Goal: Task Accomplishment & Management: Manage account settings

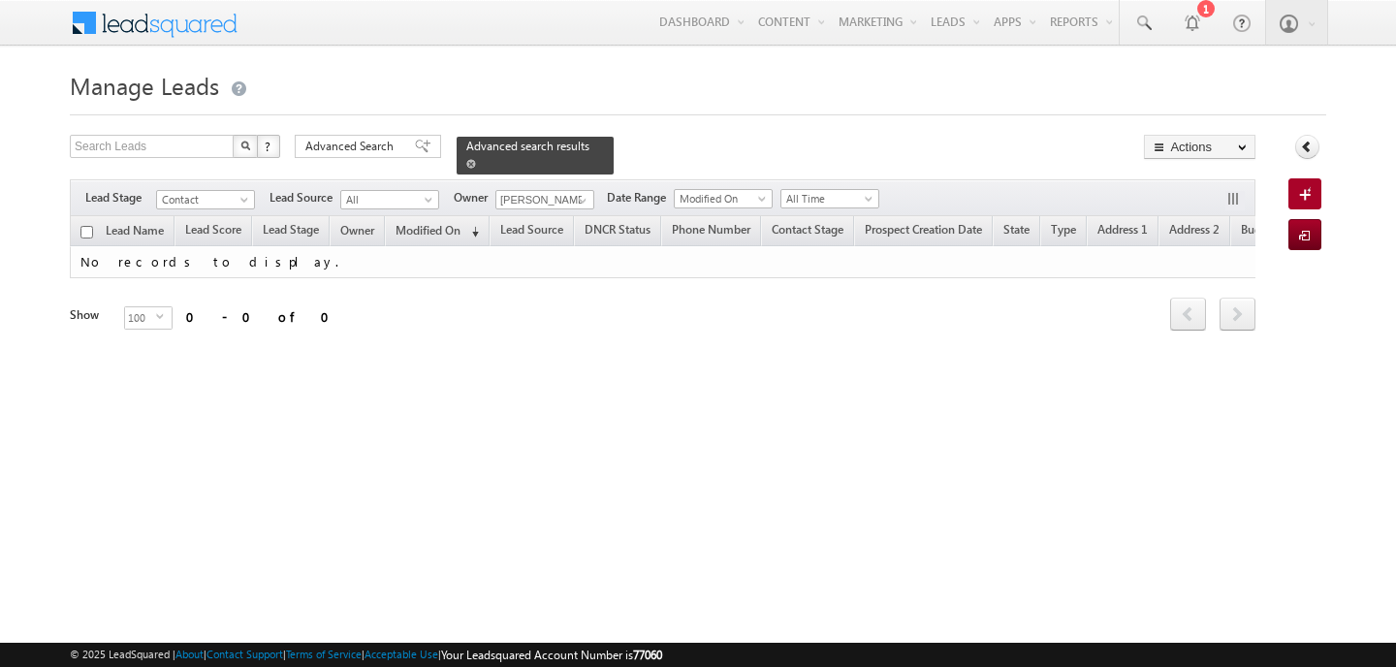
click at [466, 162] on span at bounding box center [471, 164] width 10 height 10
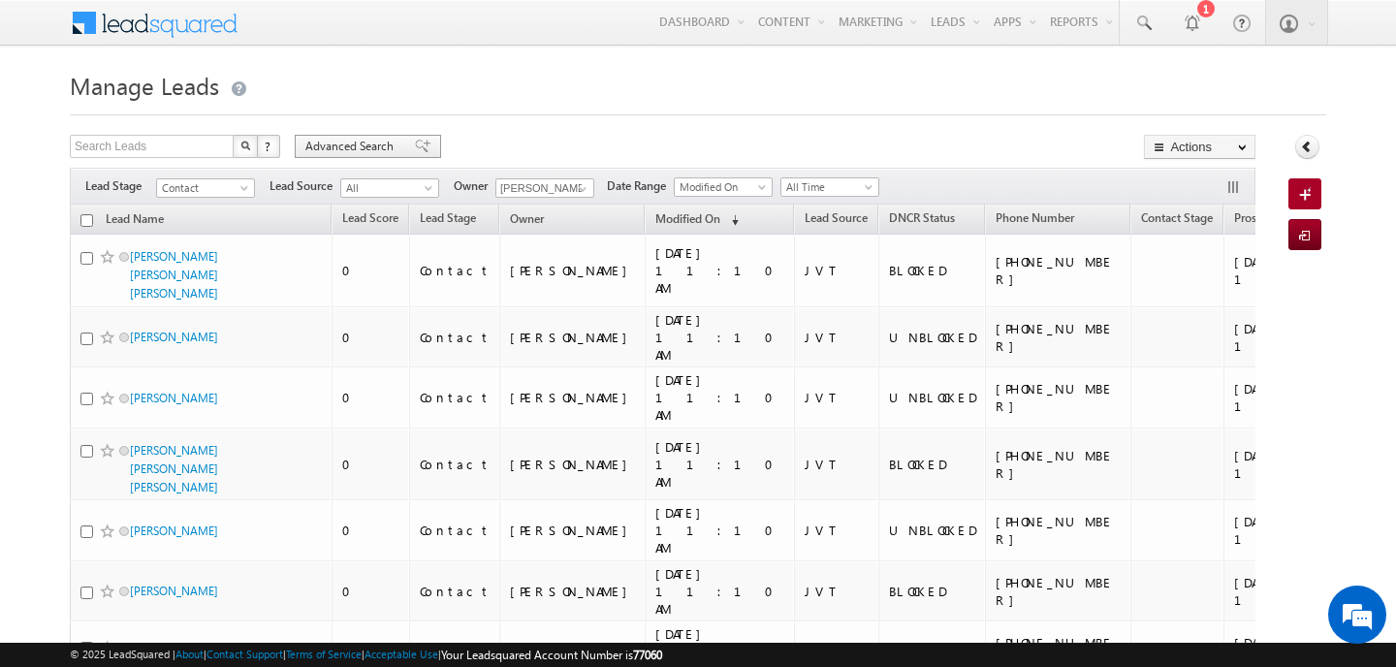
click at [392, 153] on span "Advanced Search" at bounding box center [352, 146] width 94 height 17
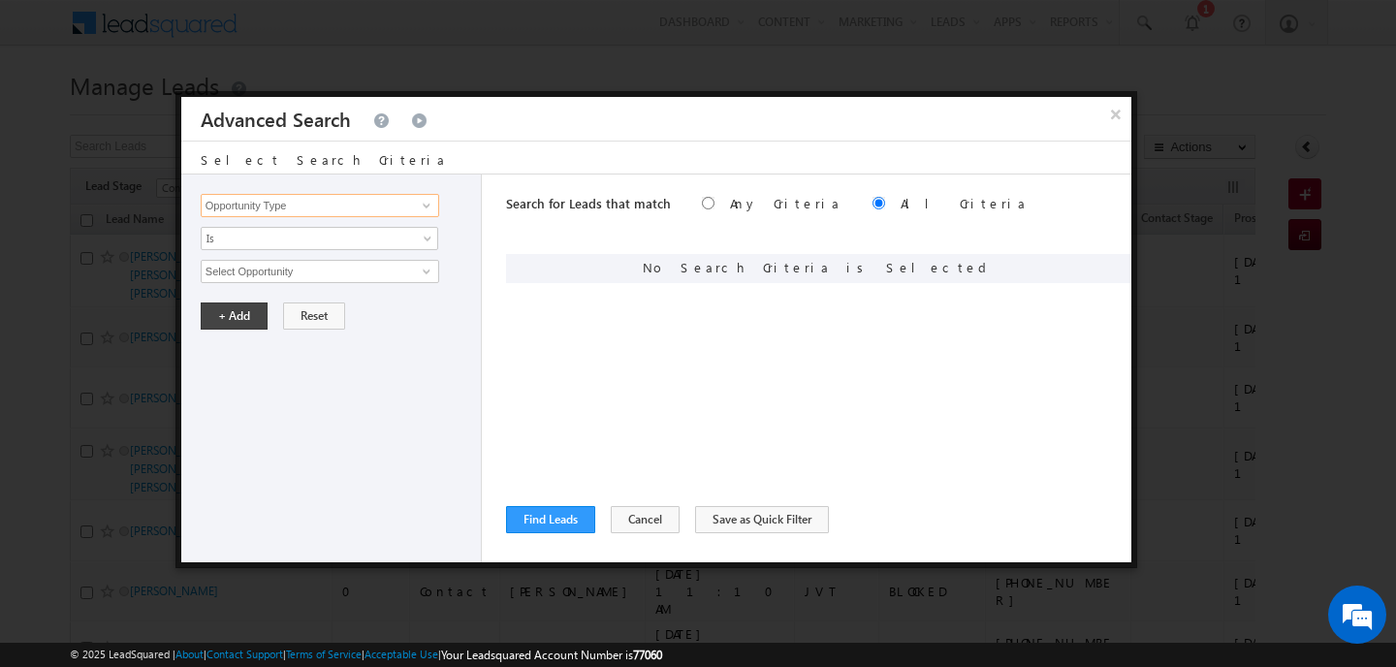
click at [385, 205] on input "Opportunity Type" at bounding box center [320, 205] width 238 height 23
click at [359, 245] on link "Focus Project" at bounding box center [320, 246] width 238 height 22
type input "Focus Project"
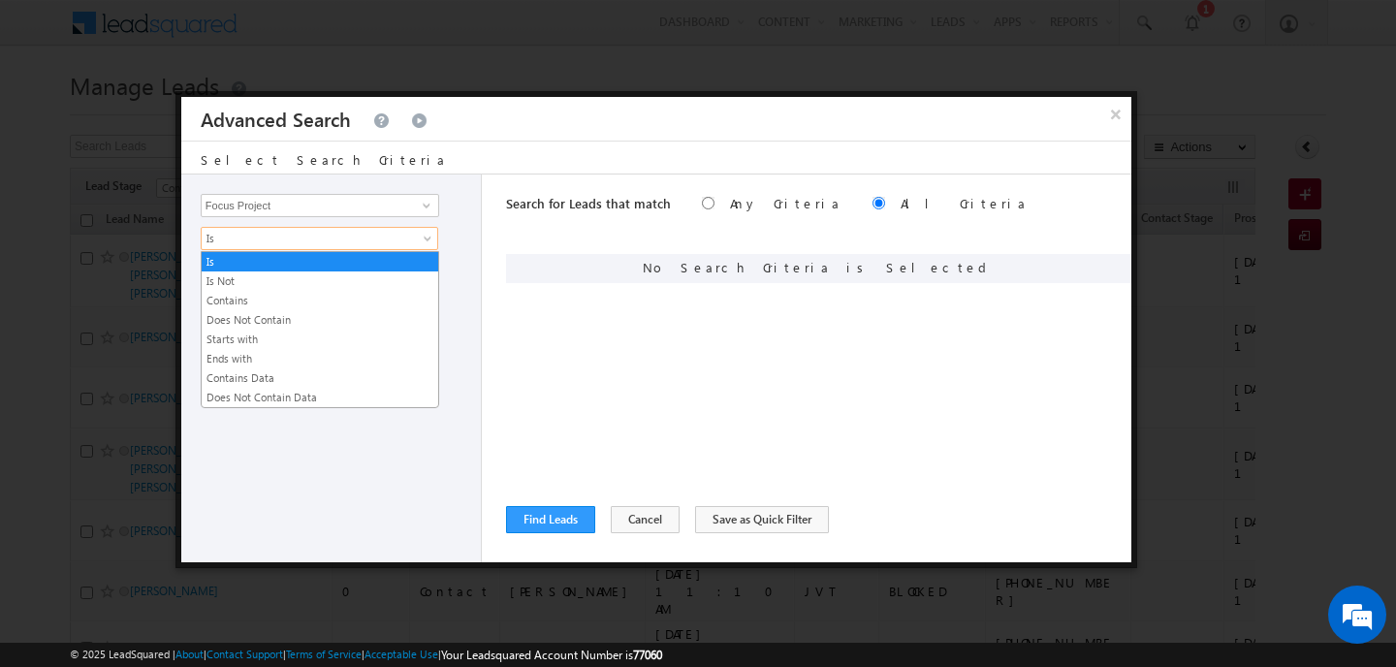
click at [359, 245] on span "Is" at bounding box center [307, 238] width 210 height 17
click at [304, 305] on link "Contains" at bounding box center [320, 300] width 236 height 17
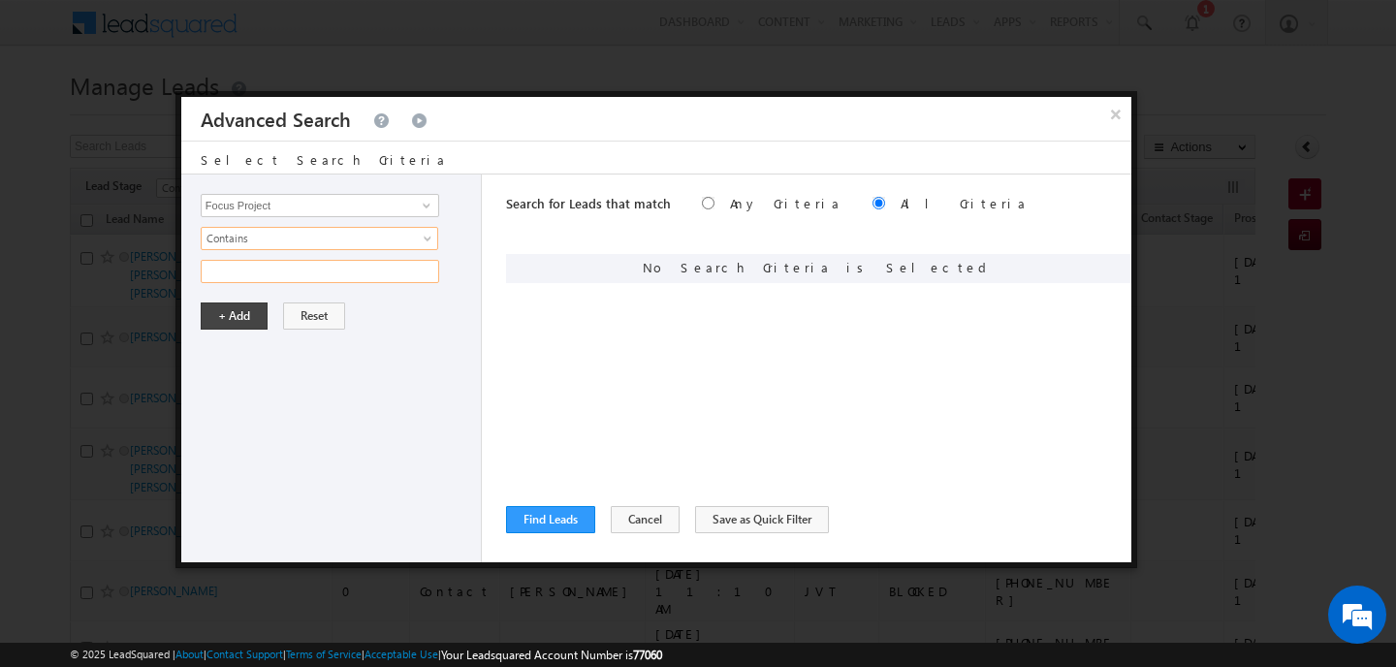
click at [269, 277] on input "text" at bounding box center [320, 271] width 238 height 23
type input "masaar"
click at [232, 315] on button "+ Add" at bounding box center [234, 315] width 67 height 27
click at [553, 518] on button "Find Leads" at bounding box center [550, 519] width 89 height 27
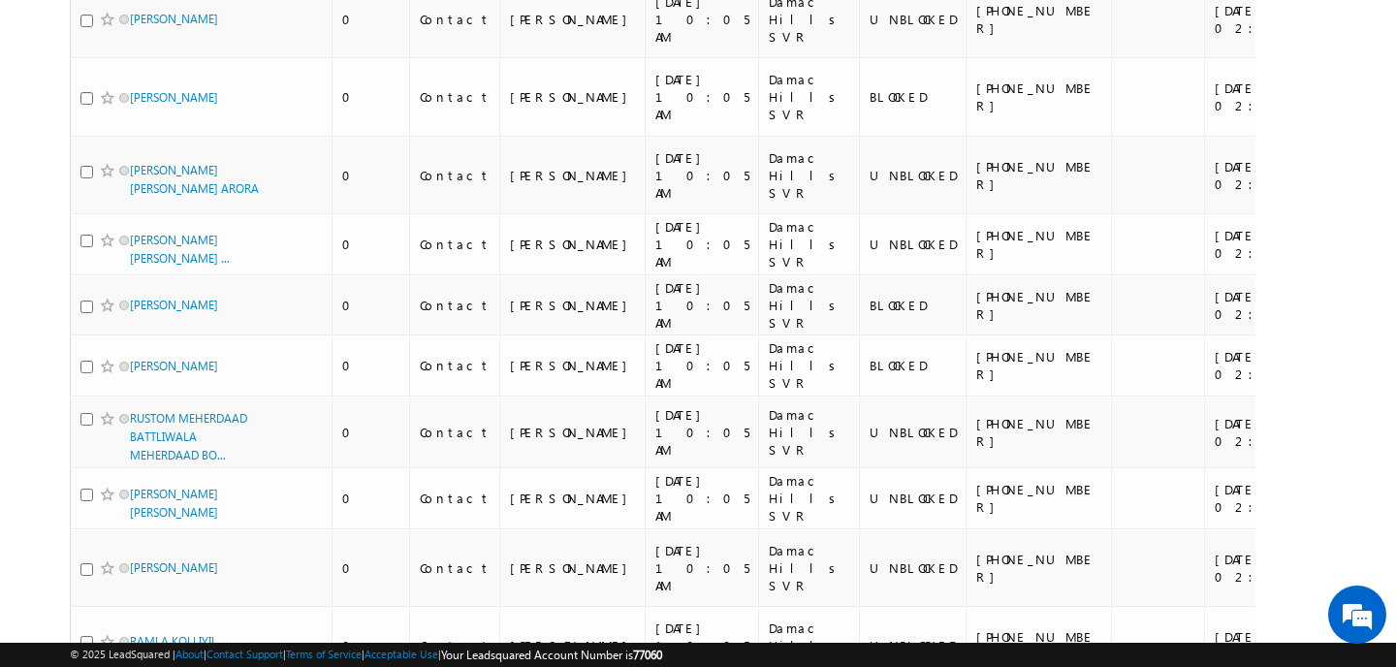
scroll to position [7232, 0]
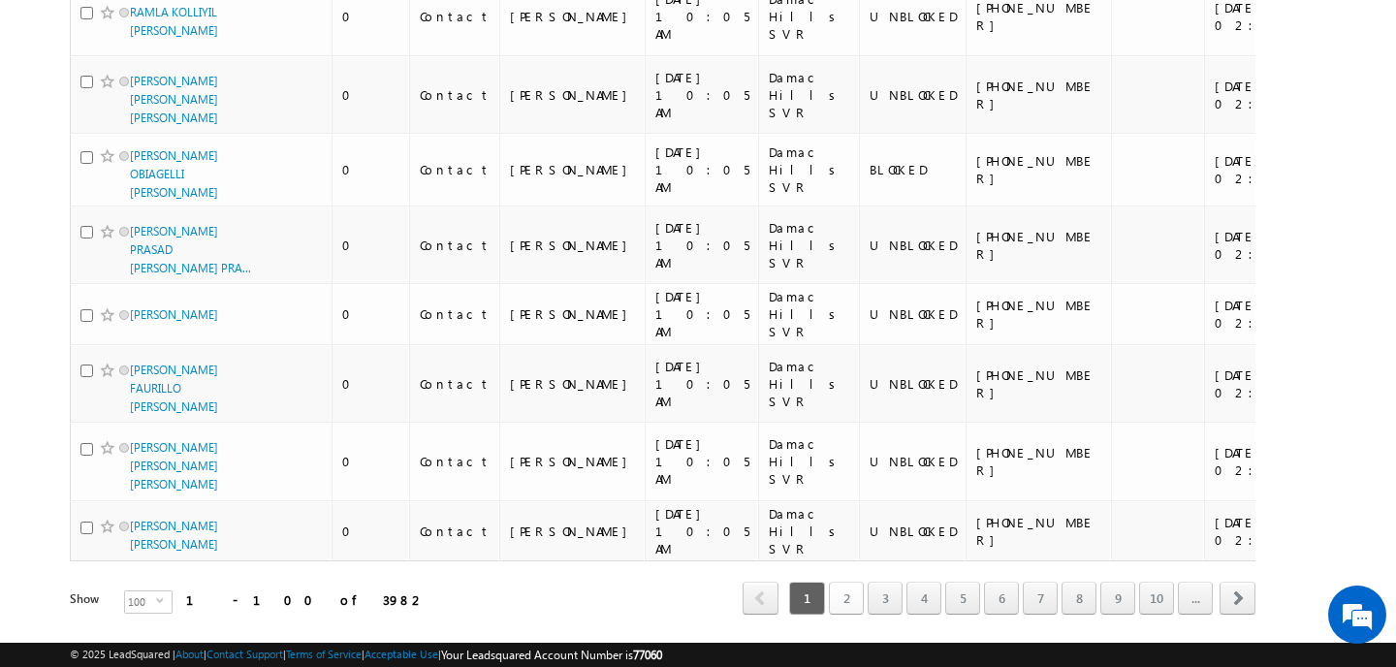
click at [847, 581] on link "2" at bounding box center [846, 597] width 35 height 33
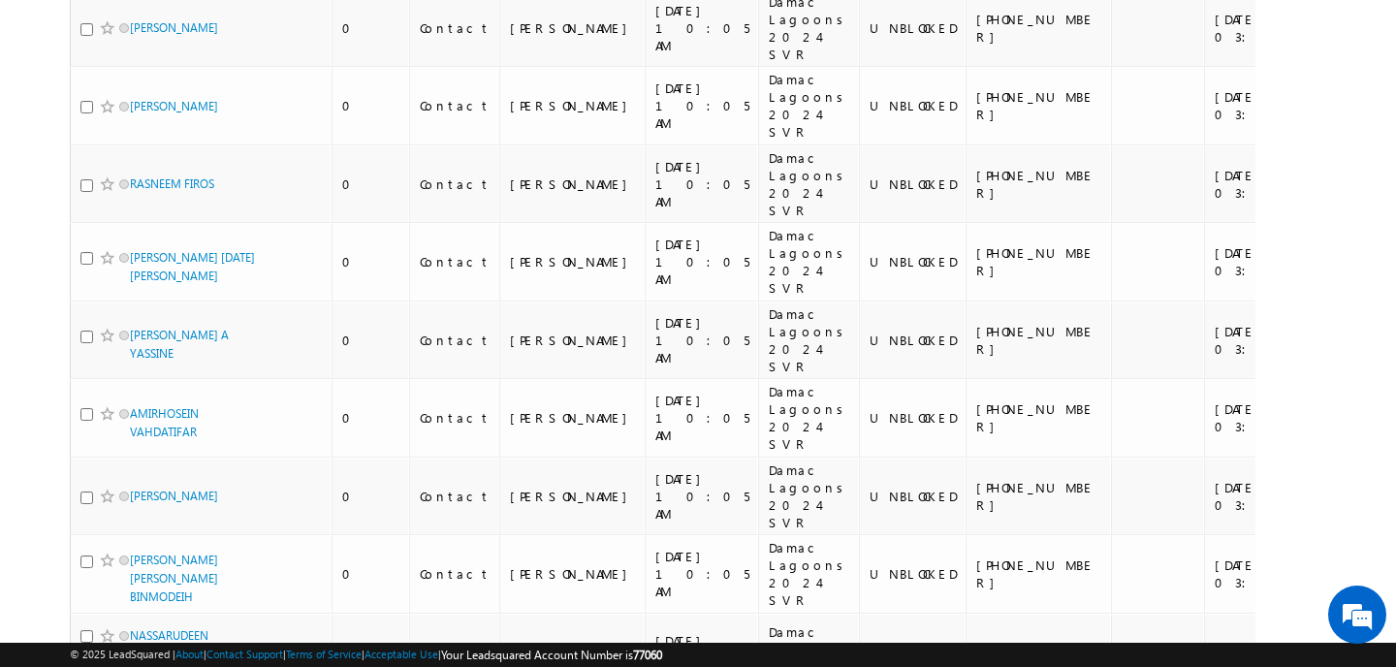
scroll to position [7397, 0]
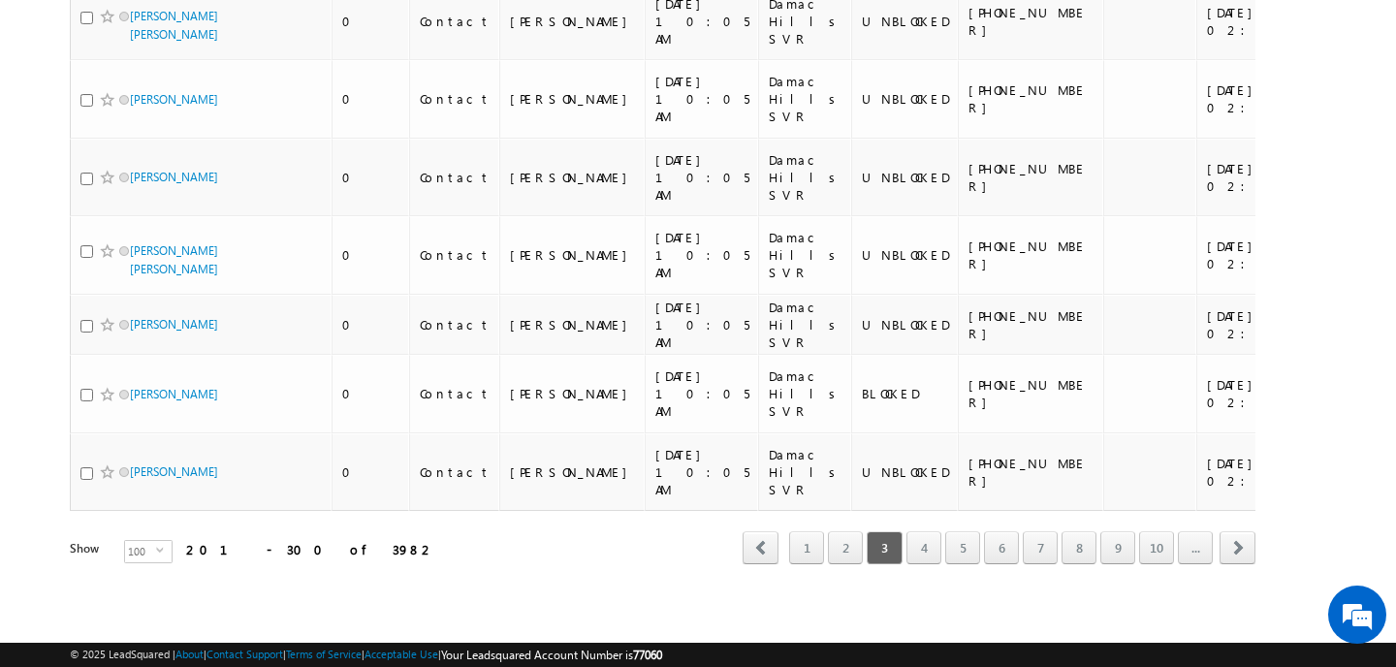
scroll to position [7127, 0]
click at [926, 555] on link "4" at bounding box center [923, 547] width 35 height 33
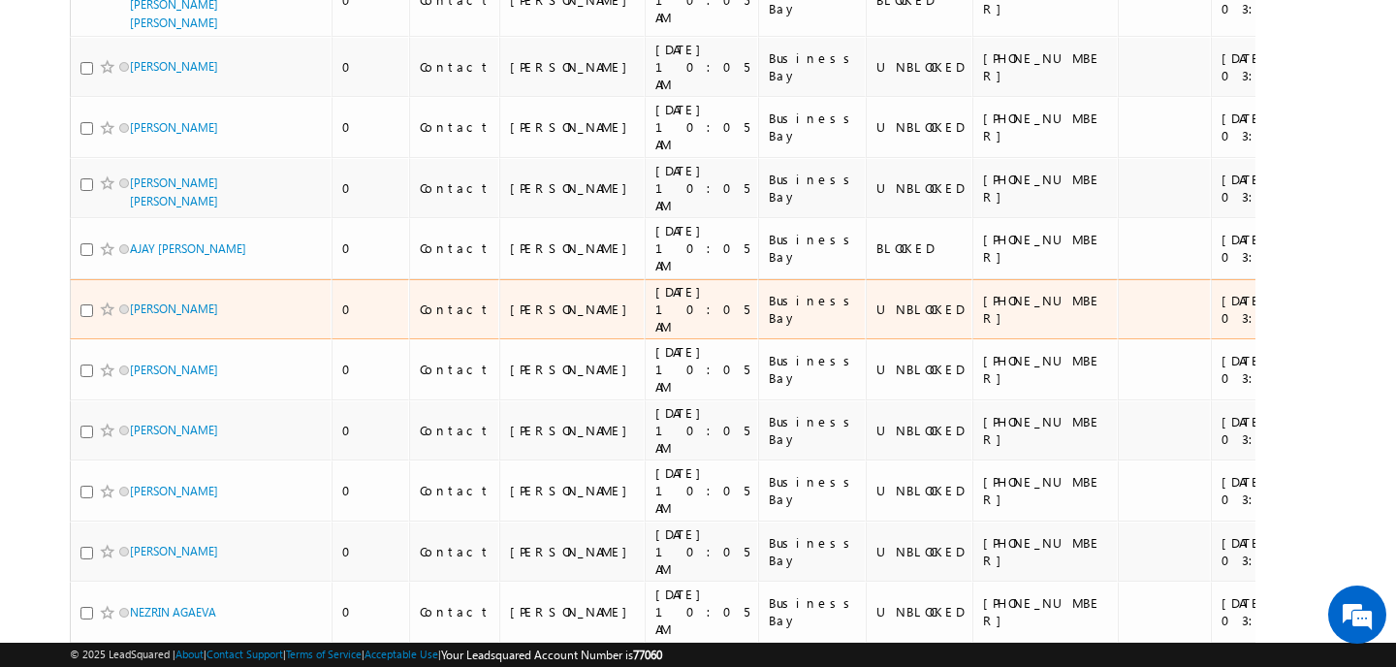
scroll to position [4951, 0]
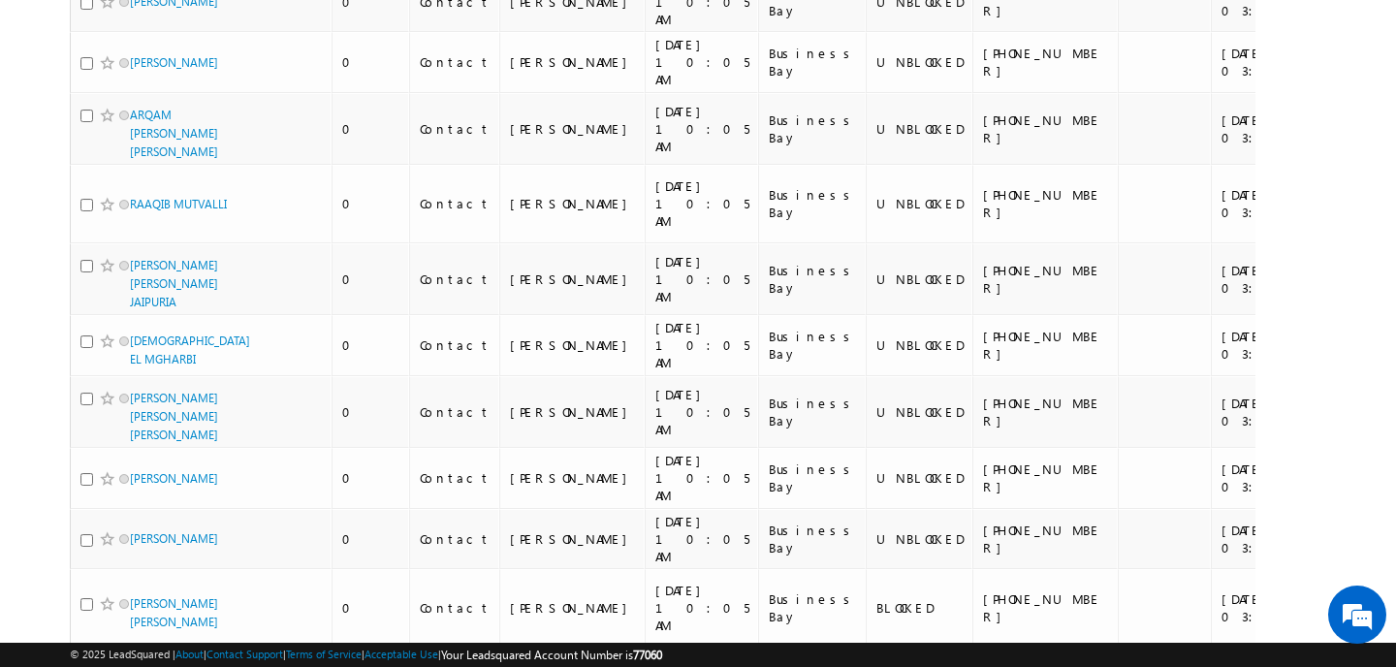
scroll to position [5046, 0]
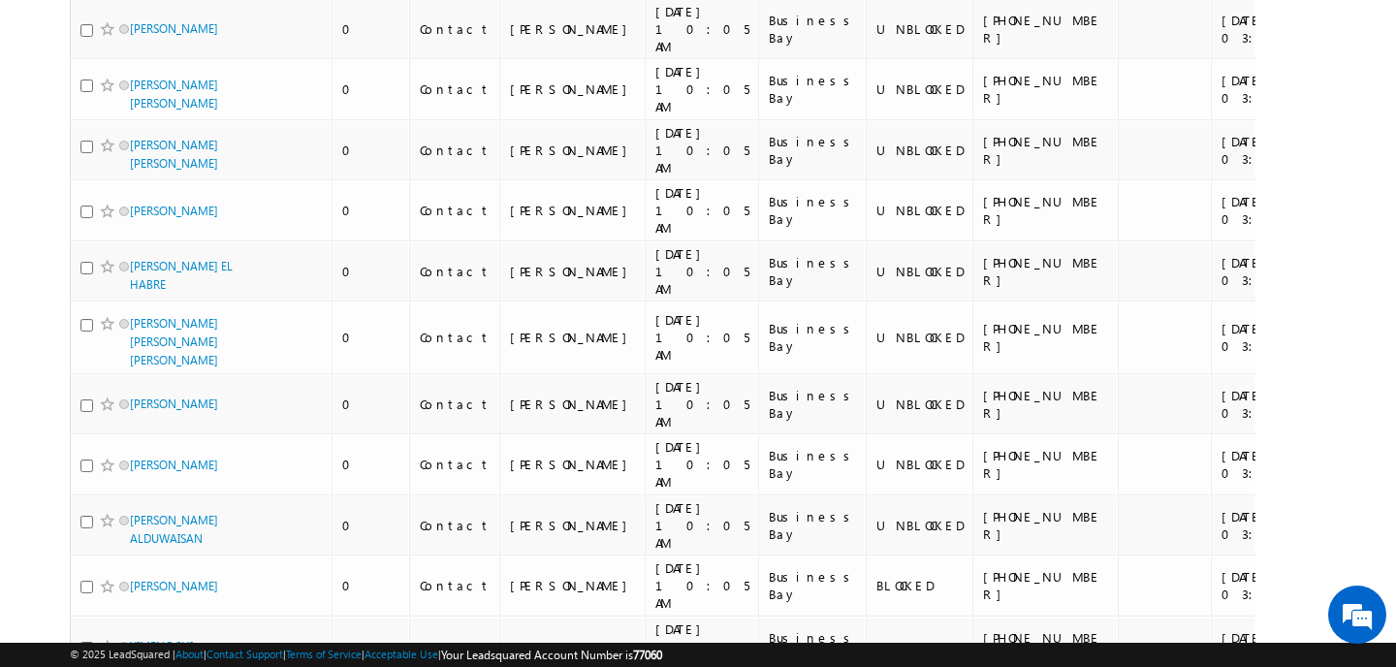
scroll to position [4961, 0]
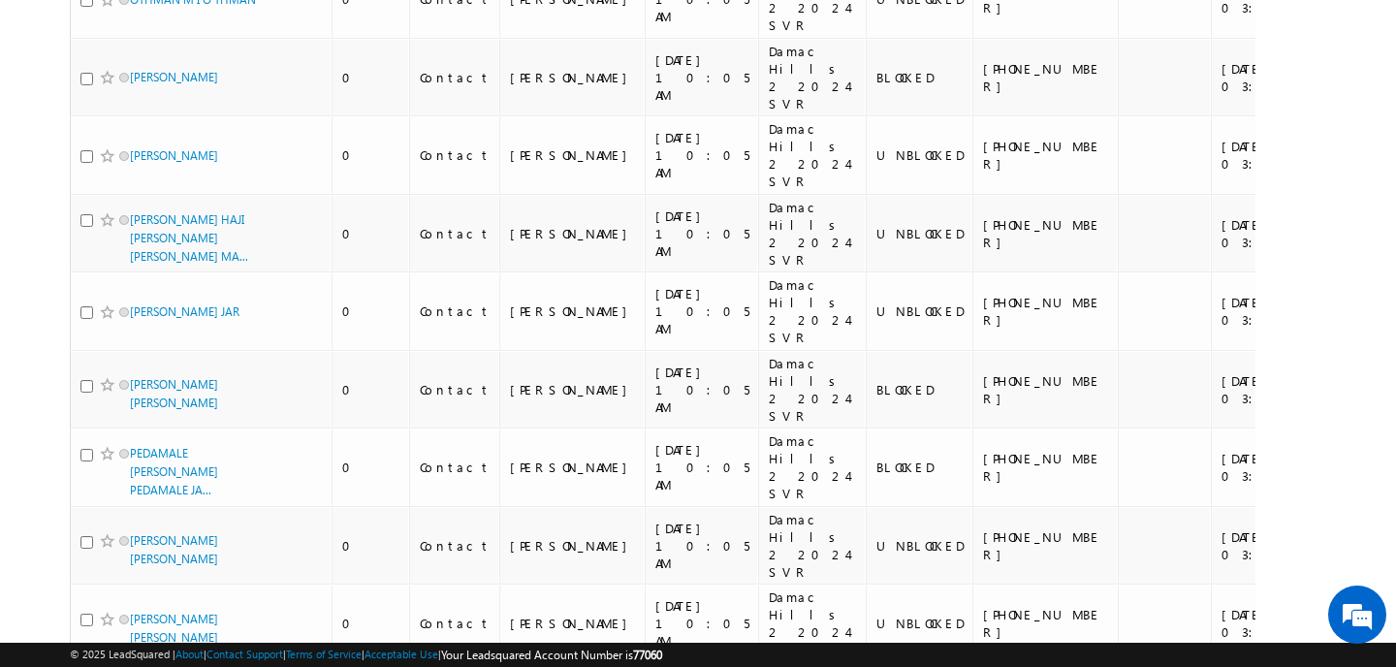
scroll to position [6108, 0]
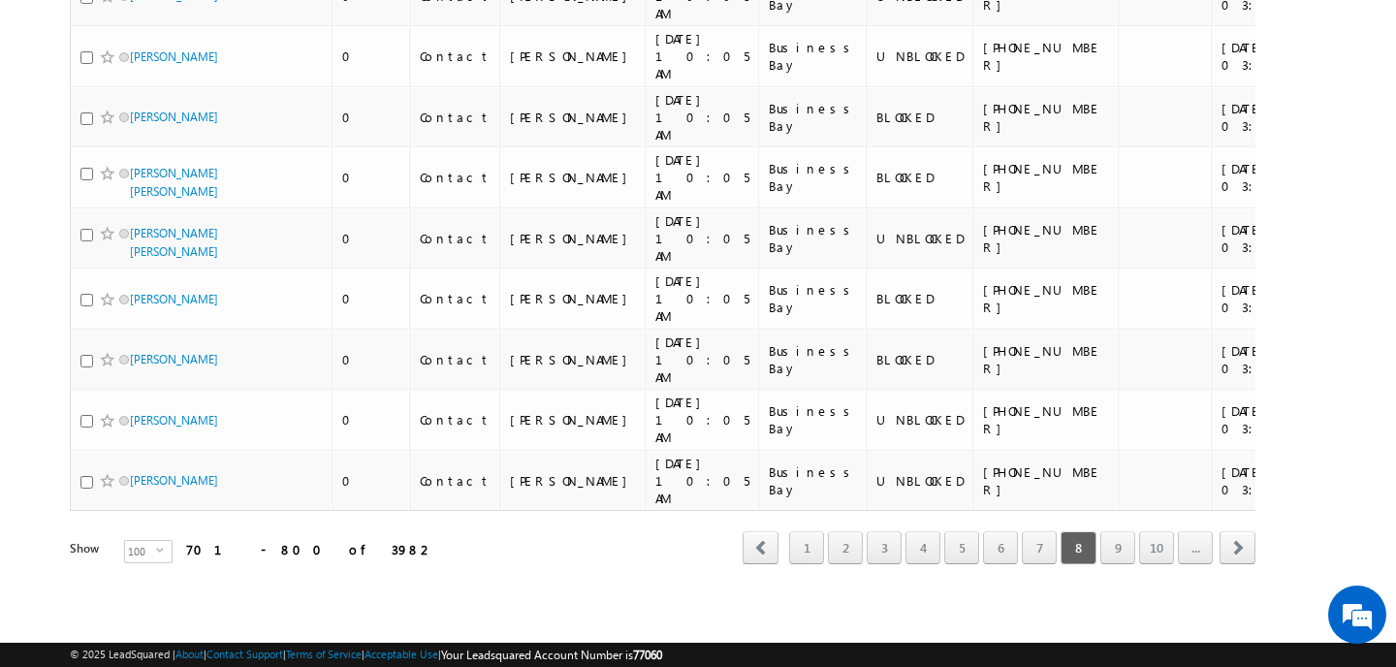
scroll to position [4892, 0]
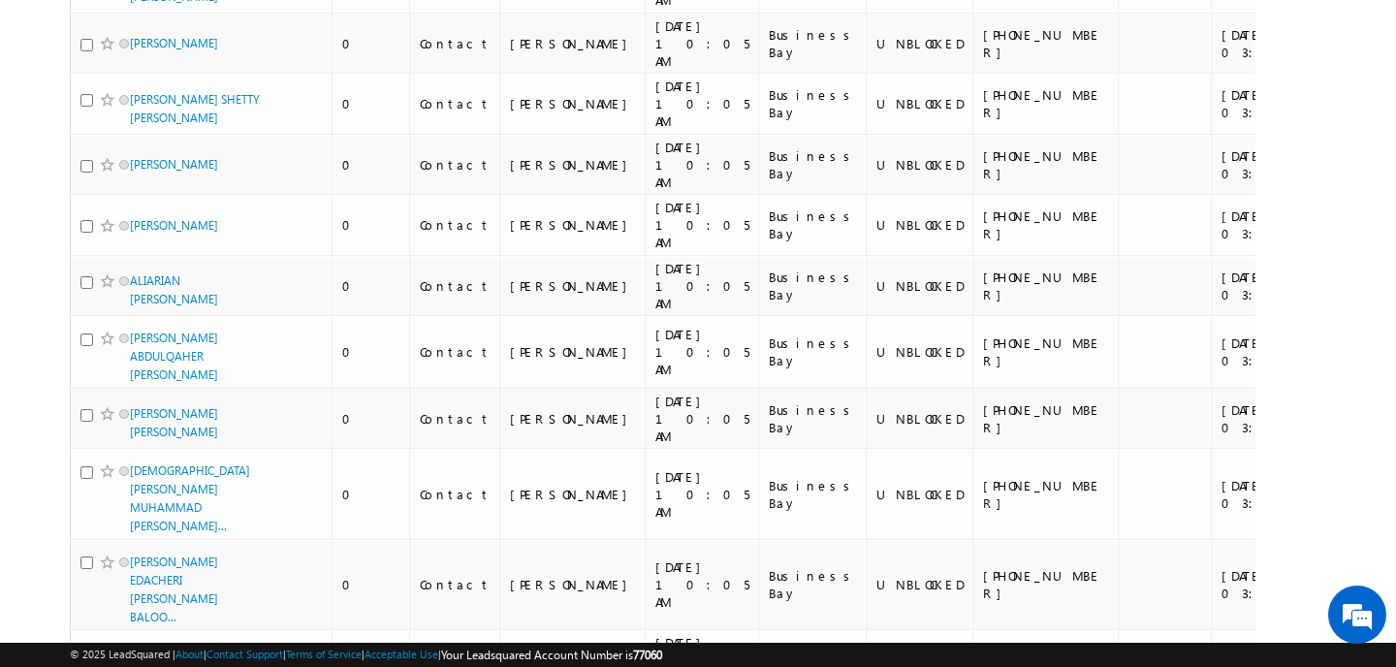
scroll to position [4774, 0]
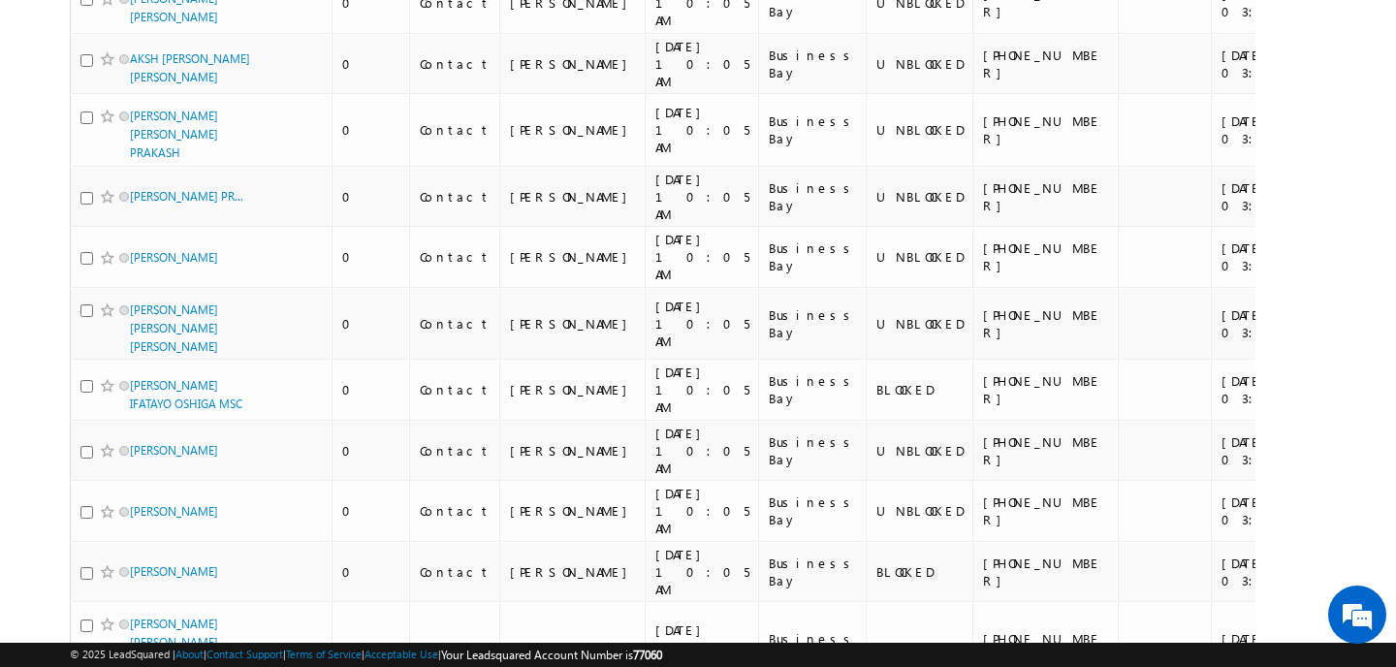
scroll to position [5000, 0]
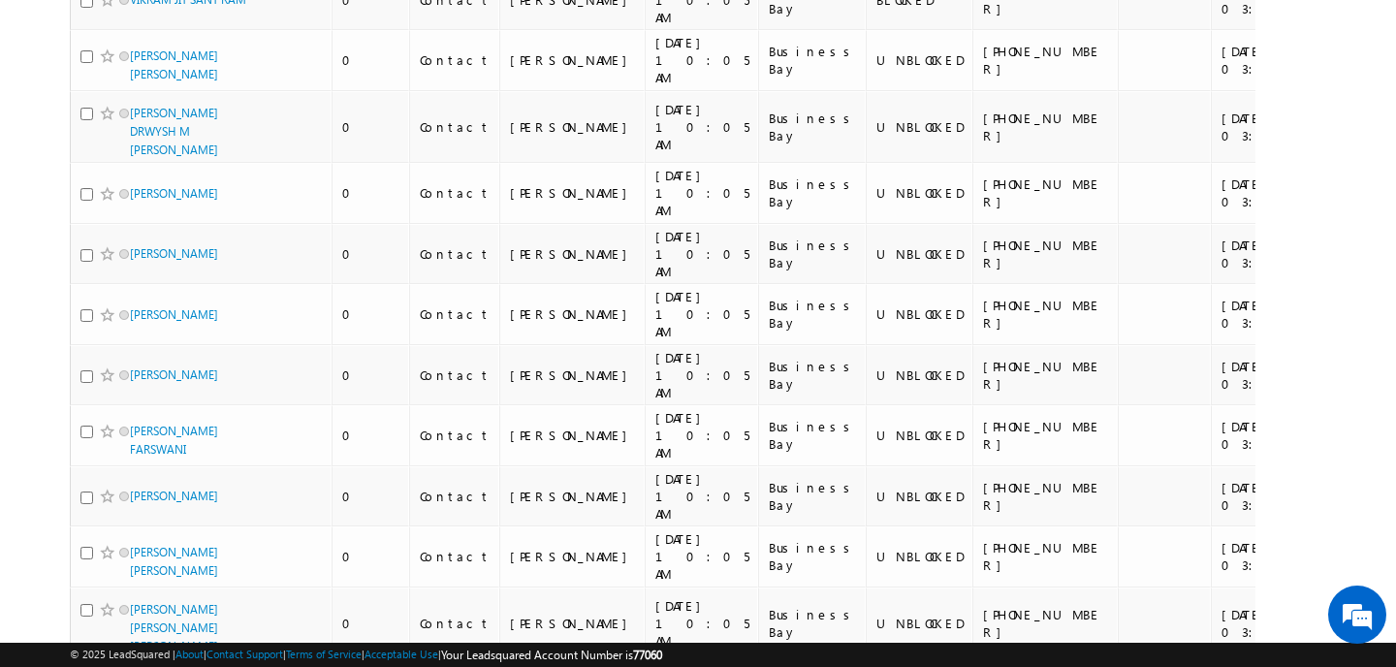
scroll to position [4970, 0]
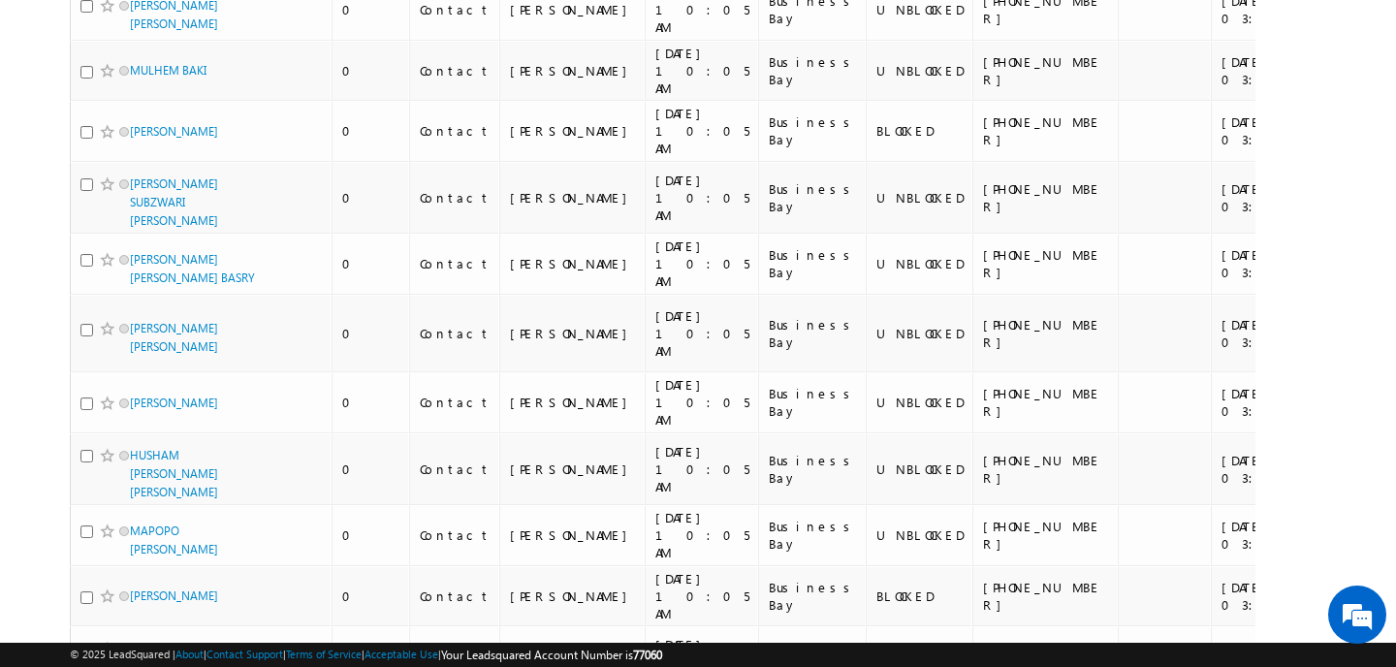
scroll to position [4872, 0]
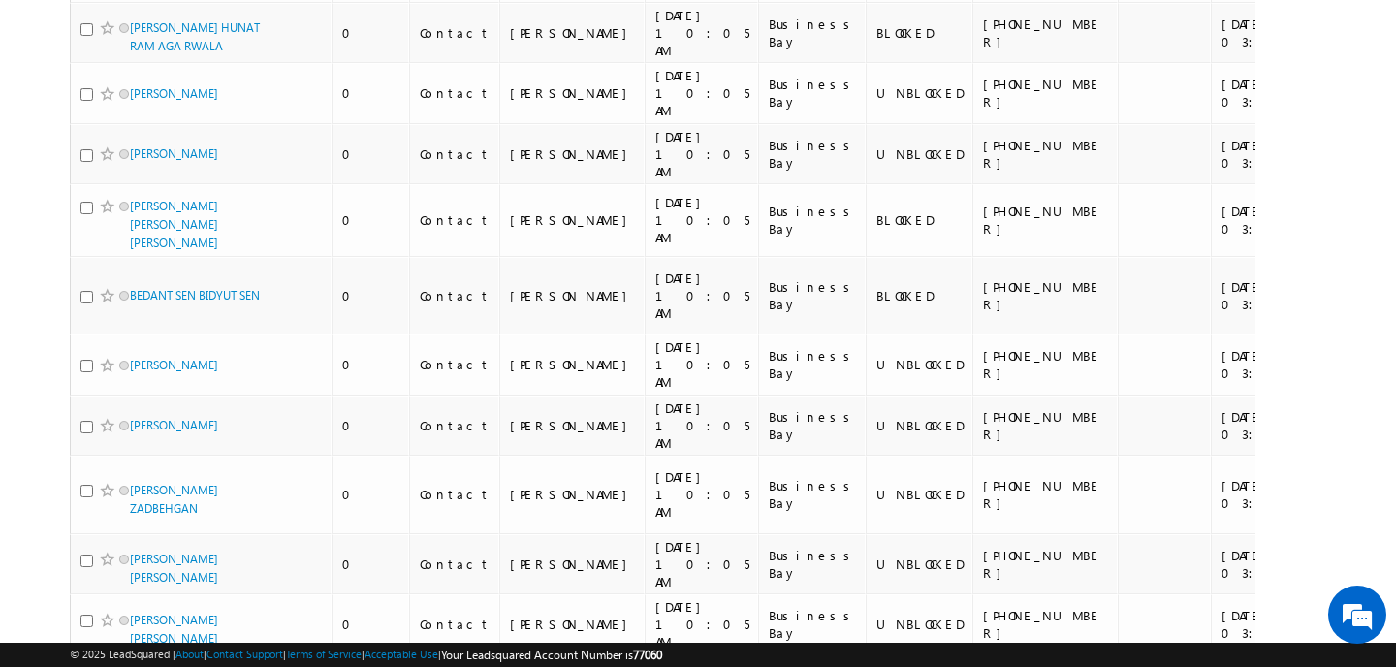
scroll to position [4870, 0]
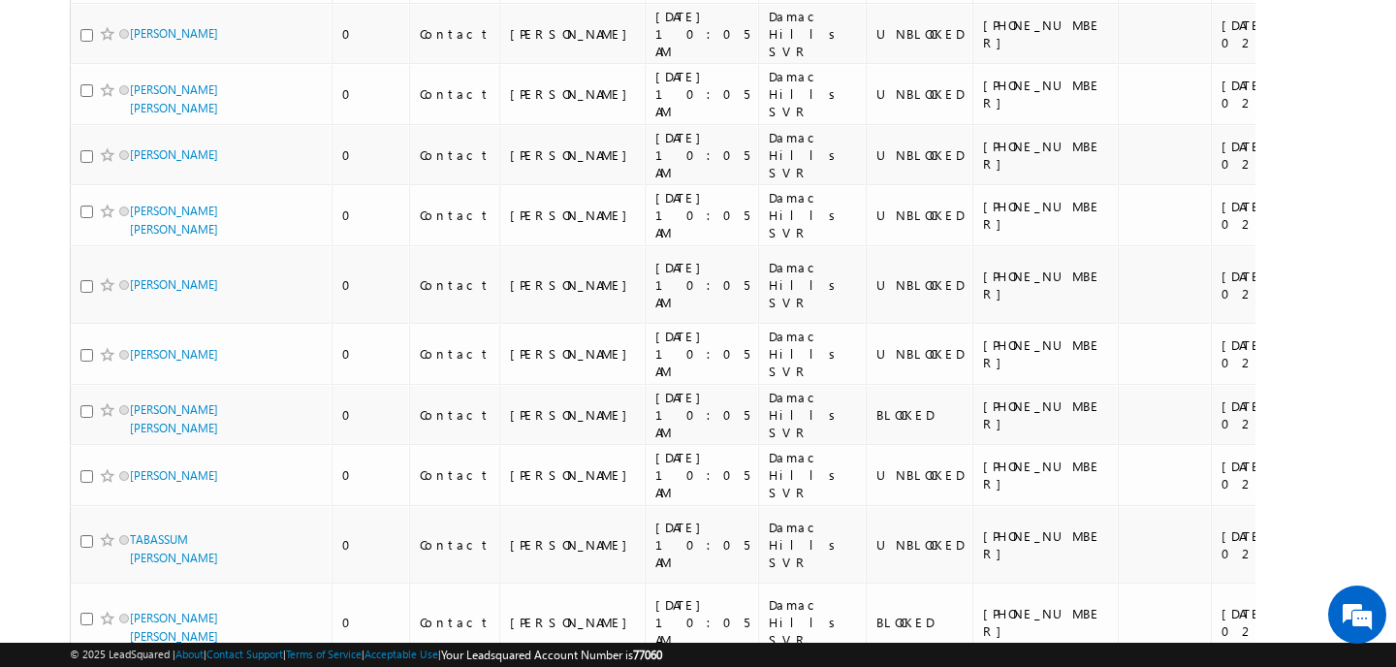
scroll to position [5227, 0]
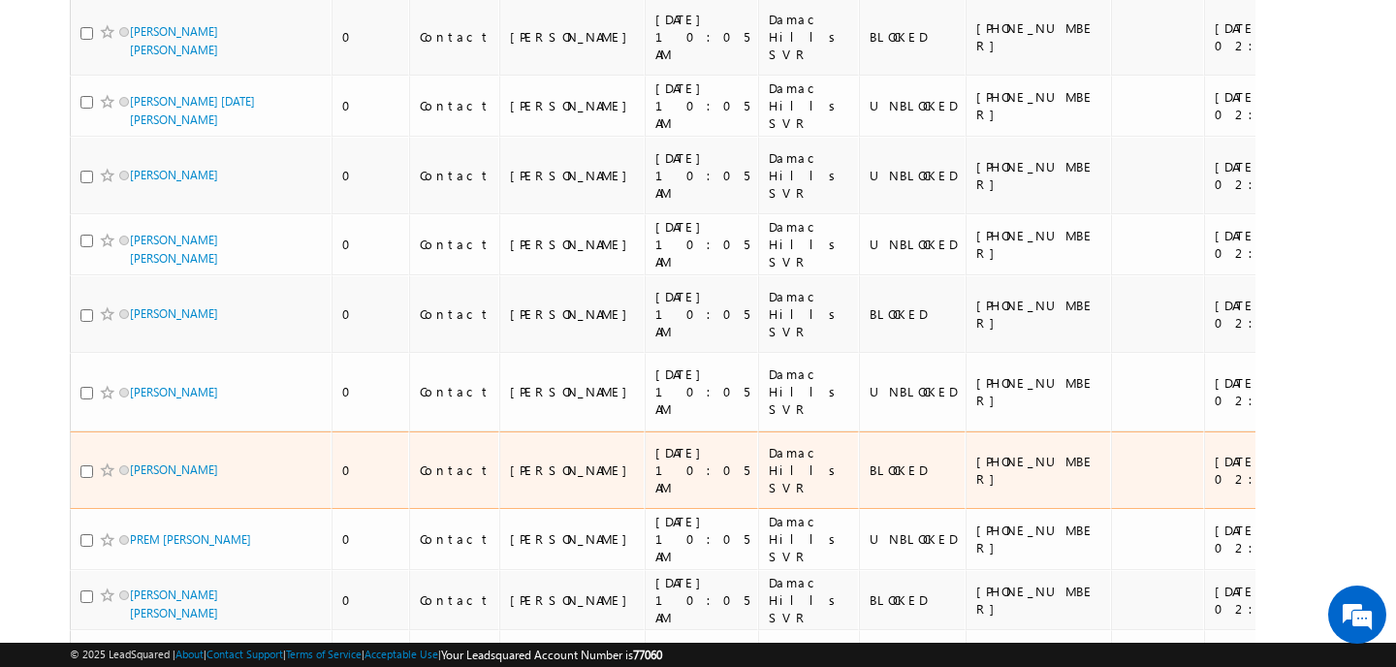
scroll to position [5282, 0]
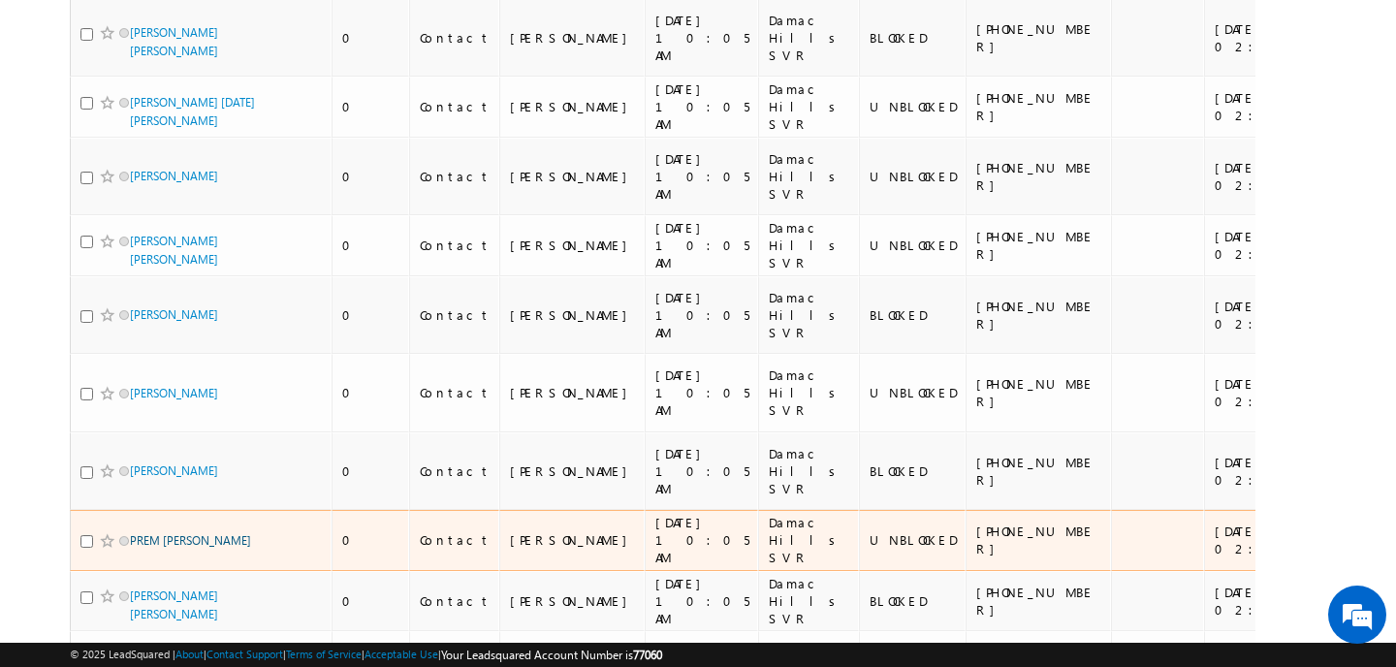
click at [227, 533] on link "PREM LATA SHRIVASTAV" at bounding box center [190, 540] width 121 height 15
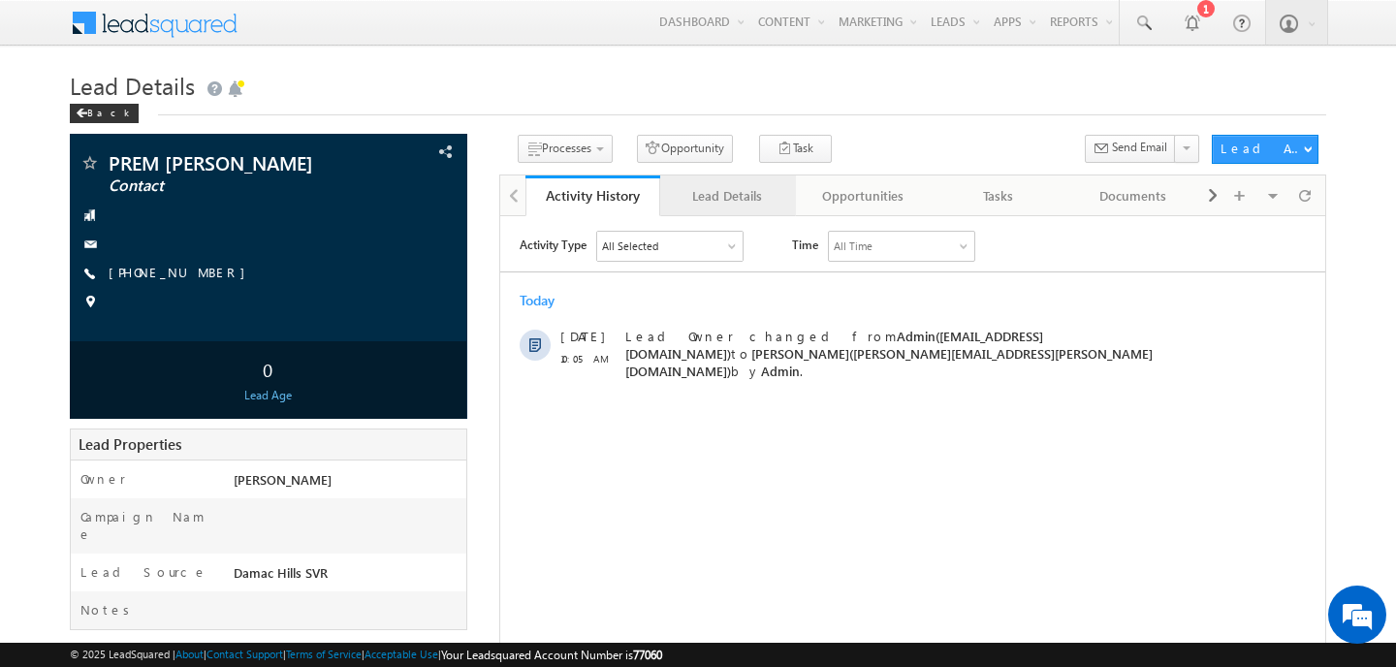
click at [727, 190] on div "Lead Details" at bounding box center [726, 195] width 103 height 23
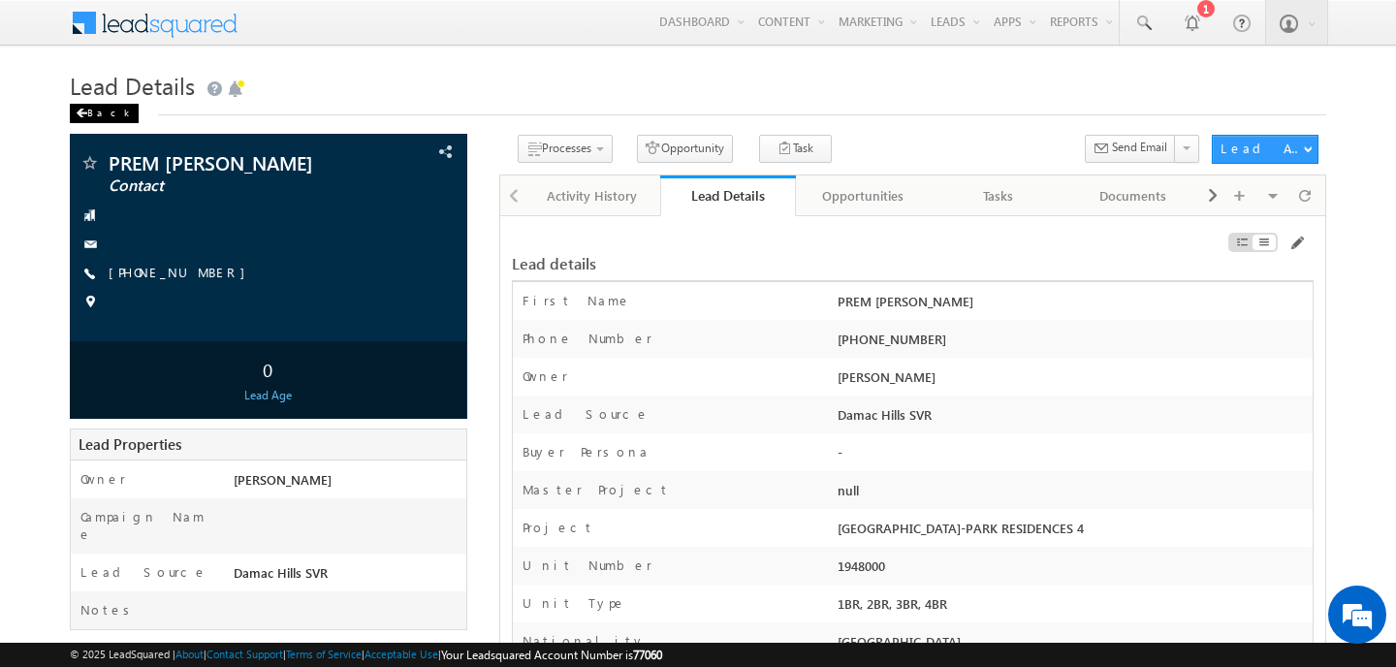
click at [99, 114] on div "Back" at bounding box center [104, 113] width 69 height 19
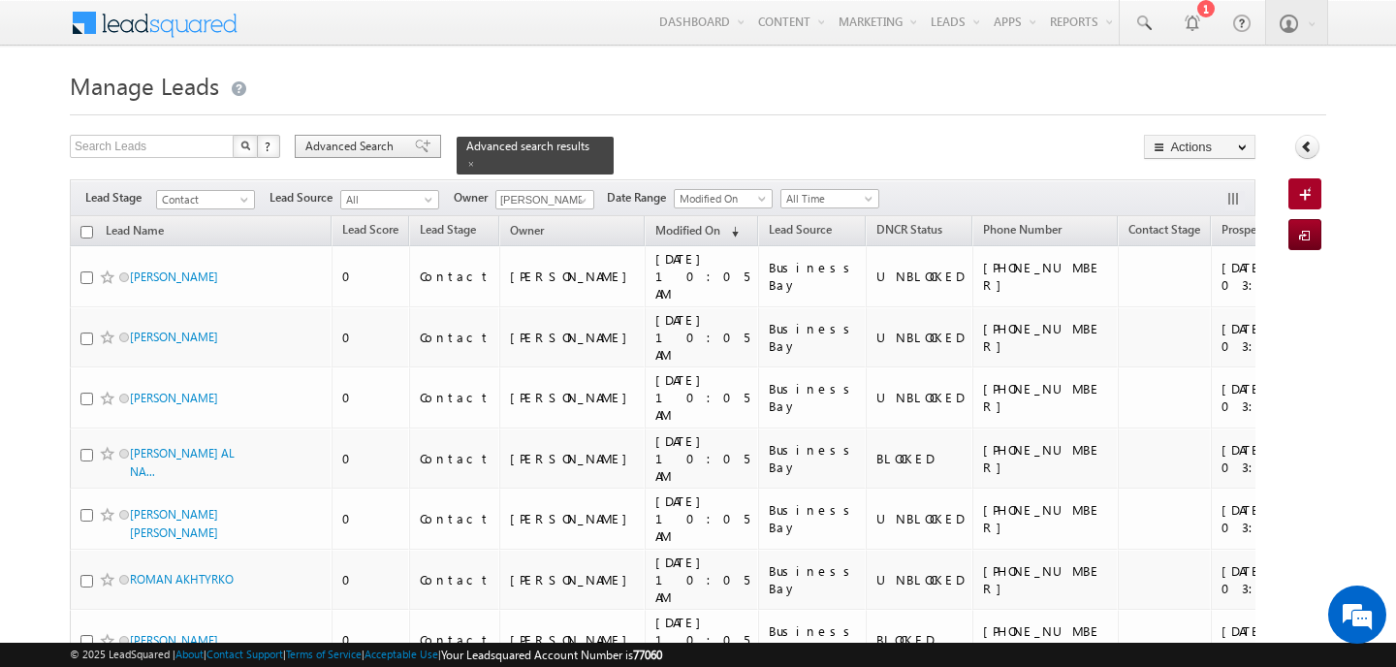
click at [354, 150] on span "Advanced Search" at bounding box center [352, 146] width 94 height 17
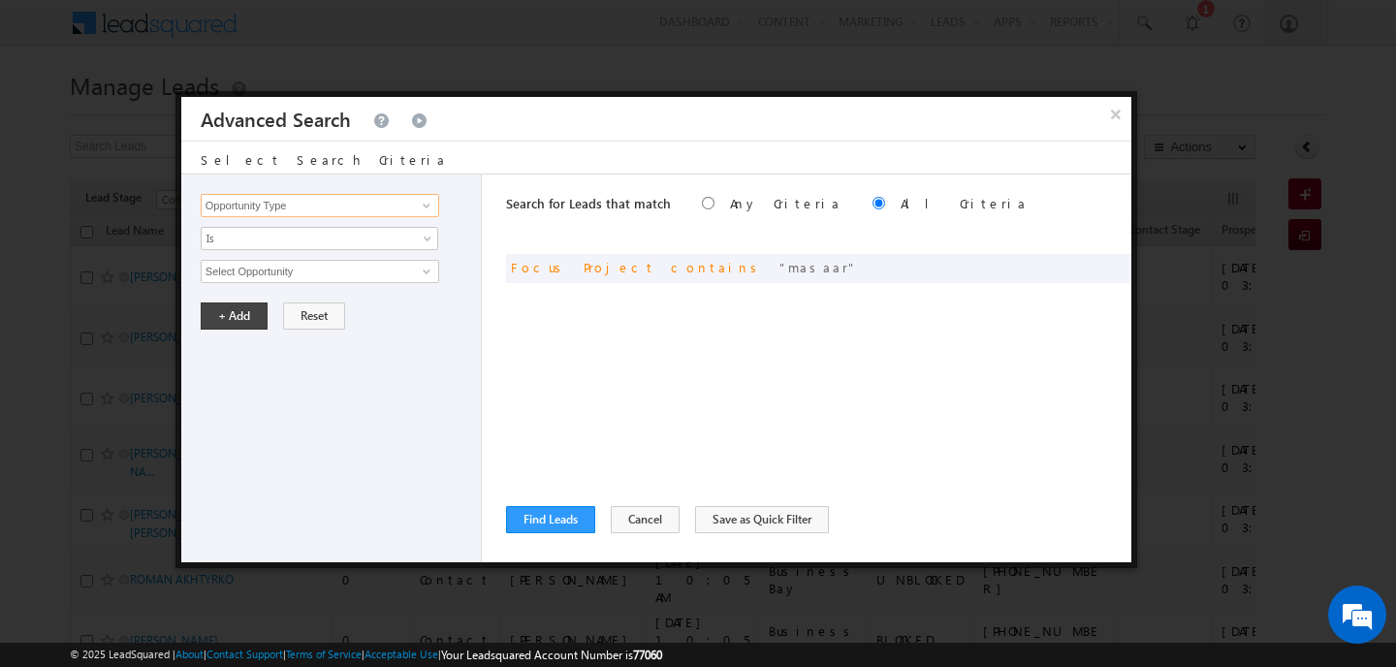
click at [305, 198] on input "Opportunity Type" at bounding box center [320, 205] width 238 height 23
click at [267, 236] on link "Lead Source" at bounding box center [320, 246] width 236 height 22
type input "Lead Source"
click at [267, 236] on span "Is" at bounding box center [307, 238] width 210 height 17
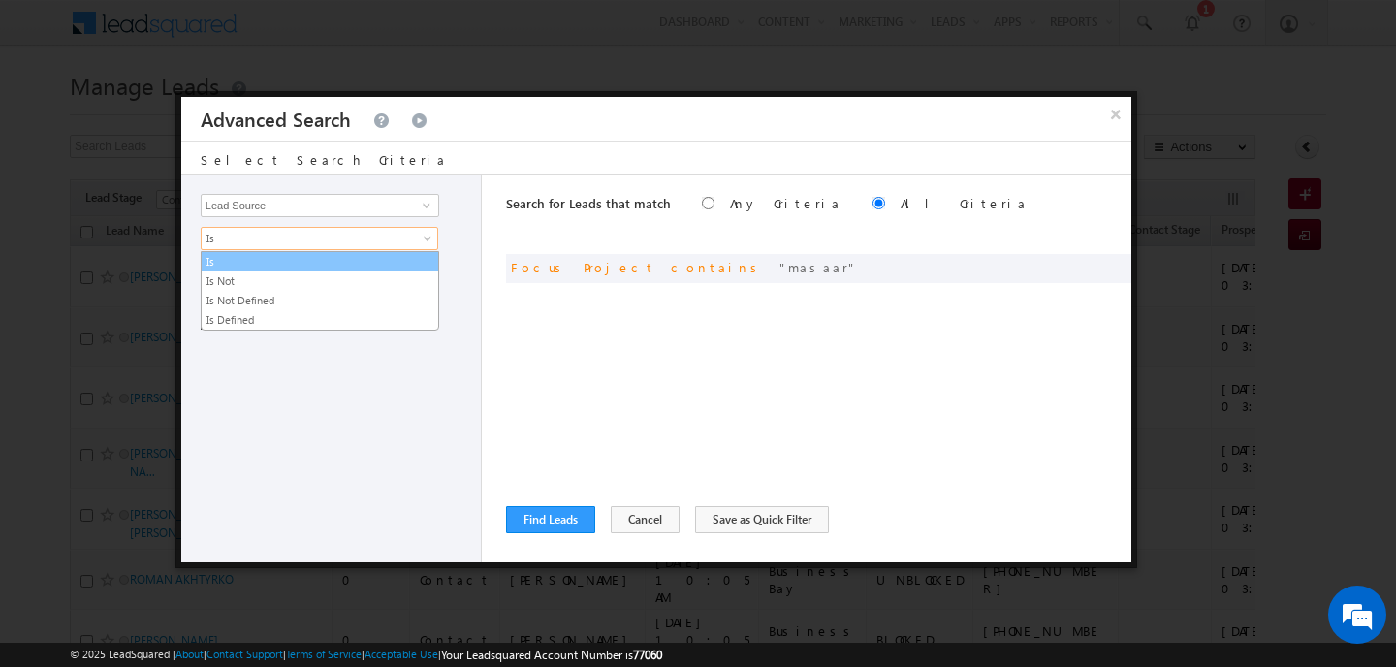
click at [266, 259] on link "Is" at bounding box center [320, 261] width 236 height 17
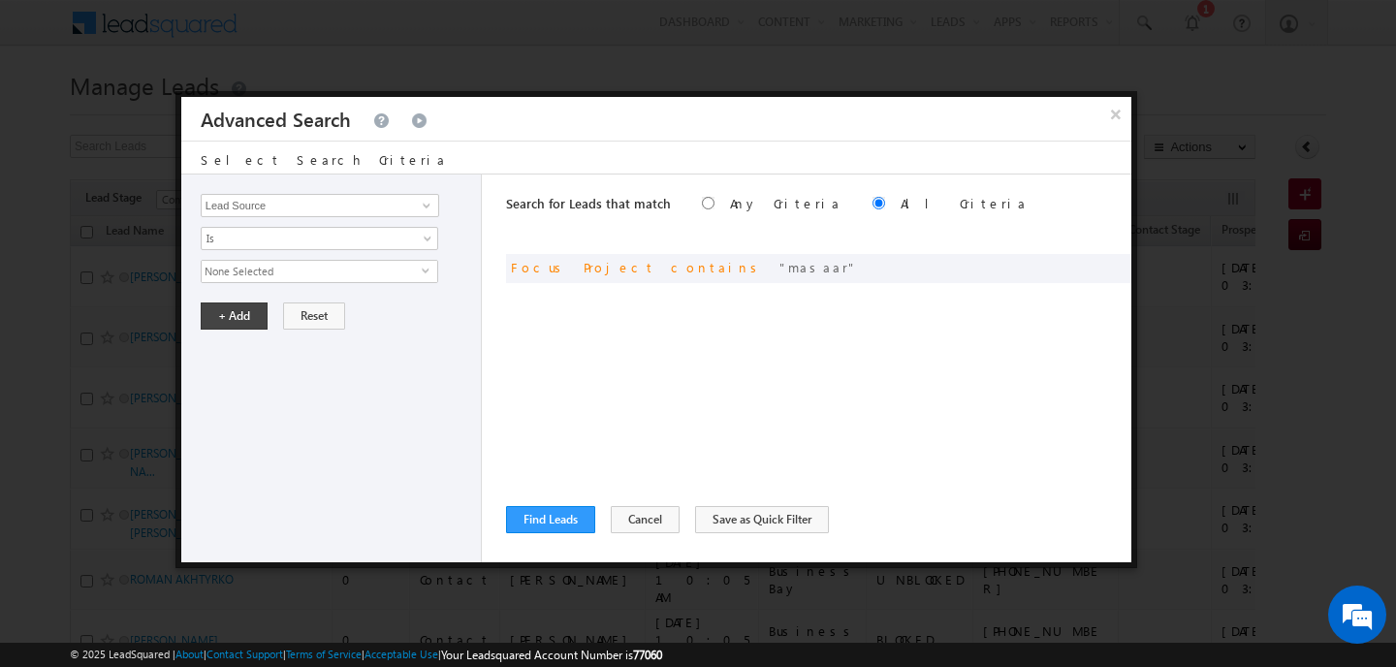
click at [267, 267] on span "None Selected" at bounding box center [312, 271] width 220 height 21
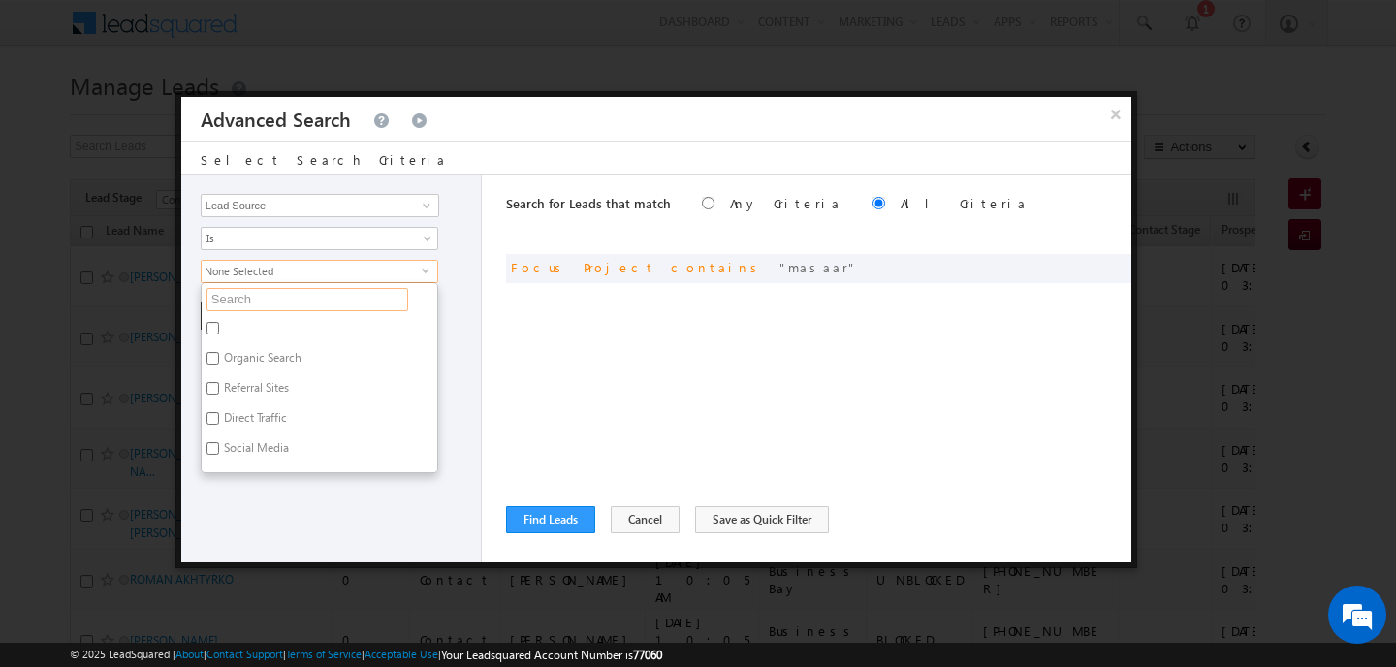
click at [262, 301] on input "text" at bounding box center [307, 299] width 202 height 23
type input "damac hills"
click at [255, 421] on label "Damac Hills" at bounding box center [253, 427] width 102 height 30
click at [219, 421] on input "Damac Hills" at bounding box center [212, 424] width 13 height 13
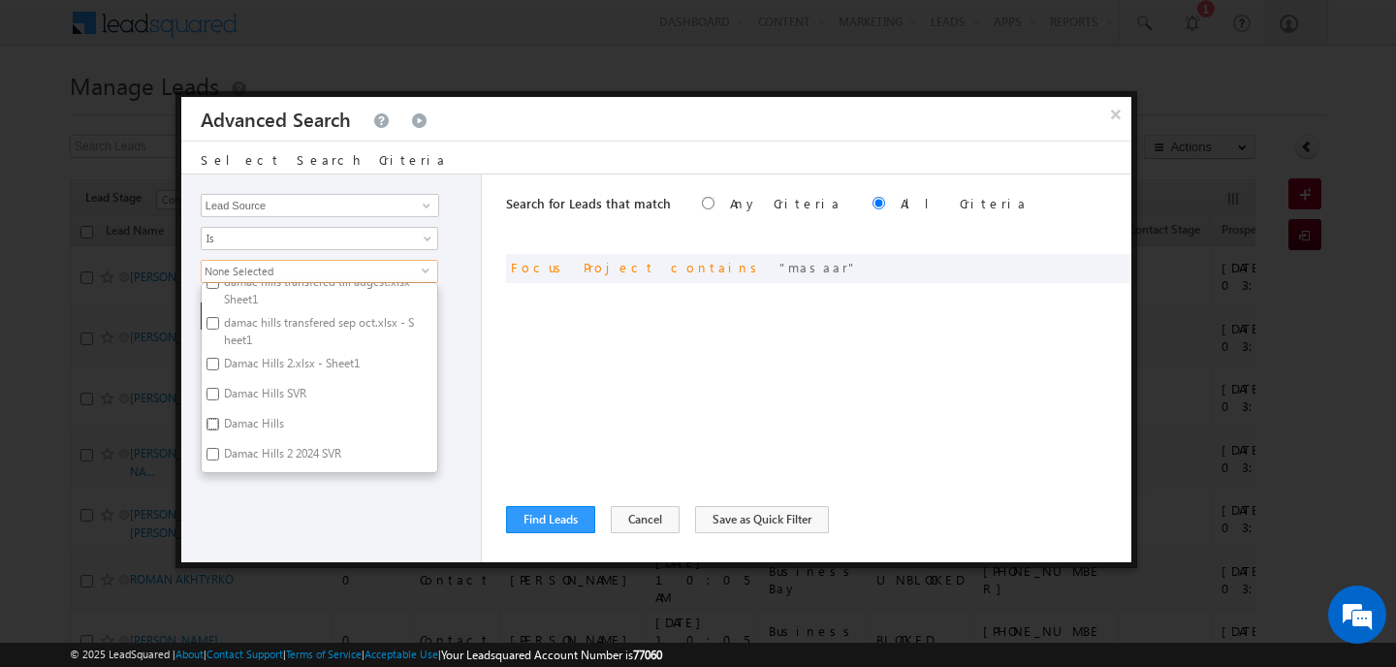
checkbox input "true"
click at [267, 491] on div "Opportunity Type Lead Activity Task Sales Group Prospect Id Address 1 Address 2…" at bounding box center [331, 368] width 300 height 388
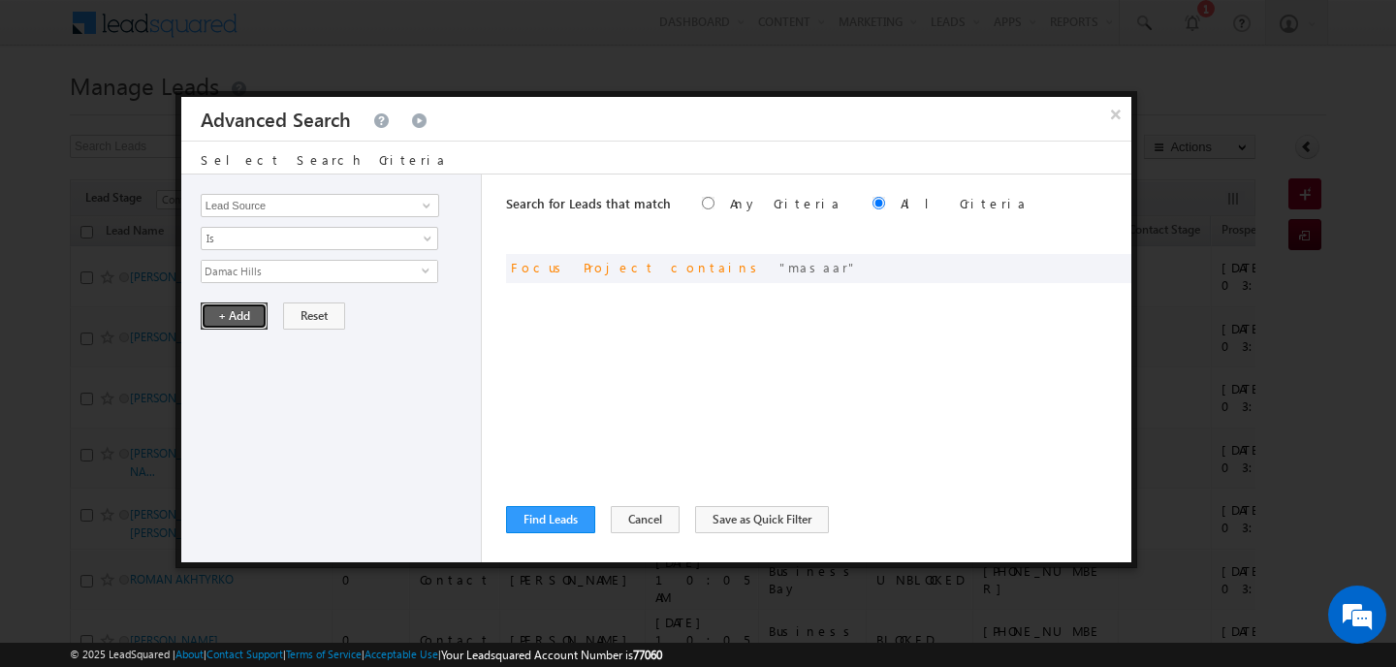
click at [226, 320] on button "+ Add" at bounding box center [234, 315] width 67 height 27
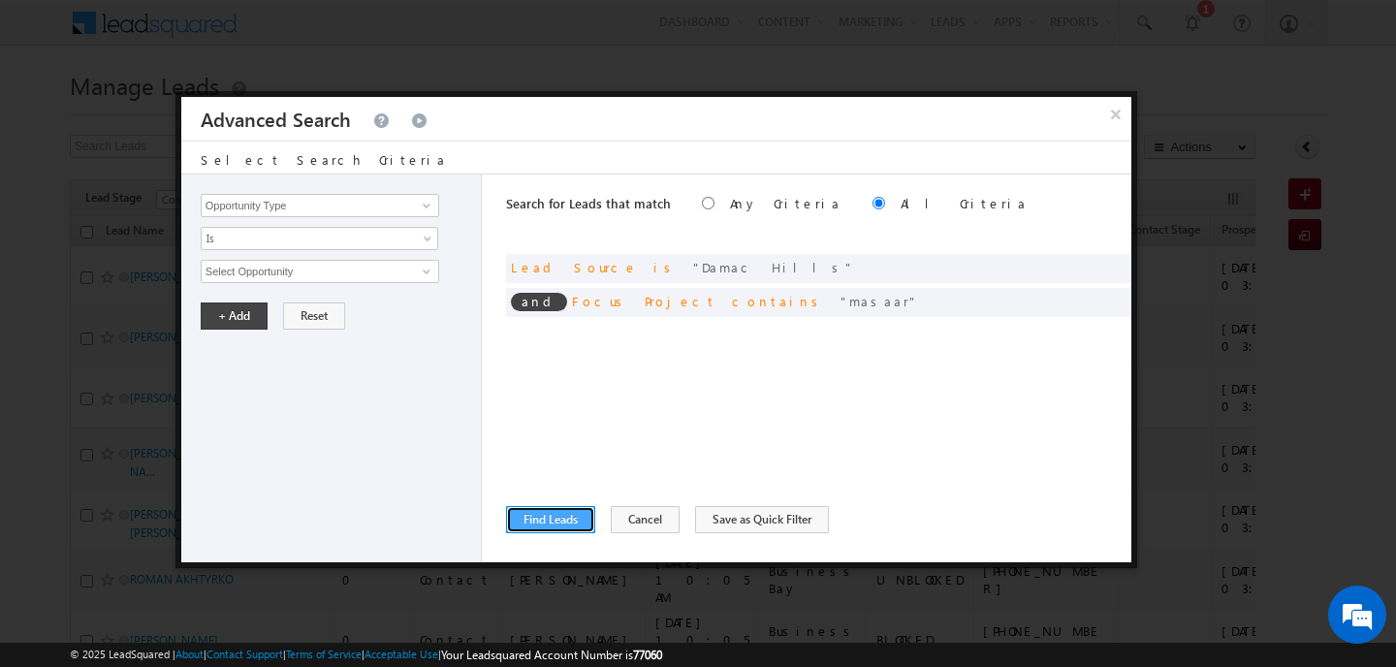
click at [566, 521] on button "Find Leads" at bounding box center [550, 519] width 89 height 27
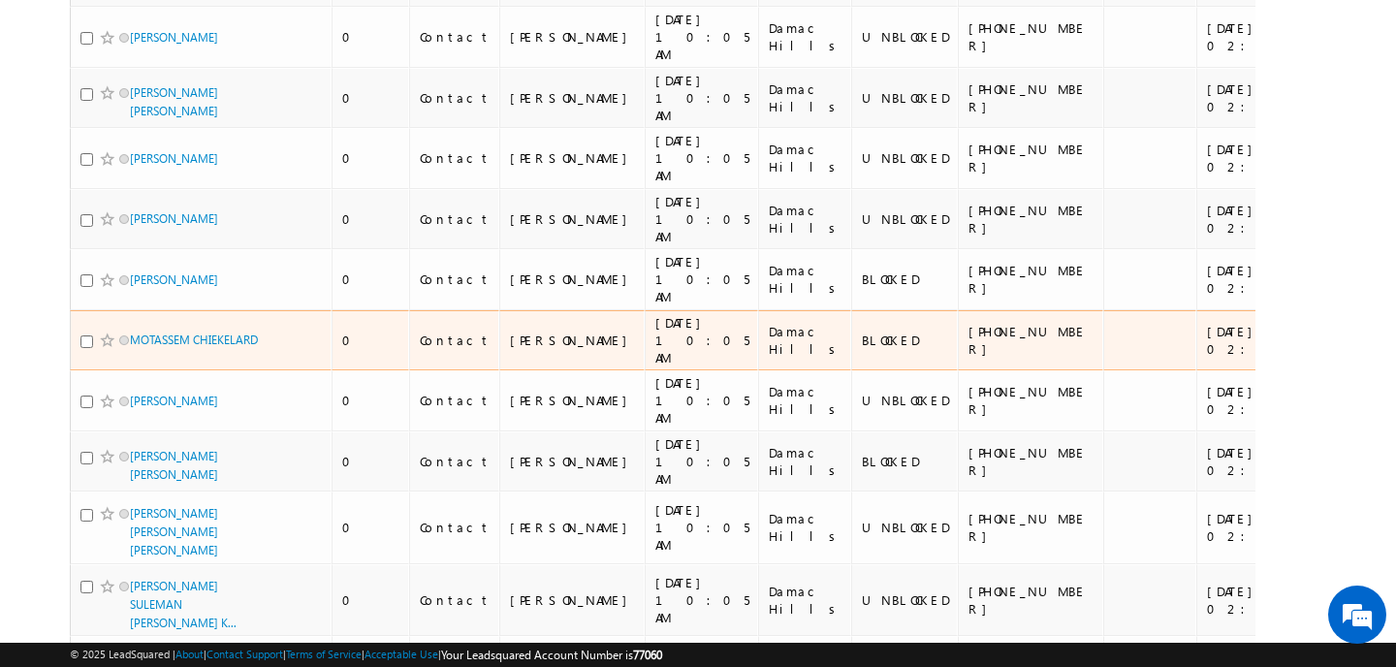
scroll to position [0, 0]
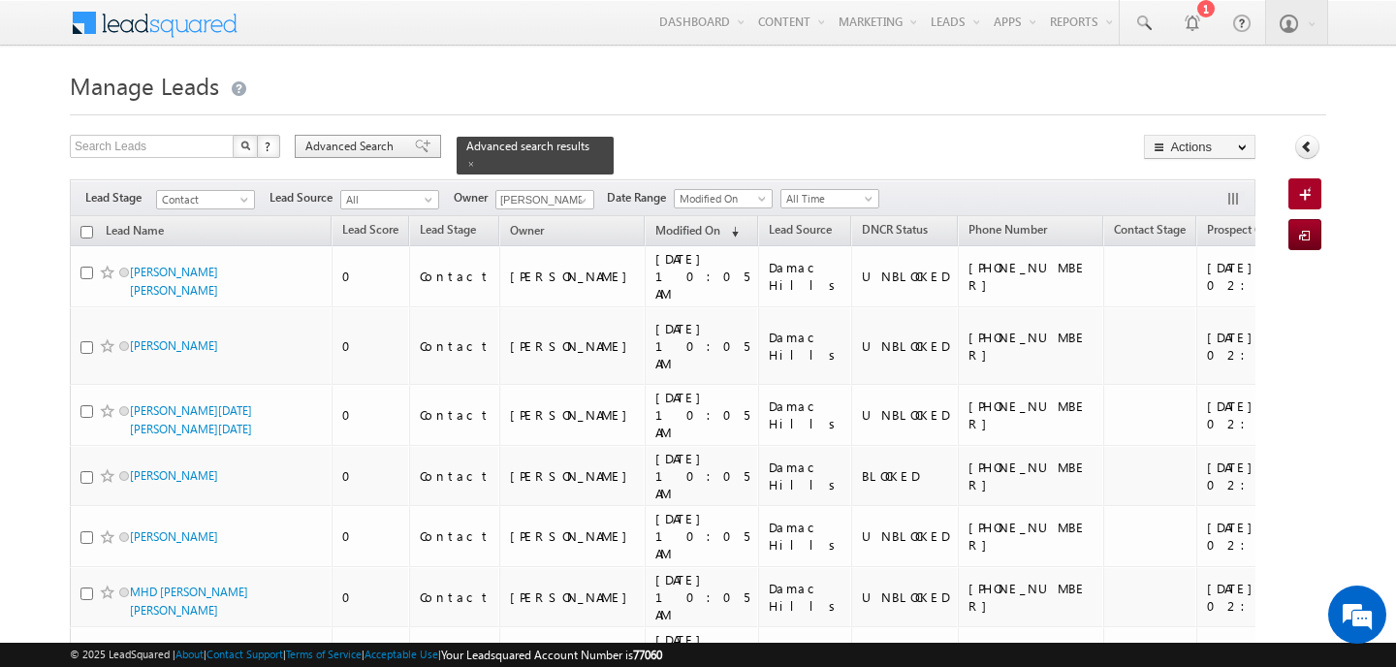
click at [351, 141] on span "Advanced Search" at bounding box center [352, 146] width 94 height 17
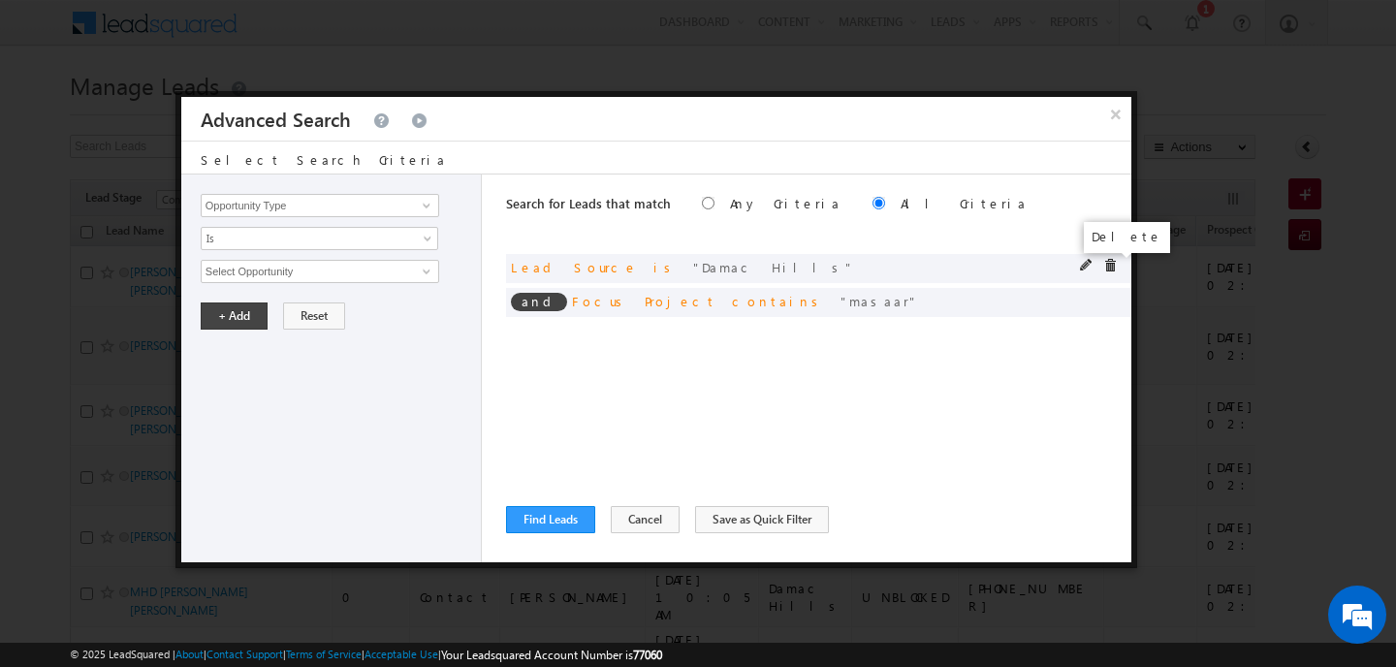
click at [1109, 267] on span at bounding box center [1110, 266] width 14 height 14
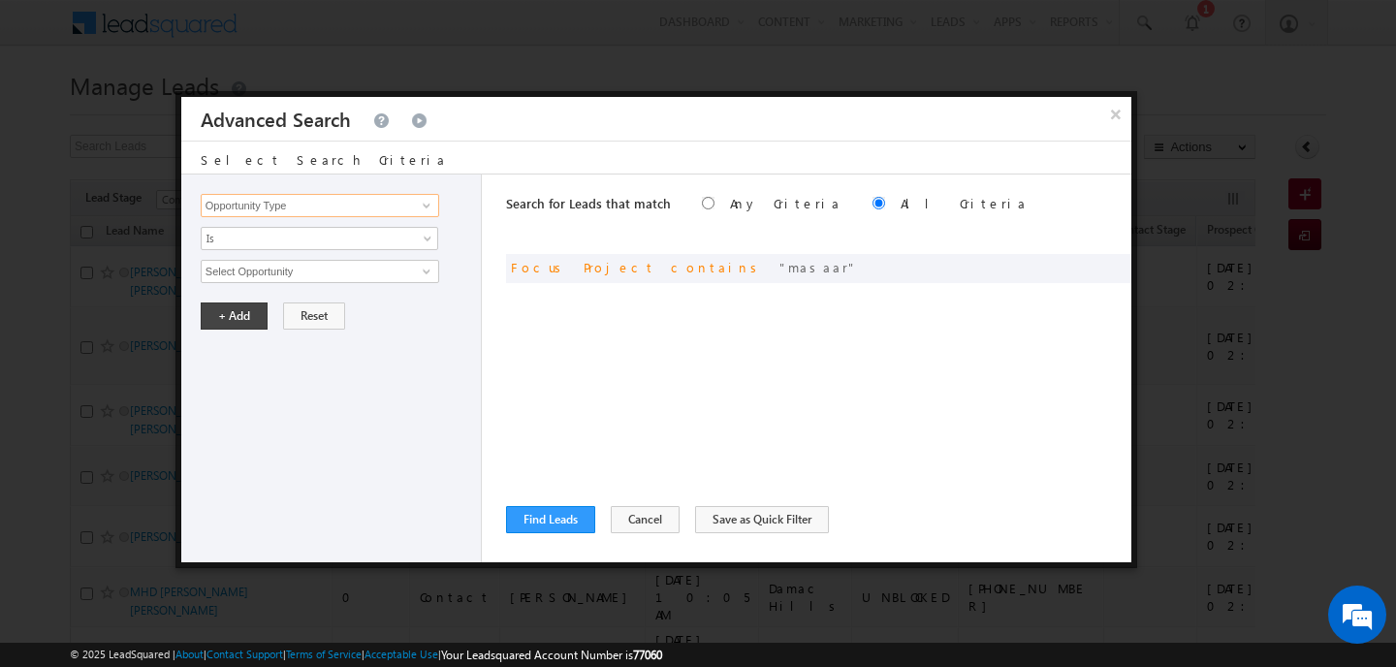
click at [297, 211] on input "Opportunity Type" at bounding box center [320, 205] width 238 height 23
click at [288, 232] on li "Lead" at bounding box center [320, 226] width 236 height 17
click at [290, 244] on link "DNCR Status" at bounding box center [320, 246] width 238 height 22
type input "DNCR Status"
click at [290, 244] on span "Is" at bounding box center [307, 238] width 210 height 17
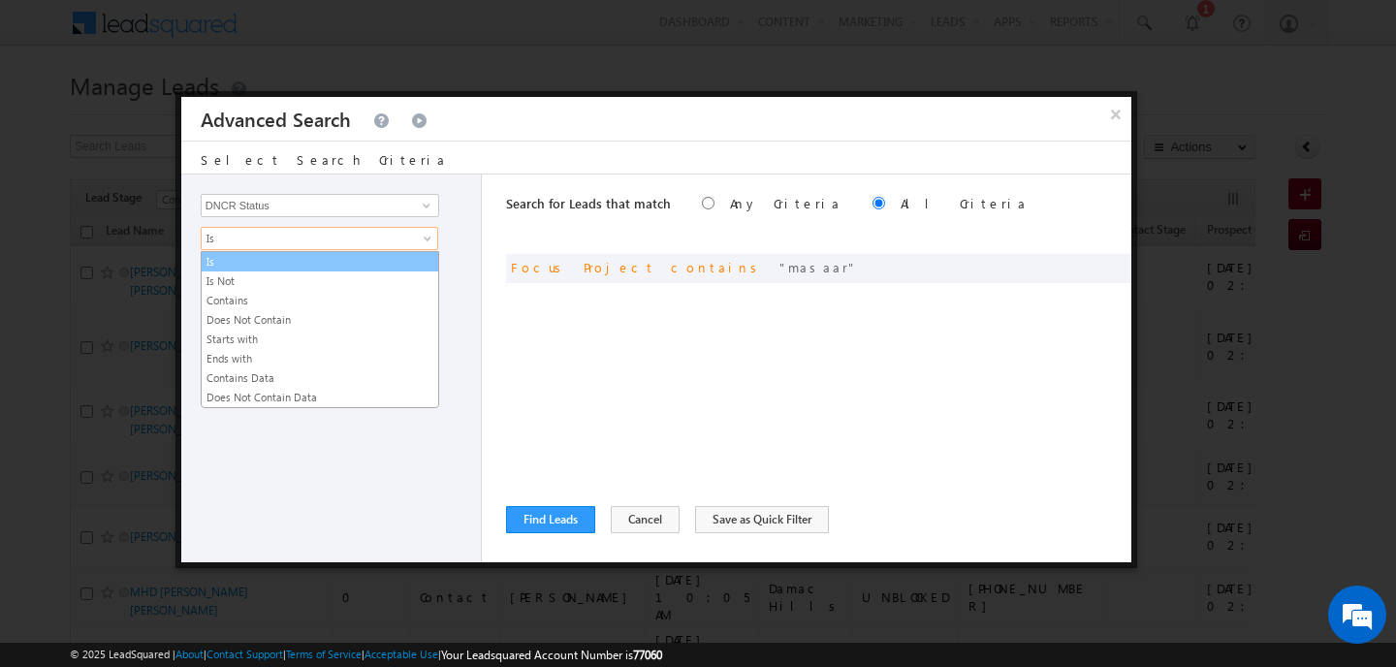
click at [288, 258] on link "Is" at bounding box center [320, 261] width 236 height 17
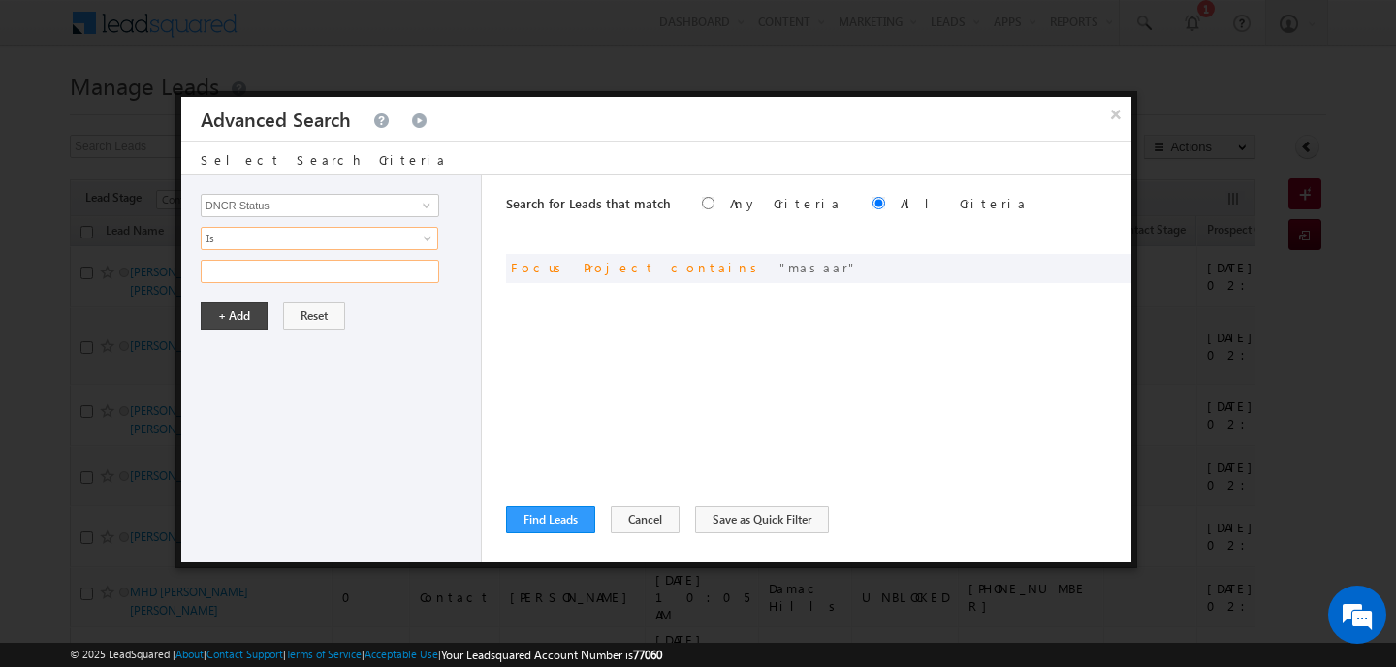
click at [285, 268] on input "text" at bounding box center [320, 271] width 238 height 23
type input "unblocked"
click at [250, 312] on button "+ Add" at bounding box center [234, 315] width 67 height 27
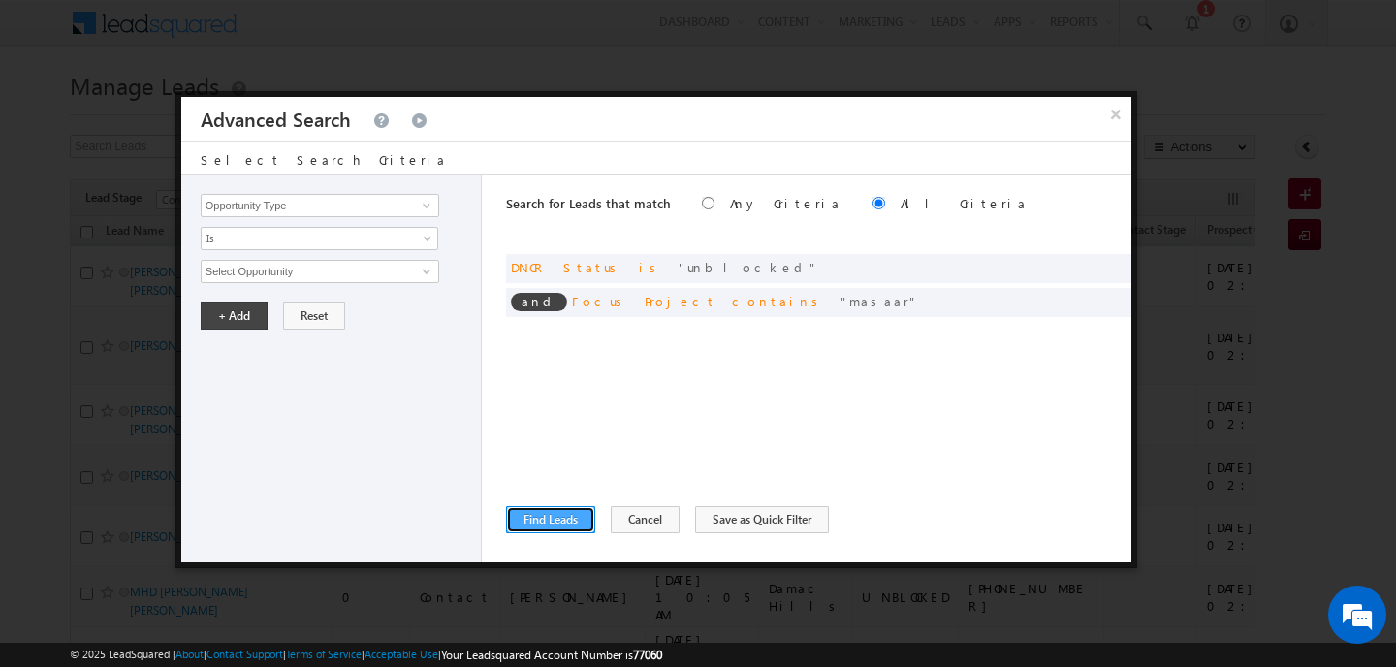
click at [520, 513] on button "Find Leads" at bounding box center [550, 519] width 89 height 27
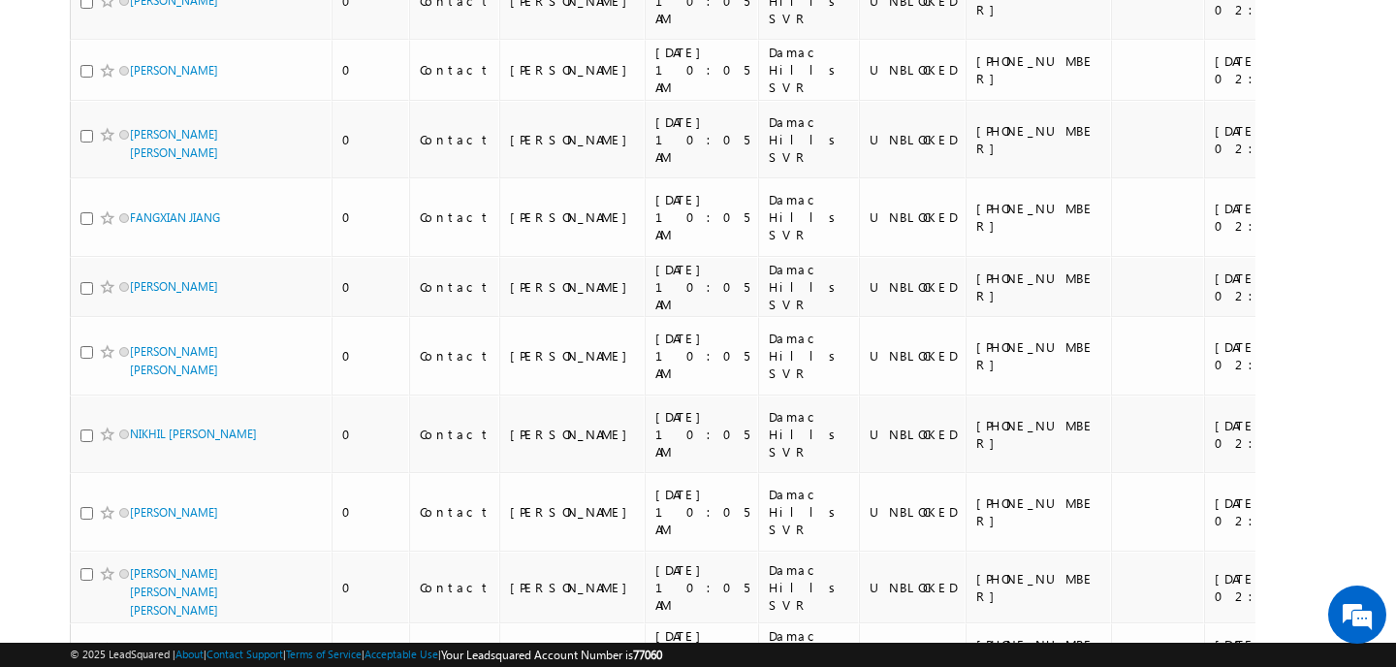
scroll to position [7266, 0]
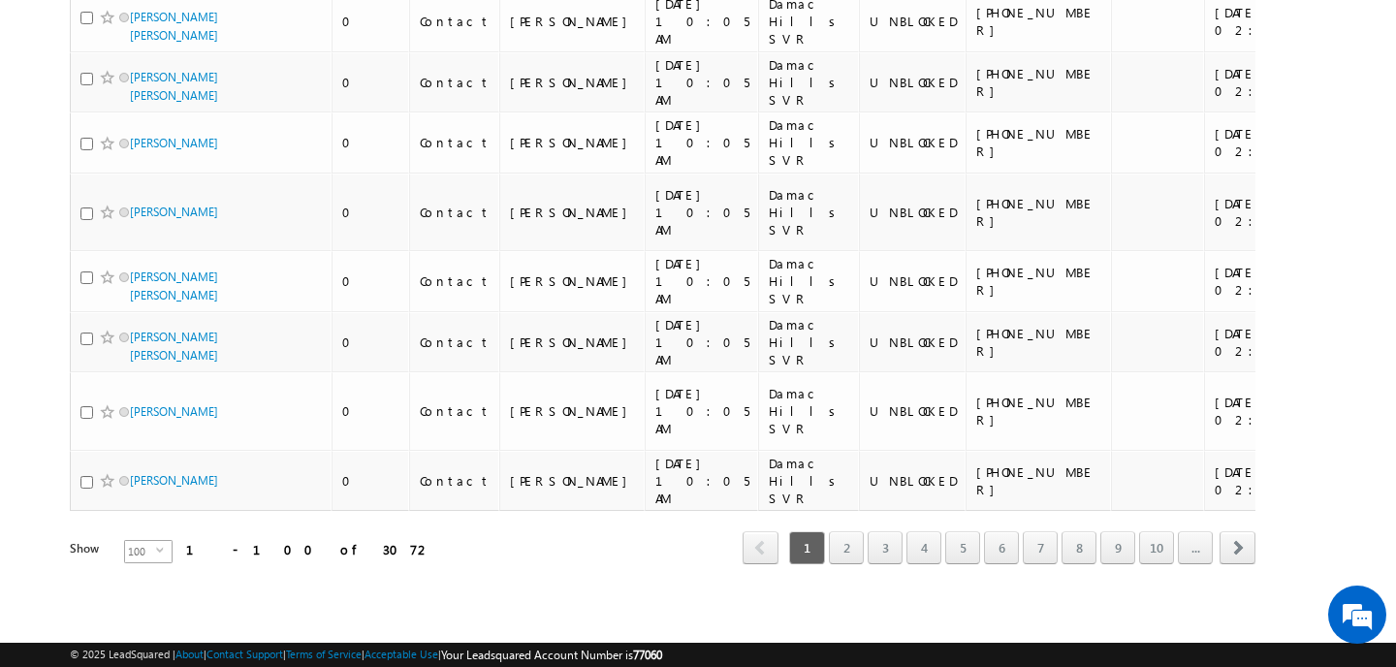
click at [136, 550] on span "100" at bounding box center [140, 551] width 31 height 21
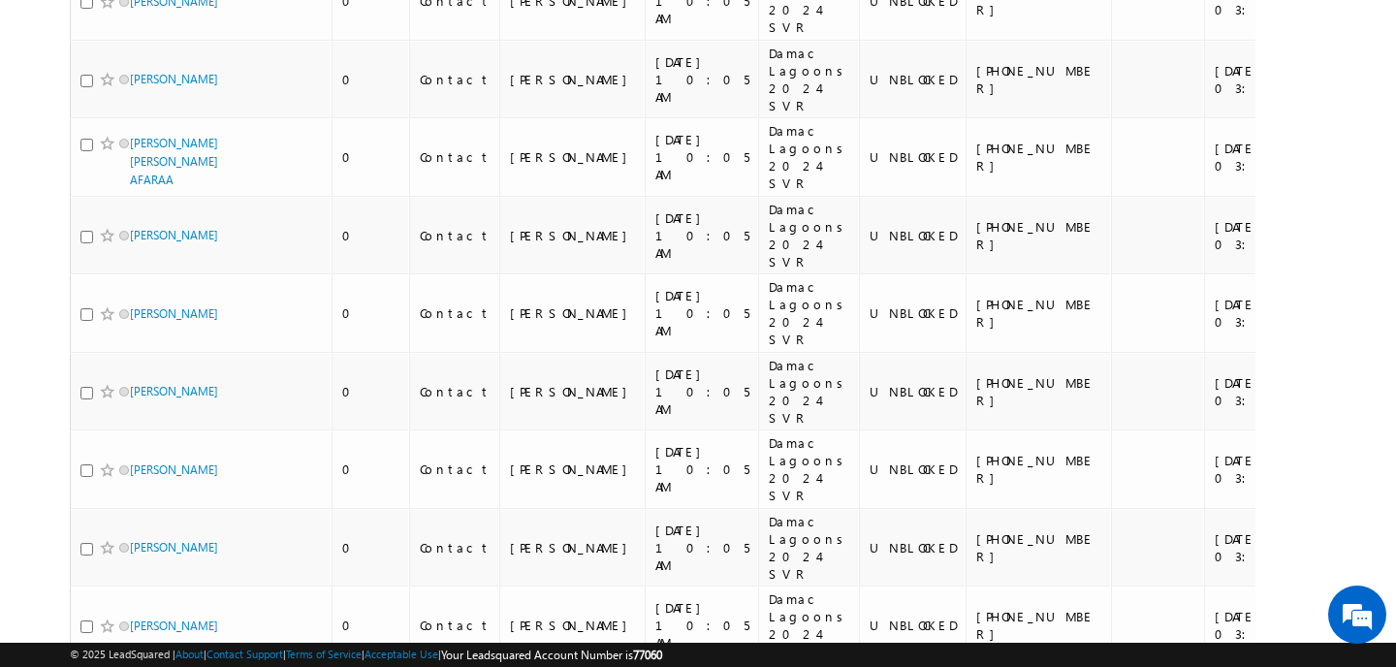
scroll to position [0, 0]
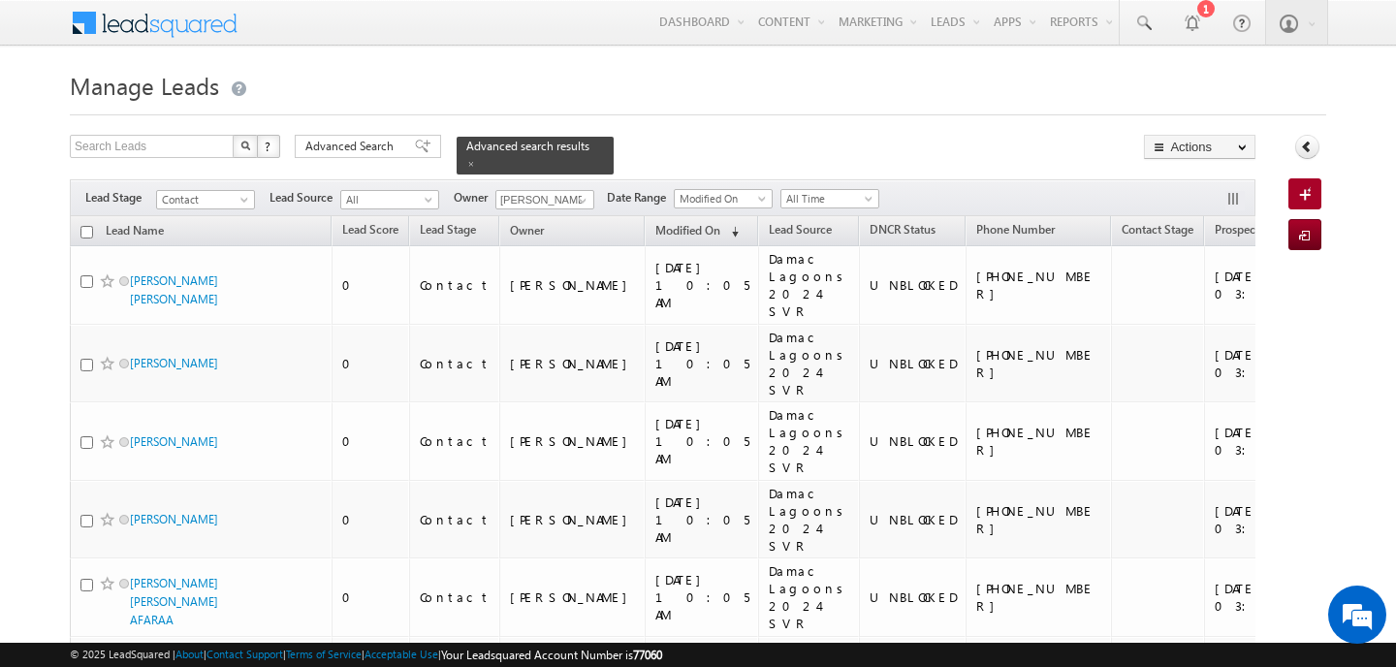
click at [85, 232] on input "checkbox" at bounding box center [86, 232] width 13 height 13
checkbox input "true"
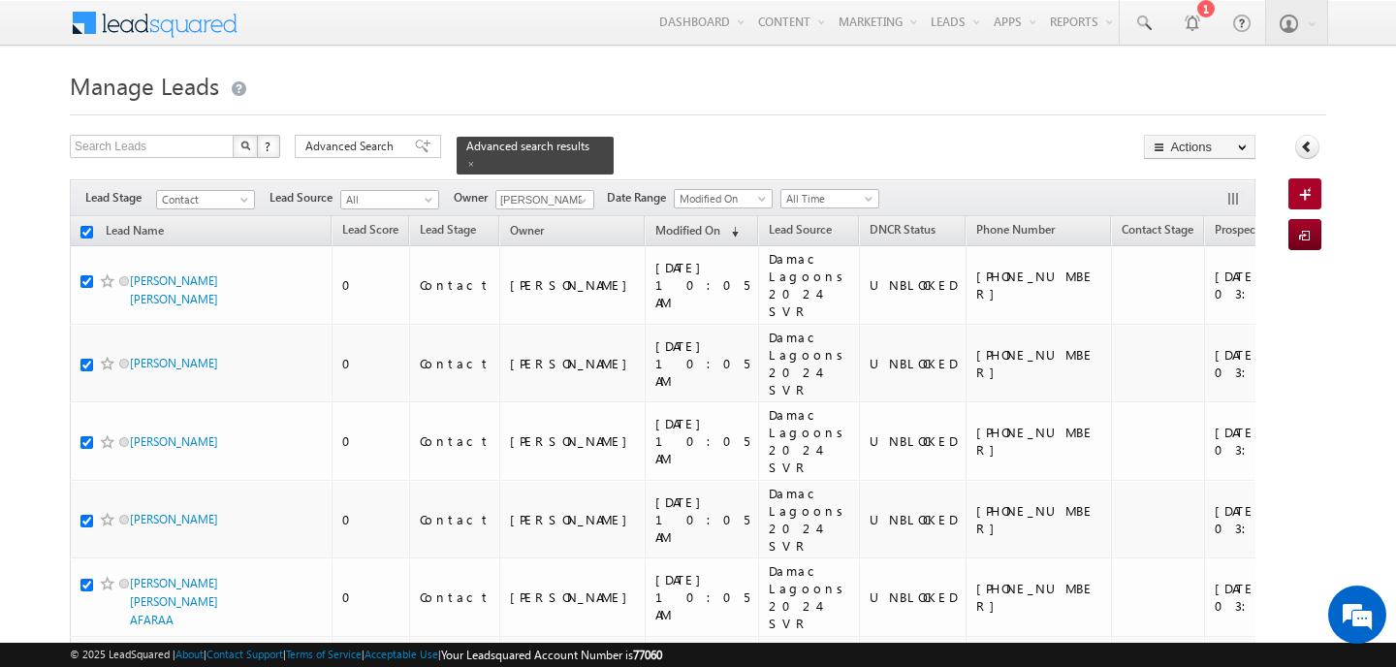
checkbox input "true"
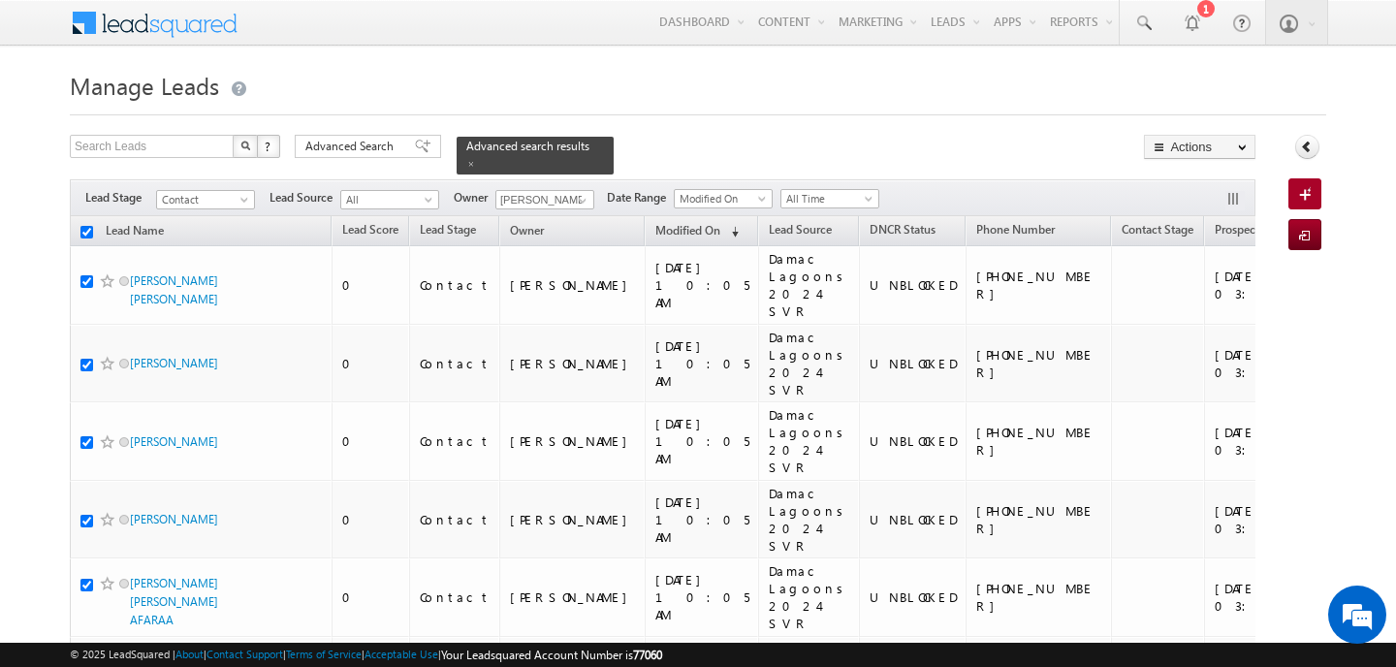
checkbox input "true"
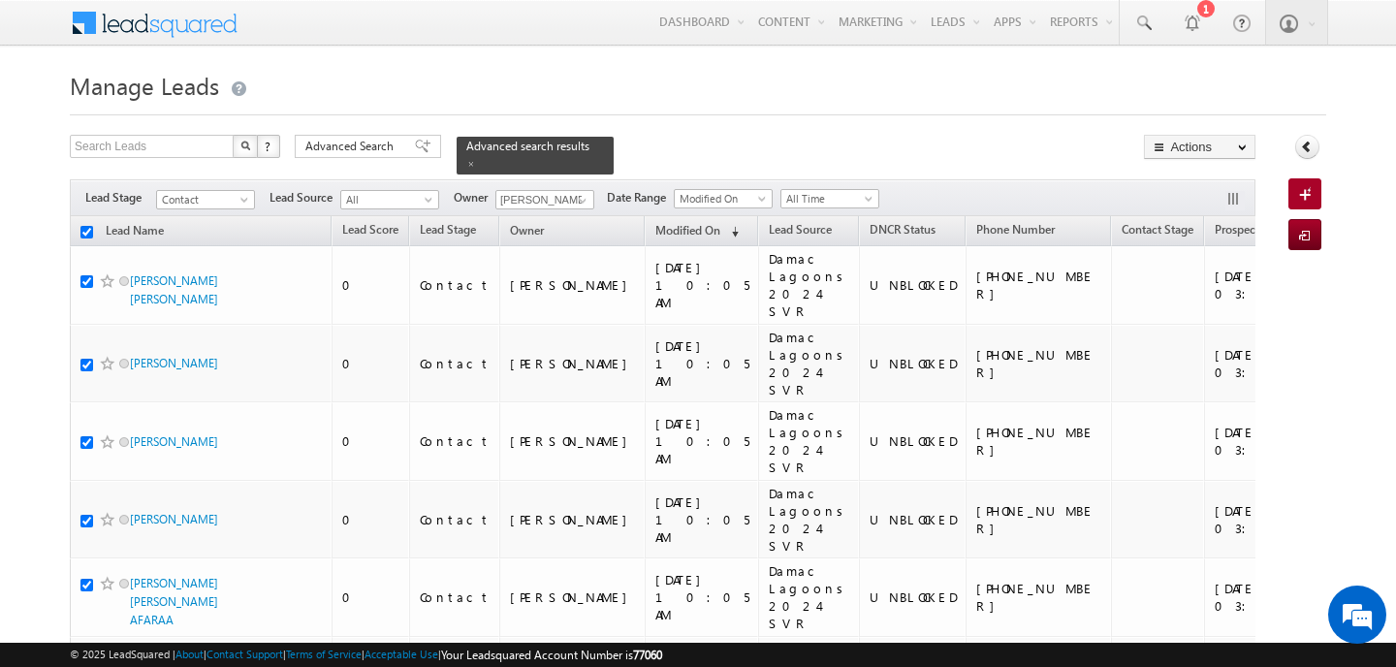
checkbox input "true"
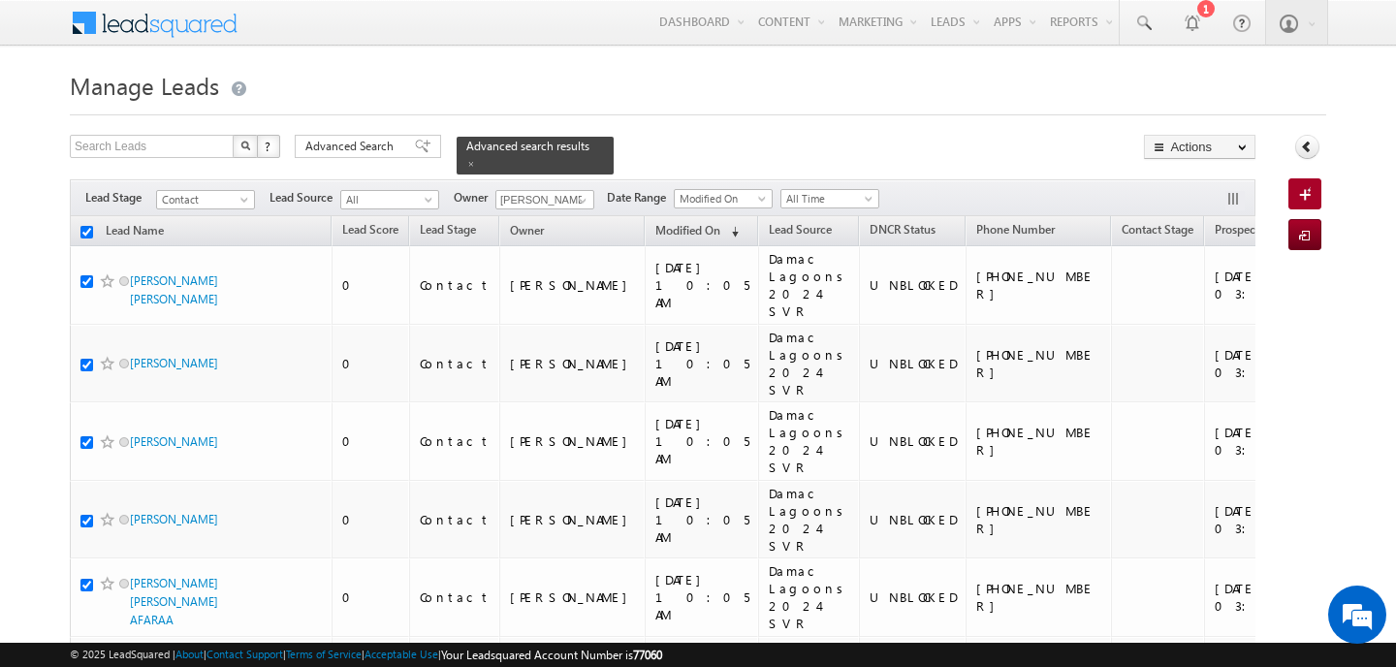
checkbox input "true"
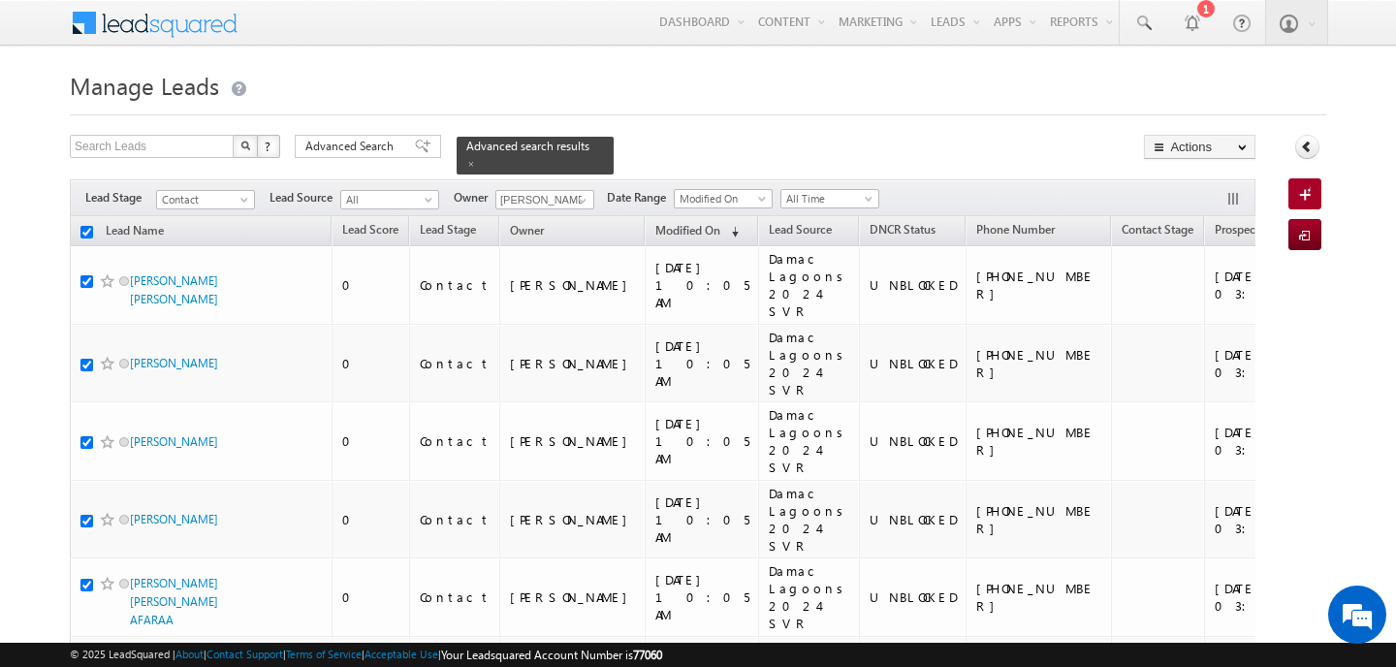
checkbox input "true"
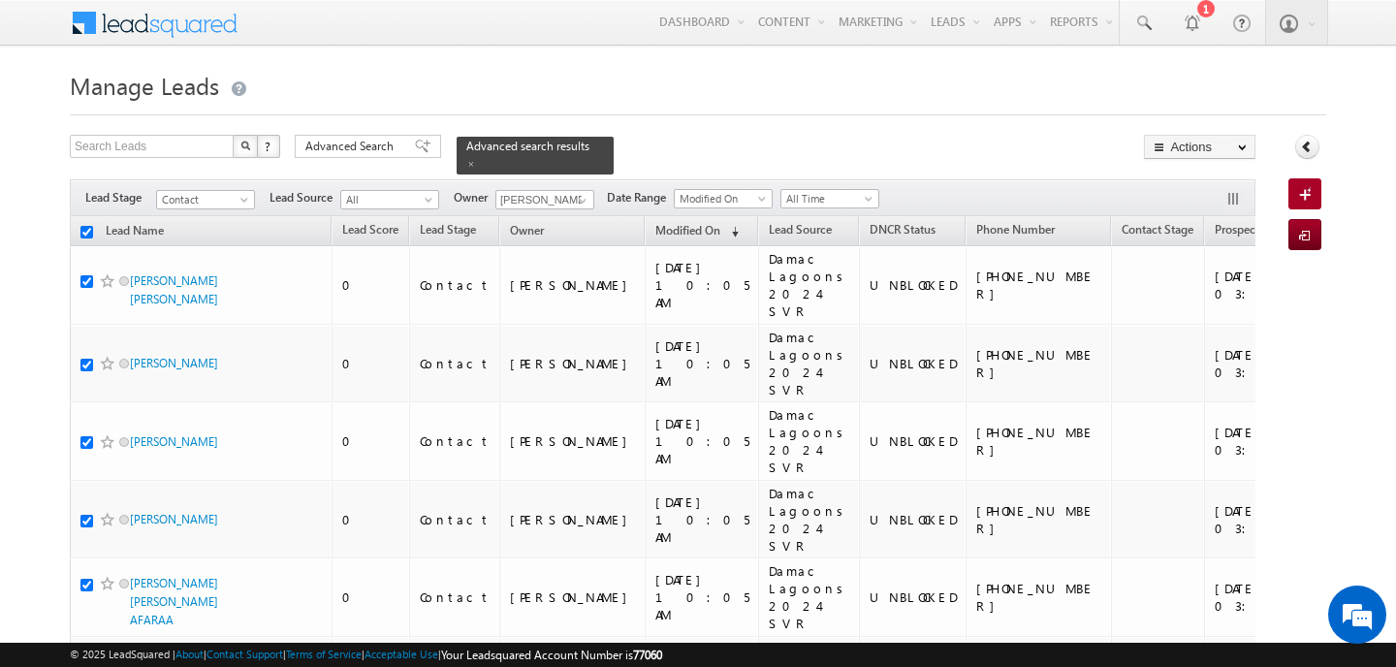
checkbox input "true"
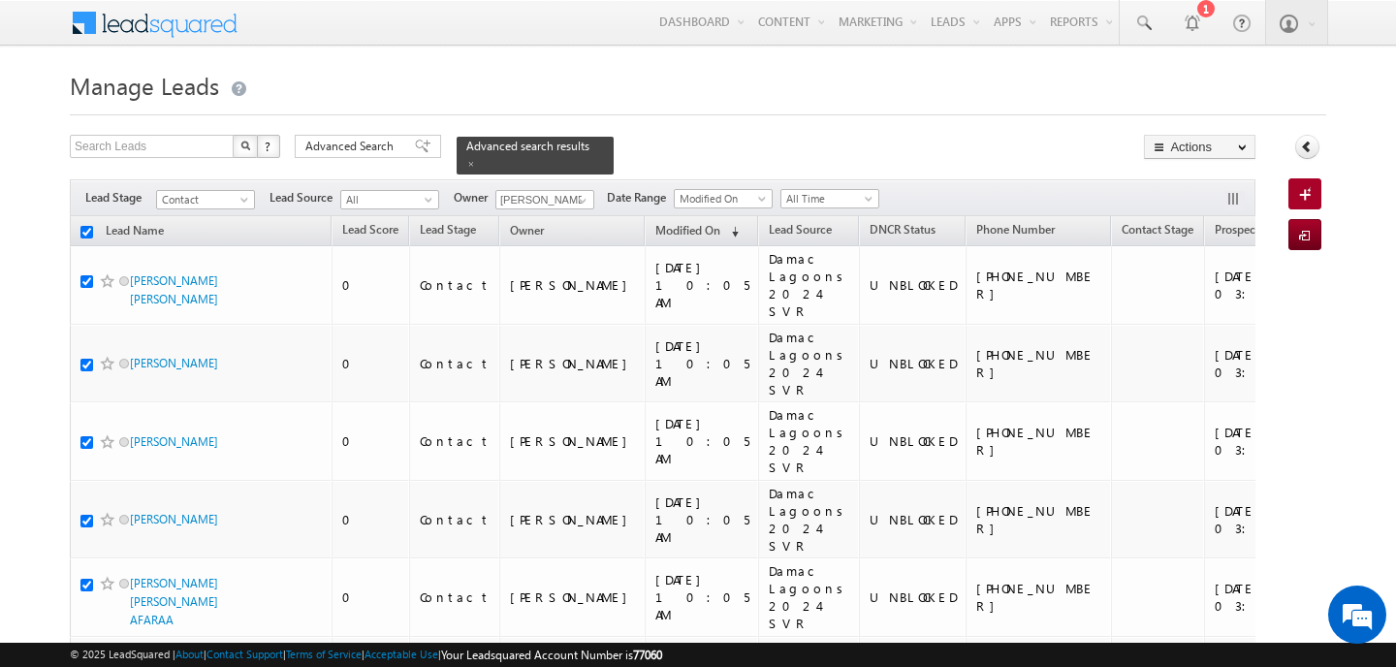
checkbox input "true"
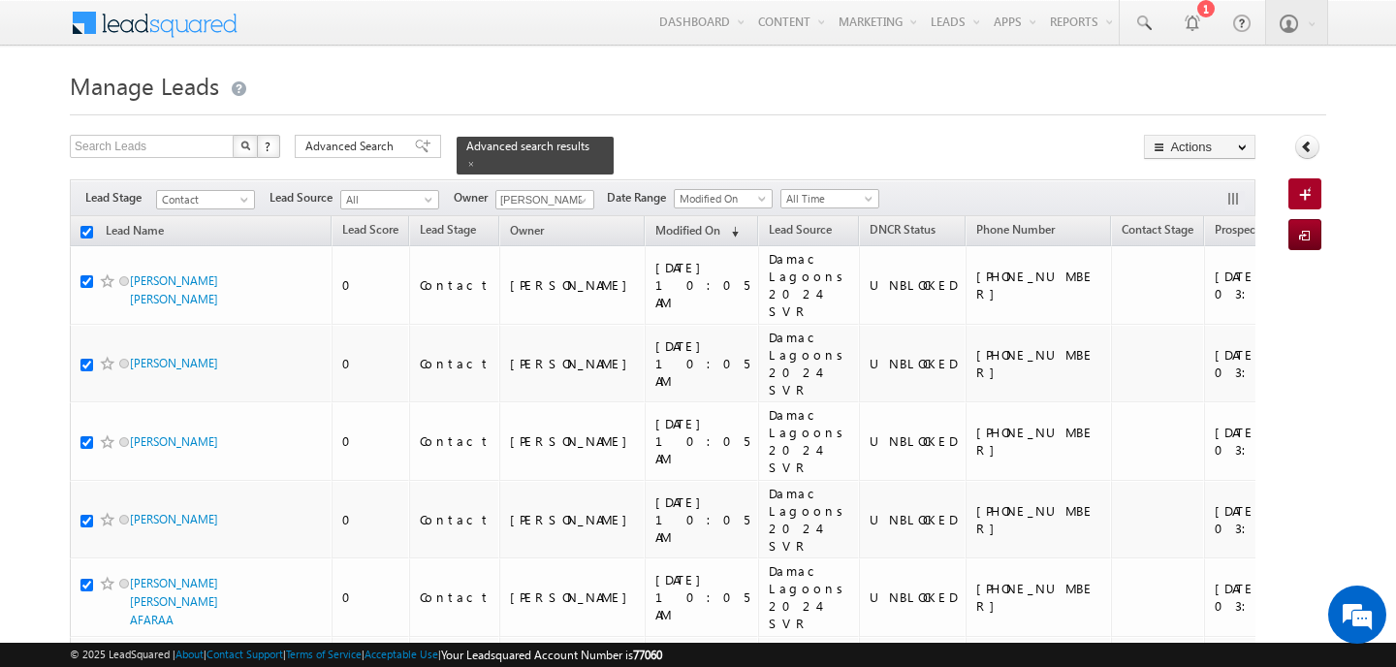
checkbox input "true"
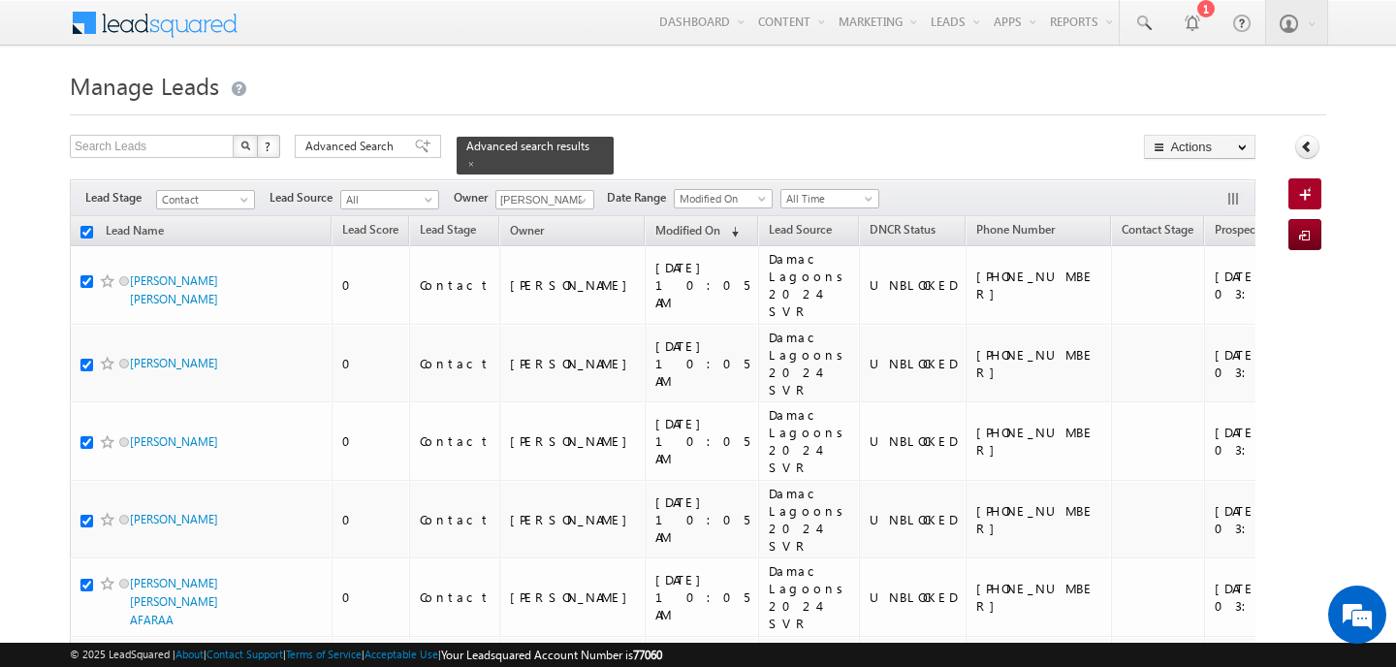
checkbox input "true"
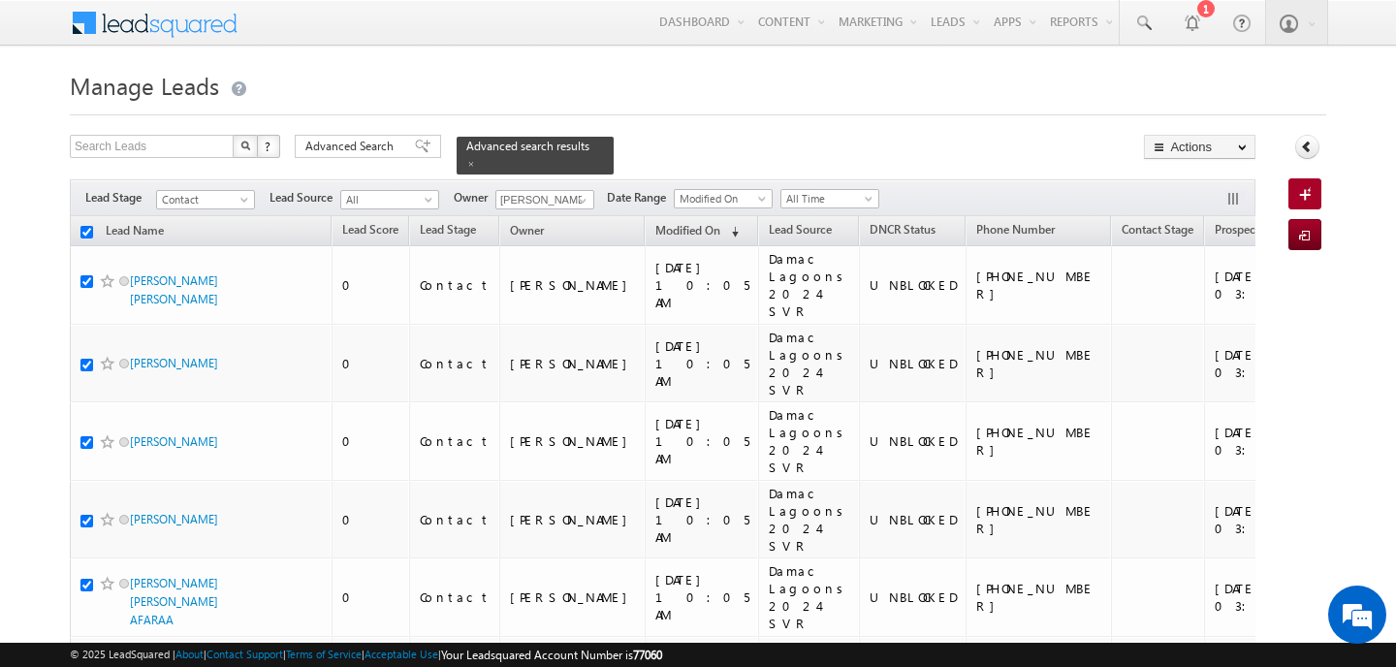
checkbox input "true"
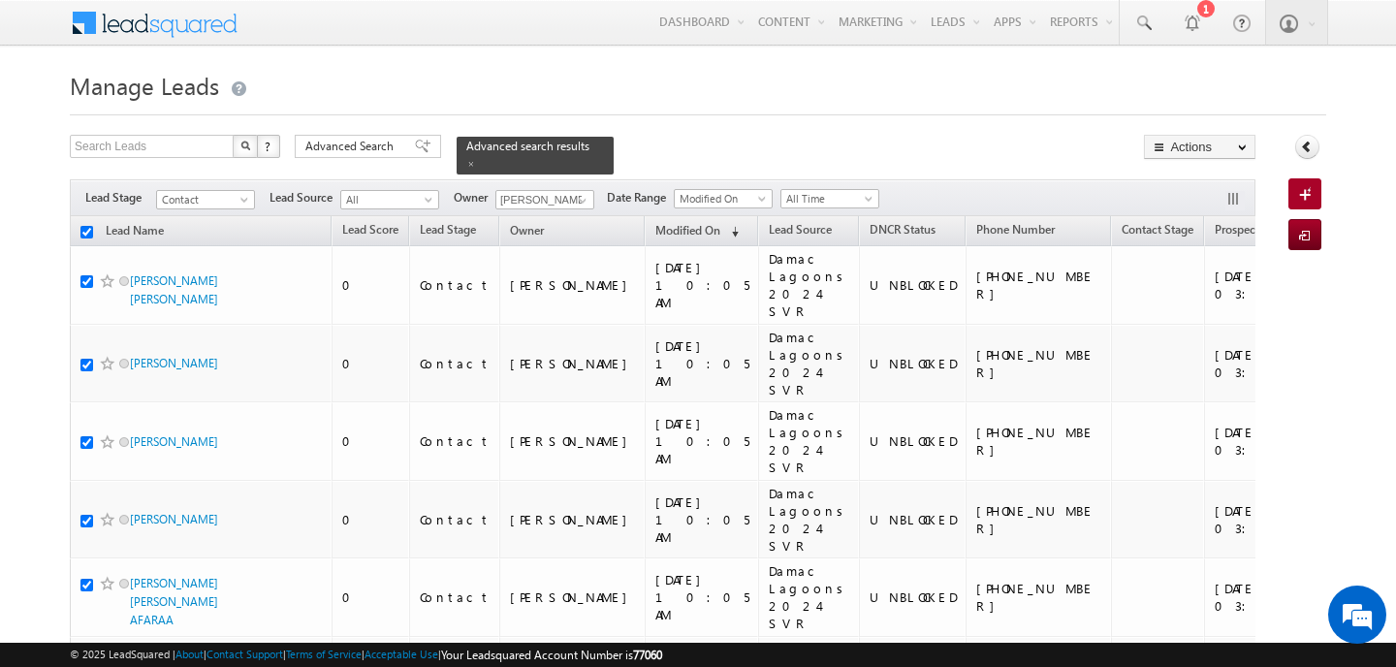
checkbox input "true"
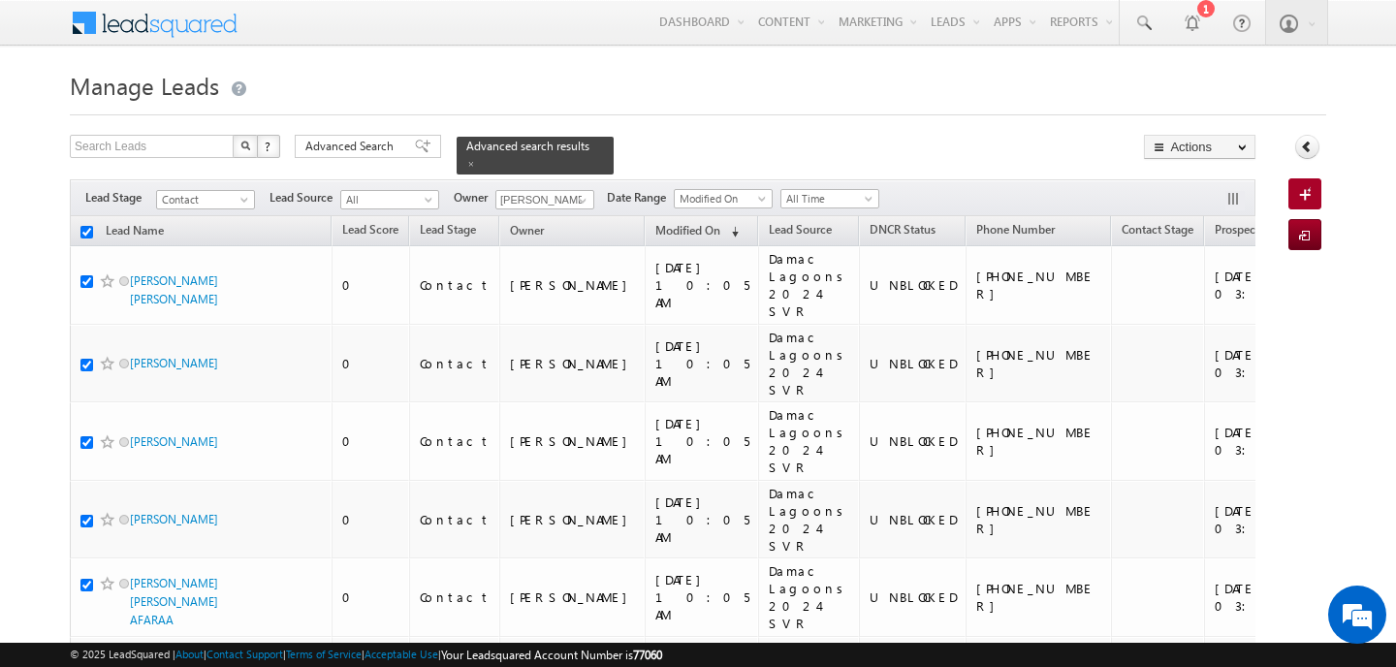
checkbox input "true"
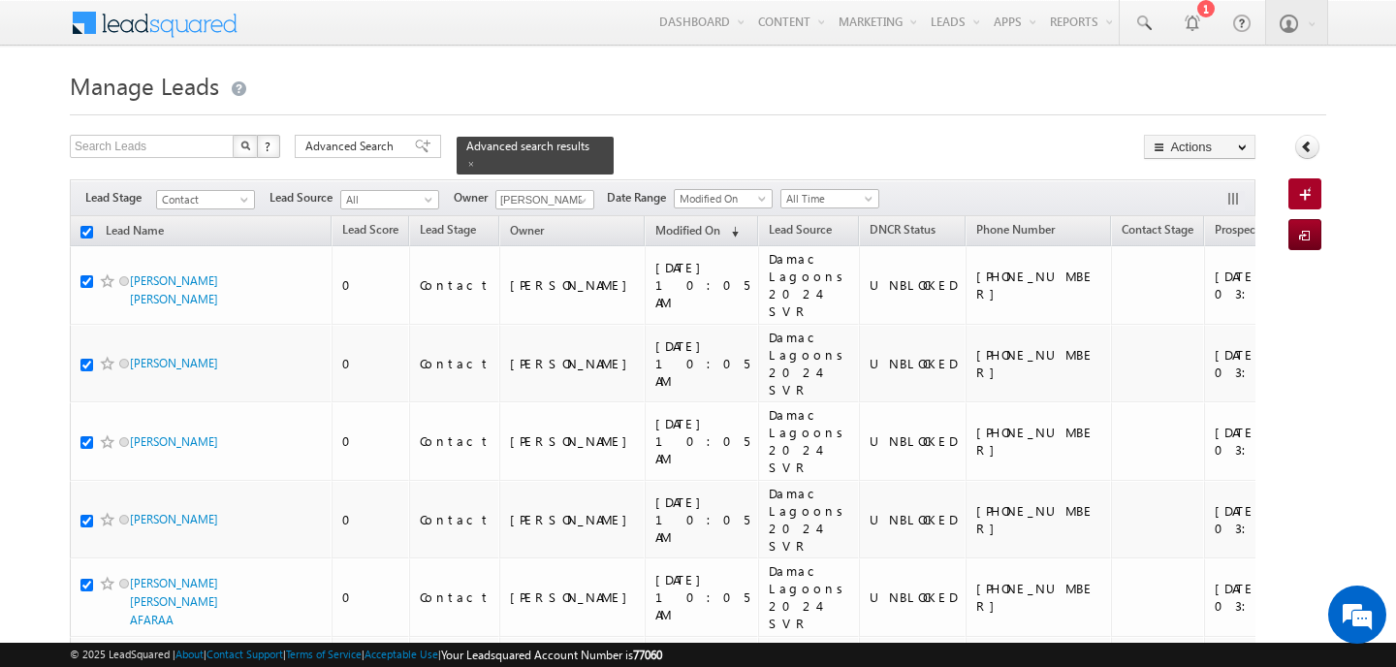
checkbox input "true"
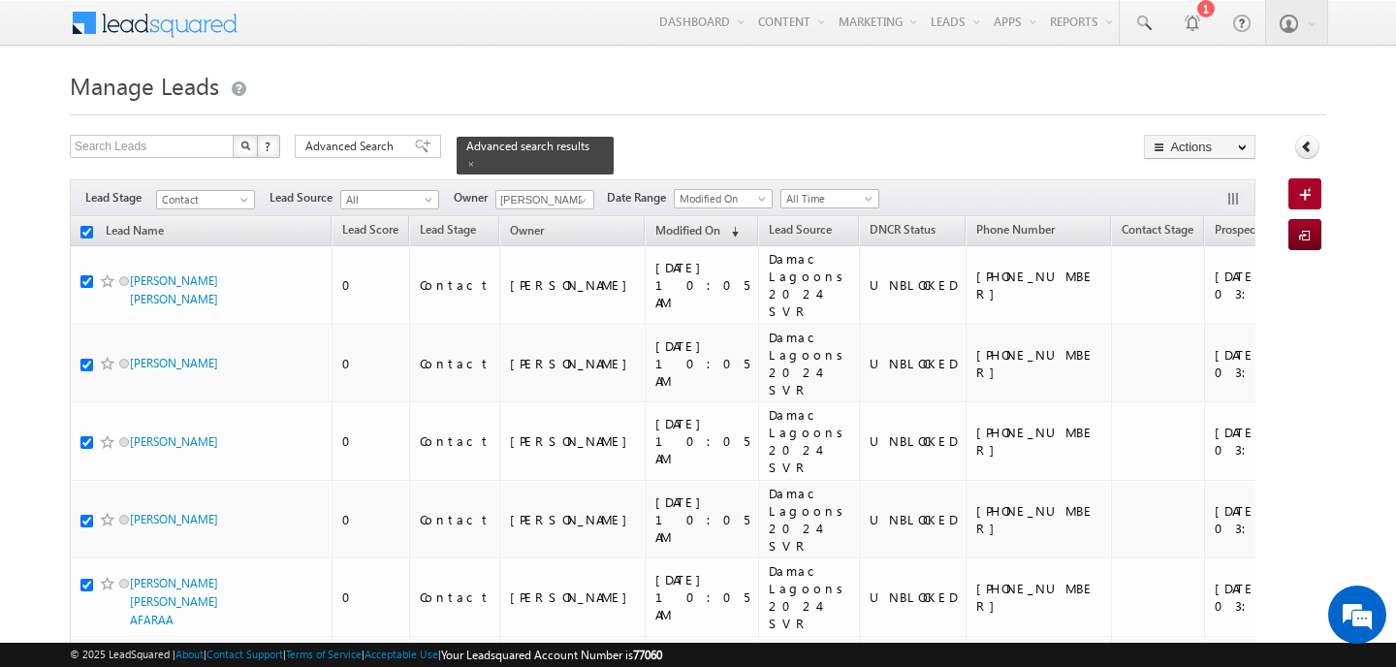
checkbox input "true"
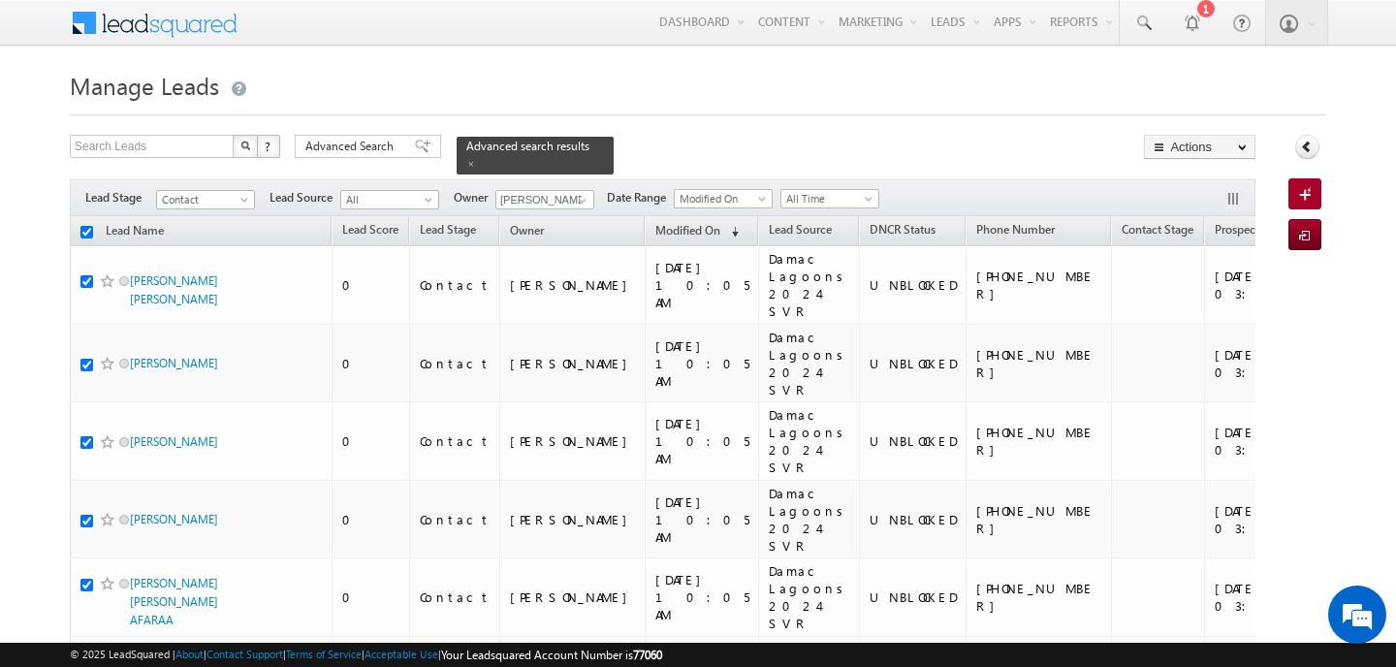
checkbox input "true"
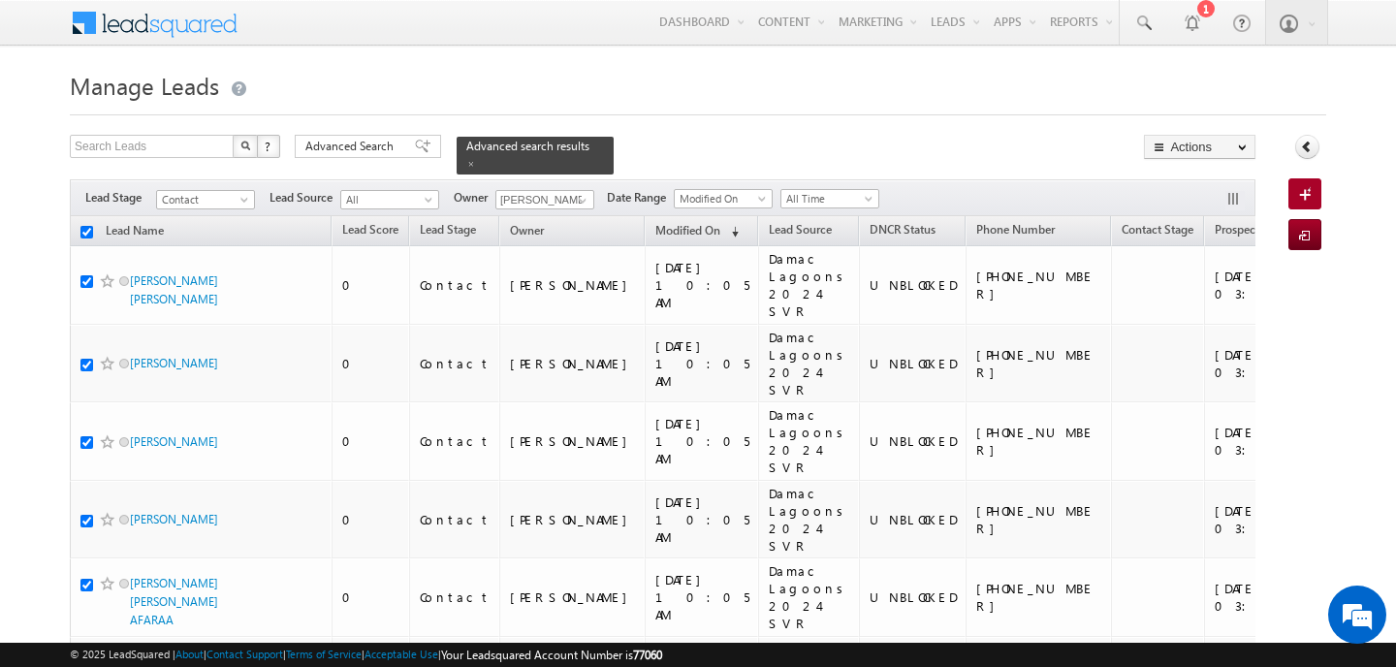
checkbox input "true"
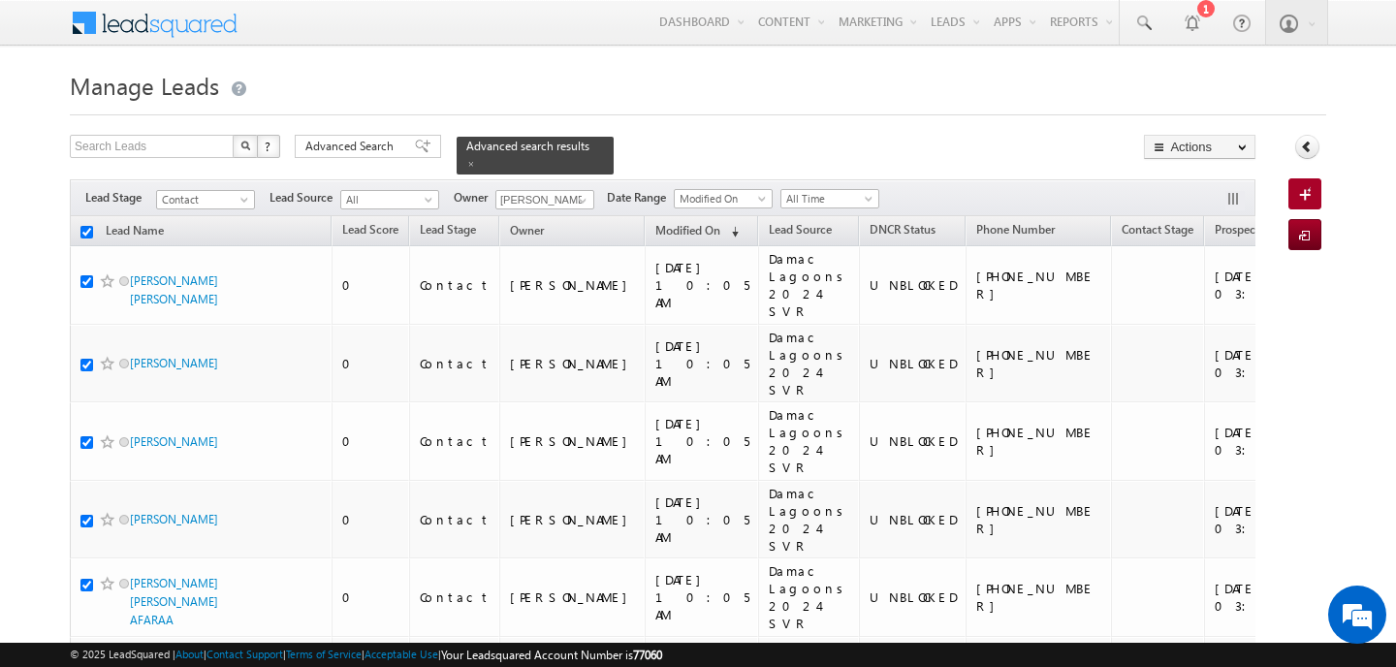
checkbox input "true"
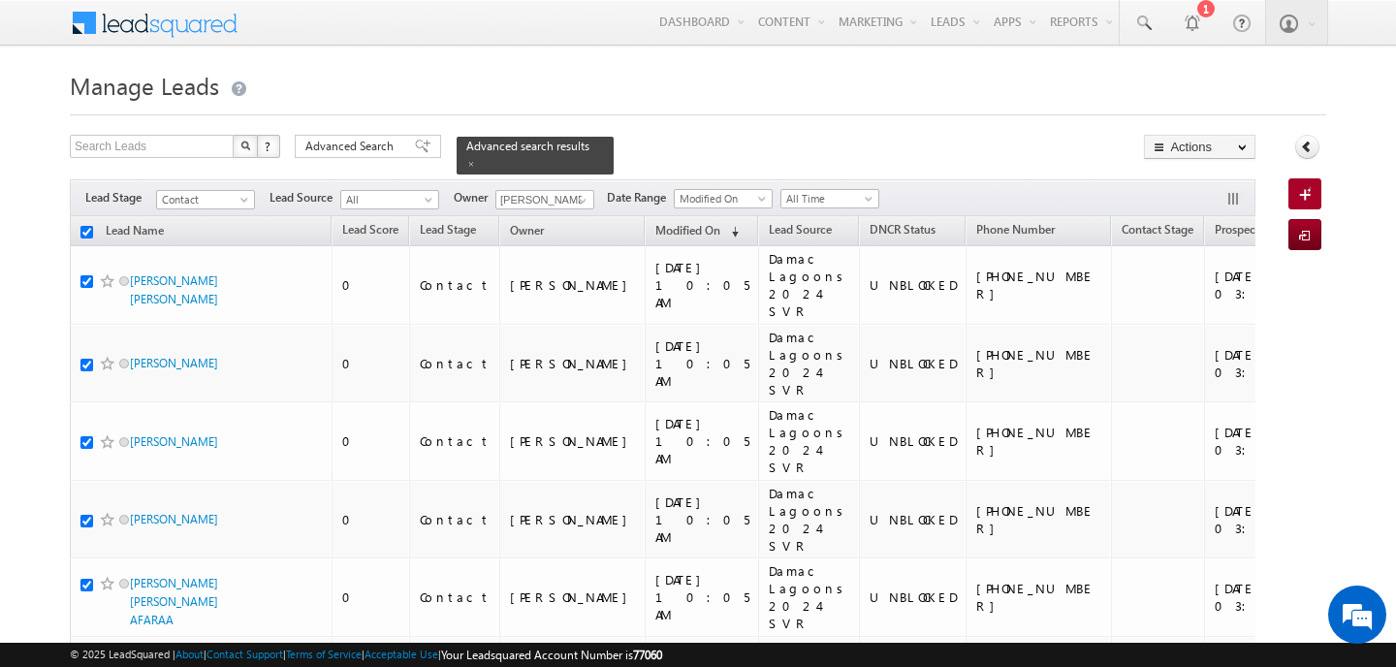
checkbox input "true"
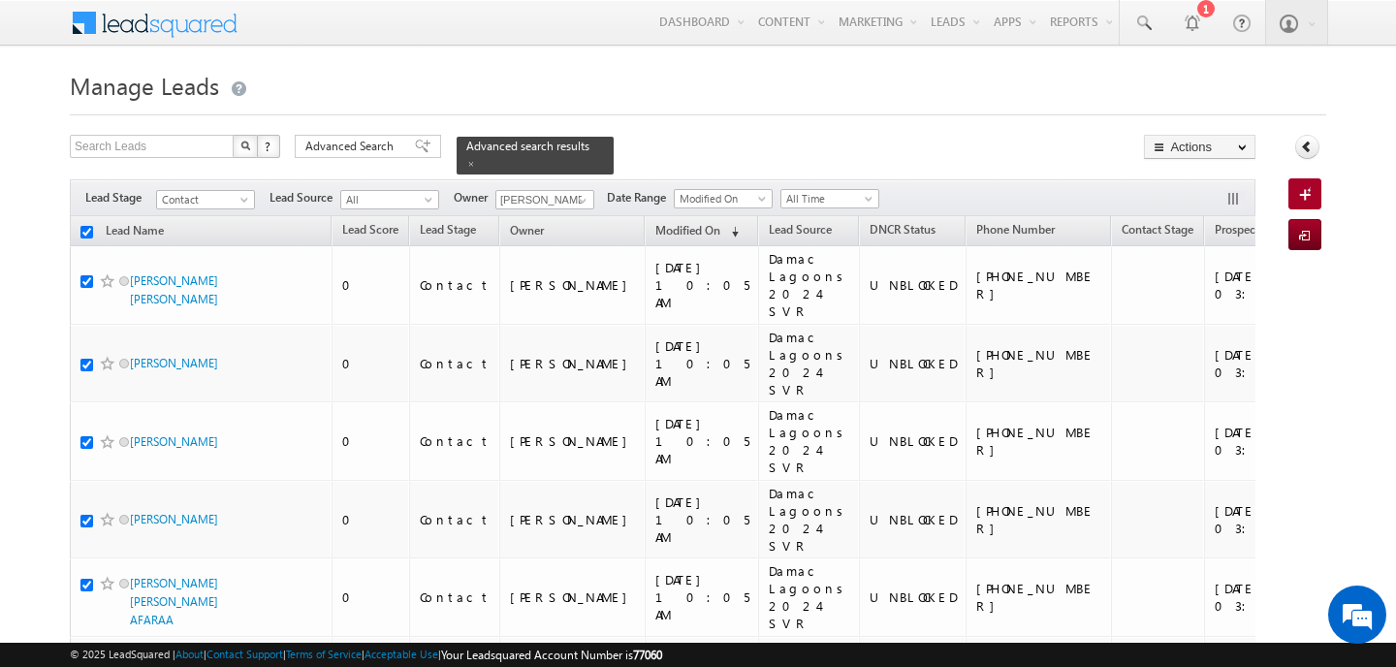
checkbox input "true"
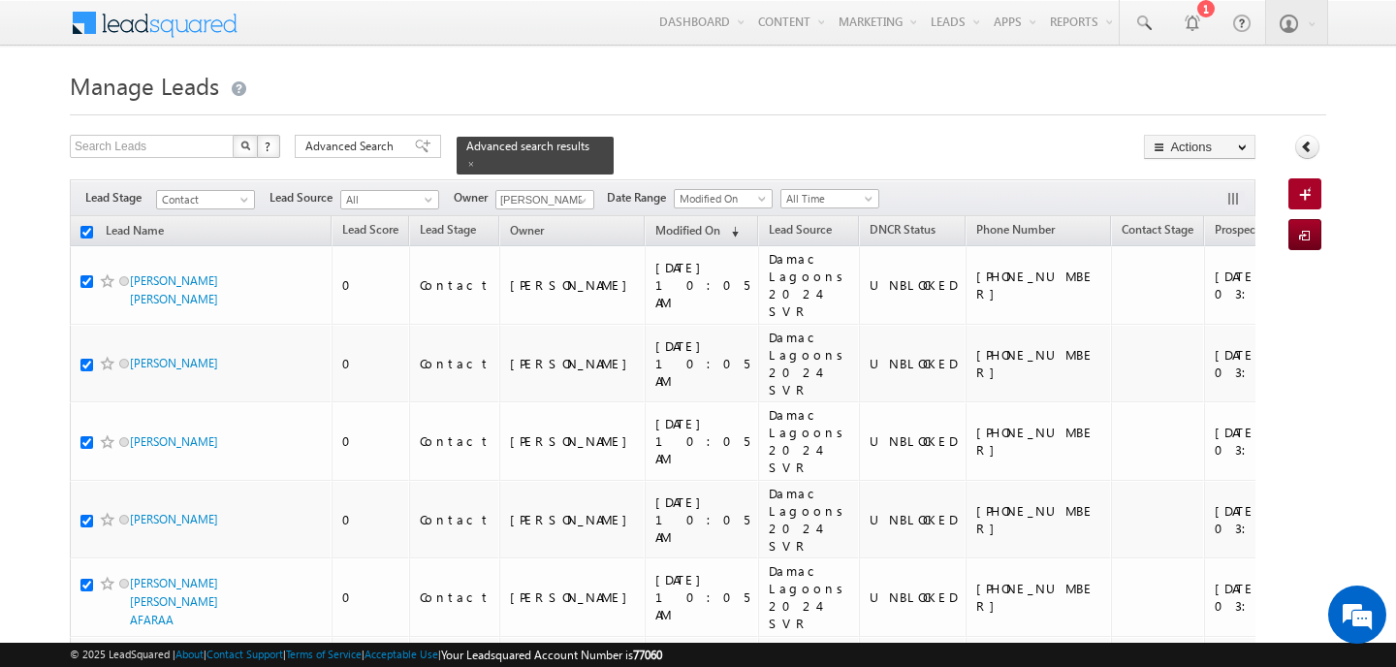
checkbox input "true"
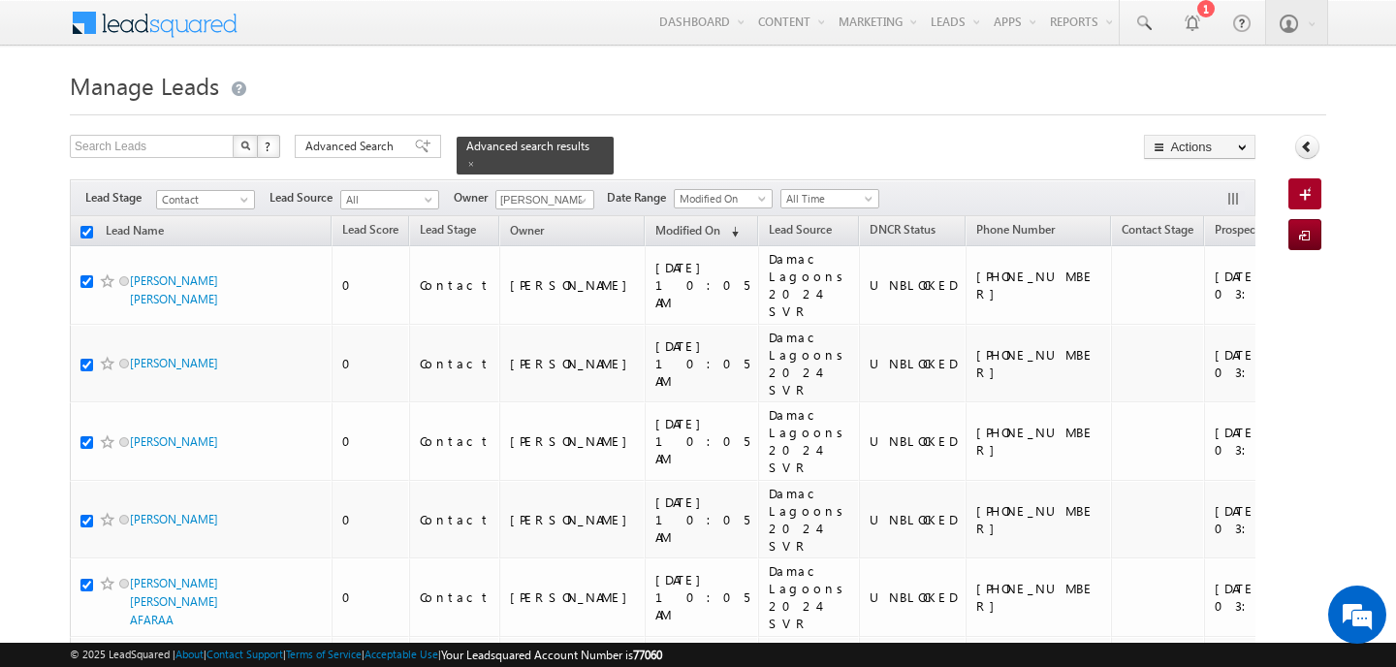
checkbox input "true"
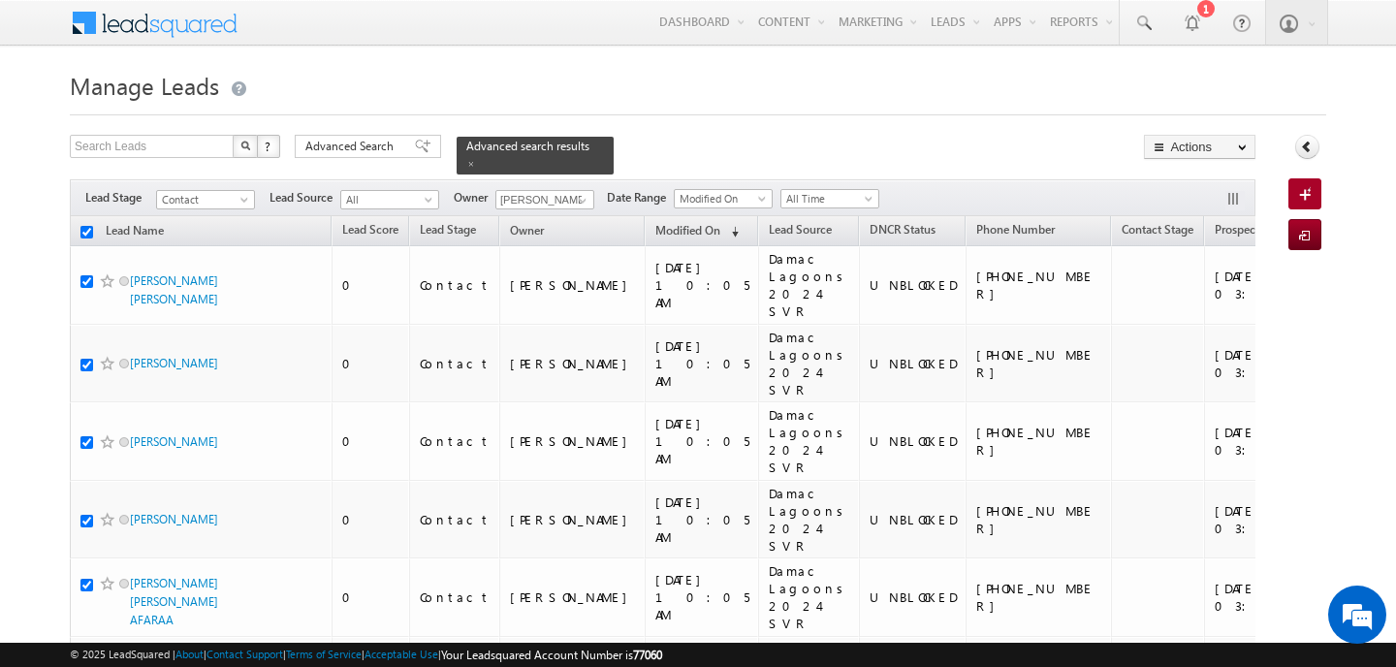
checkbox input "true"
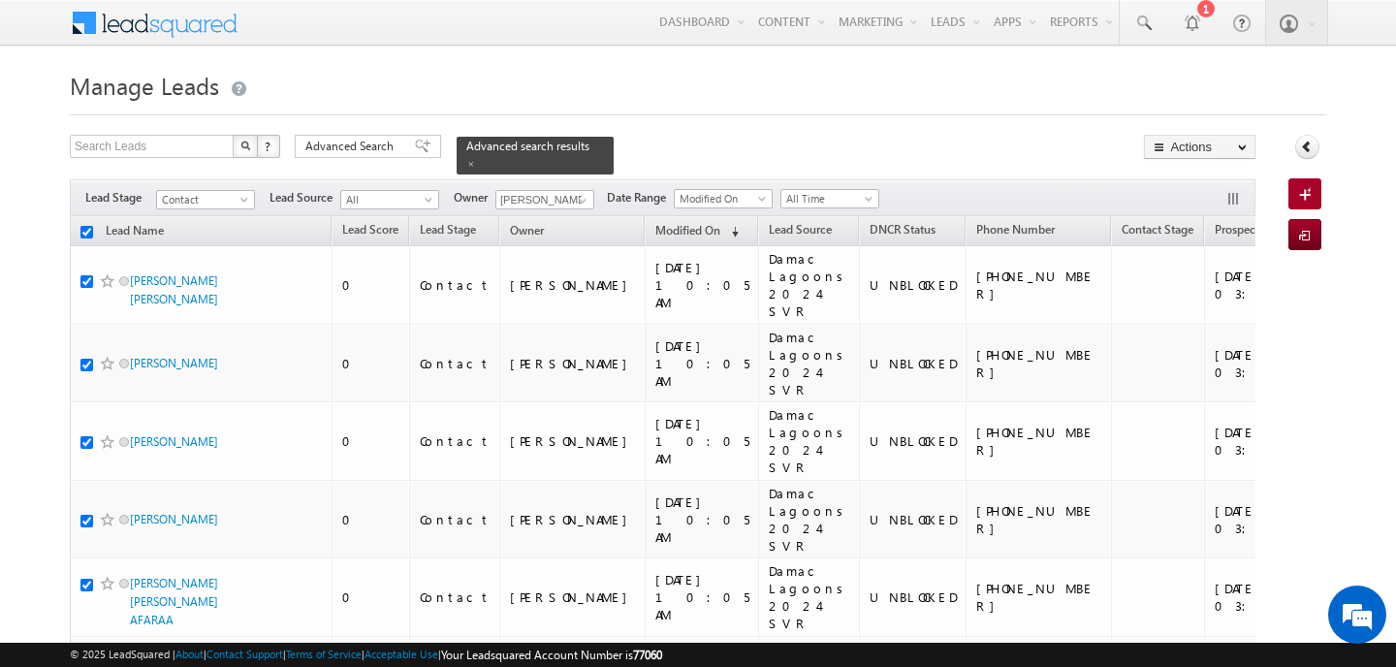
checkbox input "true"
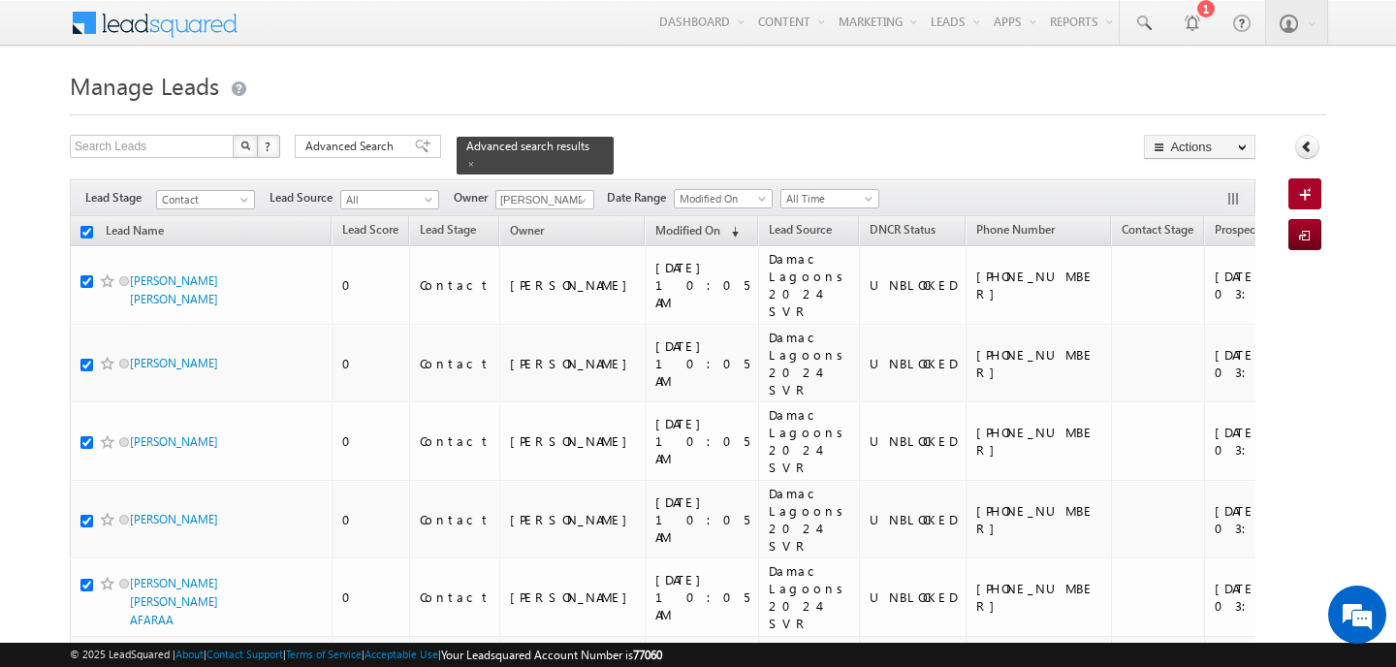
checkbox input "true"
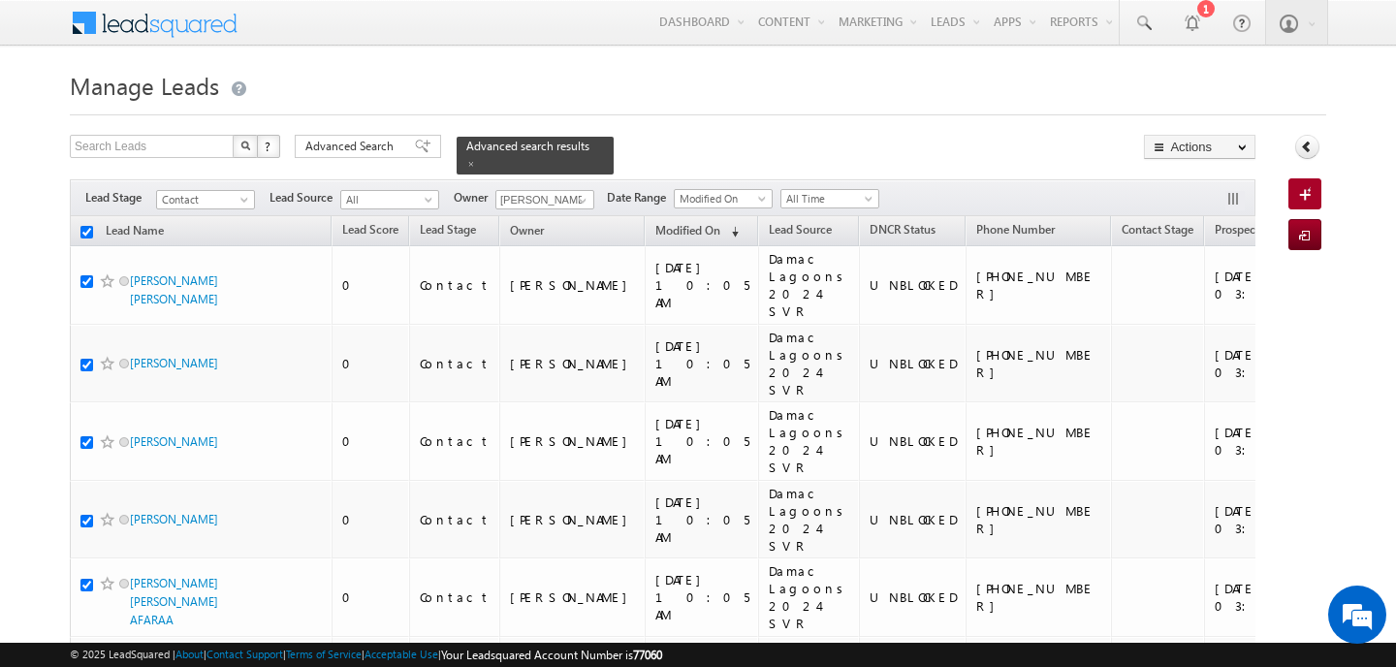
checkbox input "true"
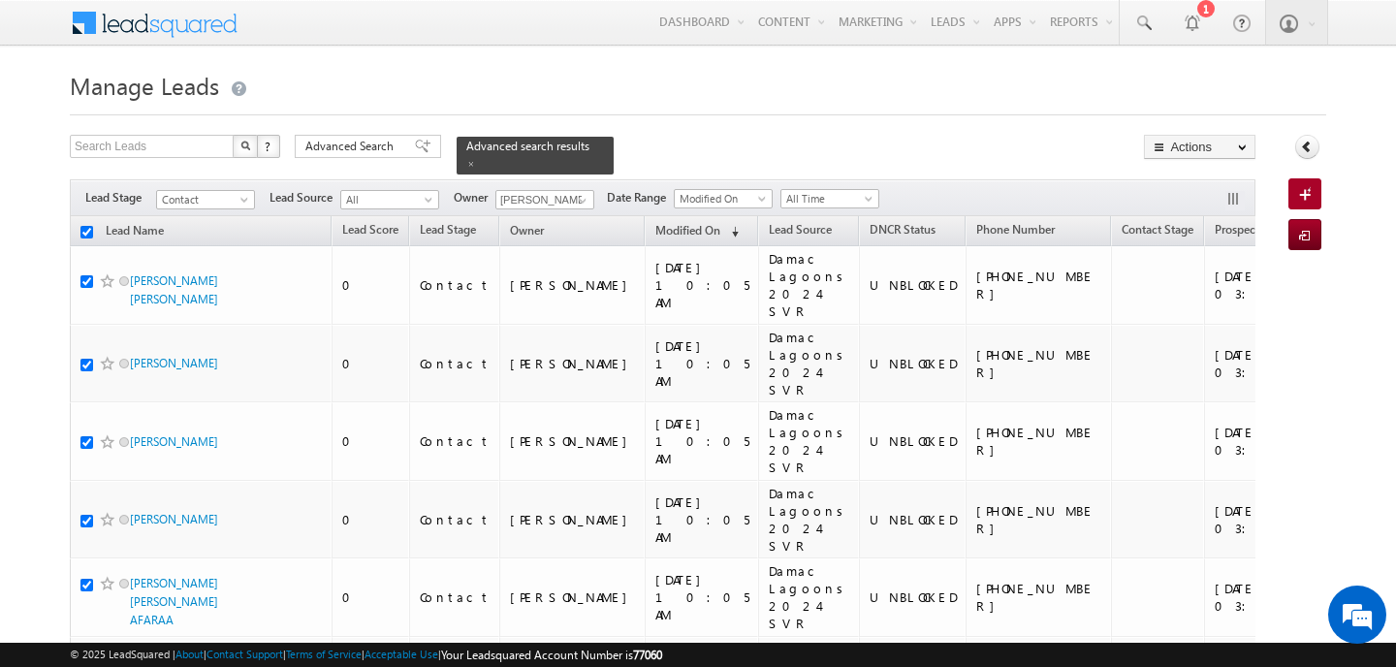
checkbox input "true"
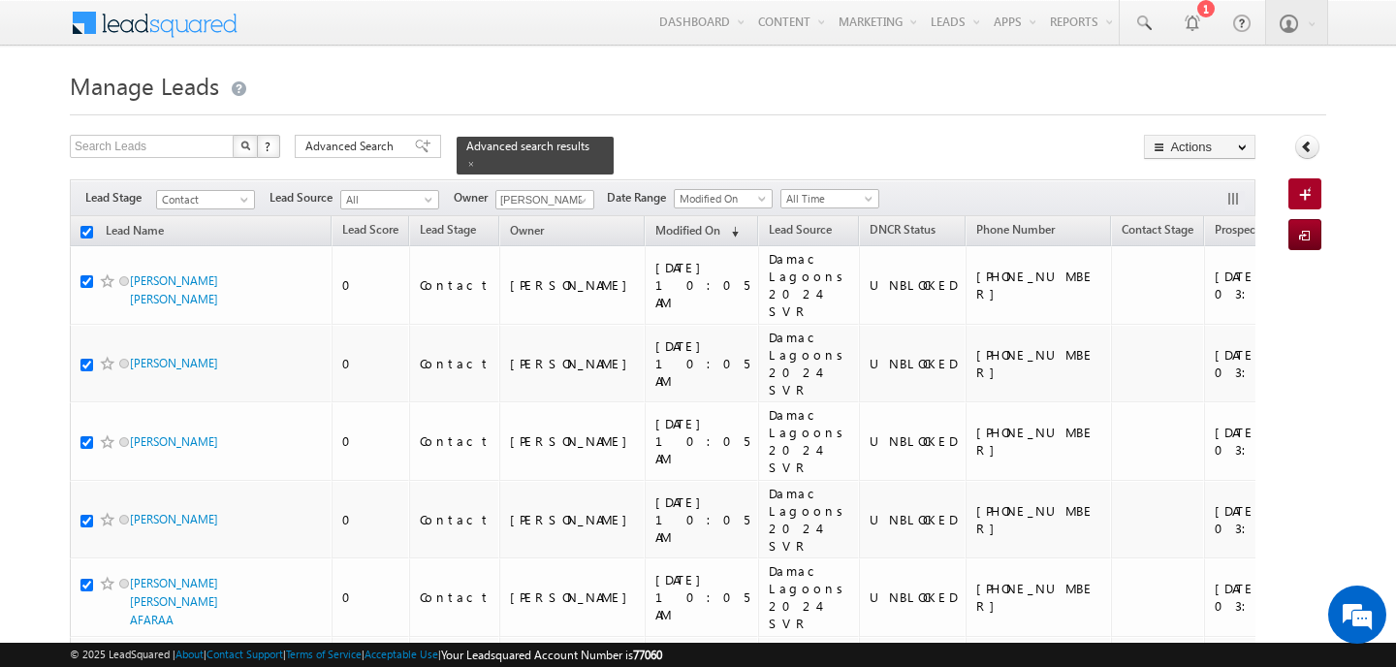
checkbox input "true"
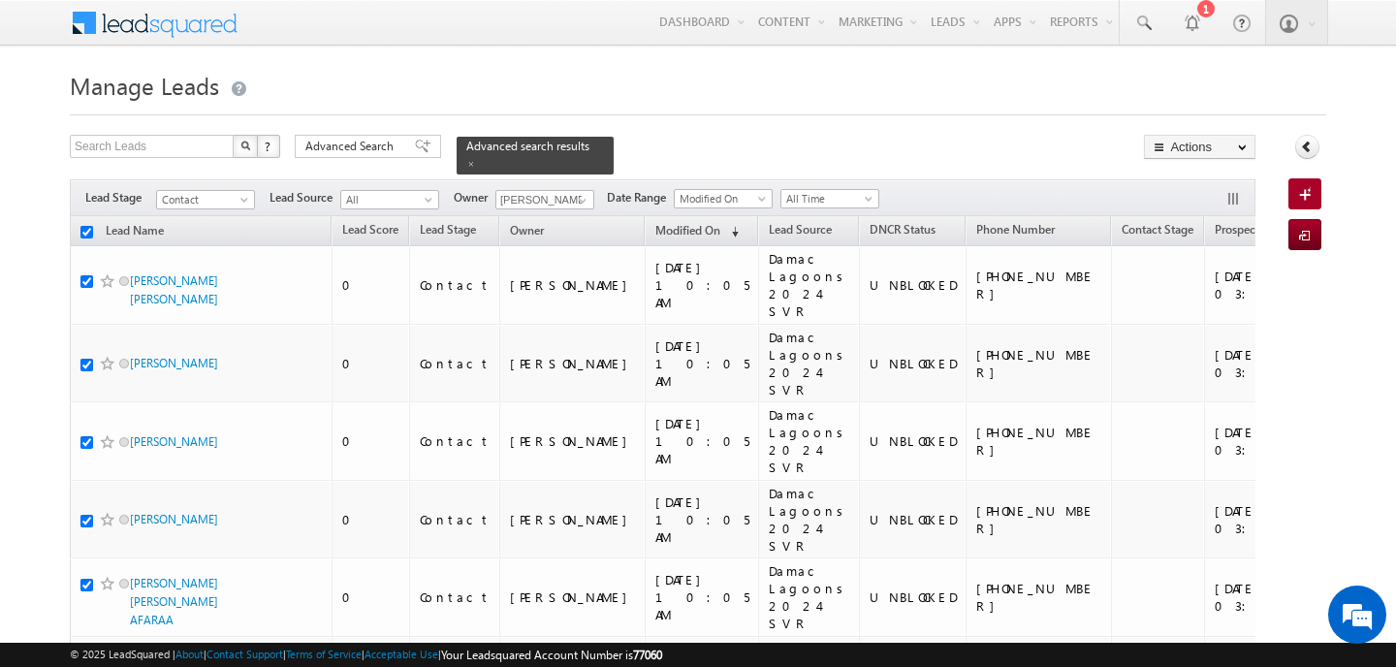
checkbox input "true"
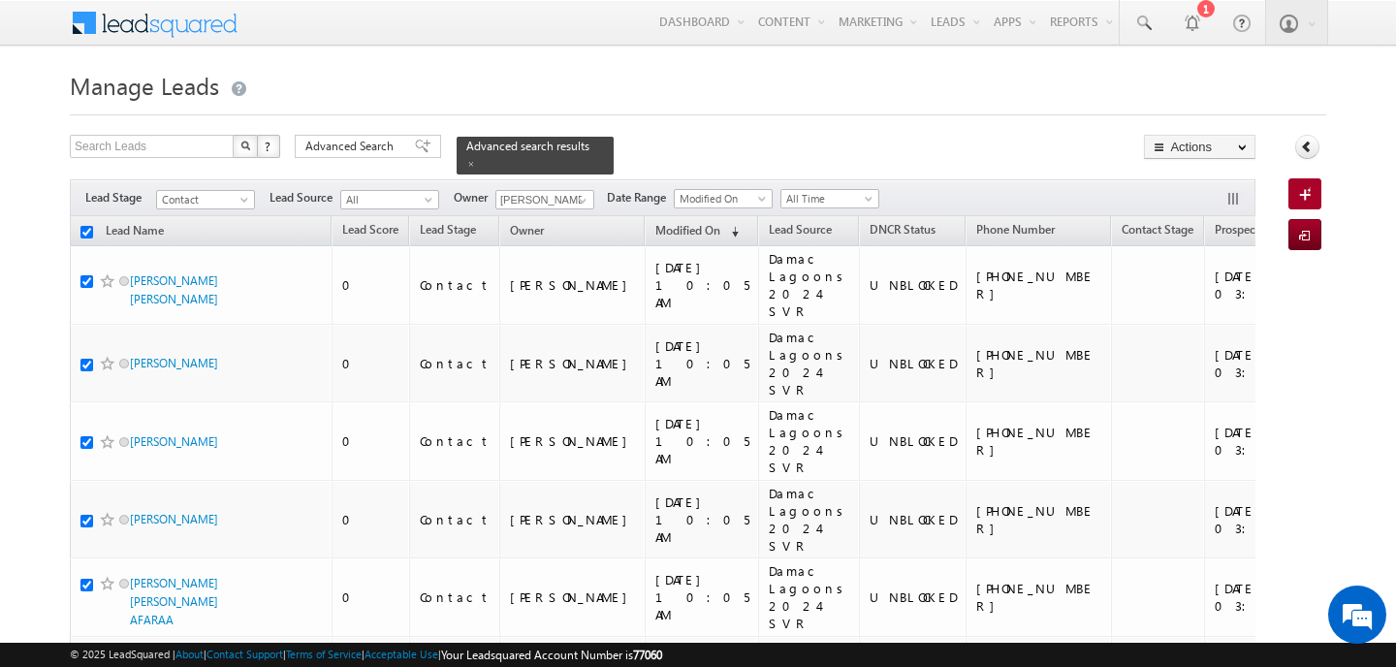
checkbox input "true"
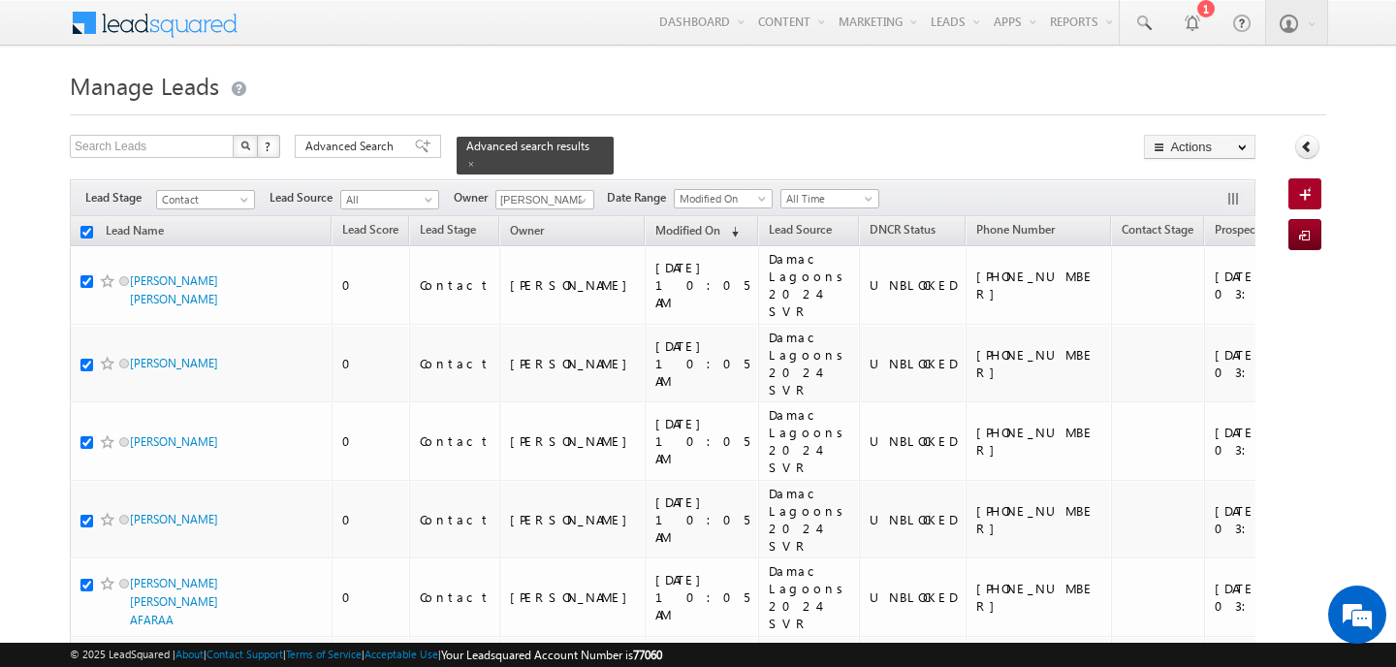
checkbox input "true"
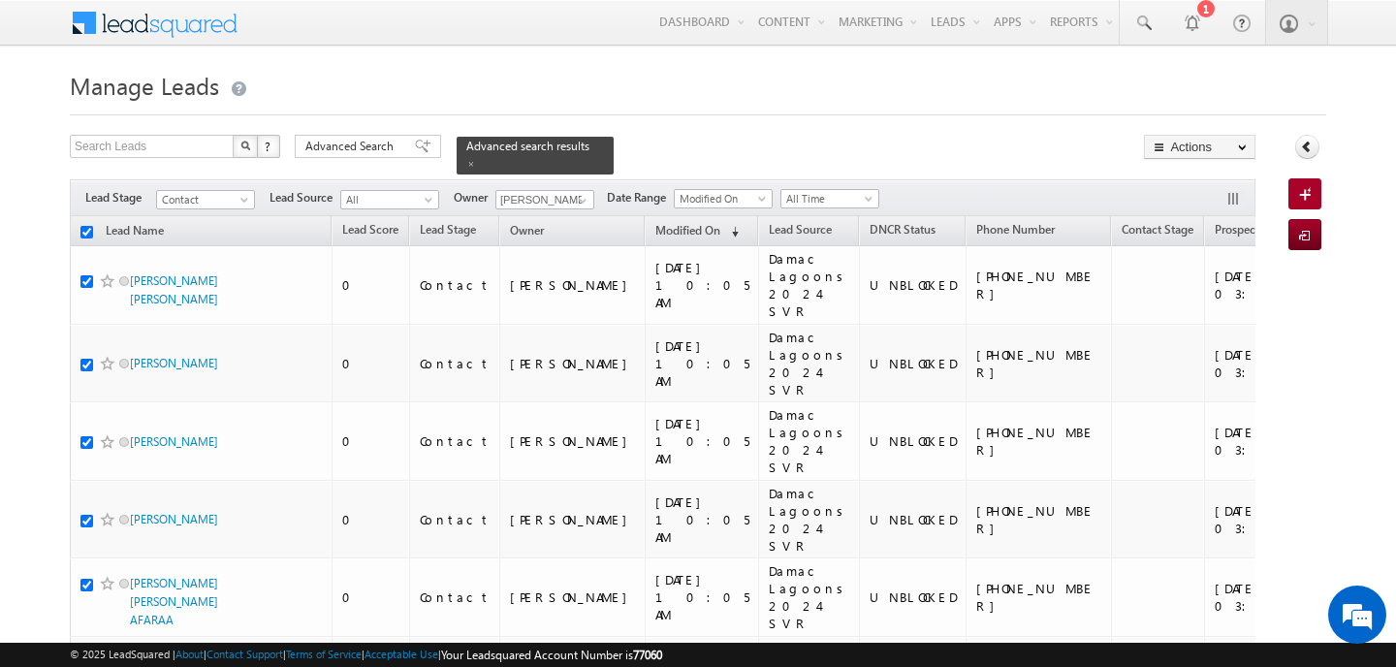
checkbox input "true"
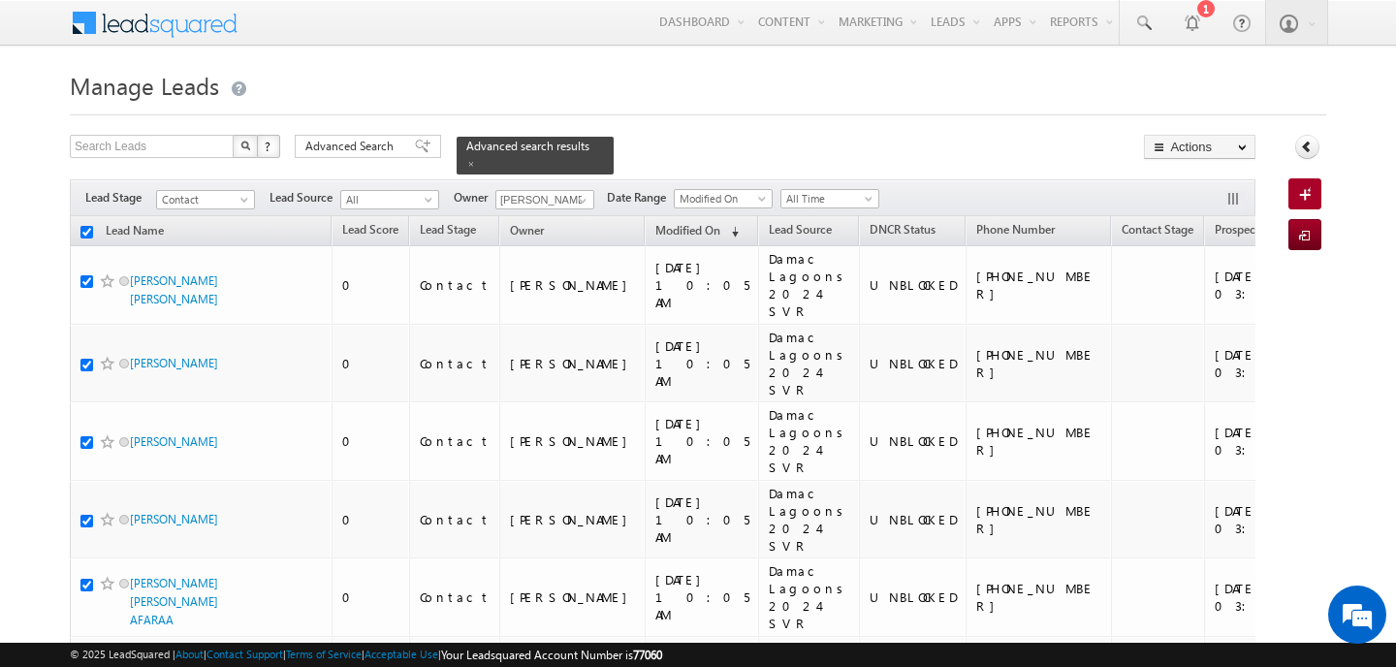
checkbox input "true"
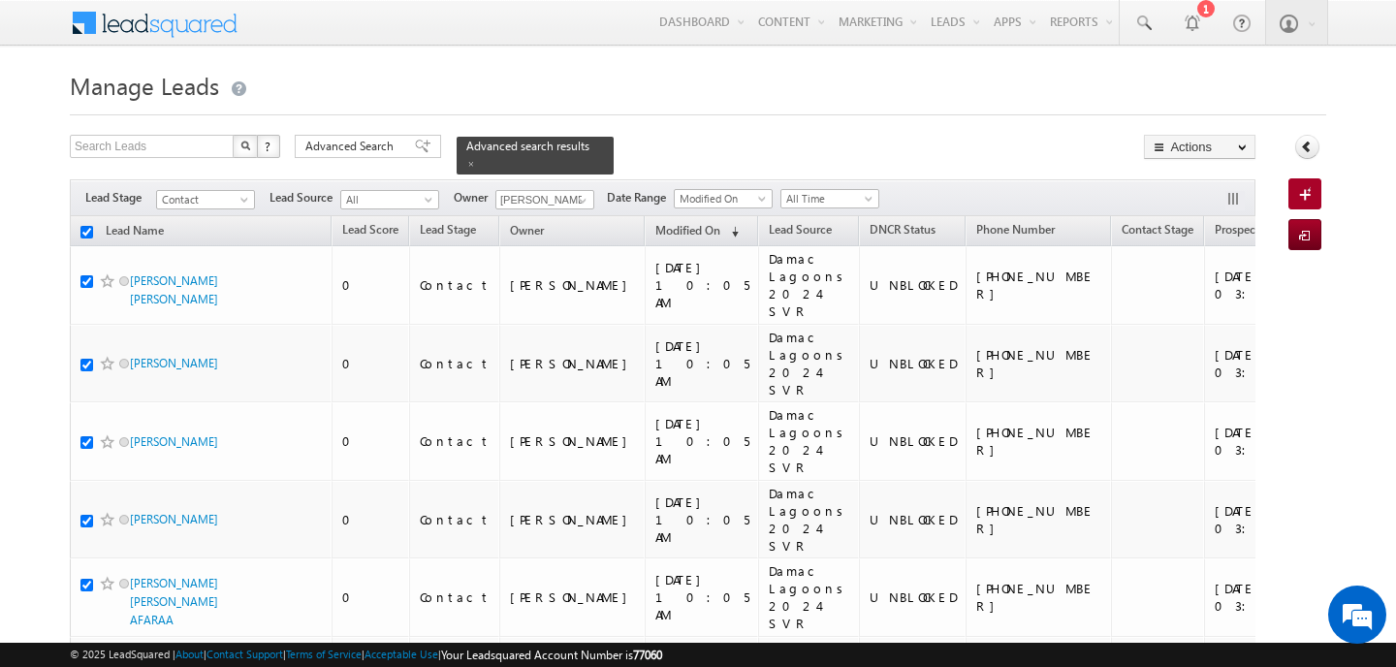
checkbox input "true"
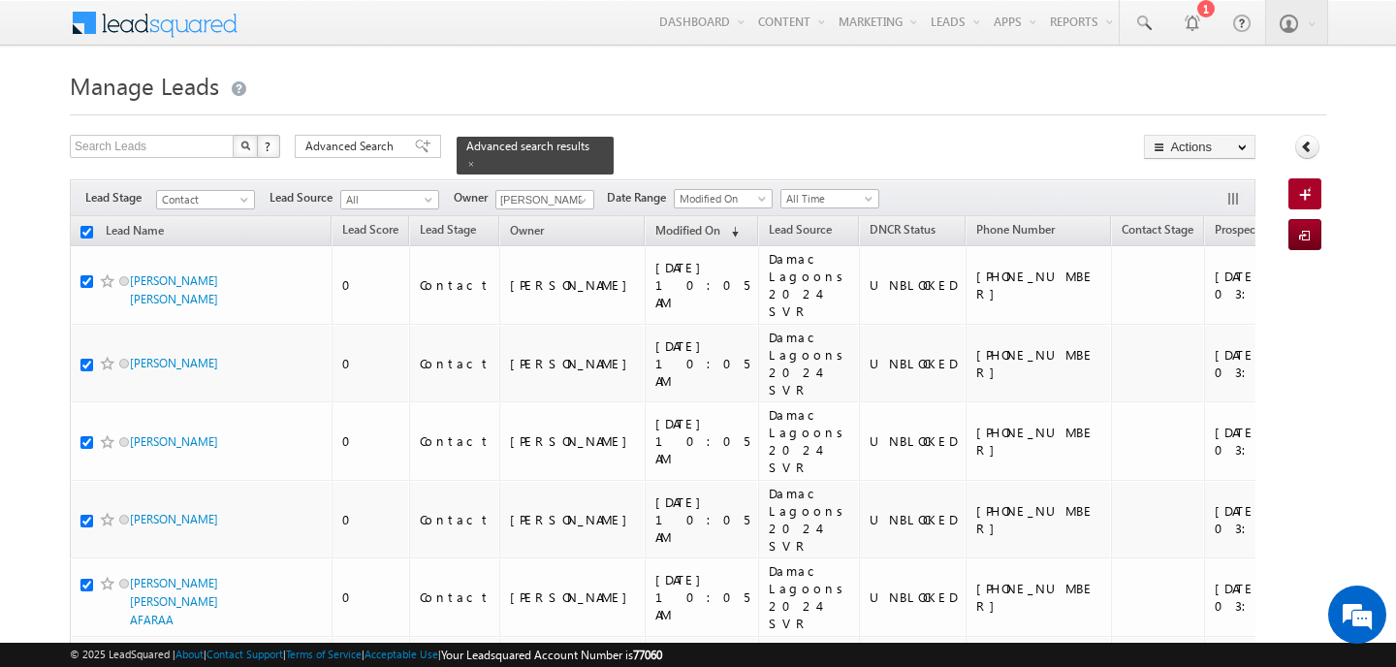
checkbox input "true"
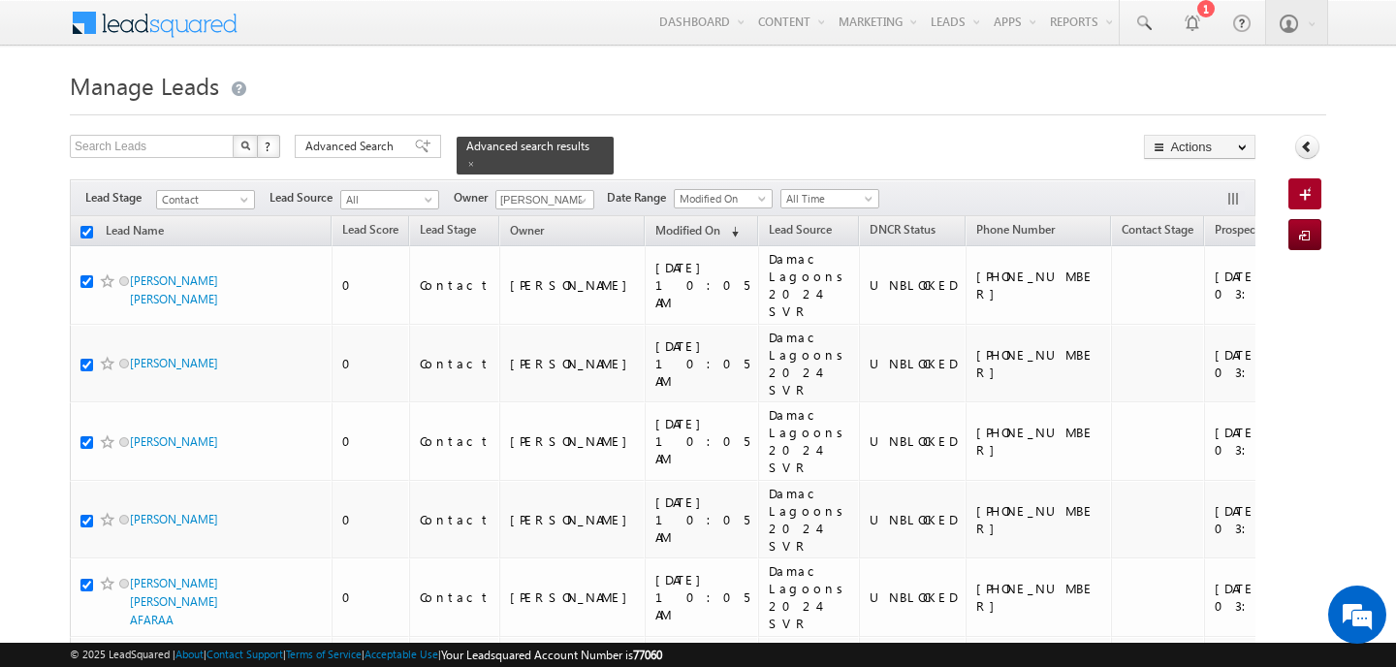
checkbox input "true"
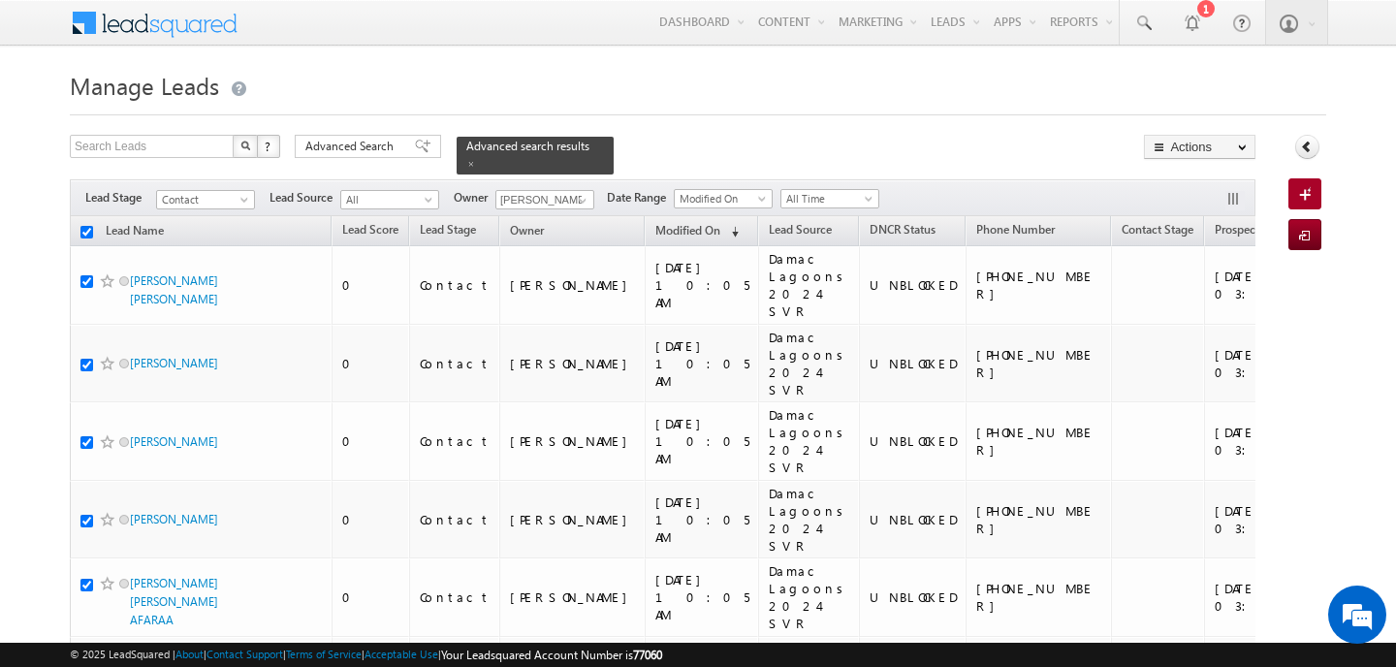
checkbox input "true"
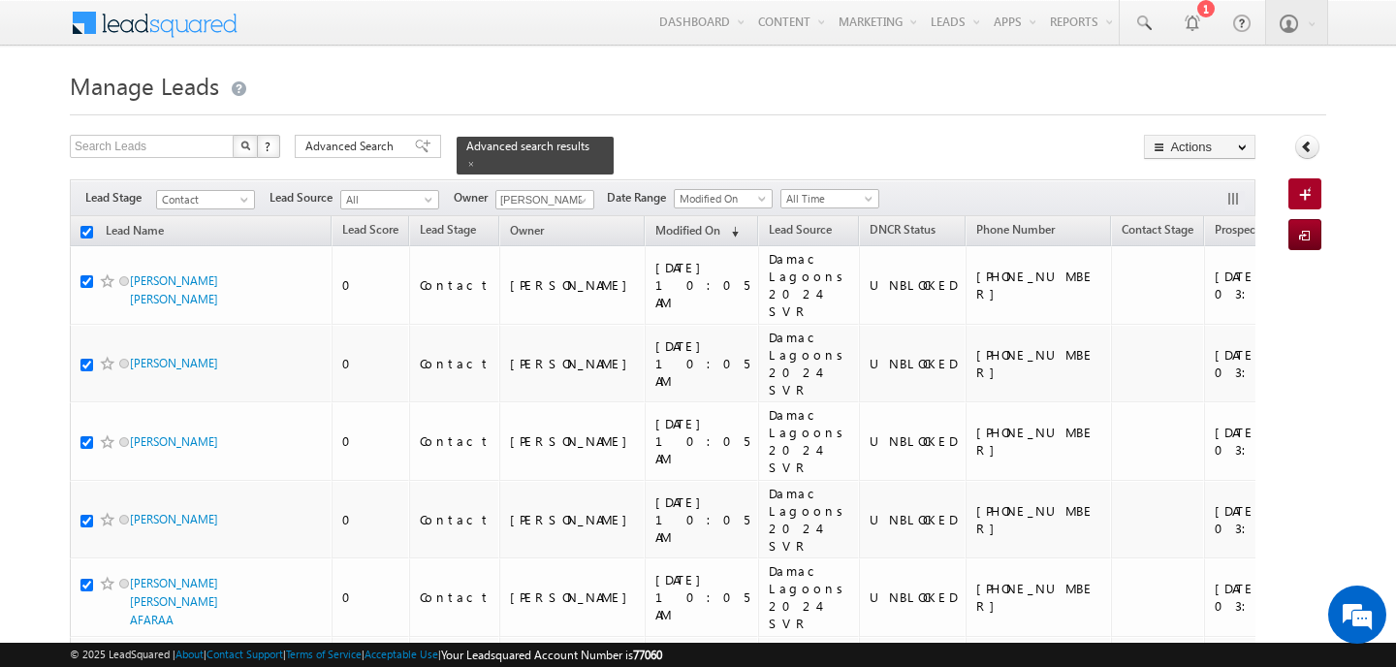
checkbox input "true"
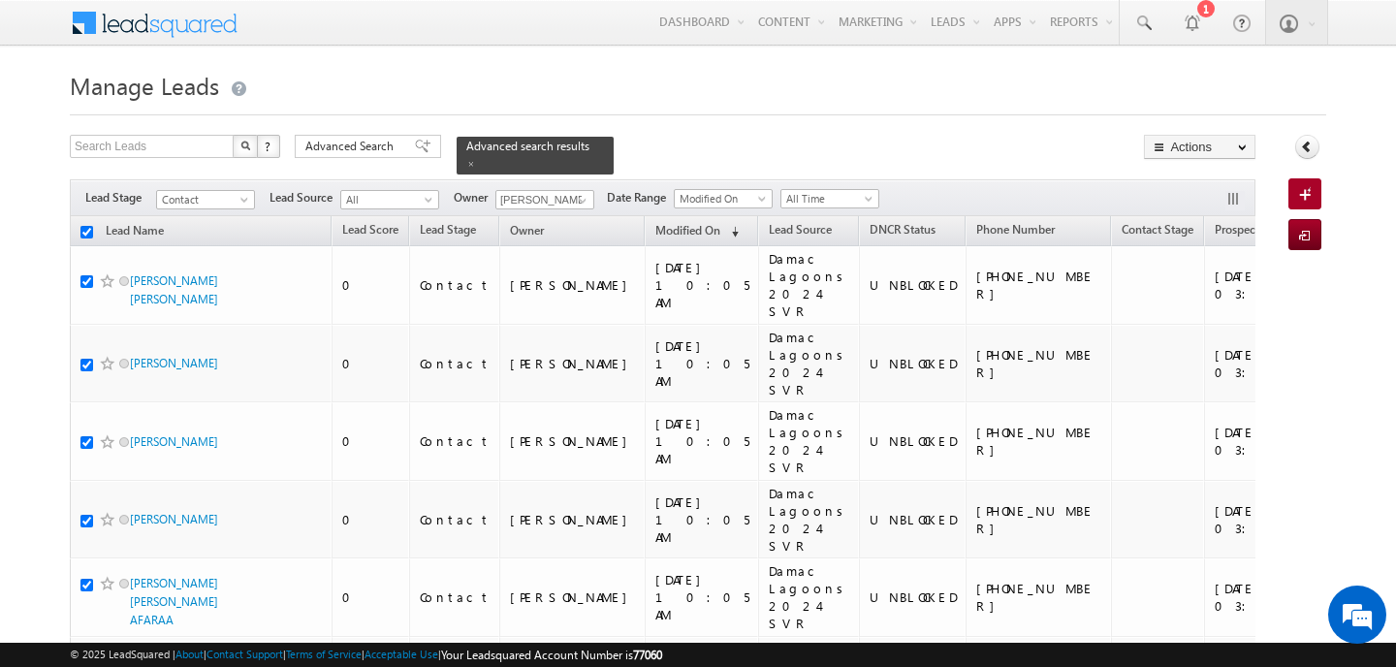
checkbox input "true"
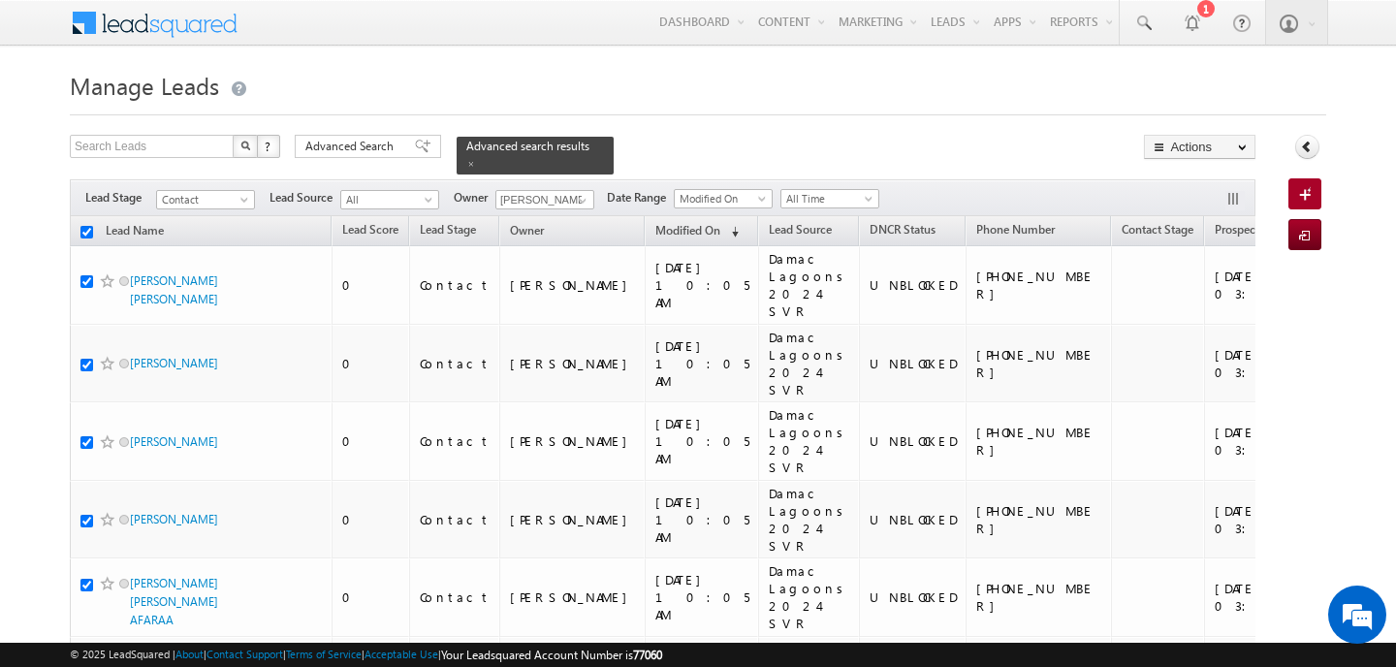
checkbox input "true"
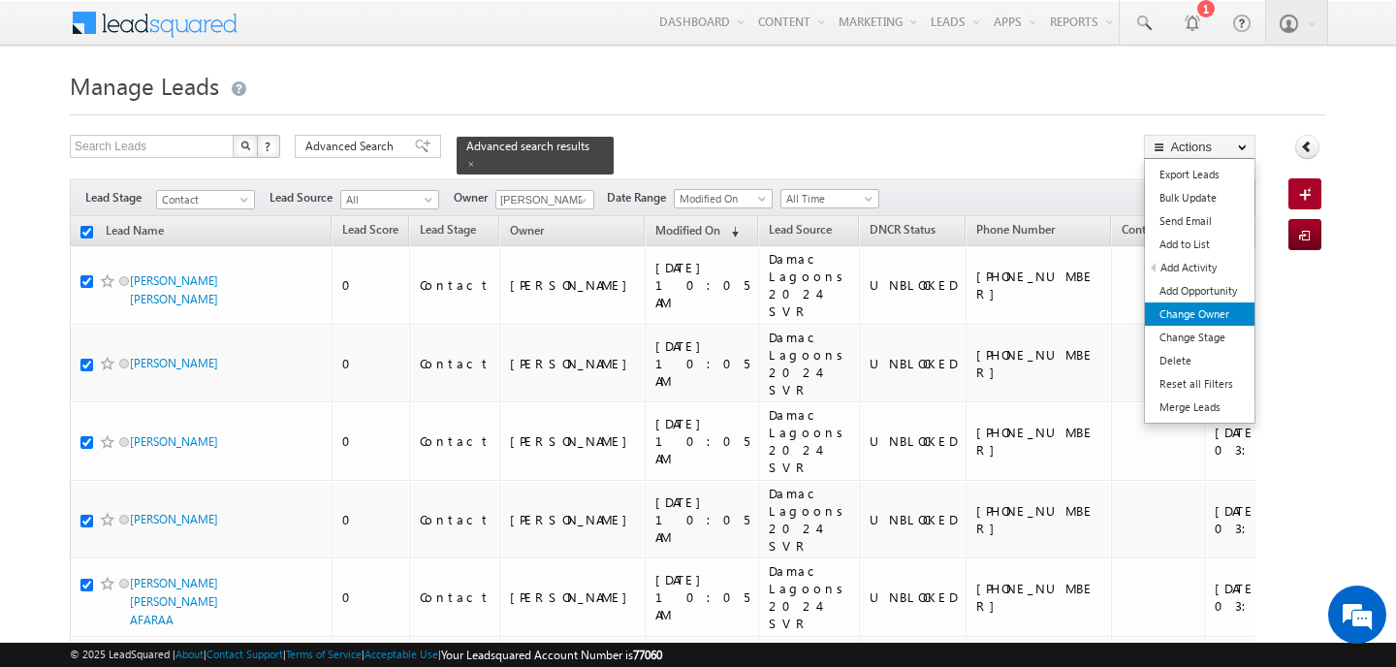
click at [1199, 310] on link "Change Owner" at bounding box center [1200, 313] width 110 height 23
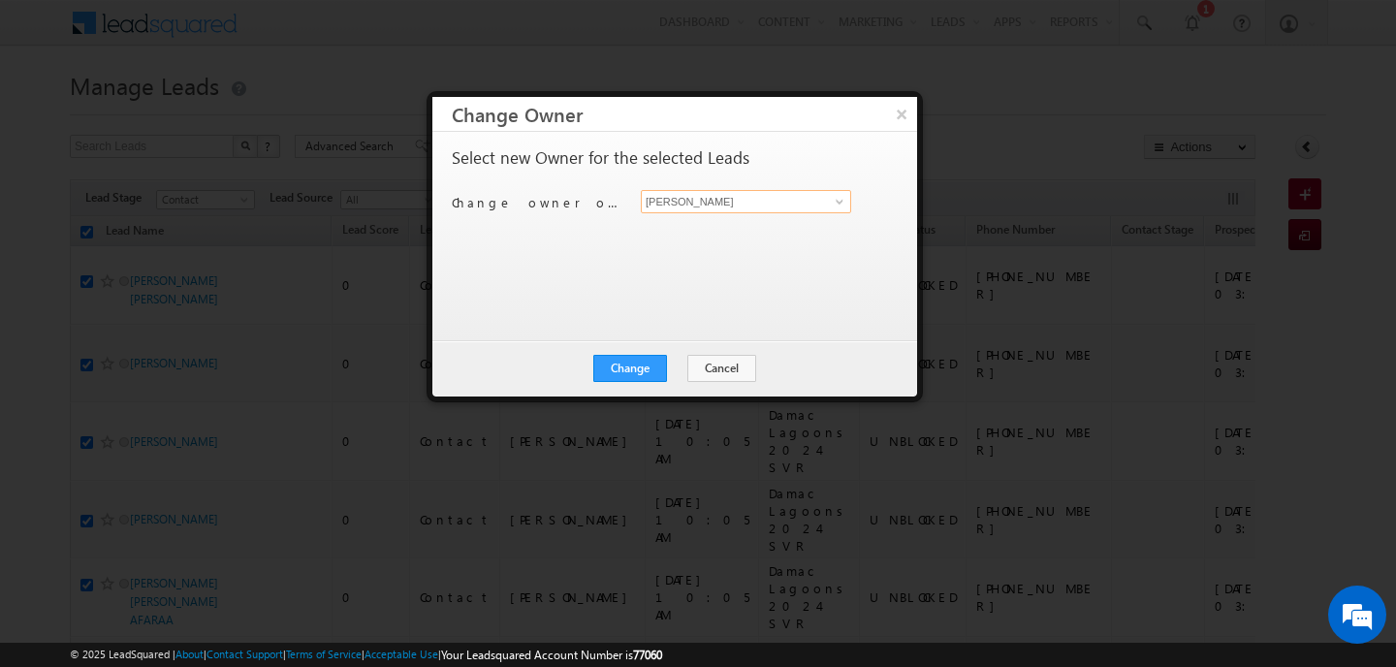
click at [734, 202] on input "[PERSON_NAME]" at bounding box center [746, 201] width 210 height 23
click at [727, 242] on span "shubhamdutta.tripathi@indglobal.ae" at bounding box center [735, 240] width 174 height 15
click at [651, 362] on button "Change" at bounding box center [630, 368] width 74 height 27
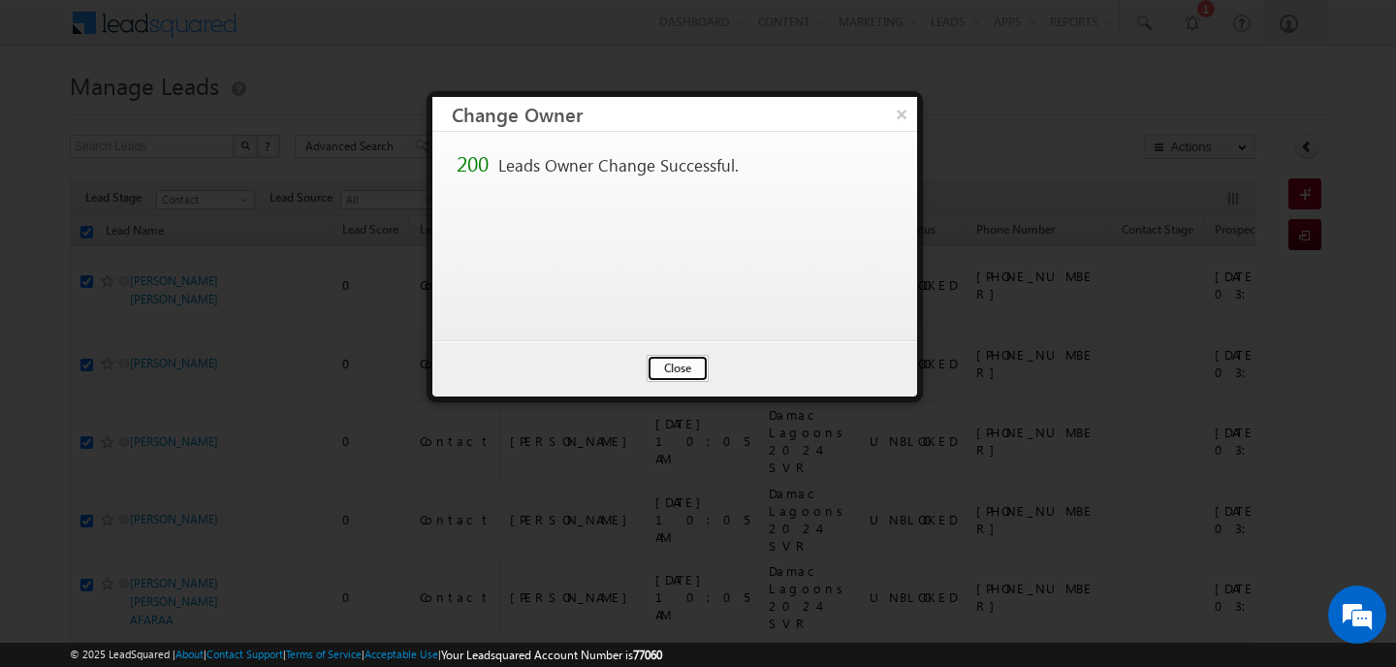
click at [660, 368] on button "Close" at bounding box center [677, 368] width 62 height 27
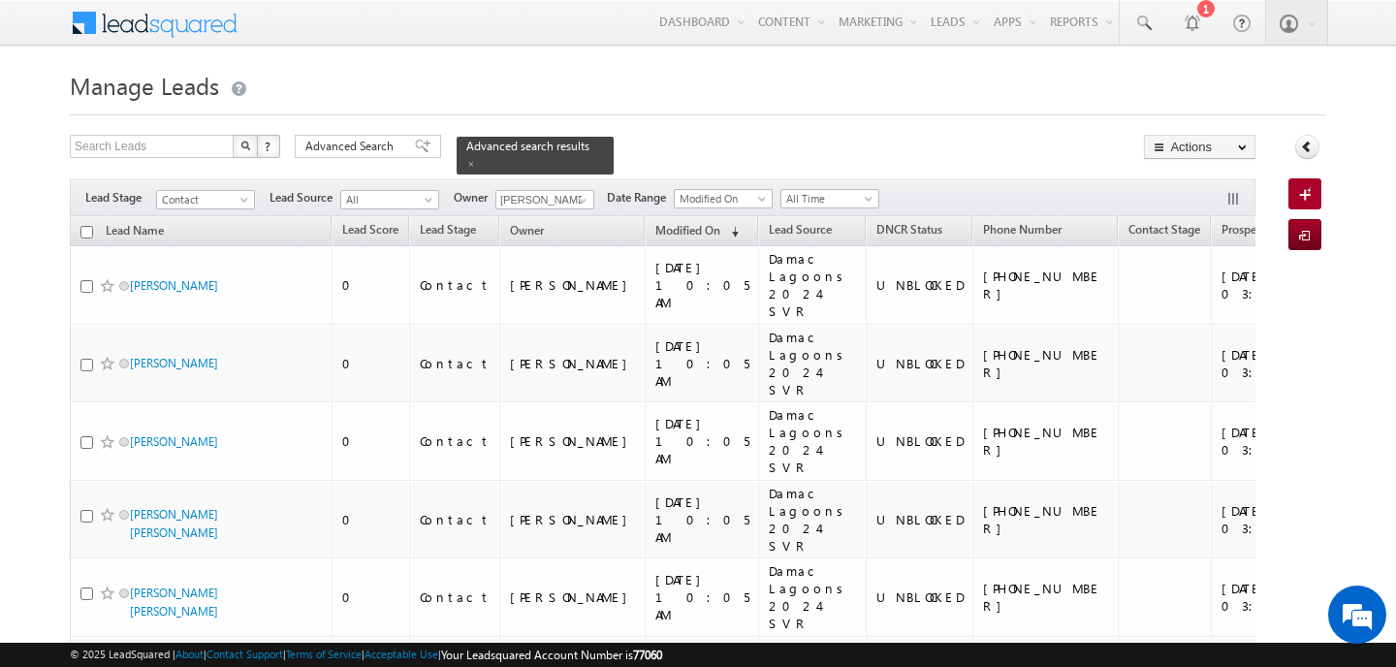
click at [89, 233] on input "checkbox" at bounding box center [86, 232] width 13 height 13
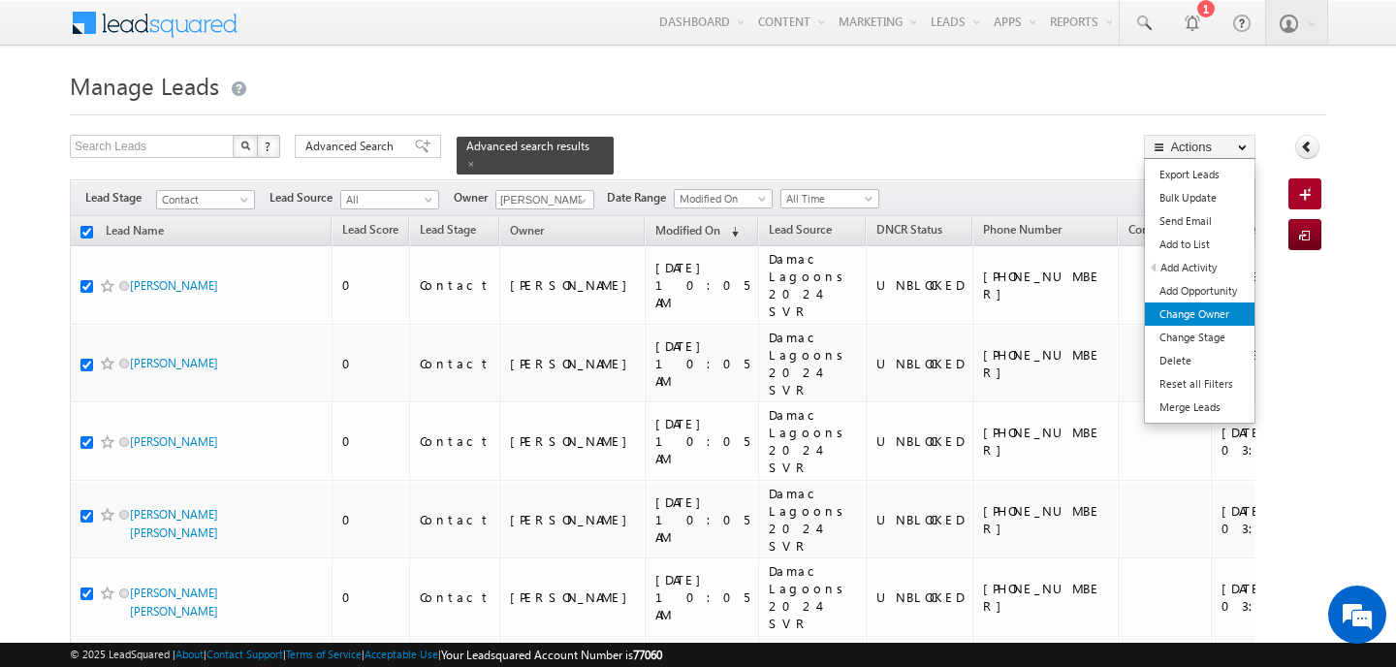
click at [1214, 317] on link "Change Owner" at bounding box center [1200, 313] width 110 height 23
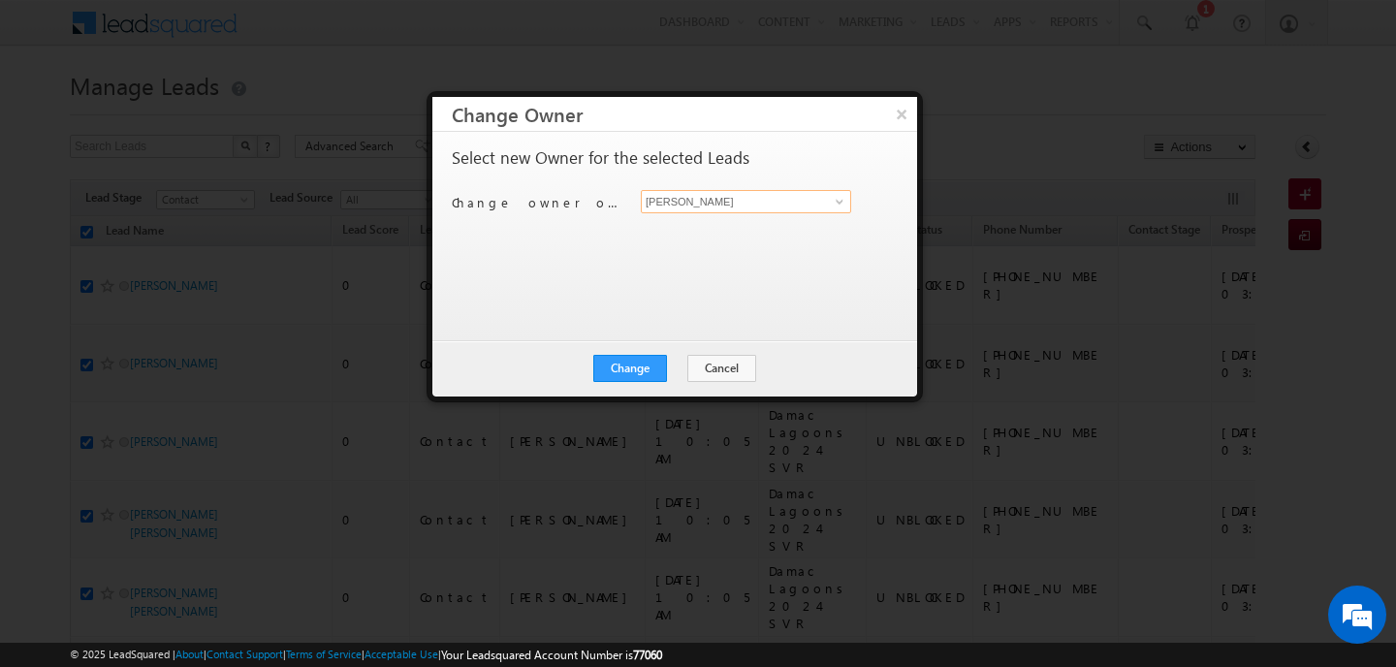
click at [766, 211] on input "[PERSON_NAME]" at bounding box center [746, 201] width 210 height 23
click at [750, 241] on span "mehfooza.memon@indglobal.ae" at bounding box center [735, 240] width 174 height 15
click at [646, 369] on button "Change" at bounding box center [630, 368] width 74 height 27
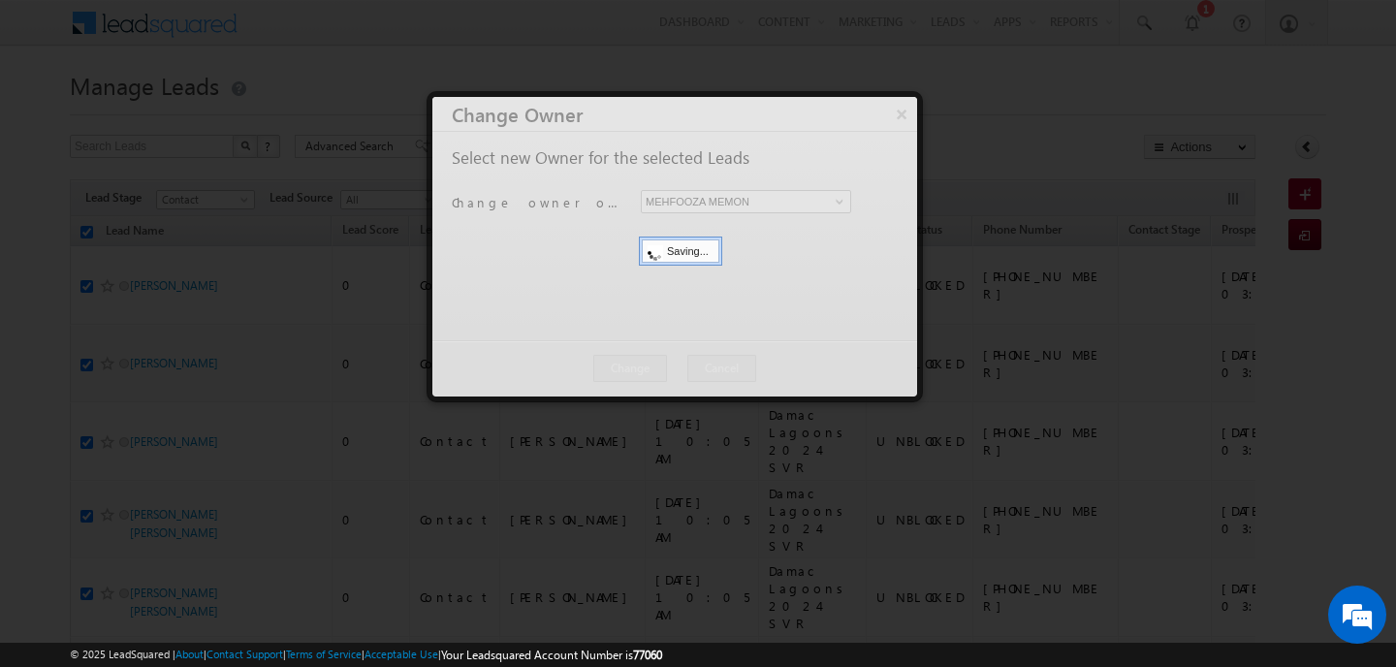
click at [675, 365] on div at bounding box center [674, 246] width 485 height 299
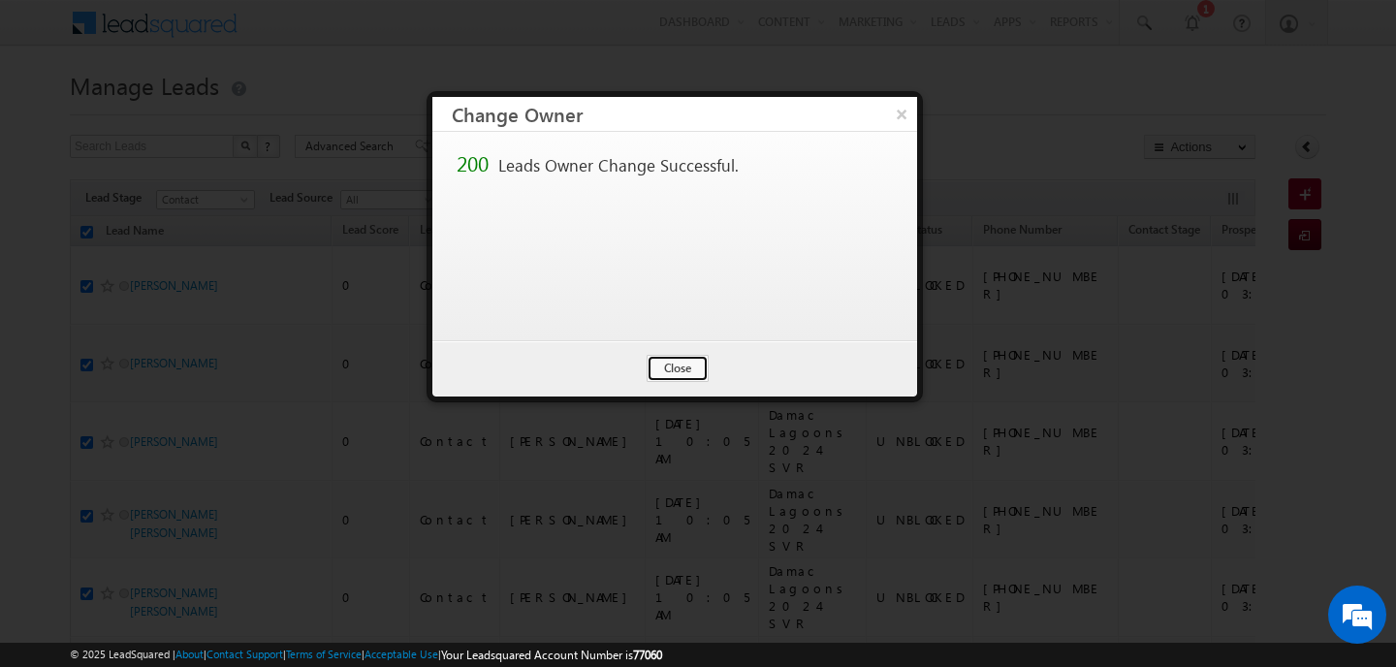
click at [675, 365] on button "Close" at bounding box center [677, 368] width 62 height 27
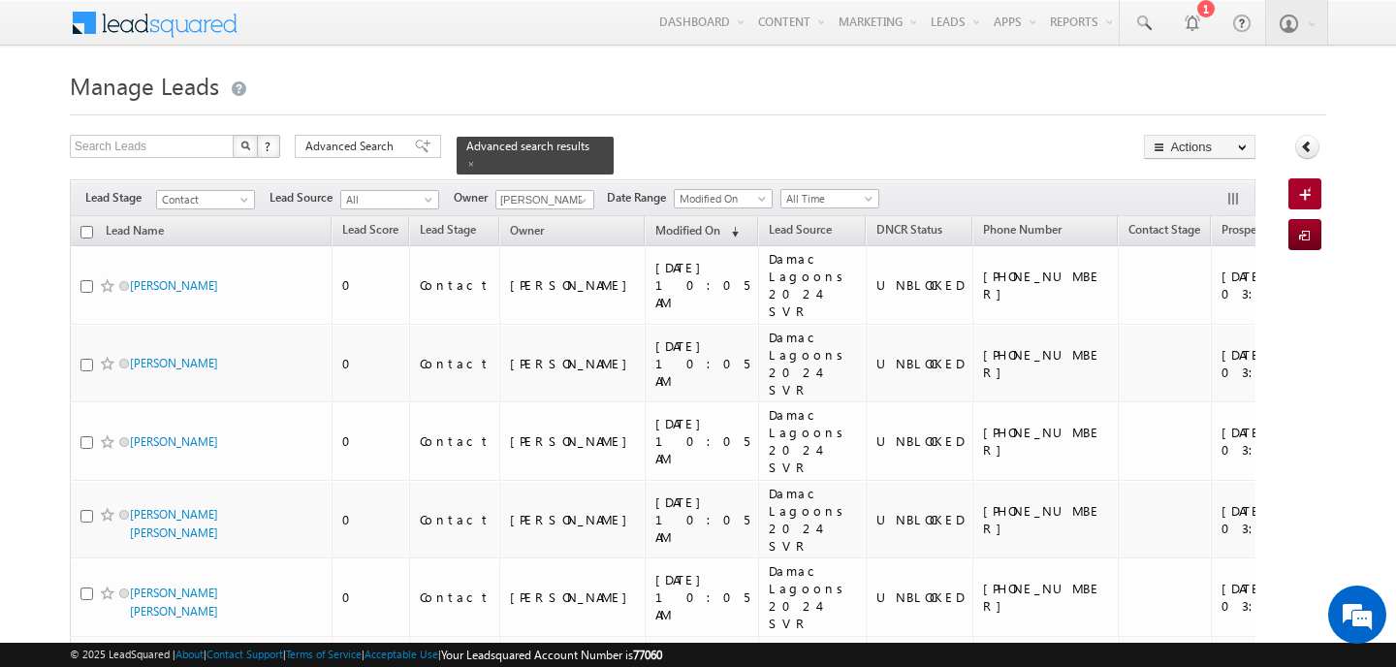
click at [88, 233] on input "checkbox" at bounding box center [86, 232] width 13 height 13
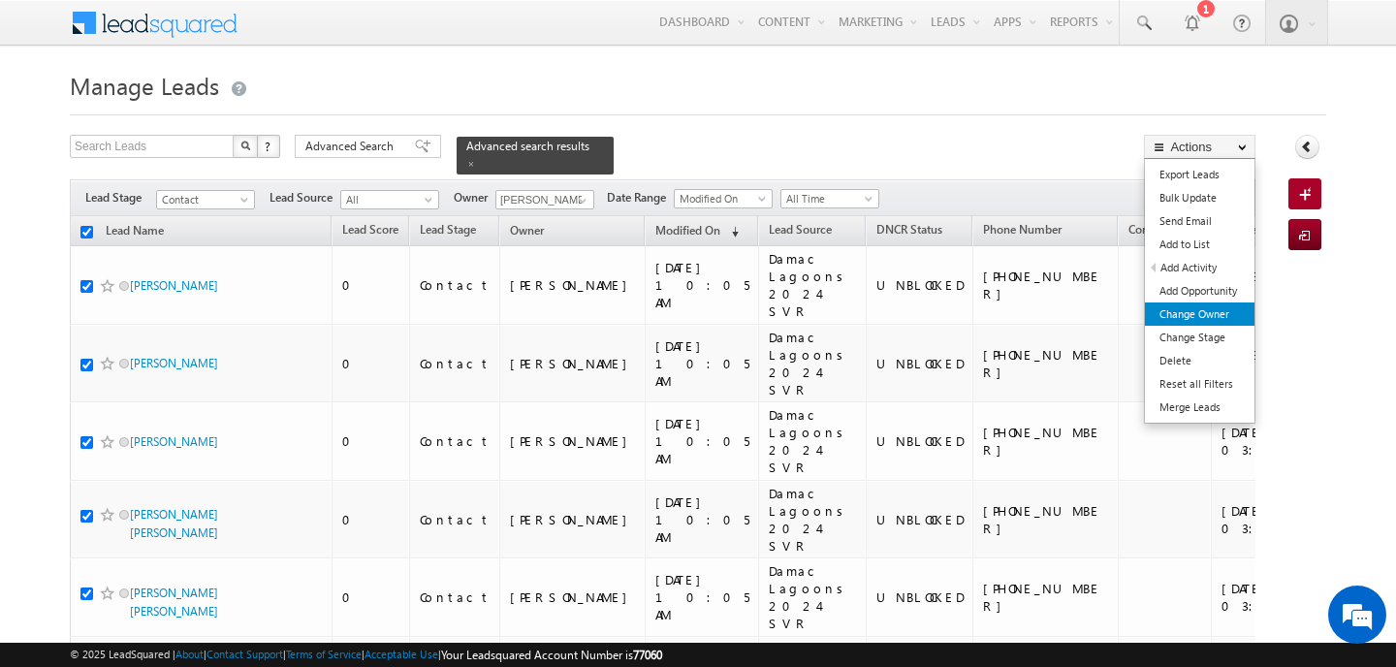
click at [1218, 312] on link "Change Owner" at bounding box center [1200, 313] width 110 height 23
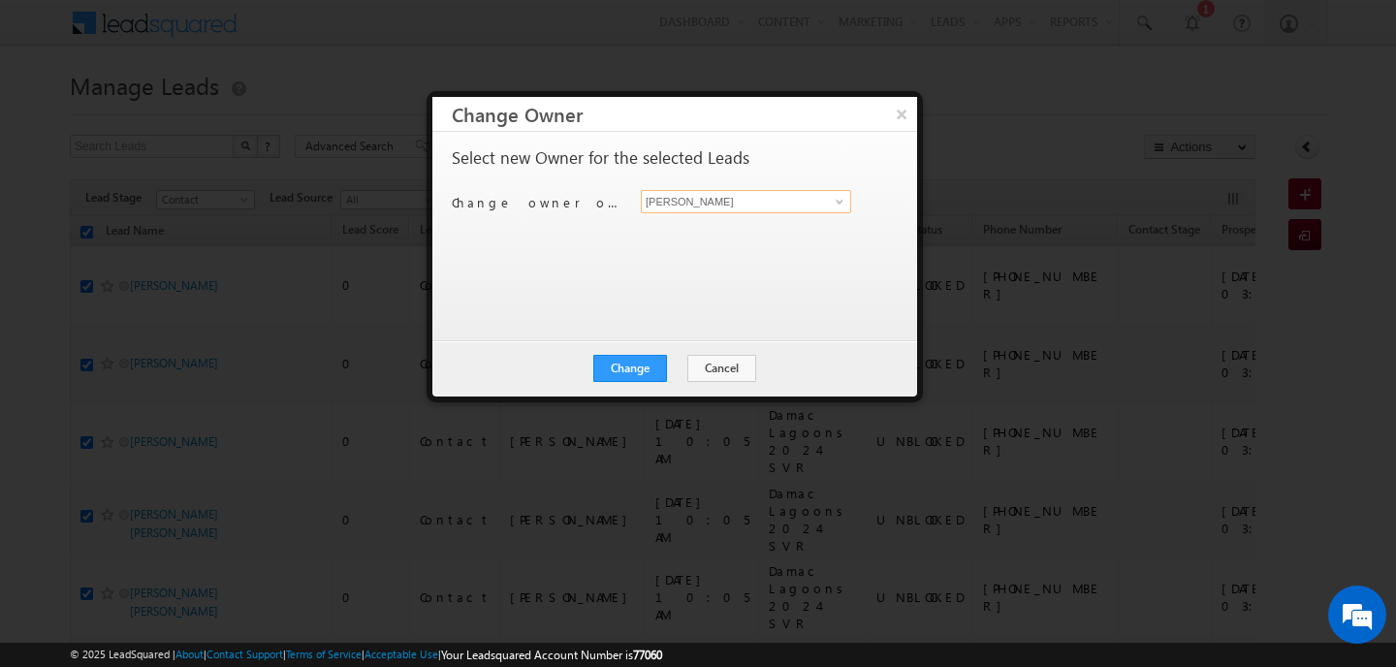
click at [739, 200] on input "[PERSON_NAME]" at bounding box center [746, 201] width 210 height 23
click at [712, 236] on span "disha.chouhan@indglobal.ae" at bounding box center [735, 240] width 174 height 15
click at [652, 360] on button "Change" at bounding box center [630, 368] width 74 height 27
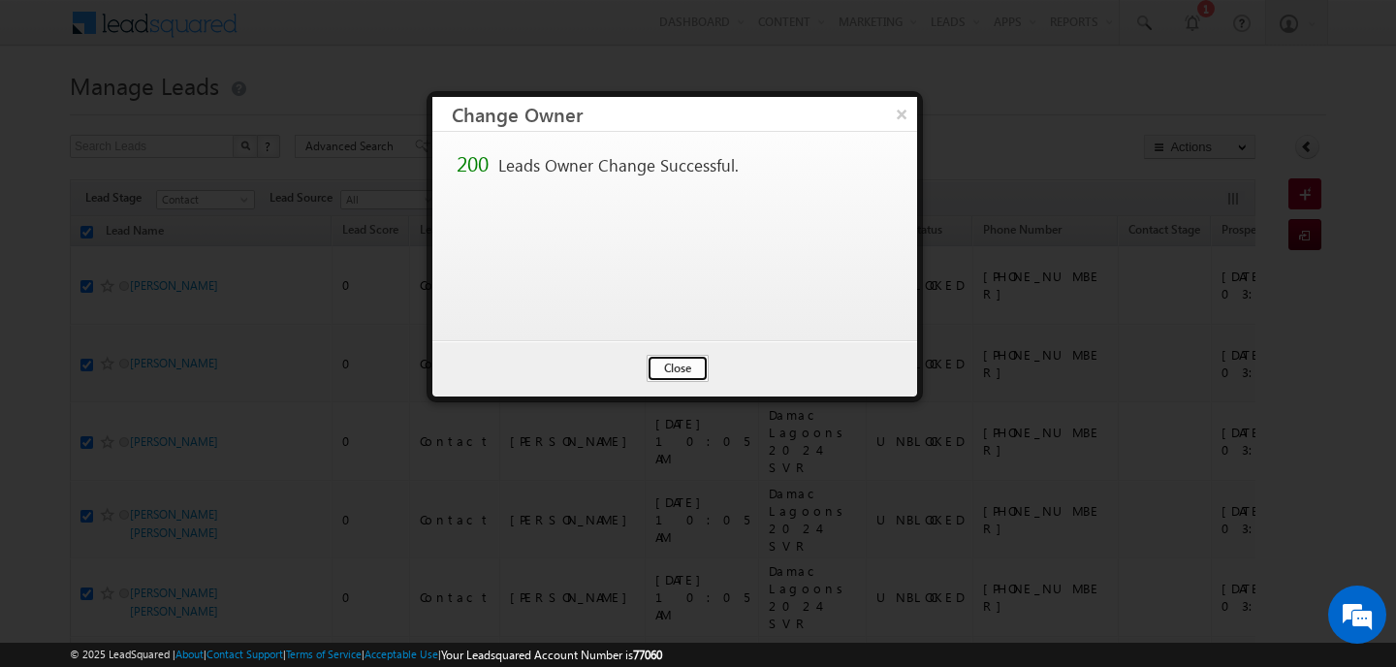
click at [669, 375] on button "Close" at bounding box center [677, 368] width 62 height 27
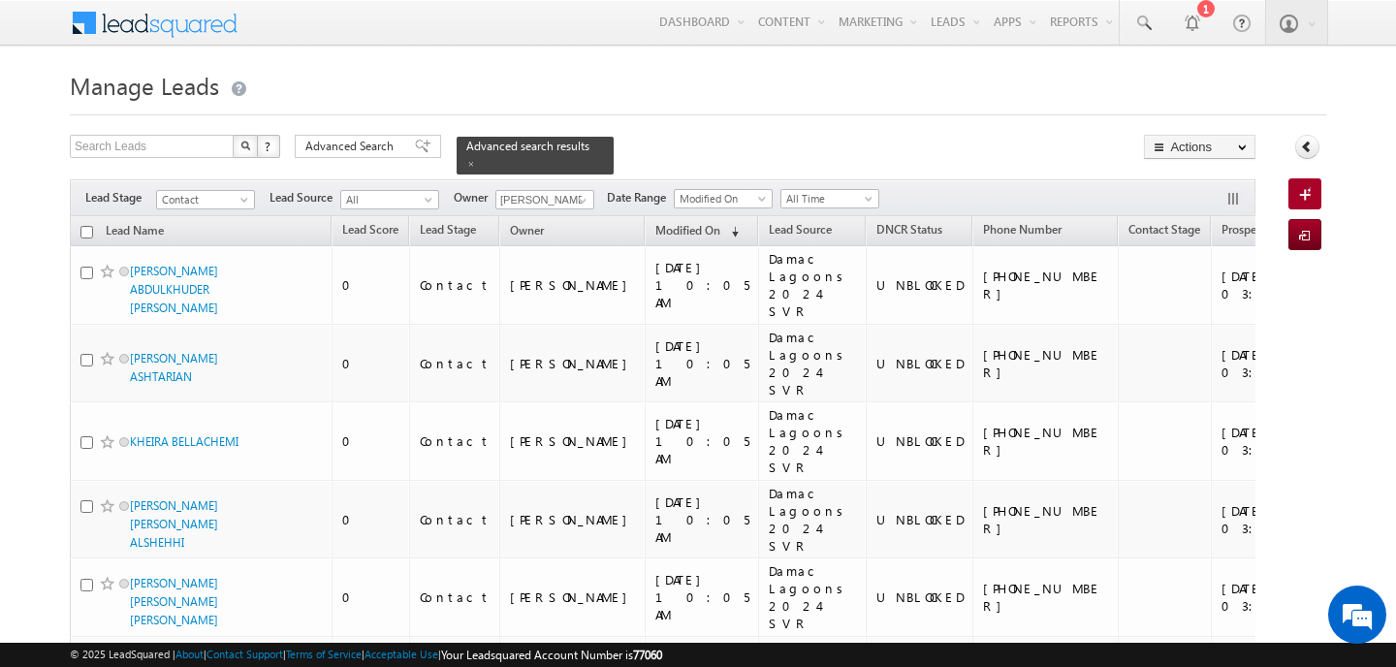
click at [90, 234] on input "checkbox" at bounding box center [86, 232] width 13 height 13
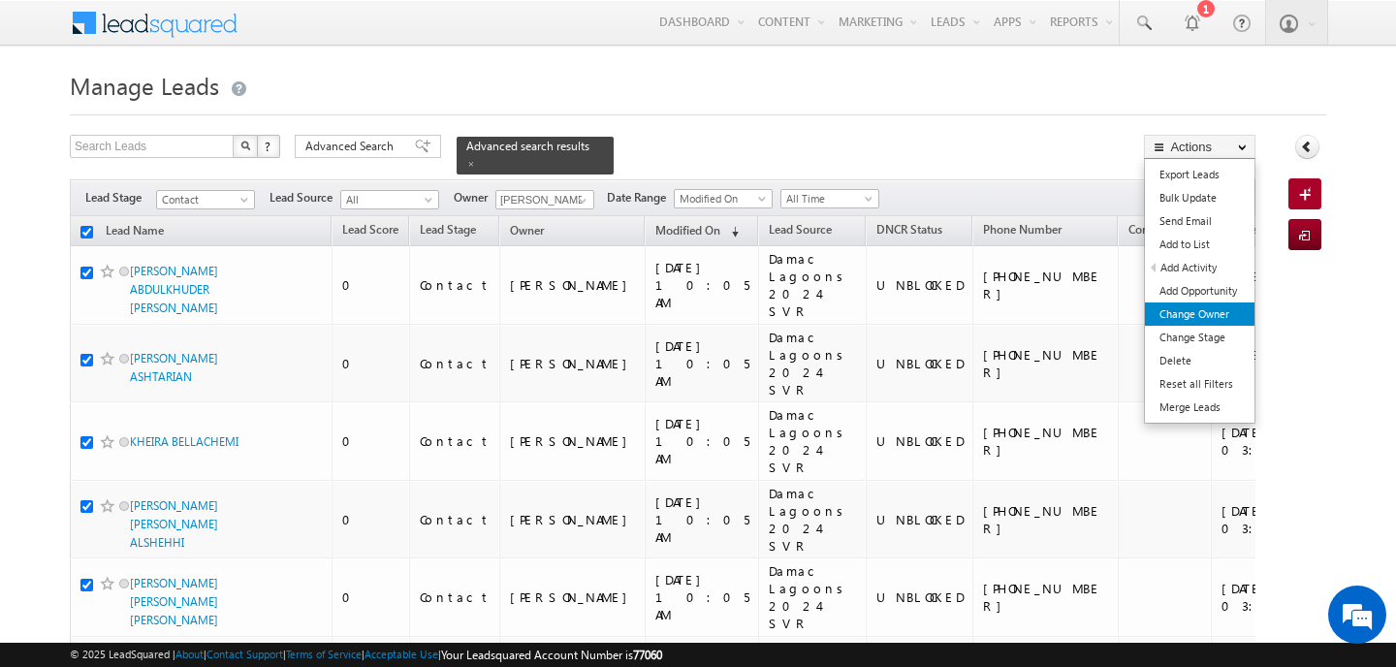
click at [1206, 308] on link "Change Owner" at bounding box center [1200, 313] width 110 height 23
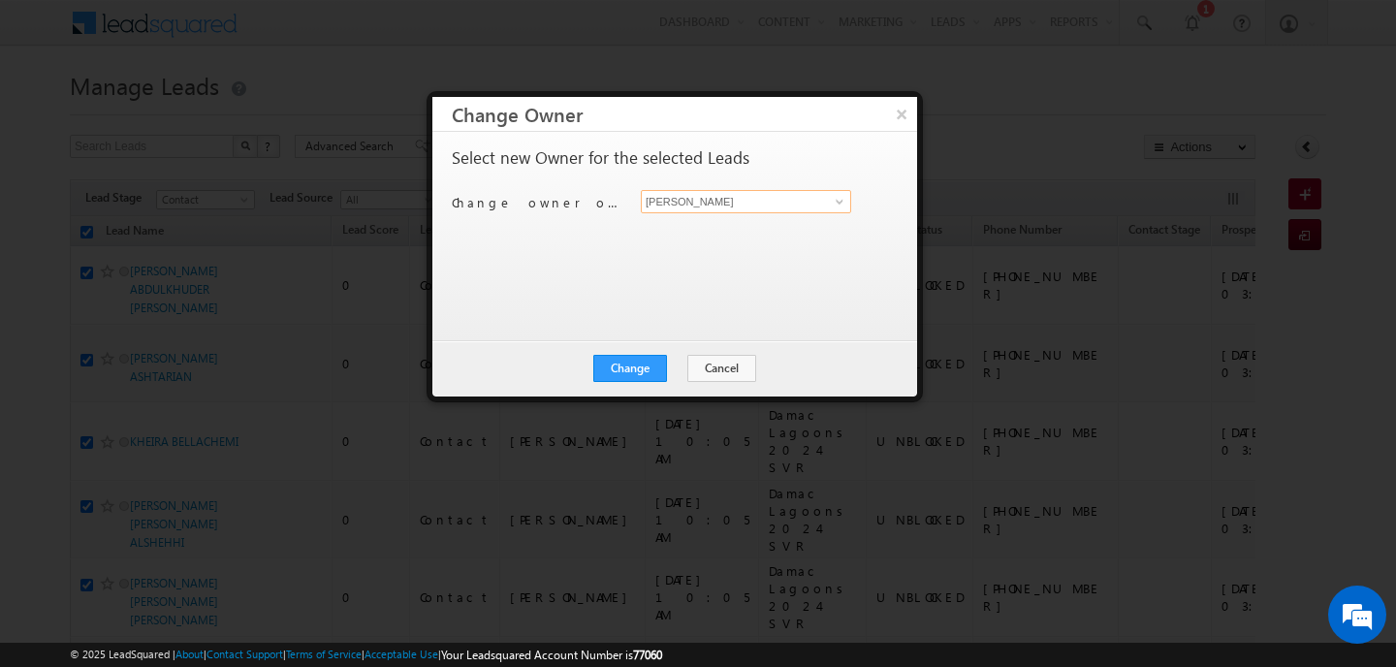
click at [738, 201] on input "[PERSON_NAME]" at bounding box center [746, 201] width 210 height 23
click at [721, 222] on link "Swarup Chandradas swarup.chandradas@indglobal.ae" at bounding box center [746, 231] width 210 height 37
click at [661, 368] on button "Change" at bounding box center [630, 368] width 74 height 27
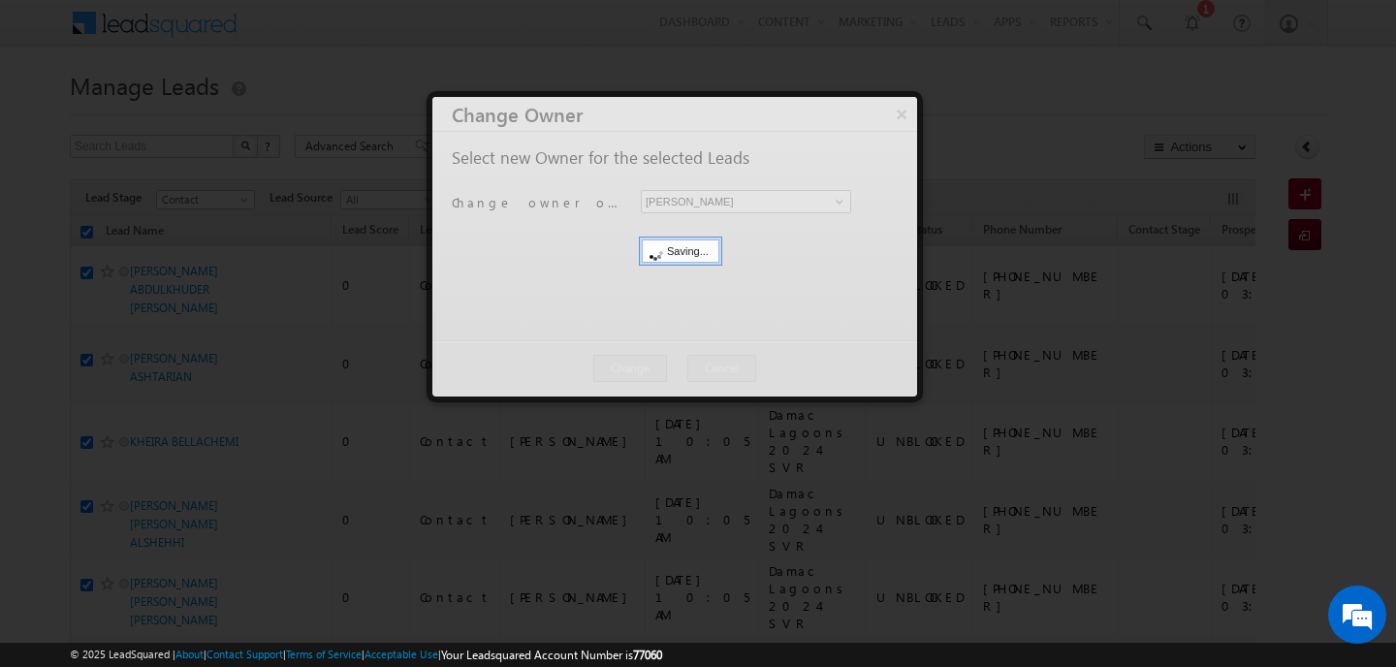
click at [661, 368] on div at bounding box center [674, 246] width 485 height 299
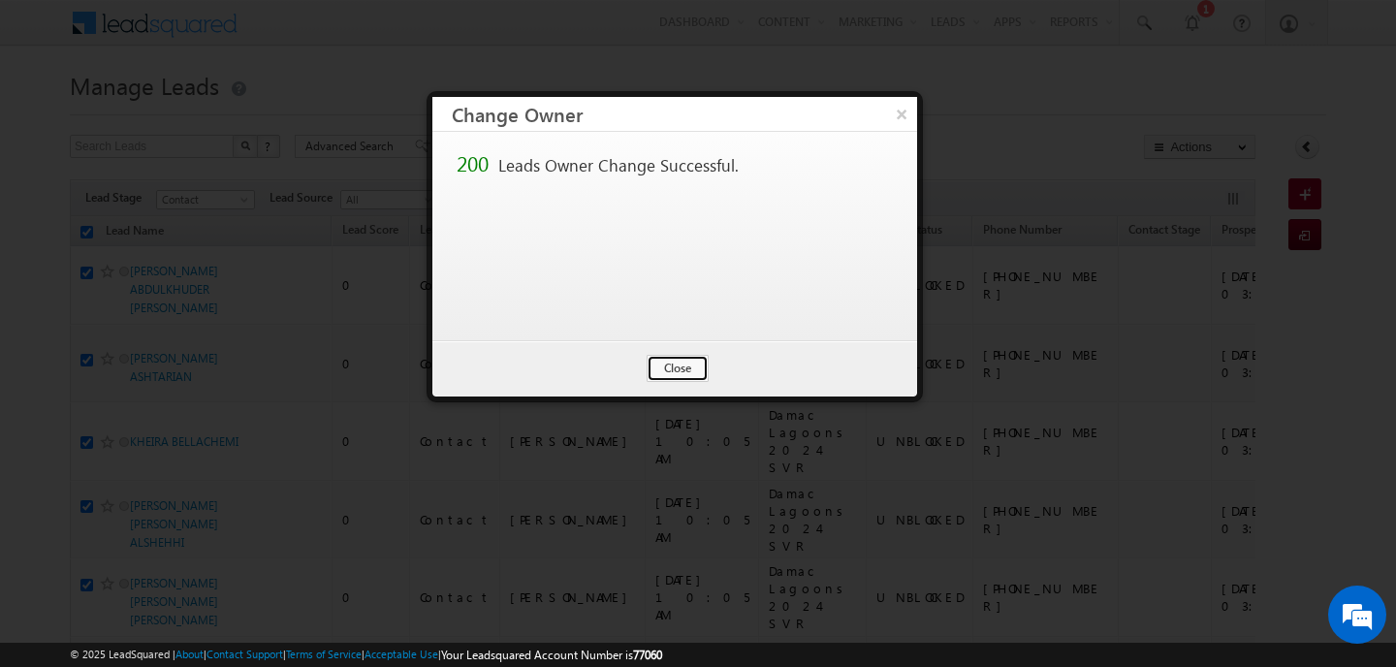
click at [661, 368] on button "Close" at bounding box center [677, 368] width 62 height 27
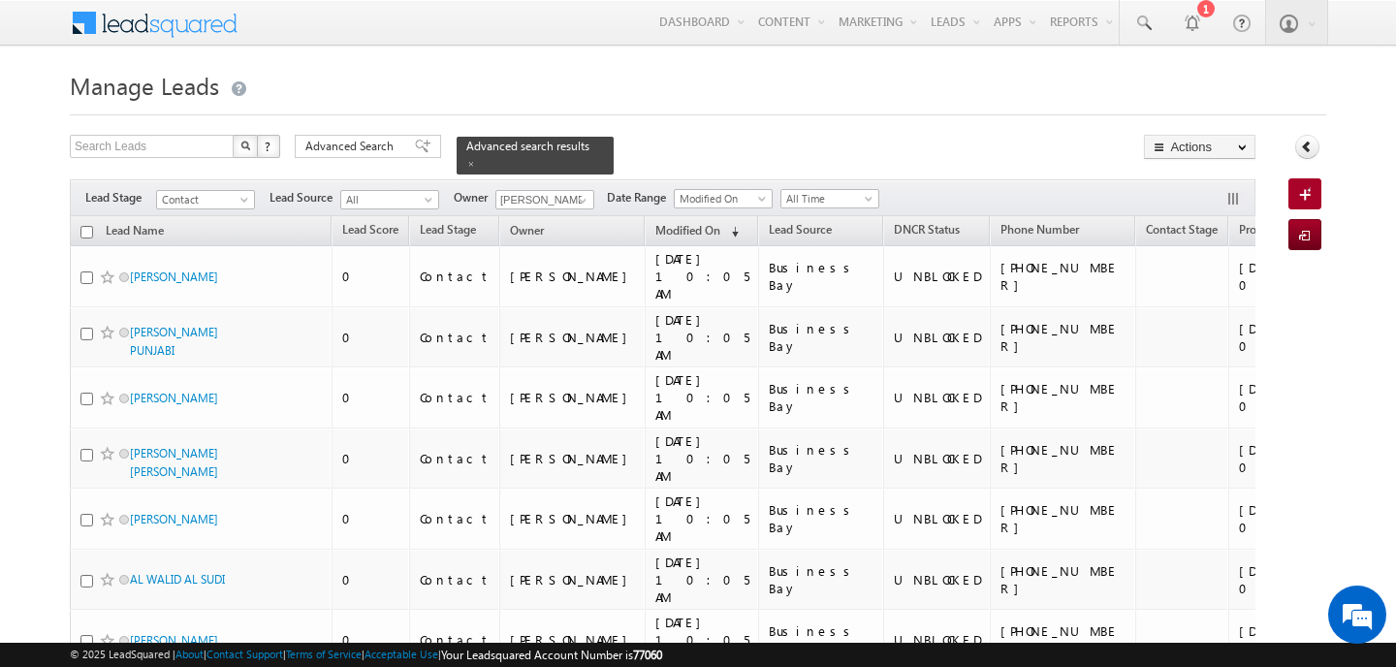
click at [86, 232] on input "checkbox" at bounding box center [86, 232] width 13 height 13
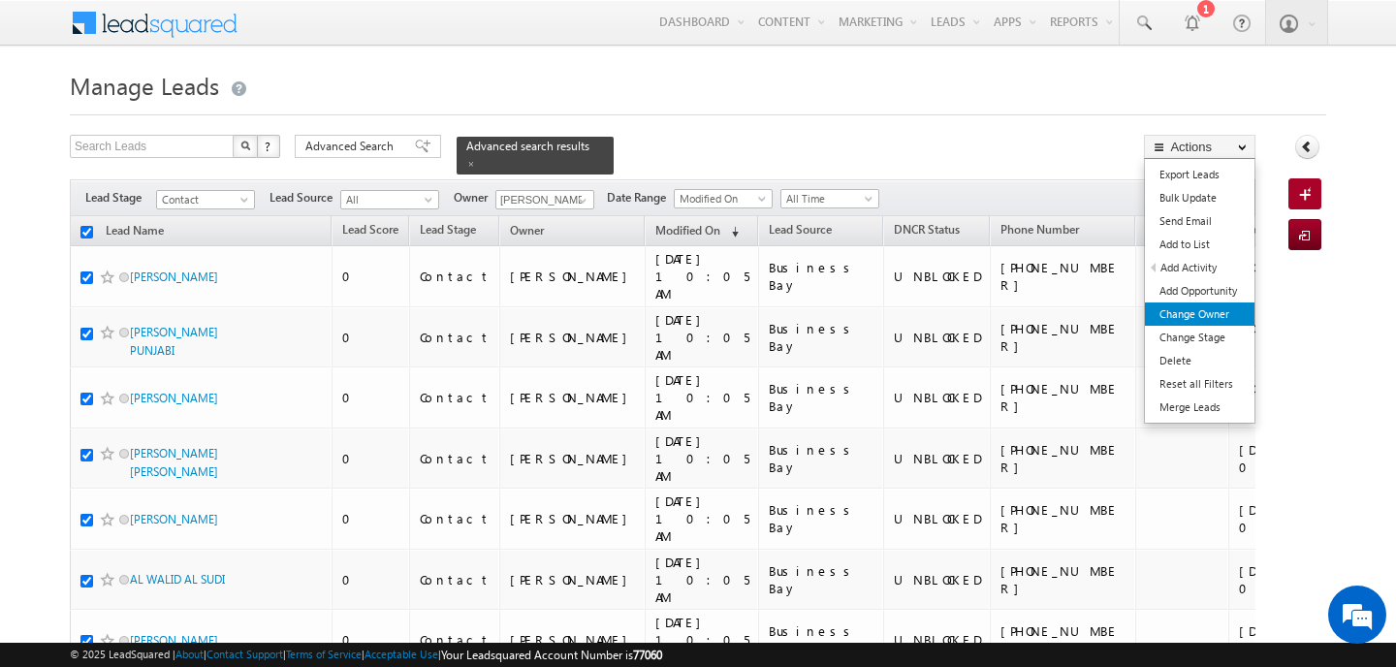
click at [1226, 313] on link "Change Owner" at bounding box center [1200, 313] width 110 height 23
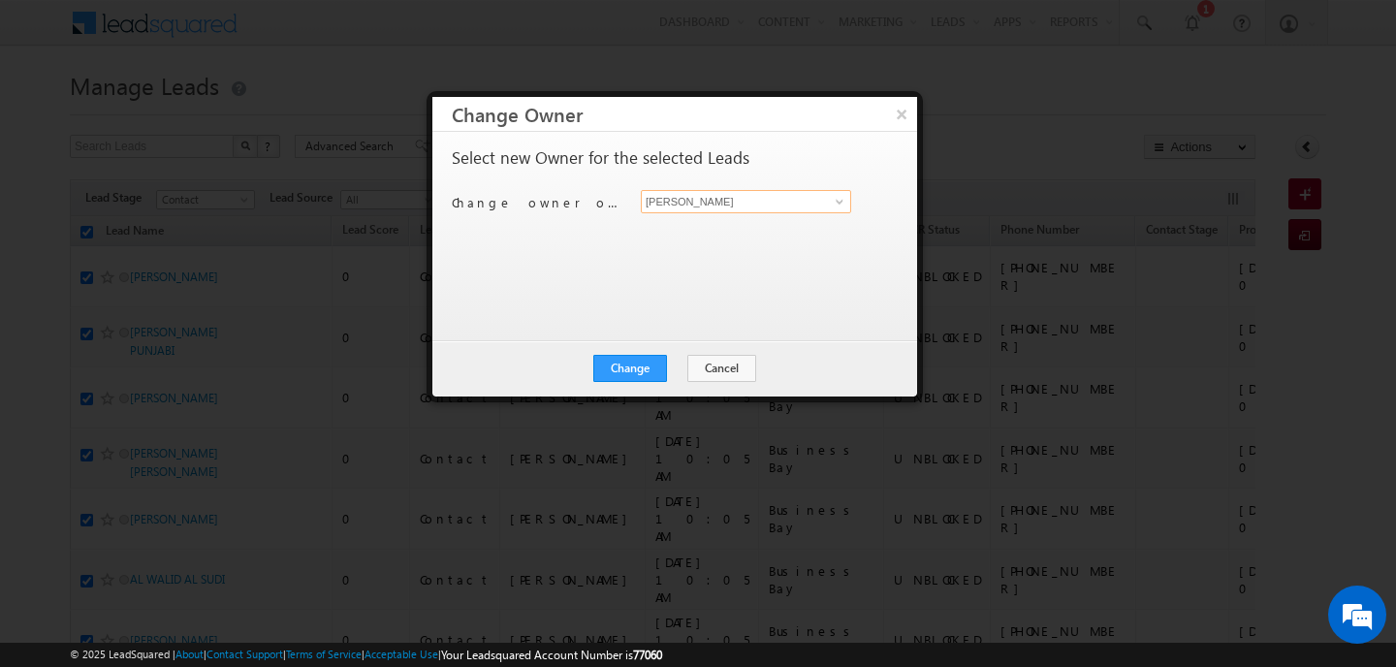
click at [742, 192] on input "[PERSON_NAME]" at bounding box center [746, 201] width 210 height 23
click at [691, 243] on span "swarup.chandradas@indglobal.ae" at bounding box center [735, 240] width 174 height 15
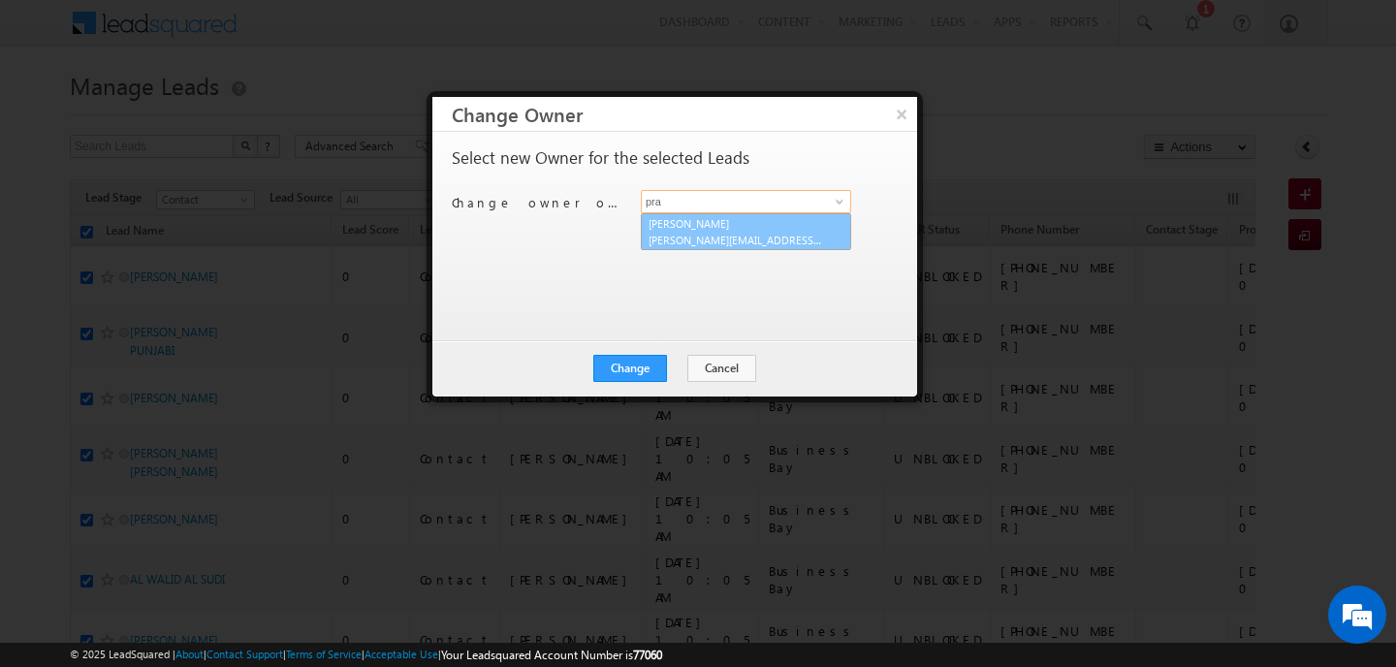
click at [682, 244] on span "pratyush.kuanr@indglobal.ae" at bounding box center [735, 240] width 174 height 15
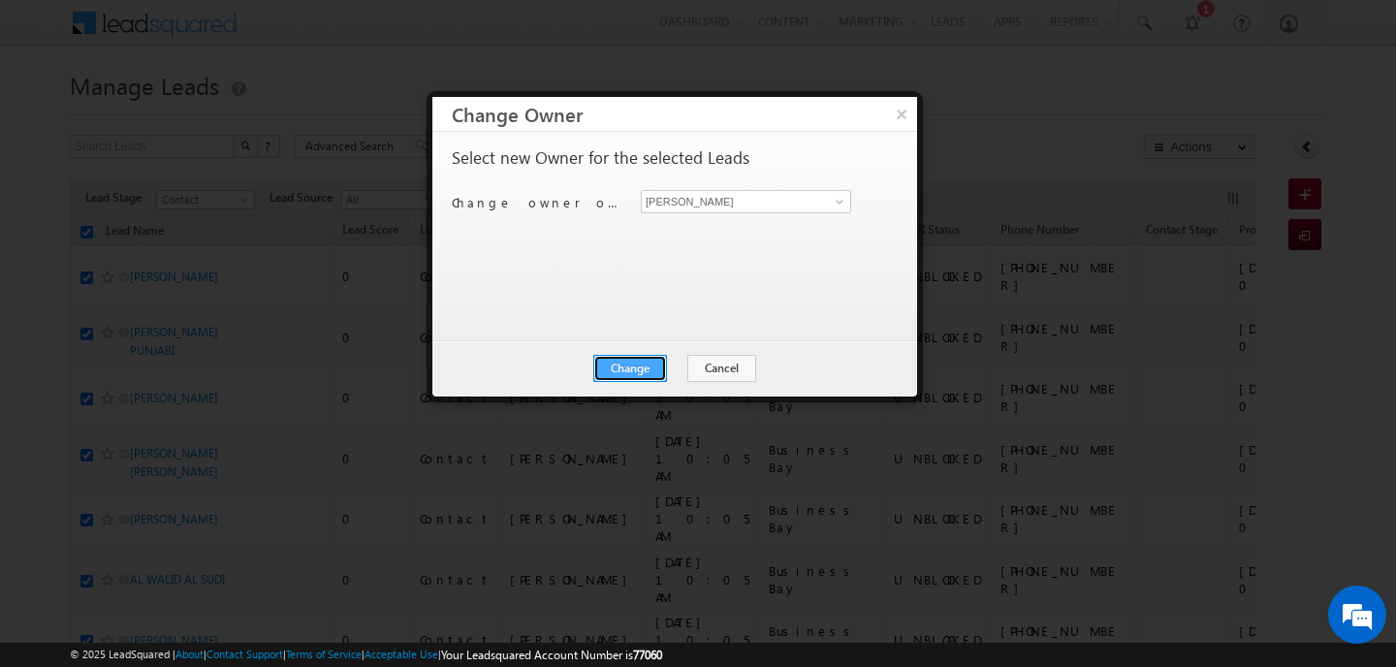
click at [656, 367] on button "Change" at bounding box center [630, 368] width 74 height 27
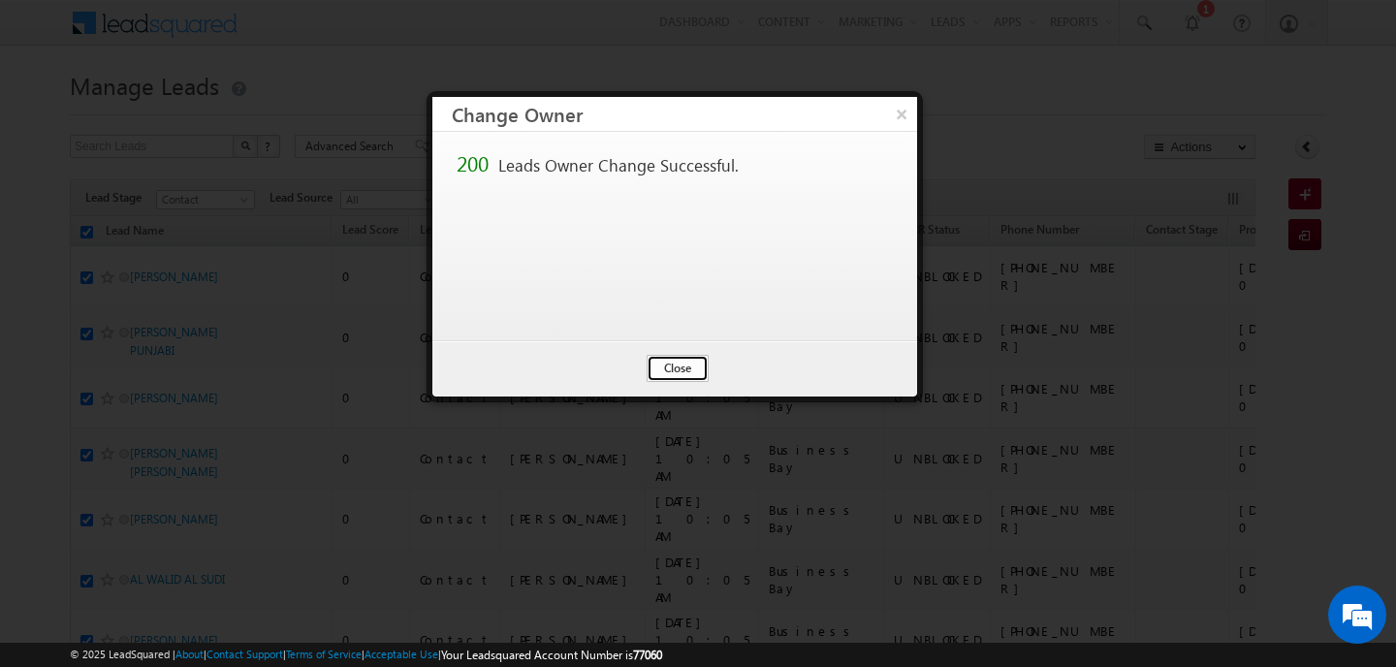
click at [682, 363] on button "Close" at bounding box center [677, 368] width 62 height 27
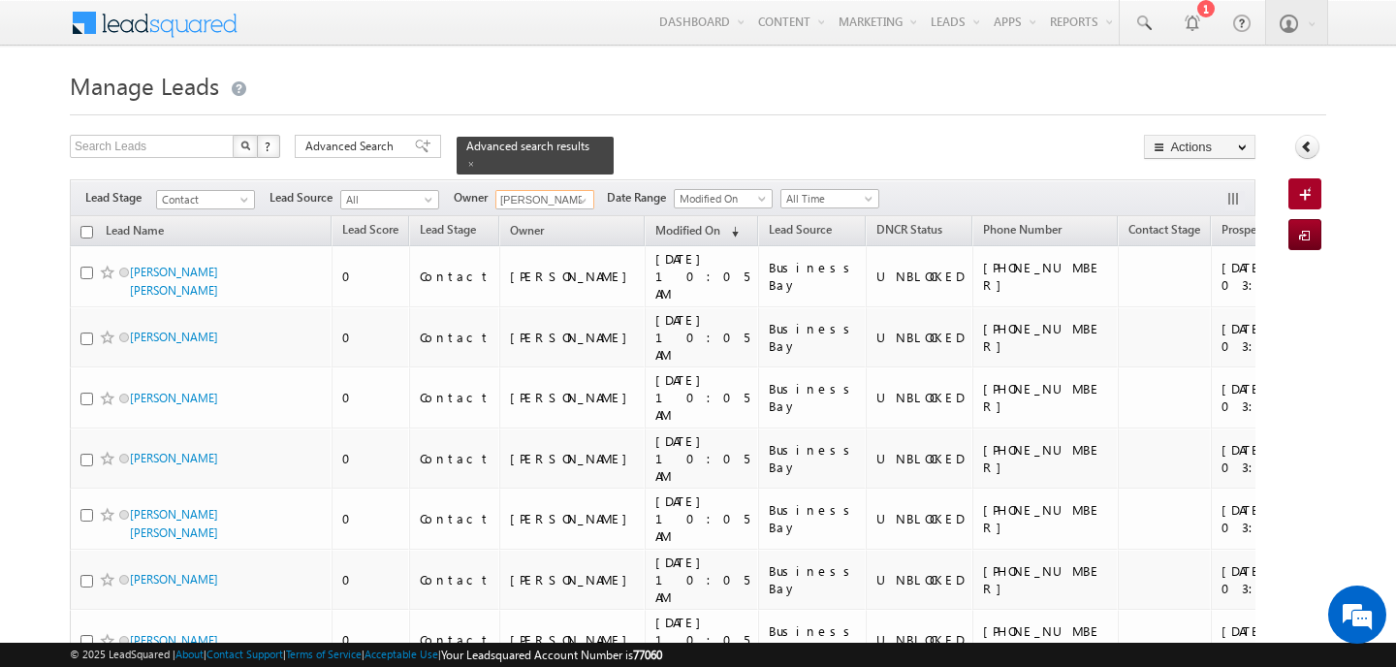
click at [561, 192] on input "[PERSON_NAME]" at bounding box center [544, 199] width 99 height 19
click at [574, 218] on link "MEHFOOZA MEMON mehfooza.memon@indglobal.ae" at bounding box center [592, 226] width 194 height 37
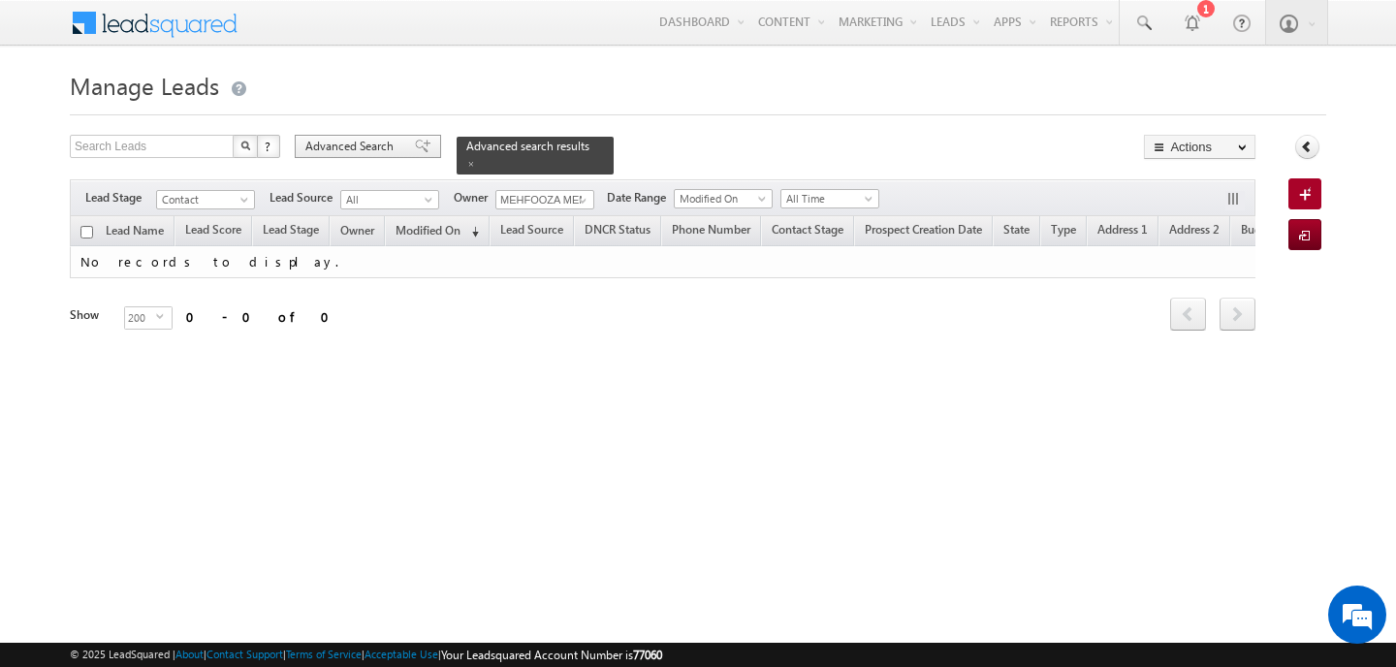
click at [380, 154] on span "Advanced Search" at bounding box center [352, 146] width 94 height 17
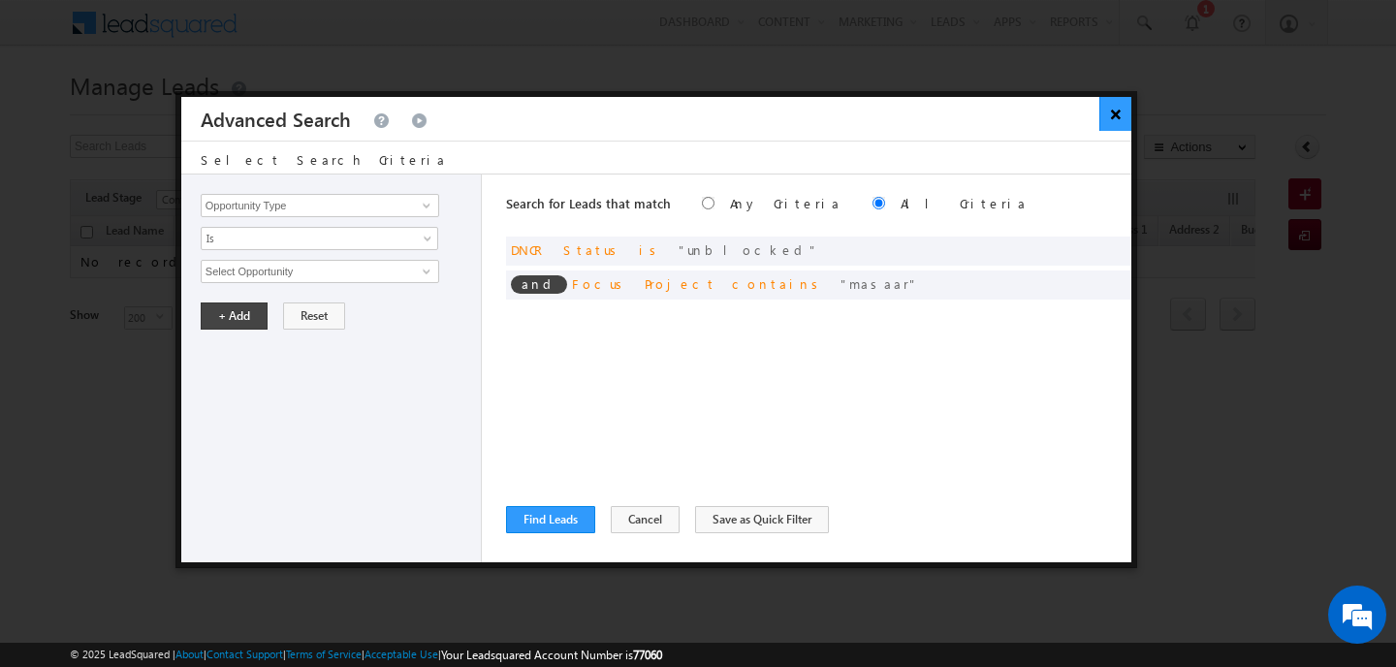
click at [1114, 112] on button "×" at bounding box center [1115, 114] width 32 height 34
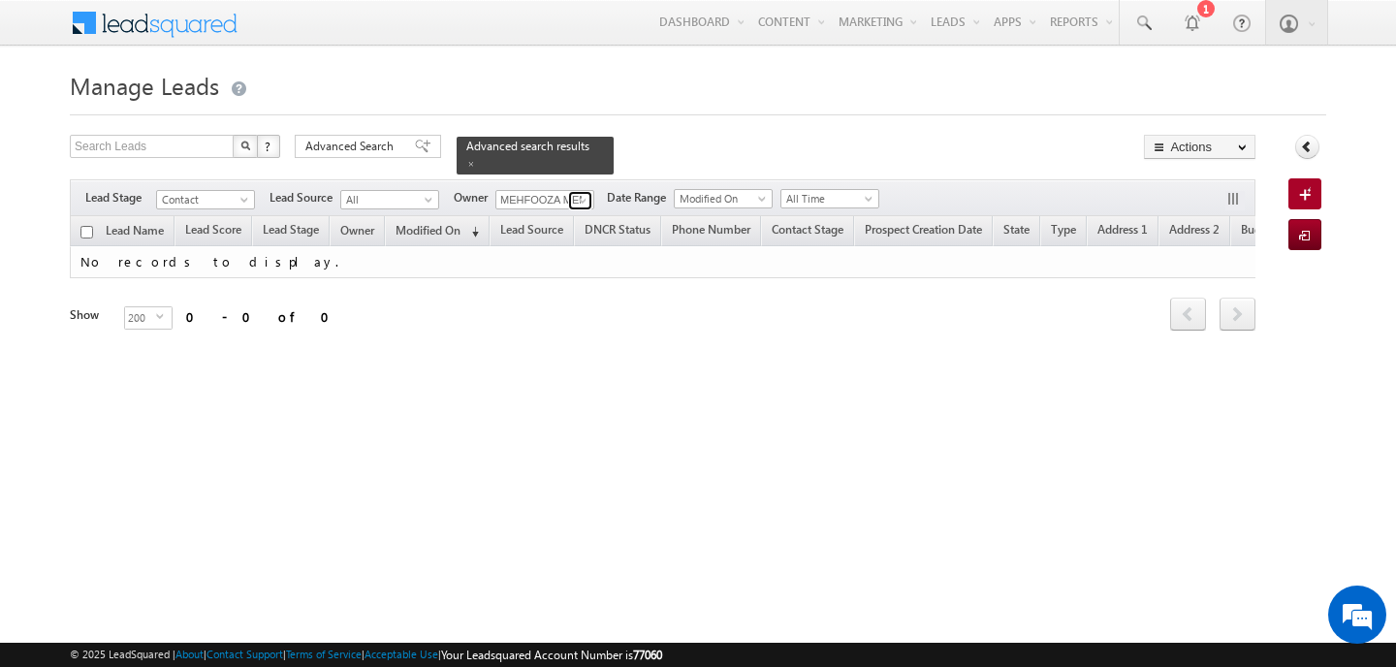
click at [588, 201] on link at bounding box center [580, 200] width 24 height 19
click at [572, 223] on link "Ankit Singh ankitkumar.singh@indglobal.ae" at bounding box center [592, 226] width 194 height 37
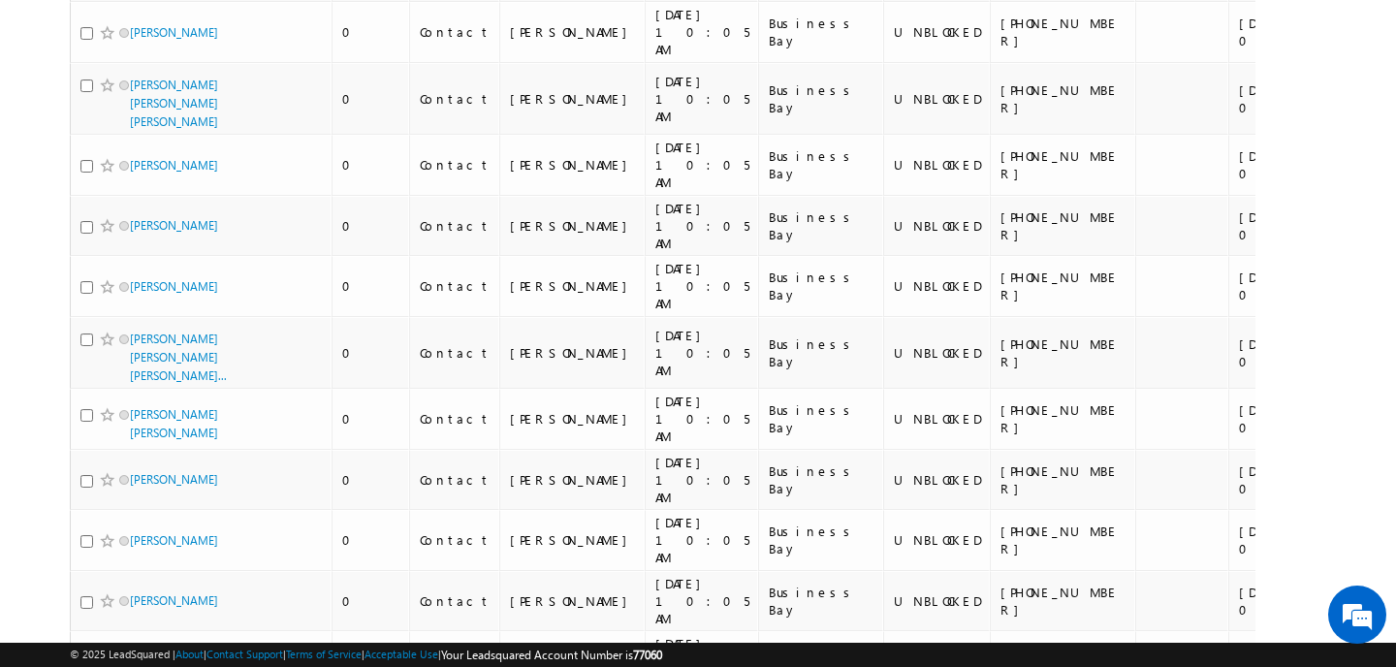
scroll to position [10188, 0]
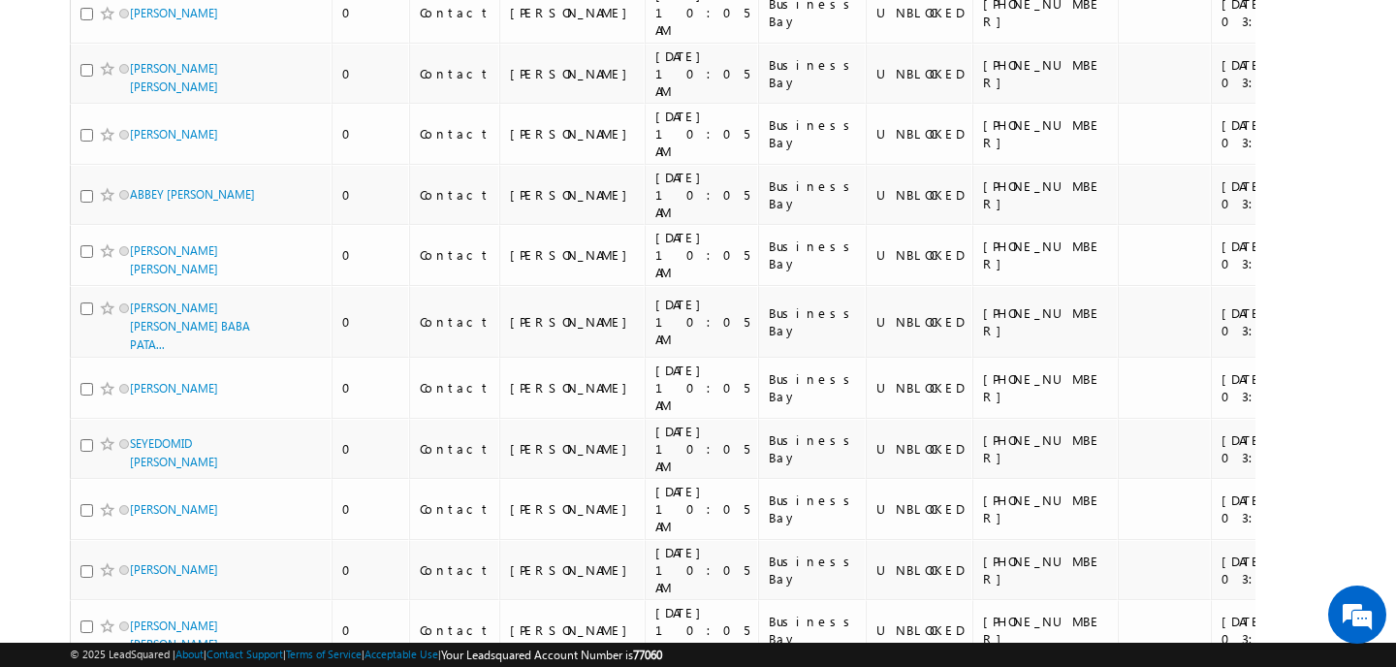
scroll to position [10403, 0]
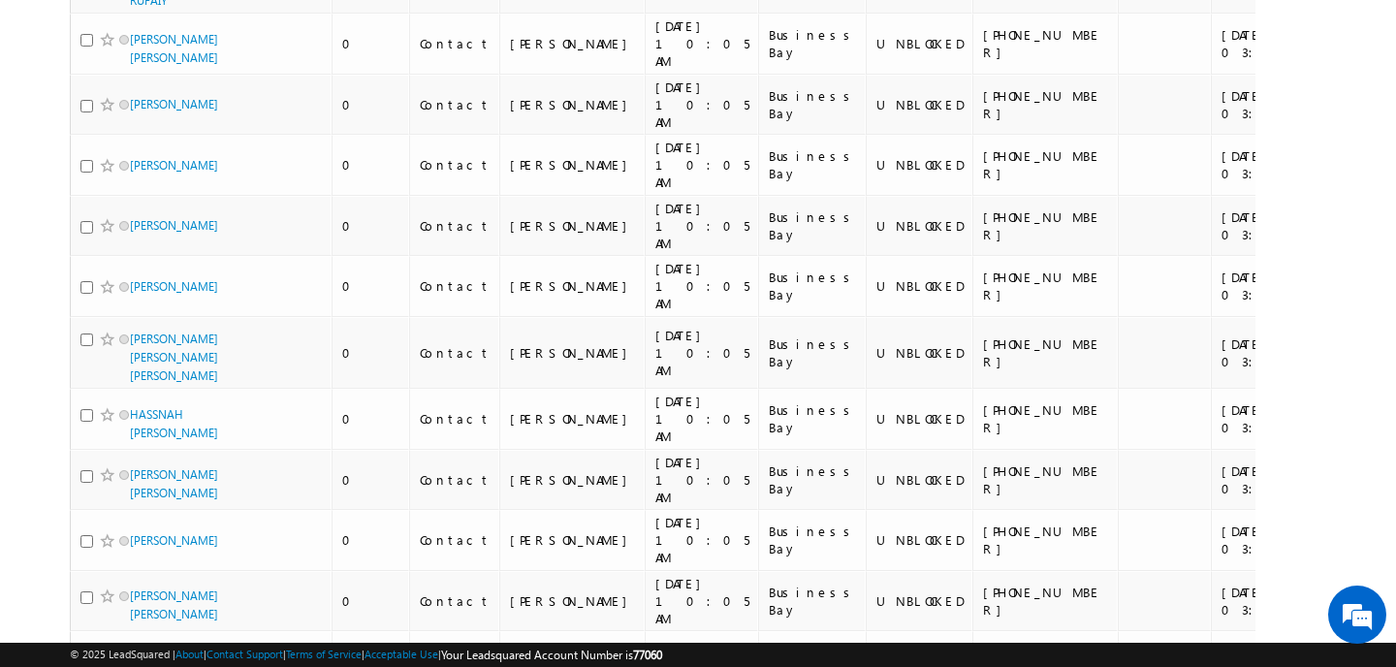
scroll to position [0, 0]
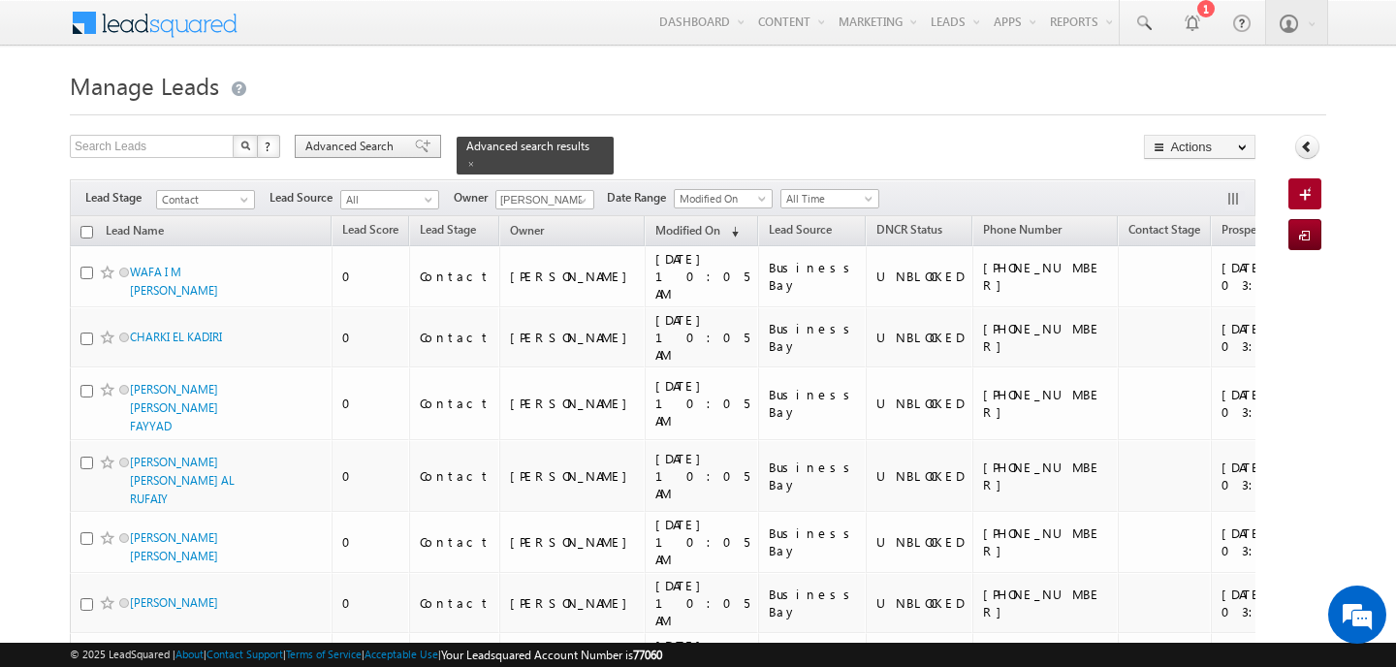
click at [344, 145] on span "Advanced Search" at bounding box center [352, 146] width 94 height 17
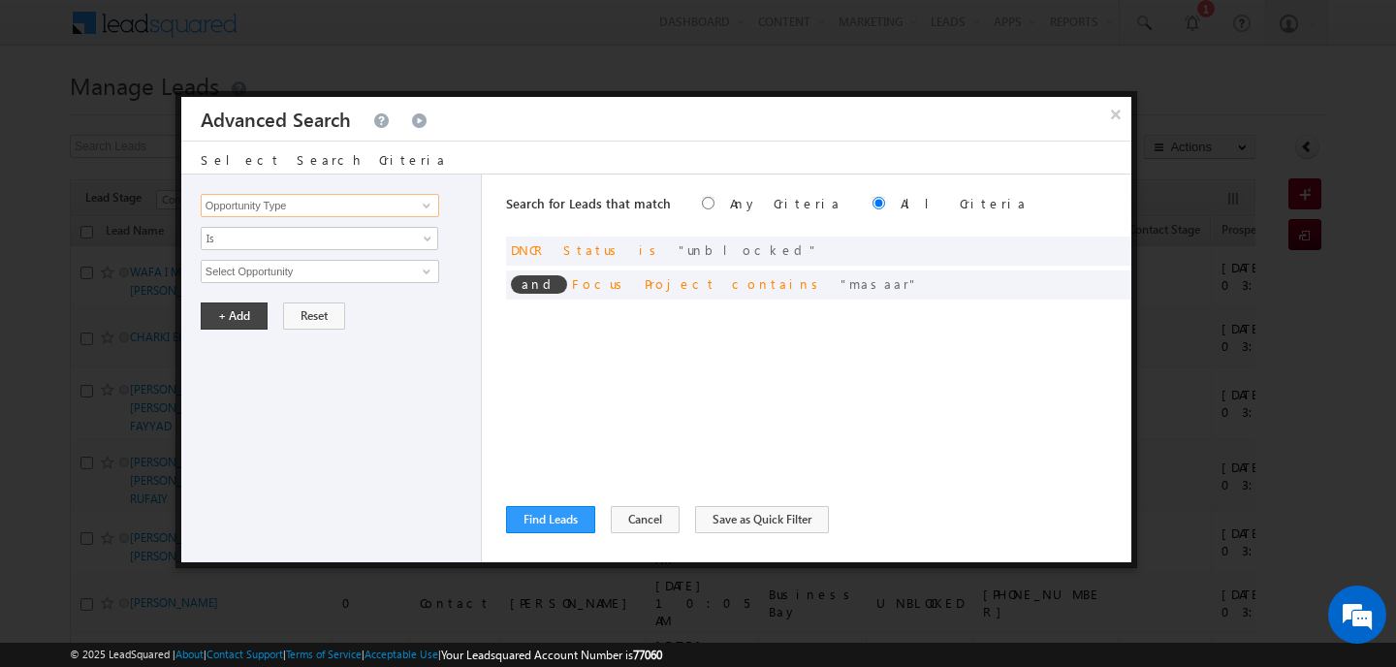
click at [327, 201] on input "Opportunity Type" at bounding box center [320, 205] width 238 height 23
click at [280, 242] on link "Lead Source" at bounding box center [320, 246] width 238 height 22
click at [274, 241] on span "Is" at bounding box center [307, 238] width 210 height 17
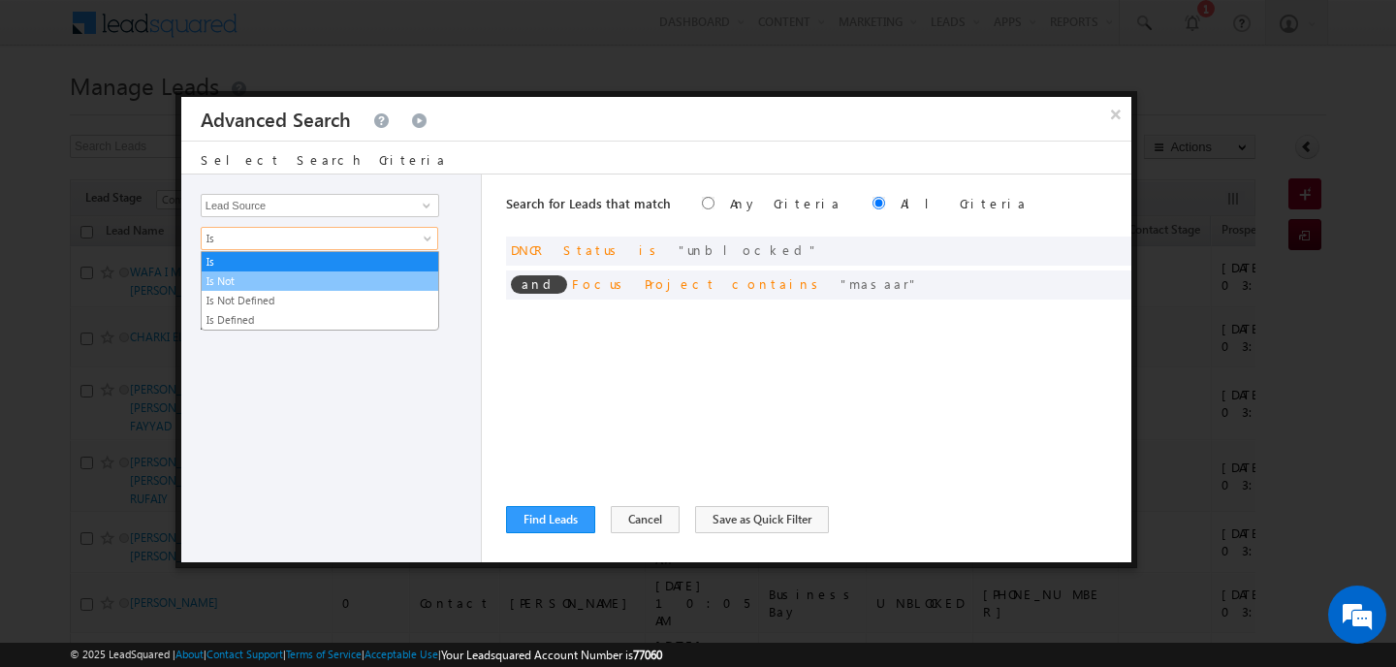
click at [264, 281] on link "Is Not" at bounding box center [320, 280] width 236 height 17
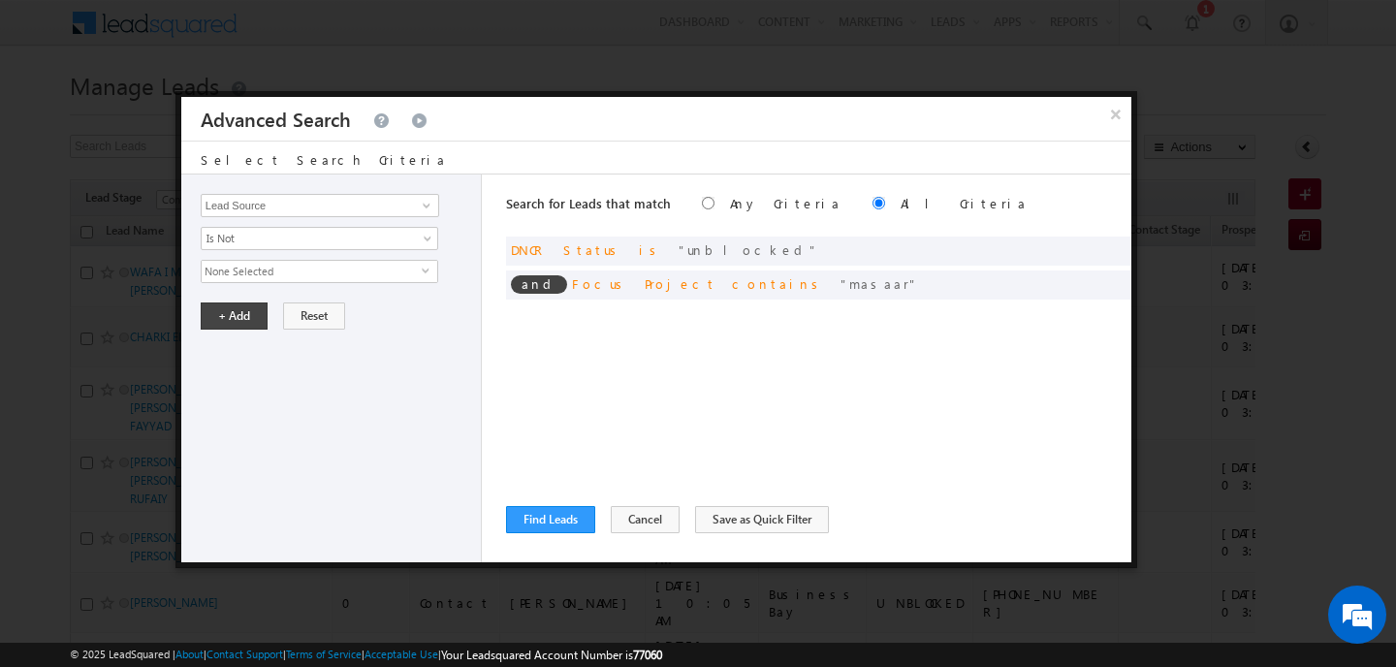
click at [262, 270] on span "None Selected" at bounding box center [312, 271] width 220 height 21
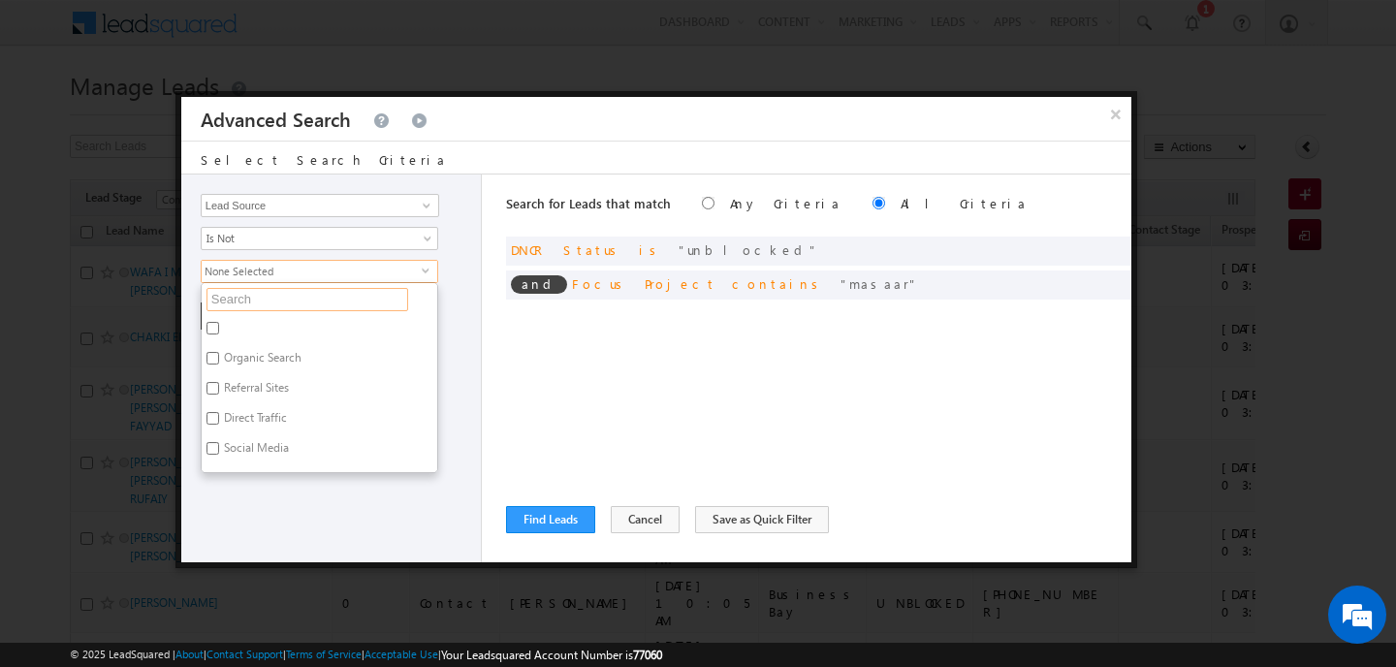
click at [261, 293] on input "text" at bounding box center [307, 299] width 202 height 23
click at [251, 325] on label "Business Bay" at bounding box center [255, 331] width 107 height 30
click at [219, 325] on input "Business Bay" at bounding box center [212, 328] width 13 height 13
click at [272, 504] on div "Opportunity Type Lead Activity Task Sales Group Prospect Id Address 1 Address 2…" at bounding box center [331, 368] width 300 height 388
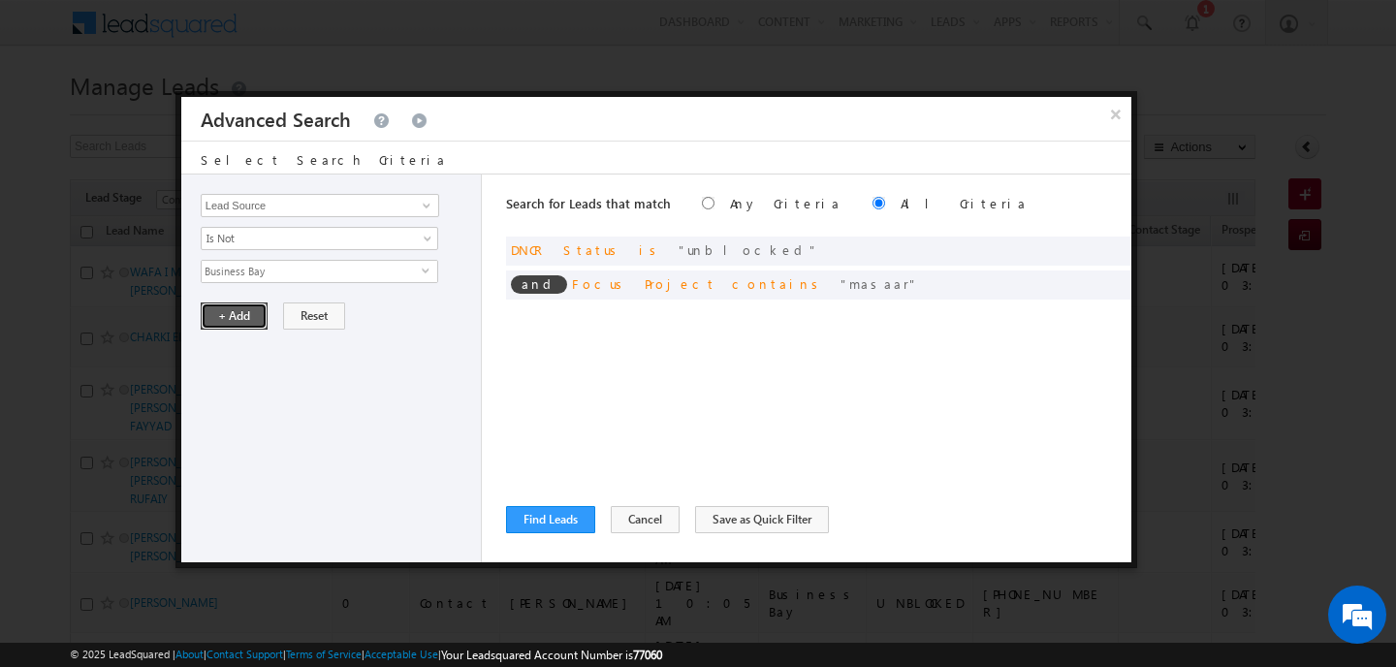
click at [239, 320] on button "+ Add" at bounding box center [234, 315] width 67 height 27
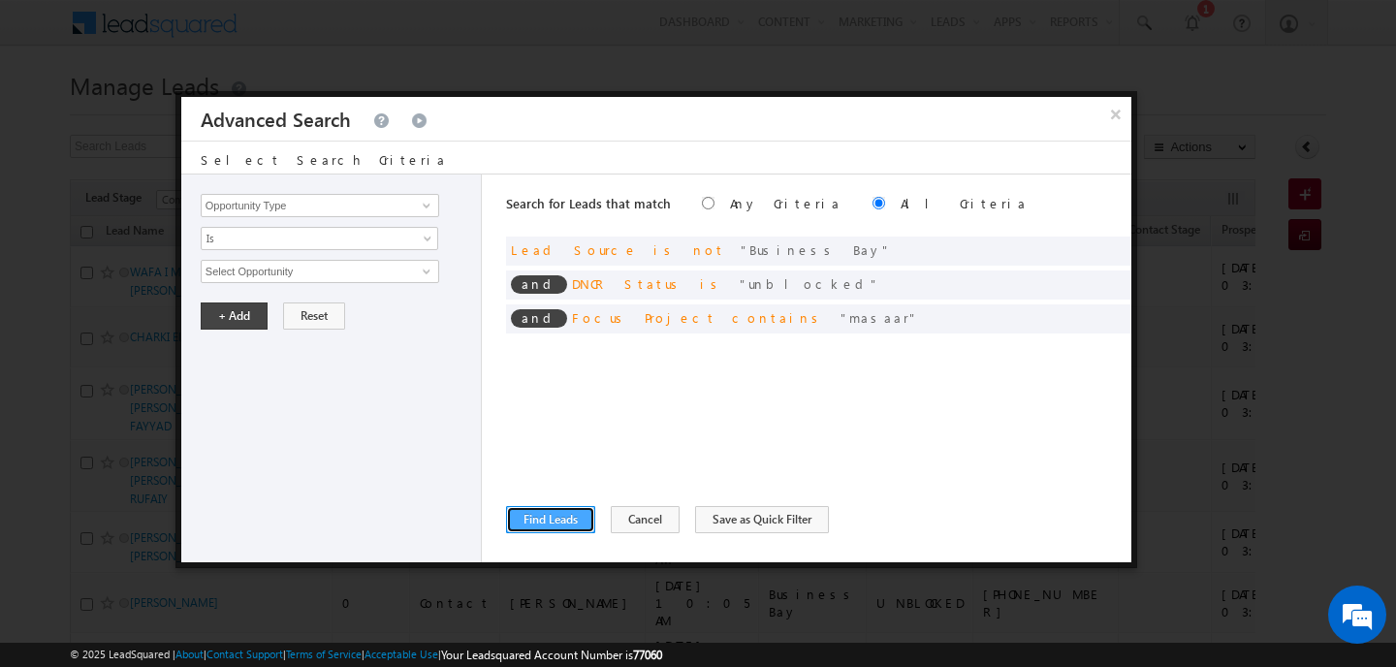
click at [547, 518] on button "Find Leads" at bounding box center [550, 519] width 89 height 27
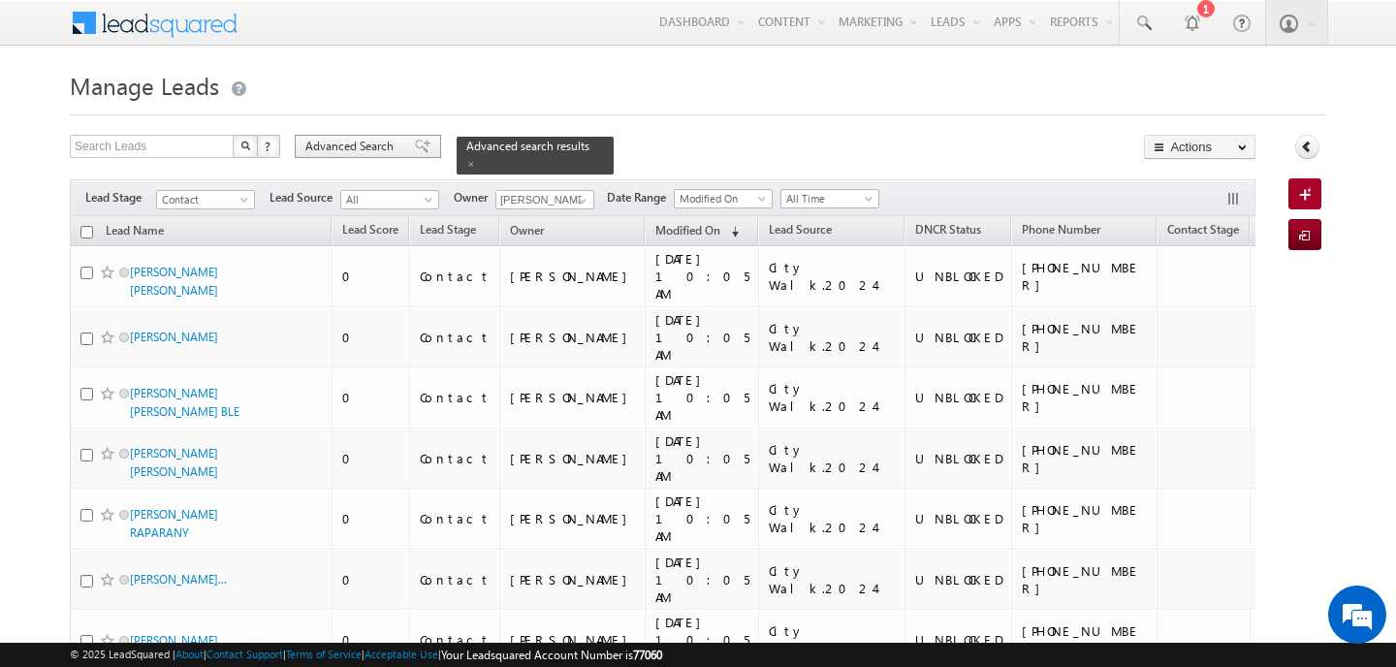
click at [392, 149] on span "Advanced Search" at bounding box center [352, 146] width 94 height 17
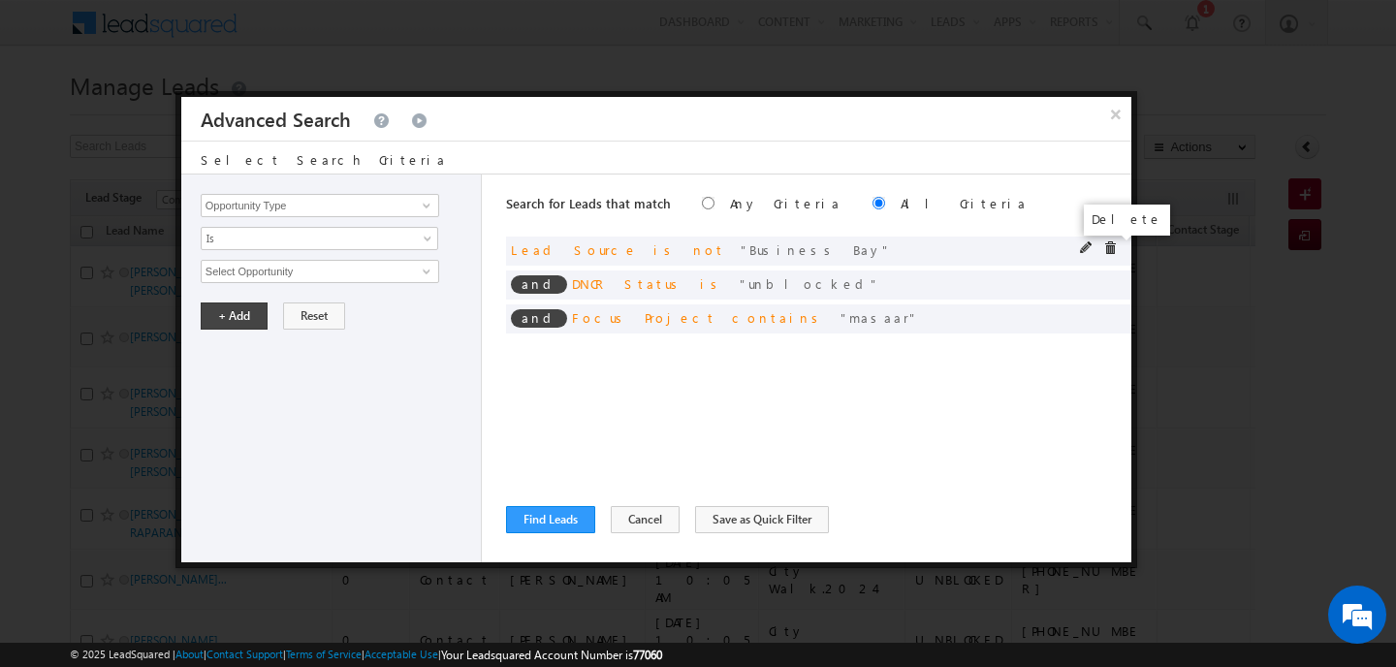
click at [1110, 248] on span at bounding box center [1110, 248] width 14 height 14
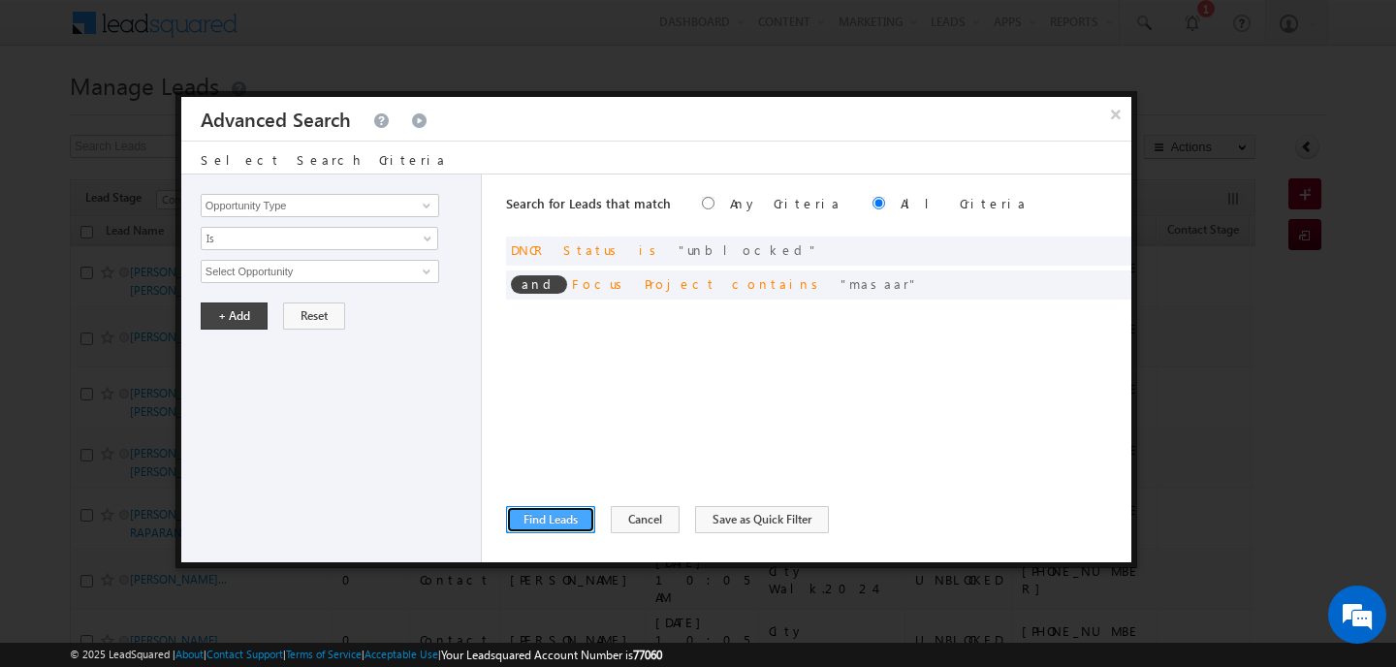
click at [579, 516] on button "Find Leads" at bounding box center [550, 519] width 89 height 27
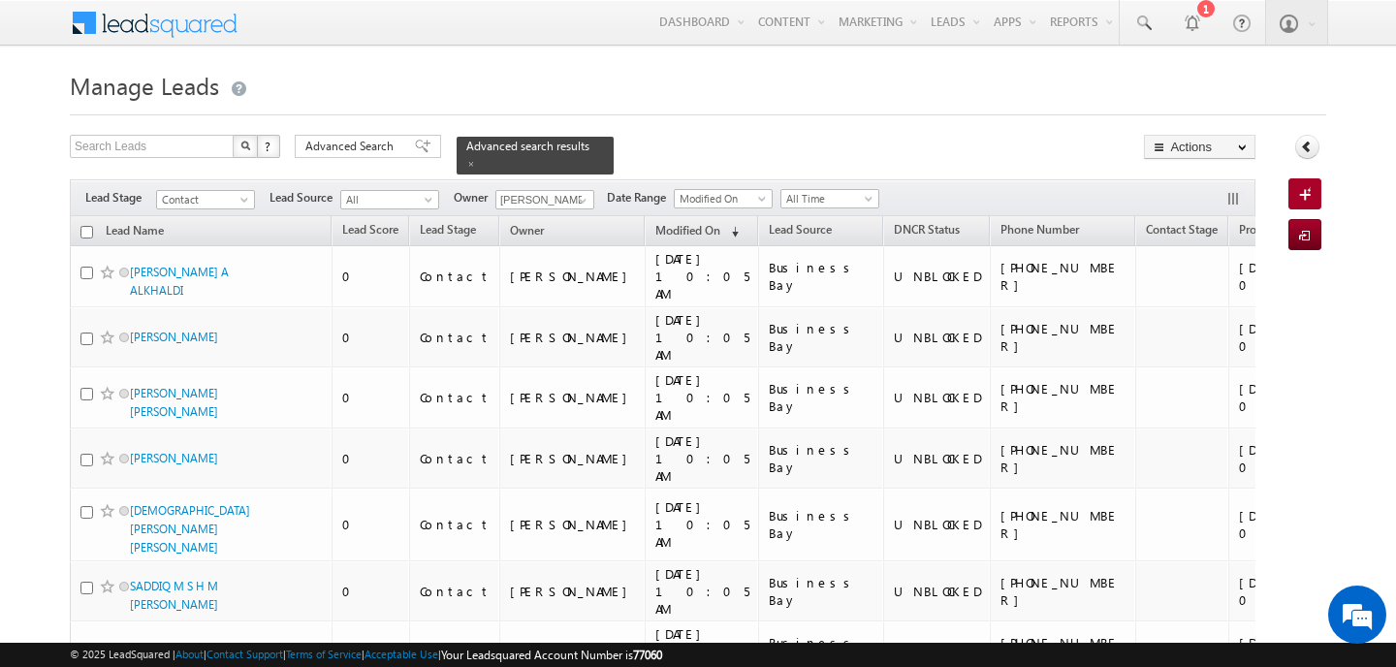
click at [87, 230] on input "checkbox" at bounding box center [86, 232] width 13 height 13
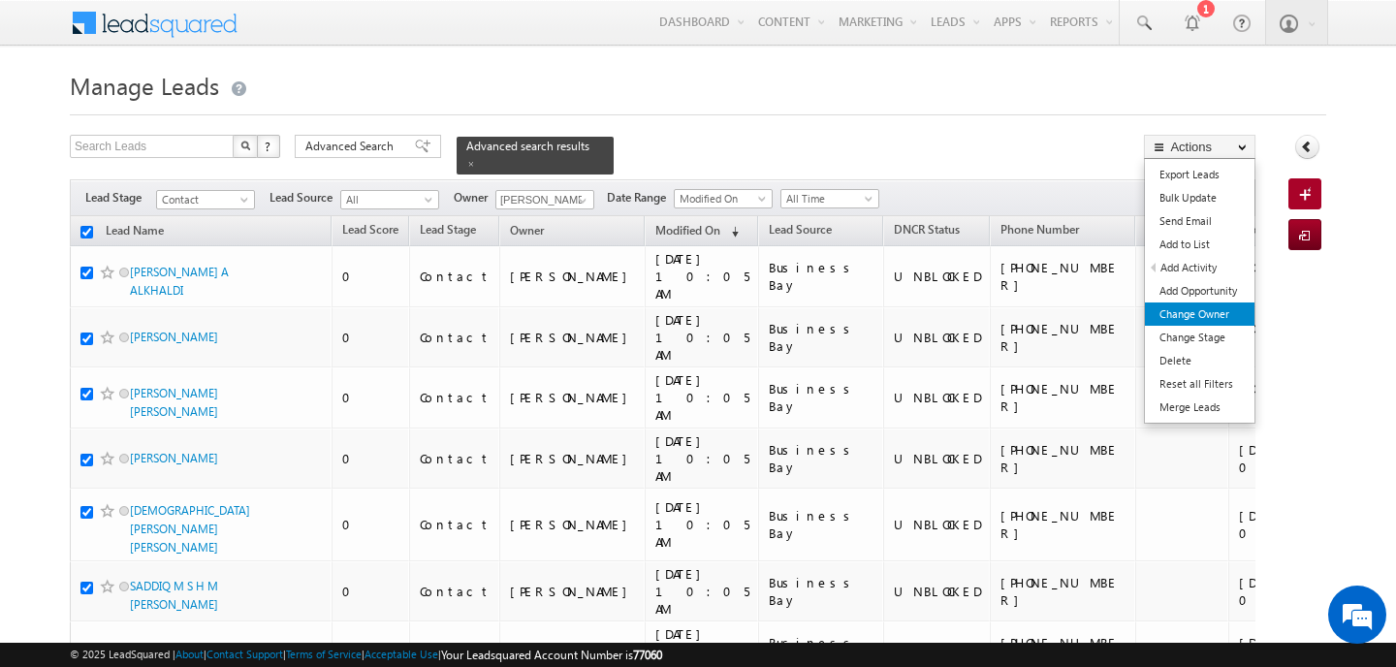
click at [1188, 323] on link "Change Owner" at bounding box center [1200, 313] width 110 height 23
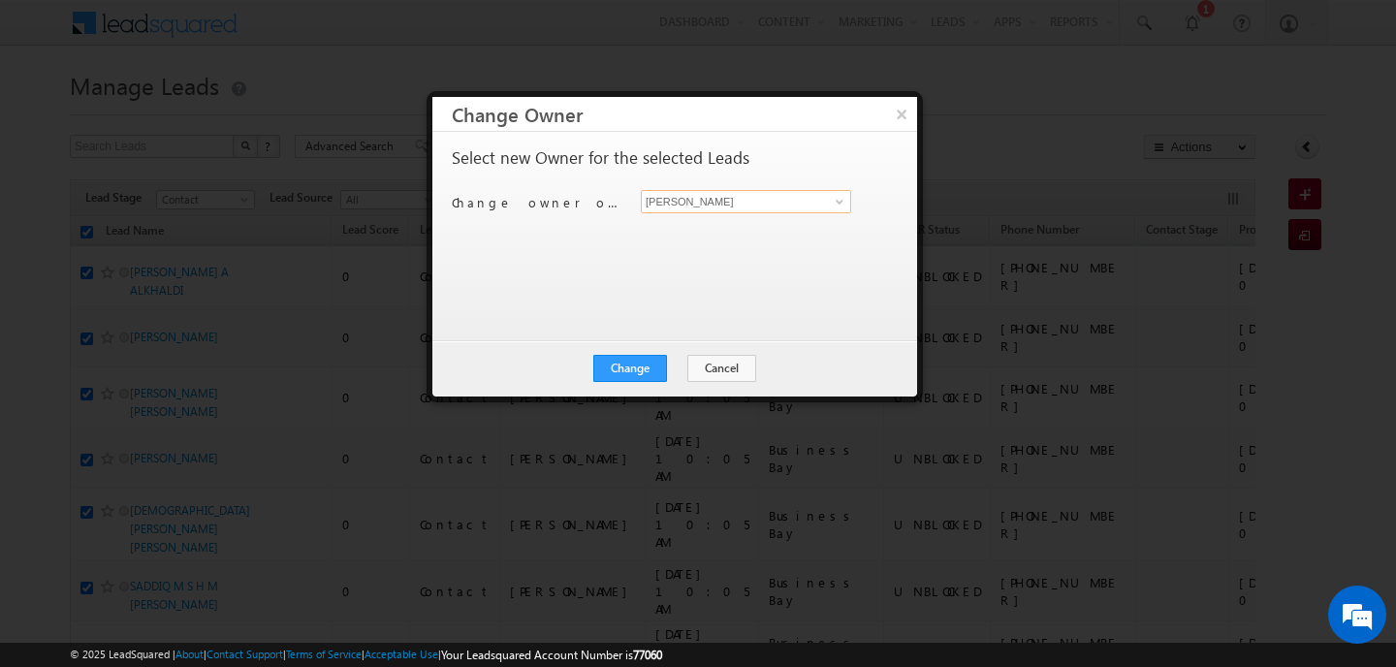
click at [701, 197] on input "[PERSON_NAME]" at bounding box center [746, 201] width 210 height 23
click at [676, 230] on link "MEHFOOZA MEMON mehfooza.memon@indglobal.ae" at bounding box center [746, 231] width 210 height 37
click at [644, 362] on button "Change" at bounding box center [630, 368] width 74 height 27
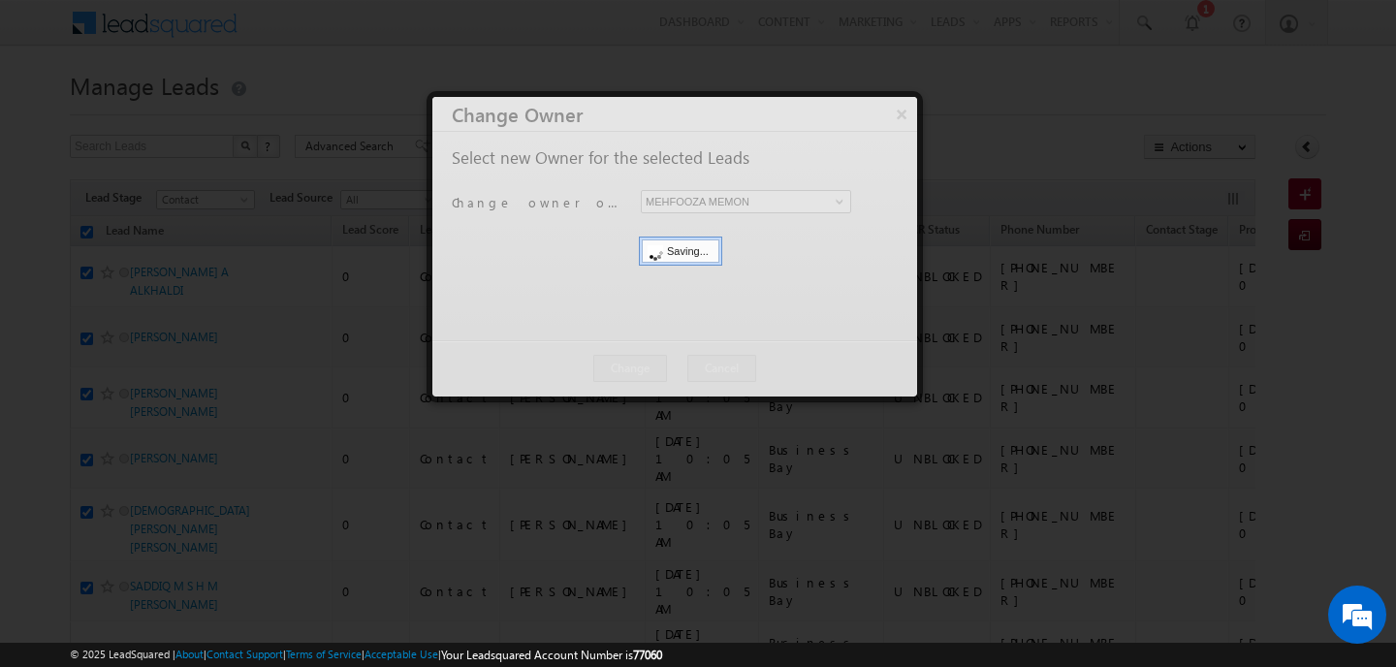
click at [675, 363] on div at bounding box center [674, 246] width 485 height 299
click at [0, 0] on button "Close" at bounding box center [0, 0] width 0 height 0
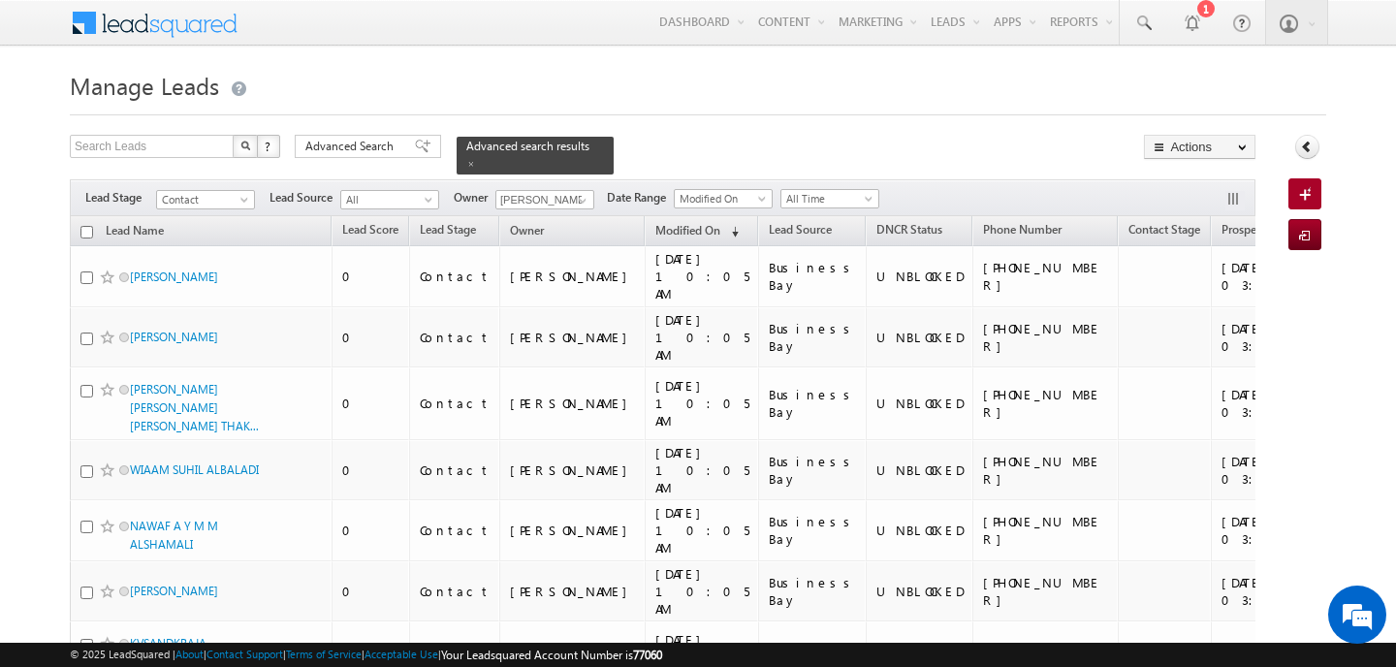
click at [90, 226] on input "checkbox" at bounding box center [86, 232] width 13 height 13
checkbox input "true"
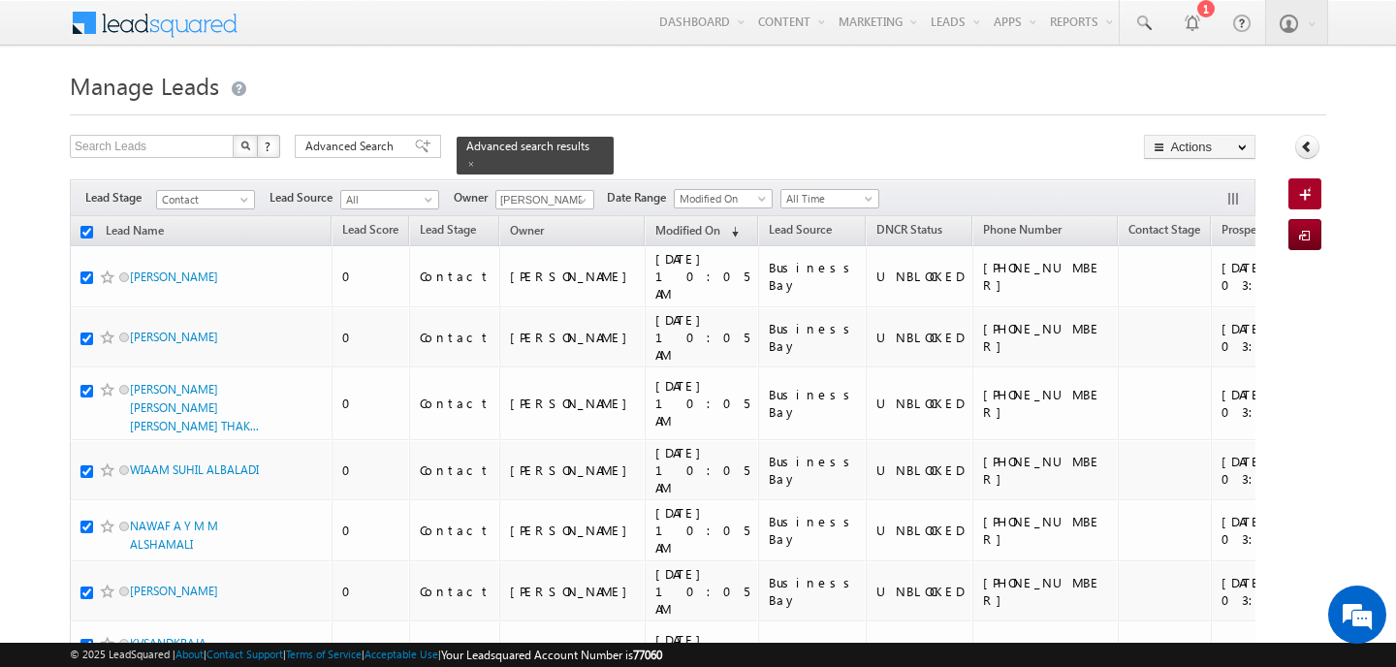
checkbox input "true"
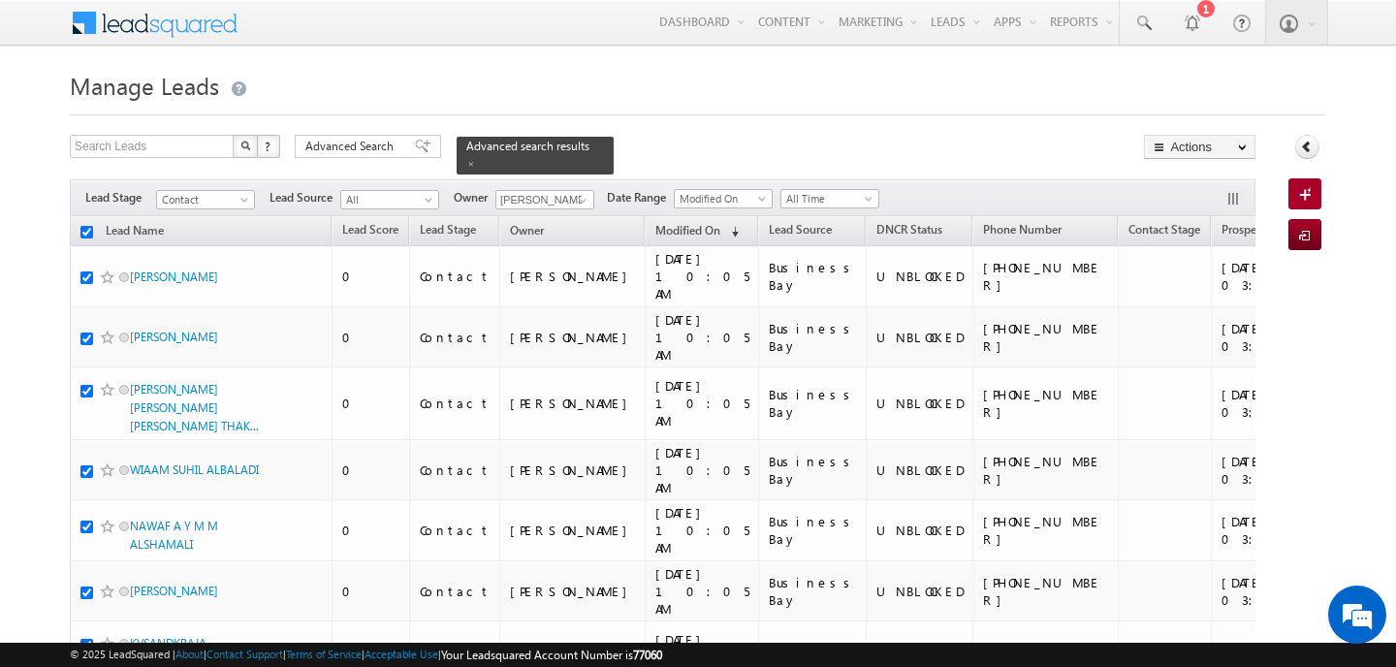
checkbox input "true"
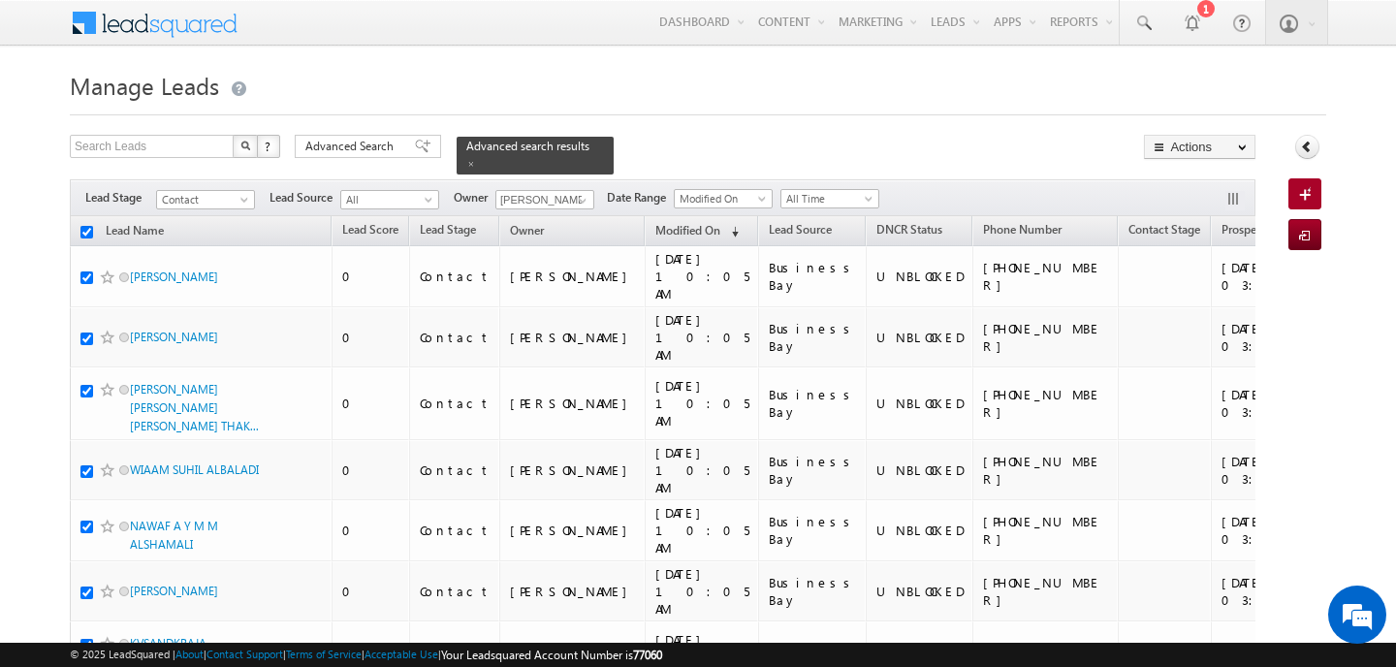
checkbox input "true"
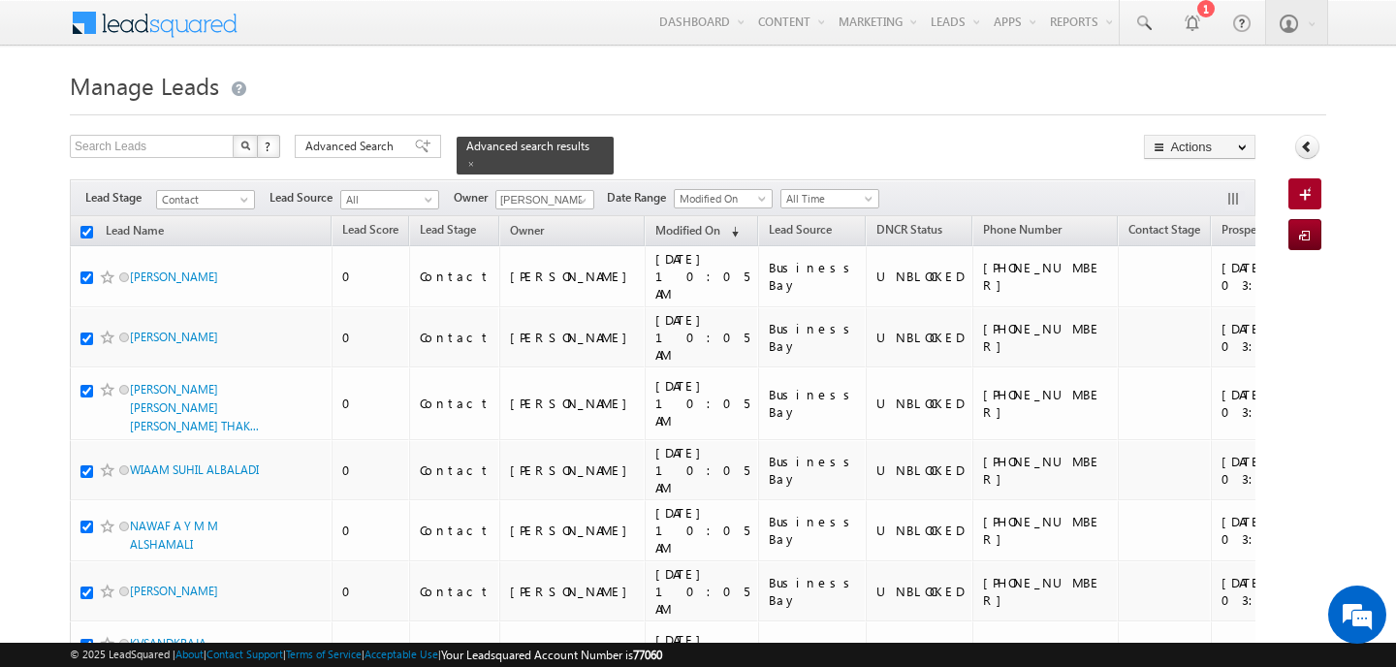
checkbox input "true"
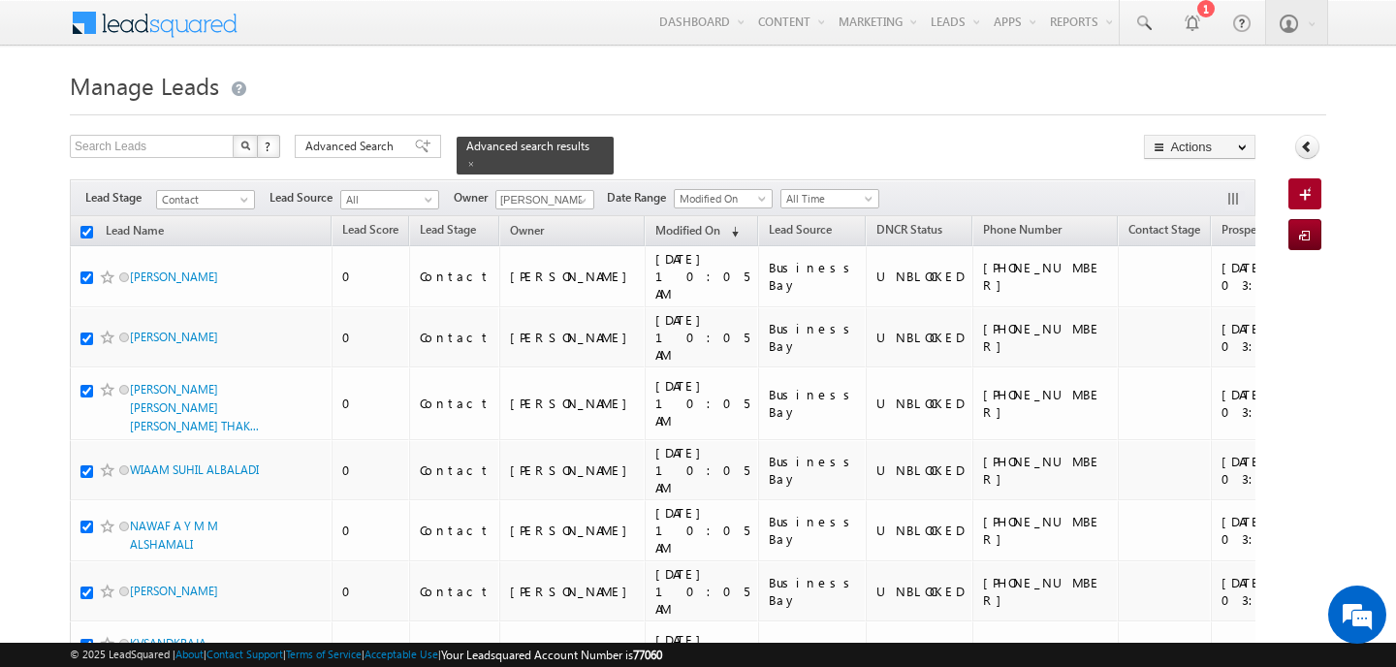
checkbox input "true"
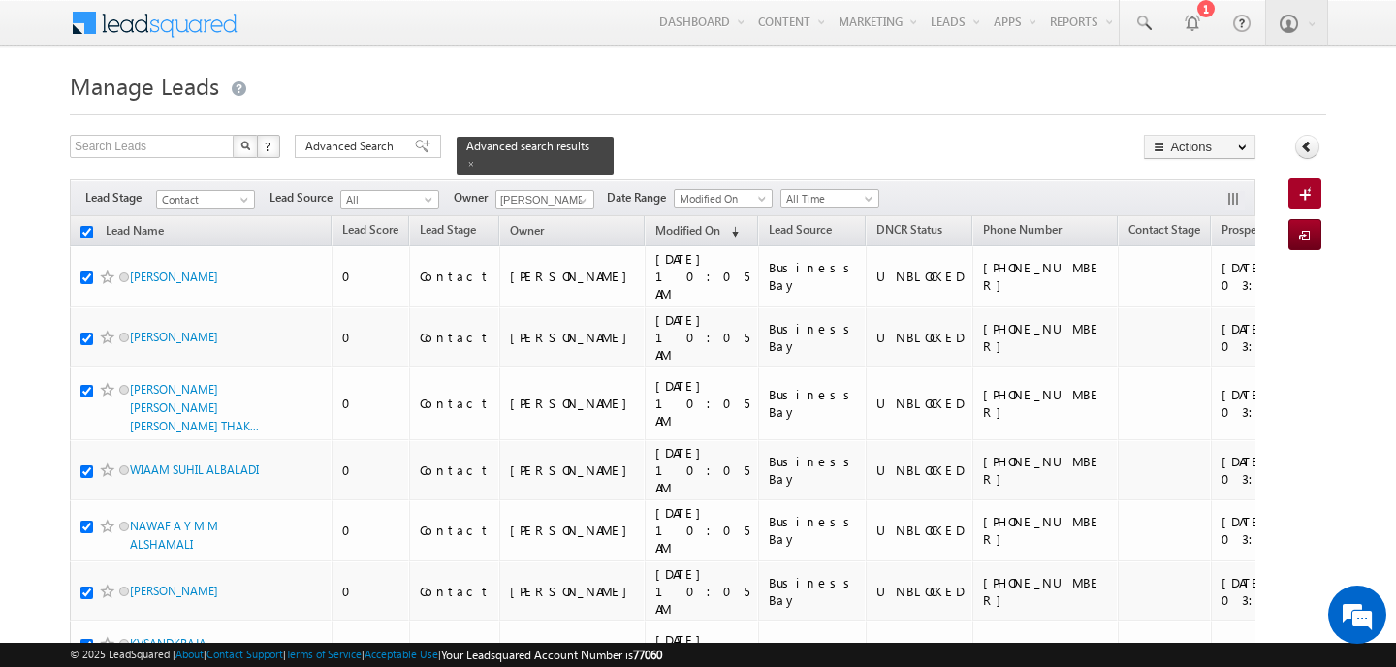
checkbox input "true"
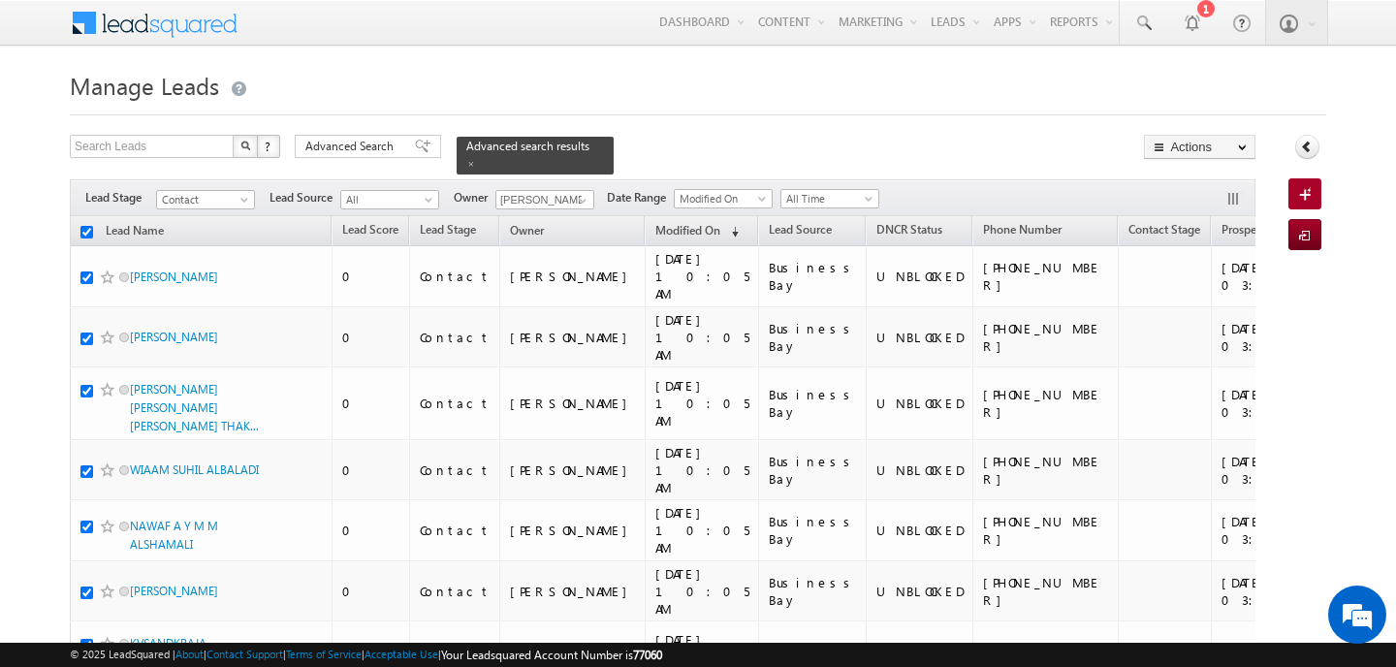
checkbox input "true"
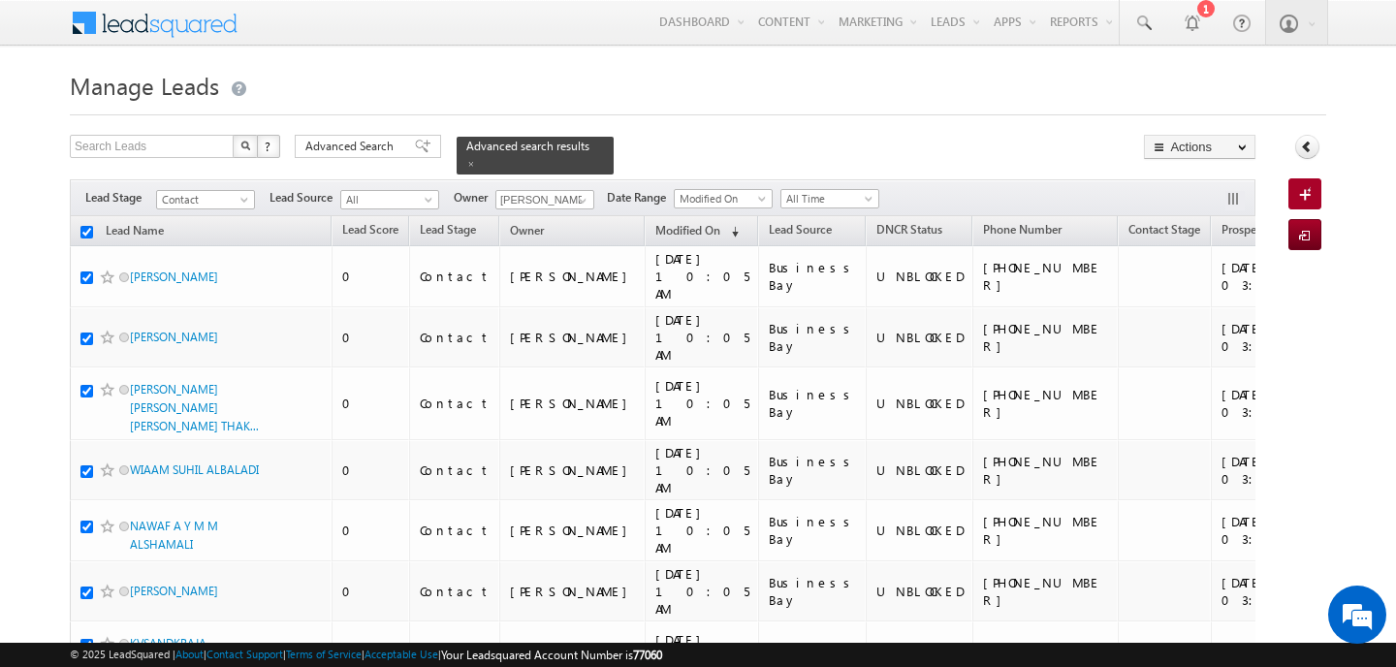
checkbox input "true"
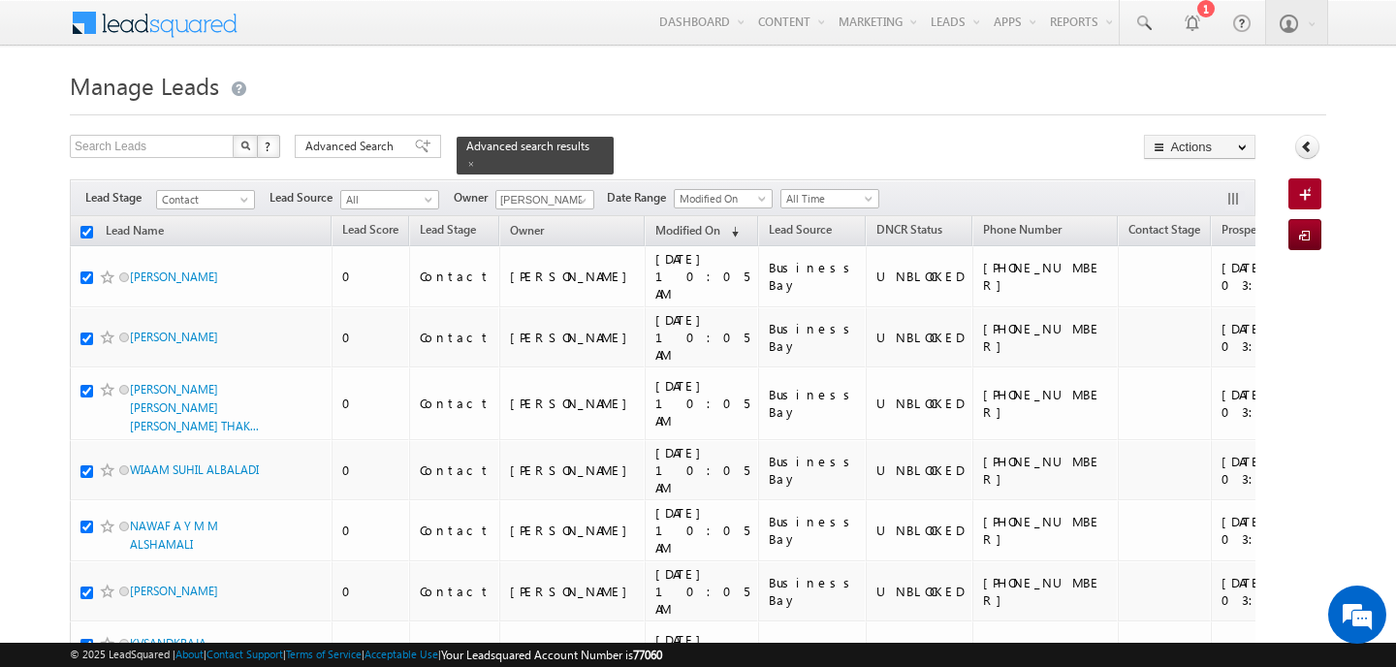
checkbox input "true"
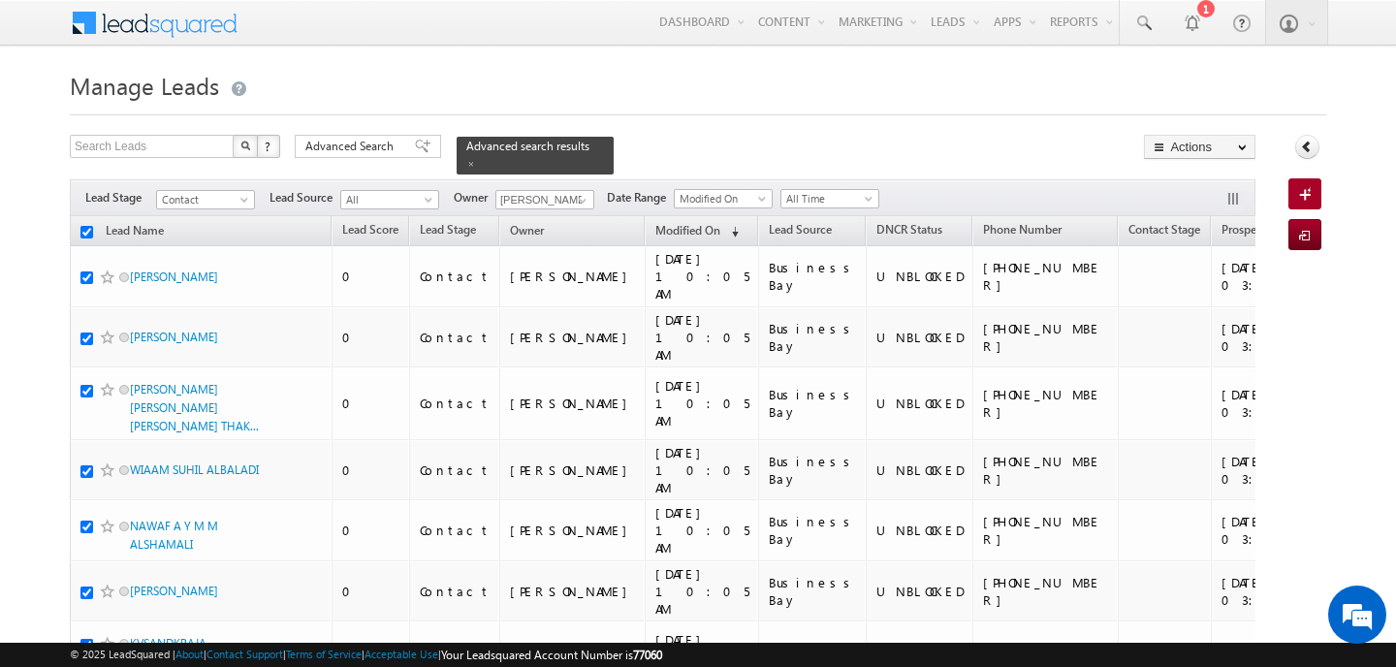
checkbox input "true"
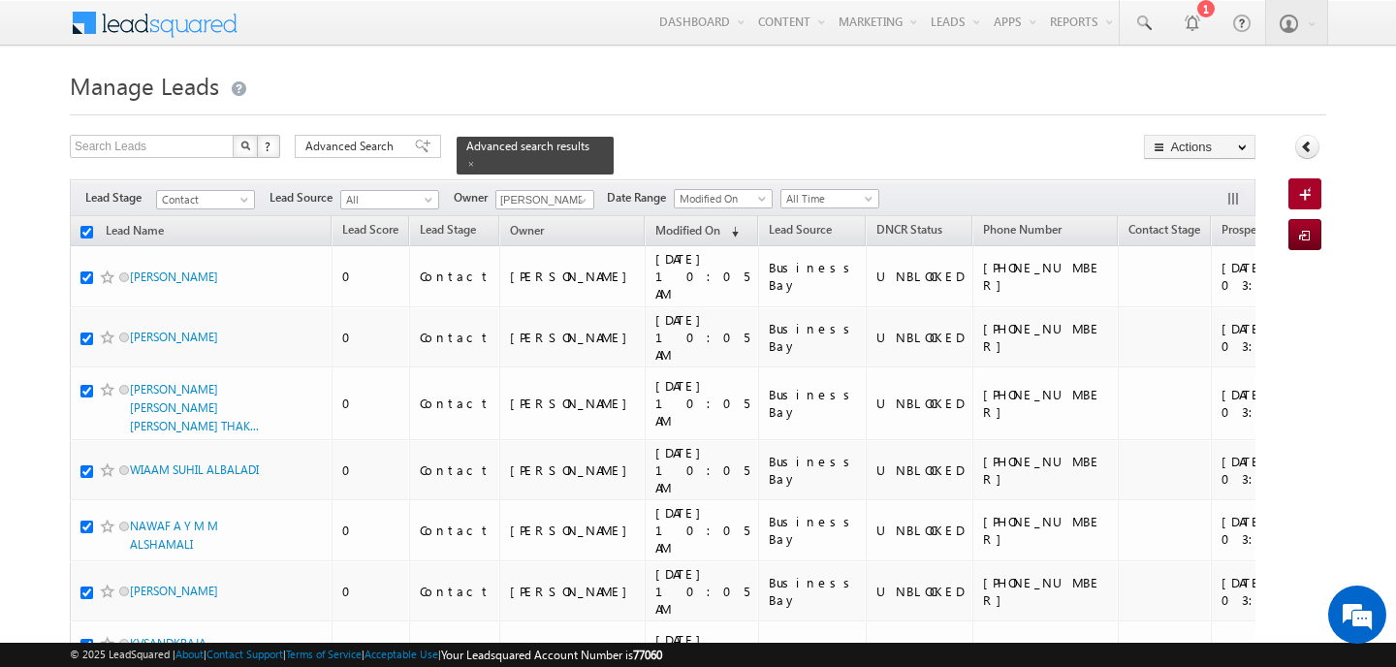
checkbox input "true"
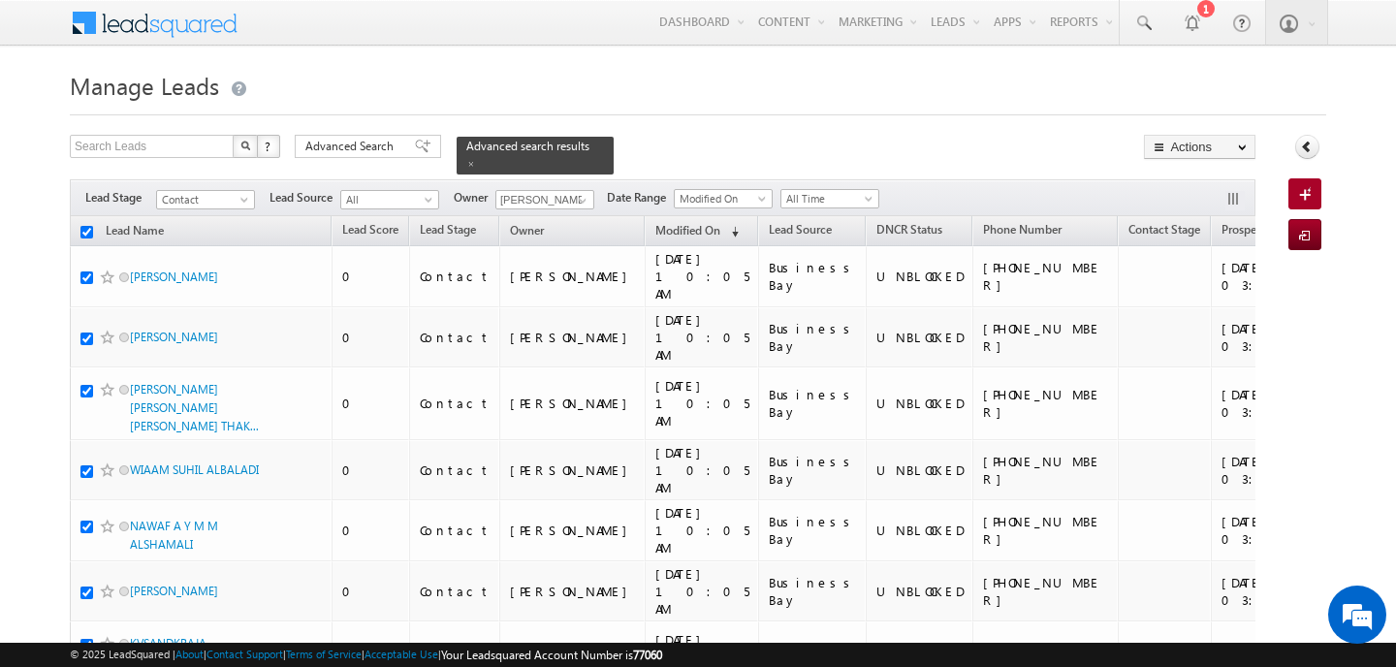
checkbox input "true"
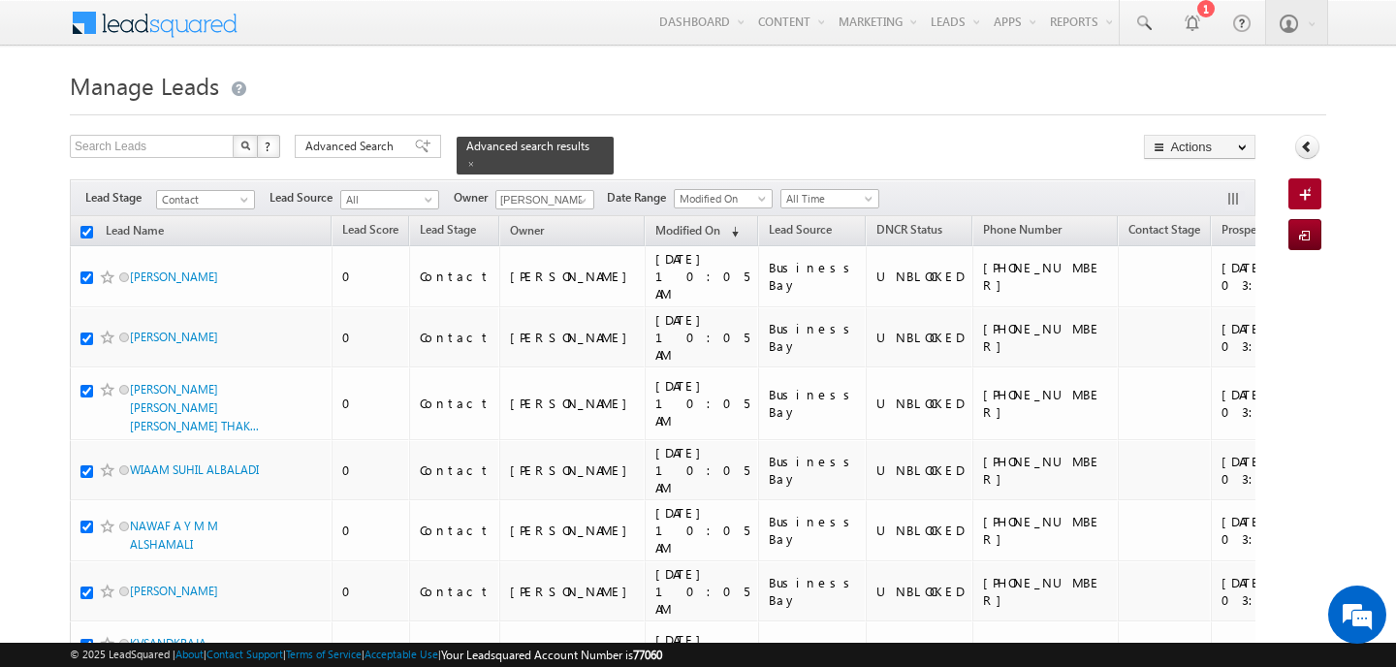
checkbox input "true"
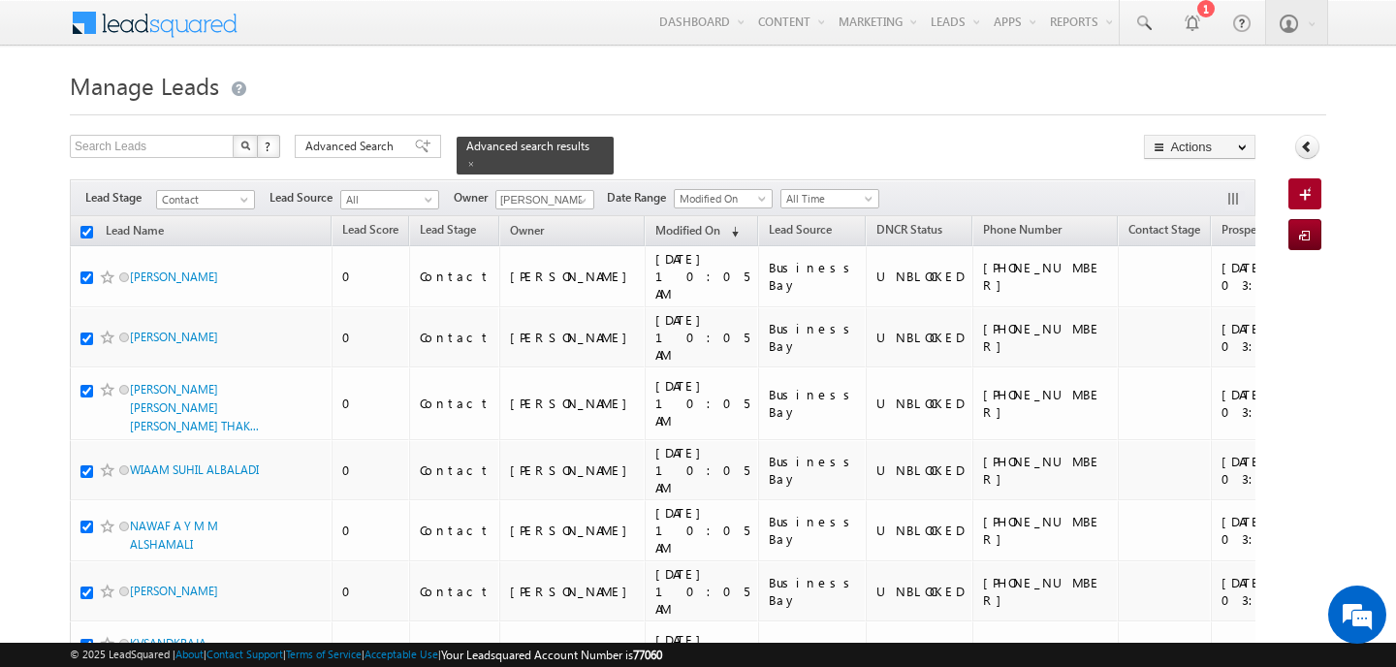
checkbox input "true"
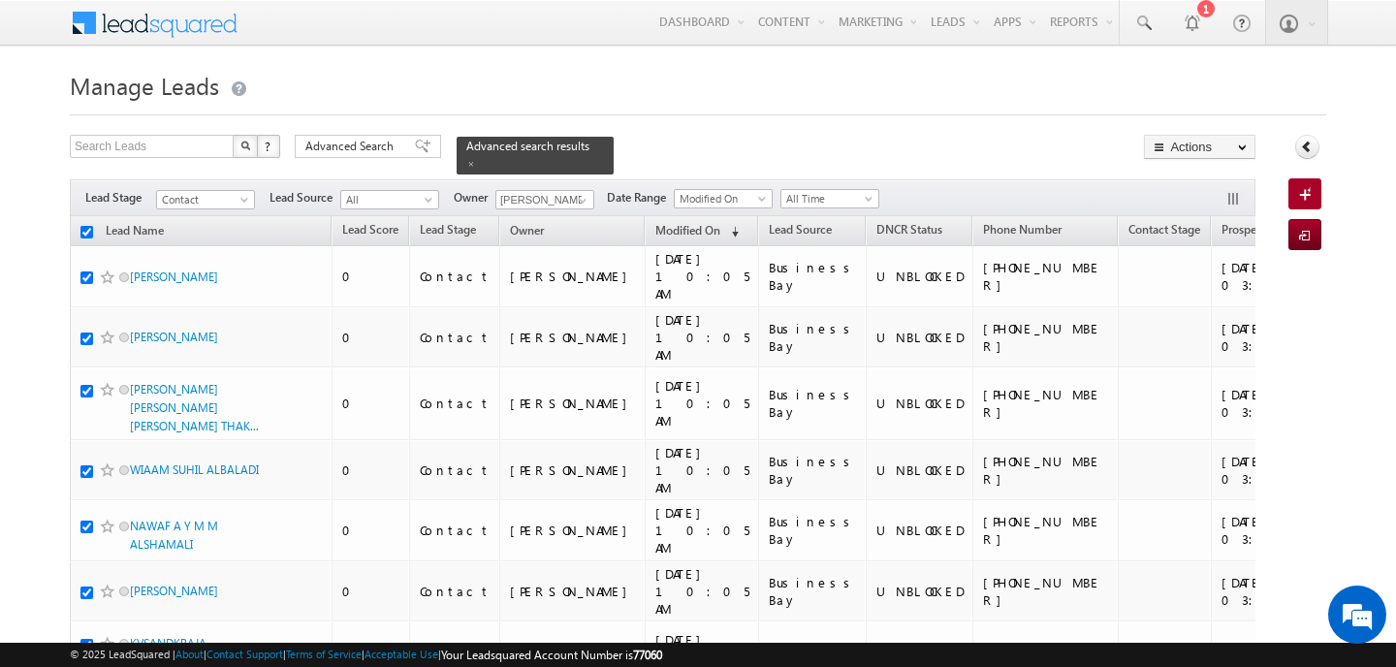
checkbox input "true"
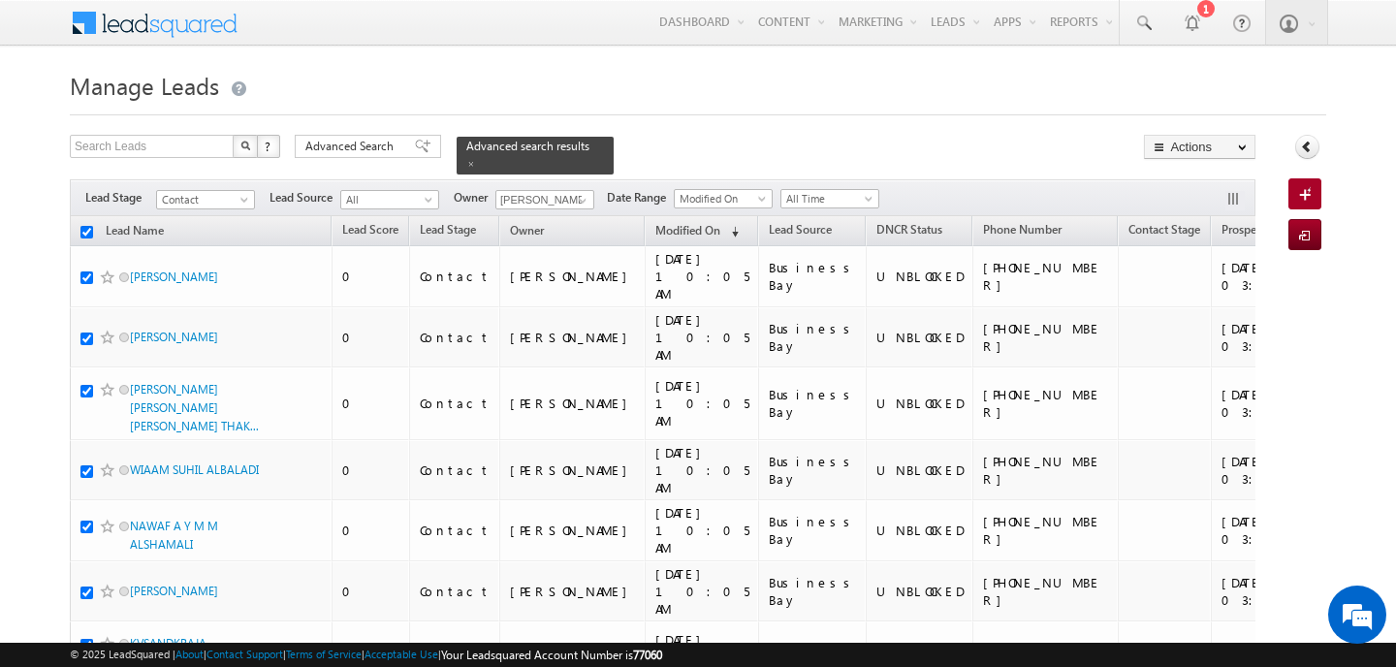
checkbox input "true"
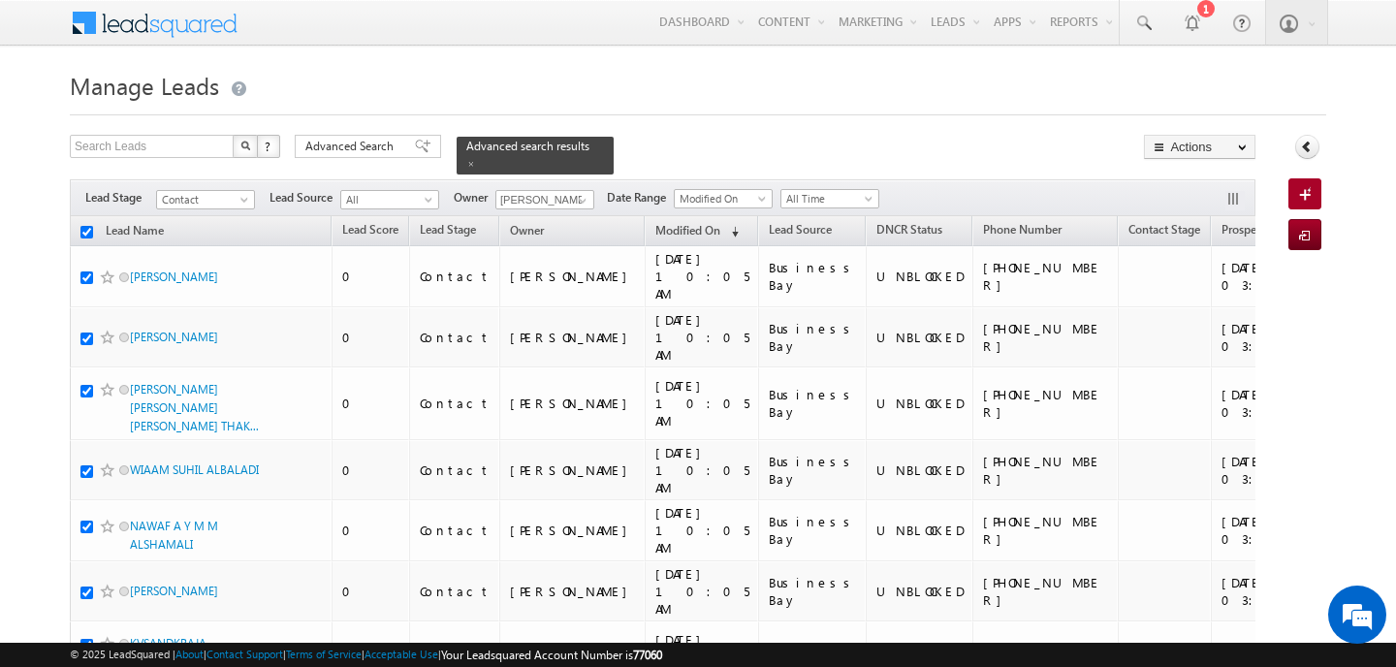
checkbox input "true"
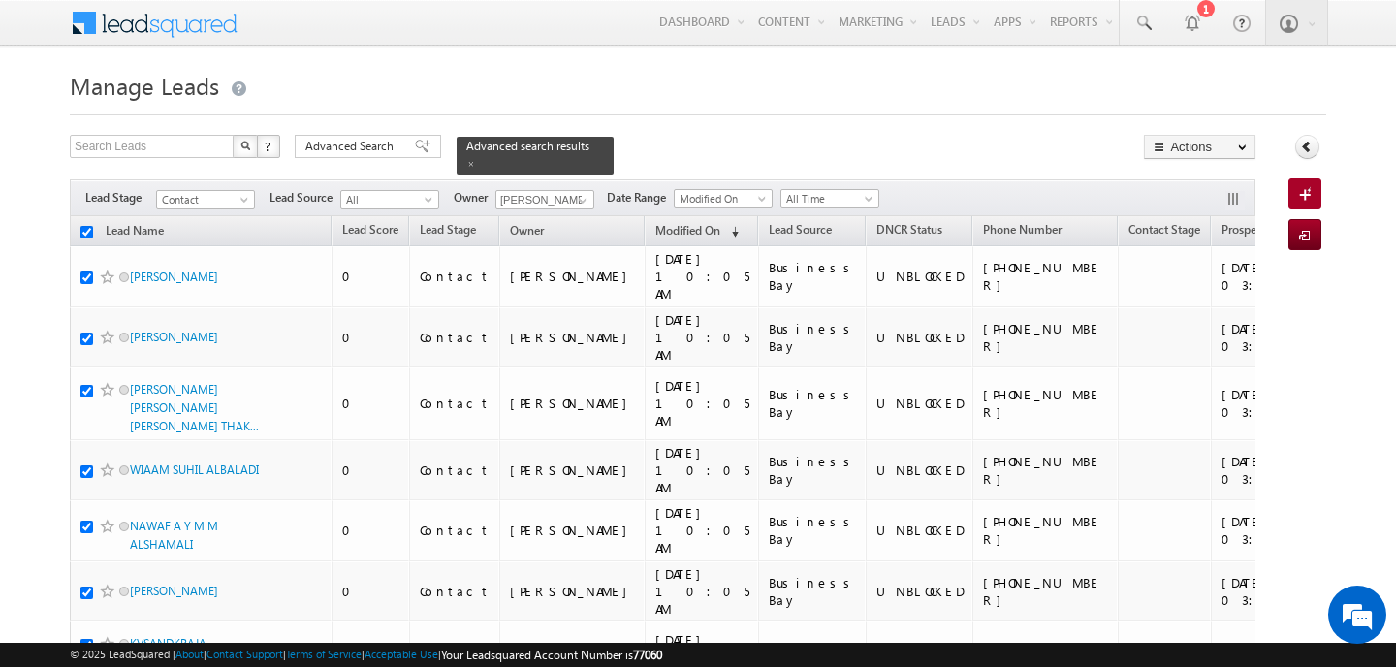
checkbox input "true"
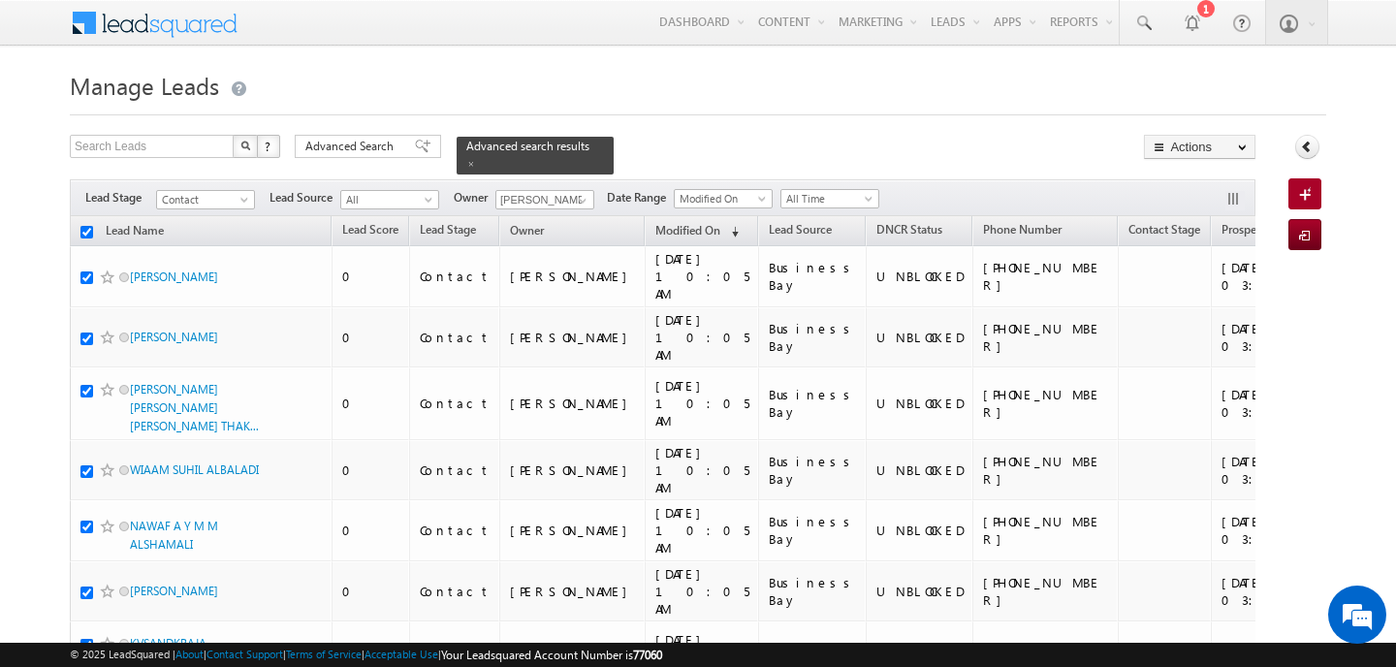
checkbox input "true"
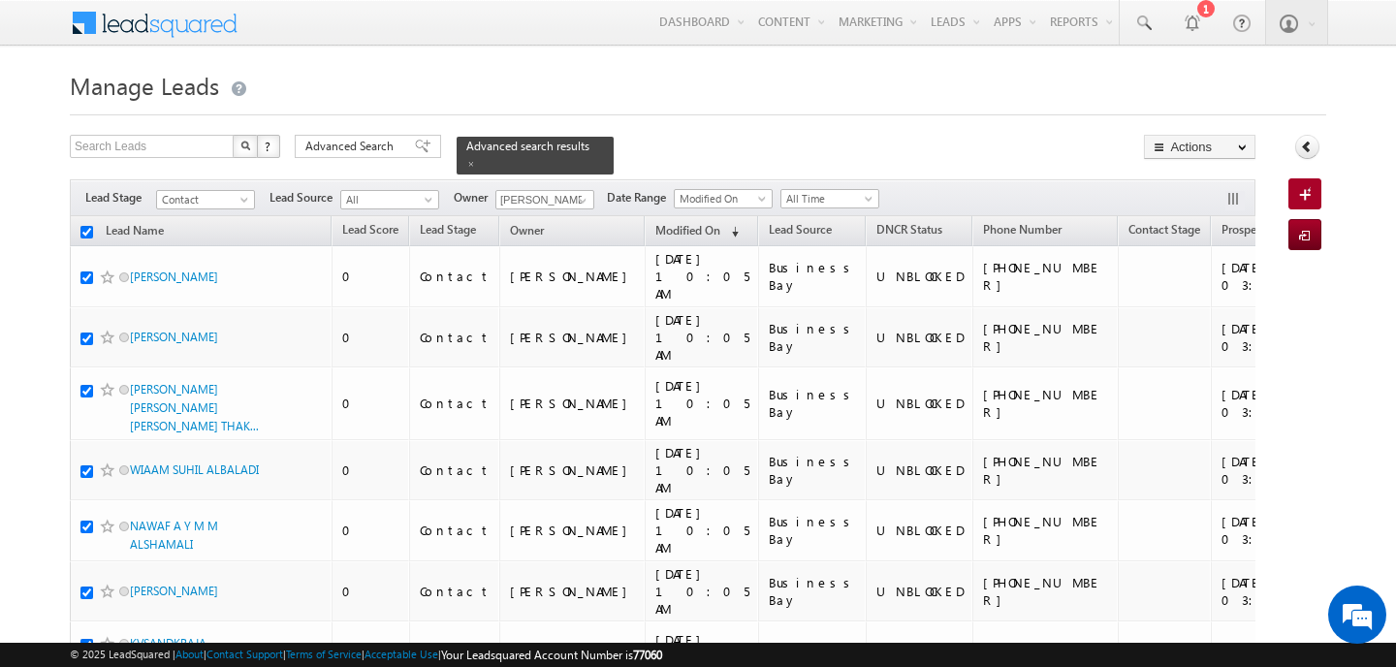
checkbox input "true"
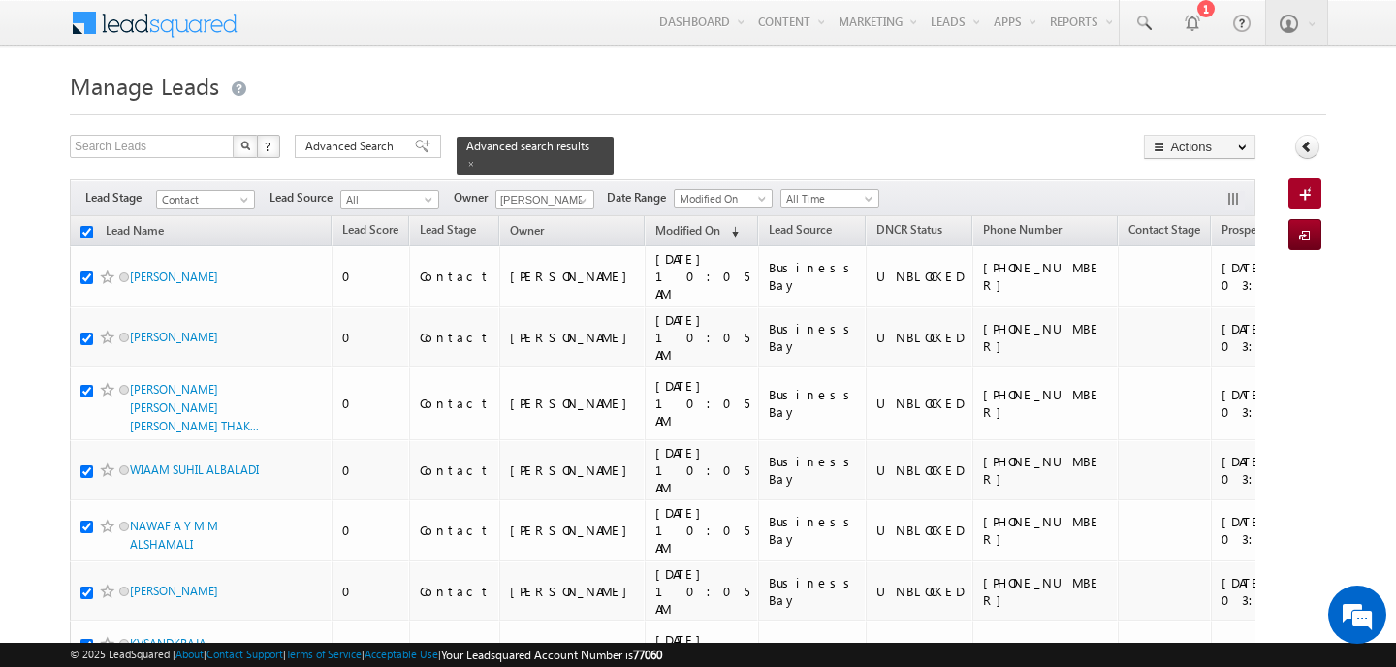
checkbox input "true"
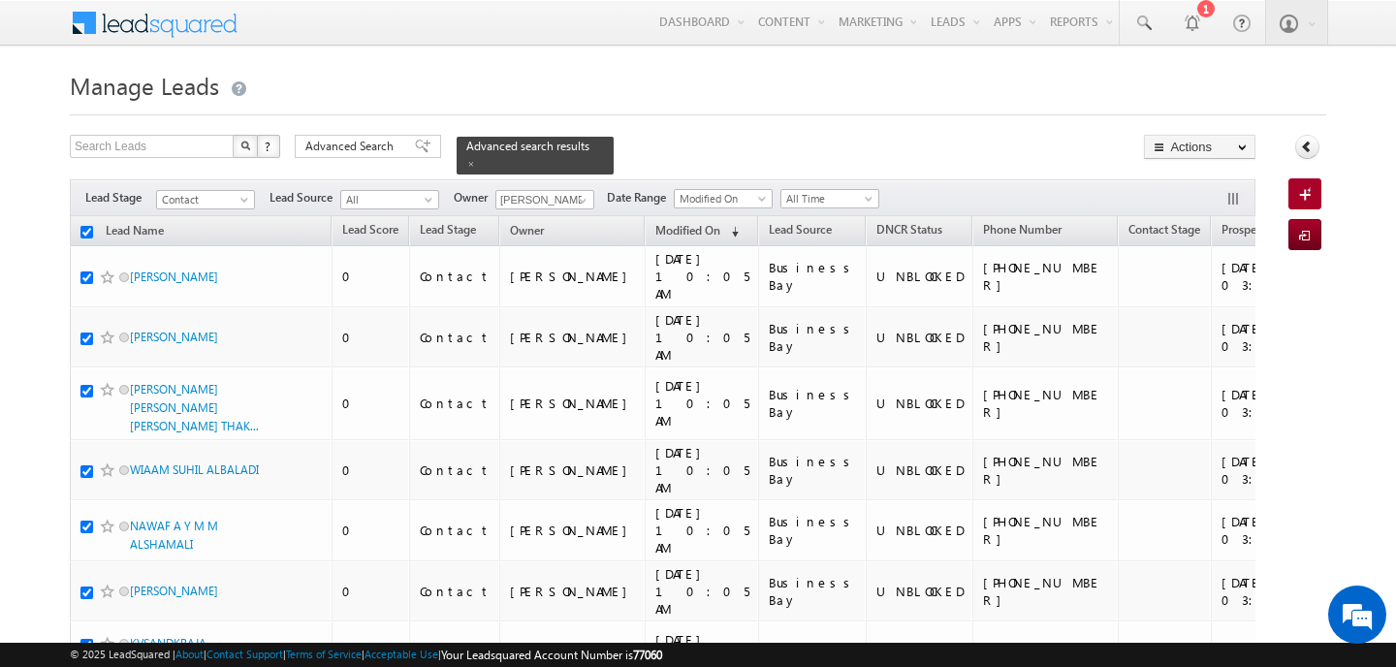
checkbox input "true"
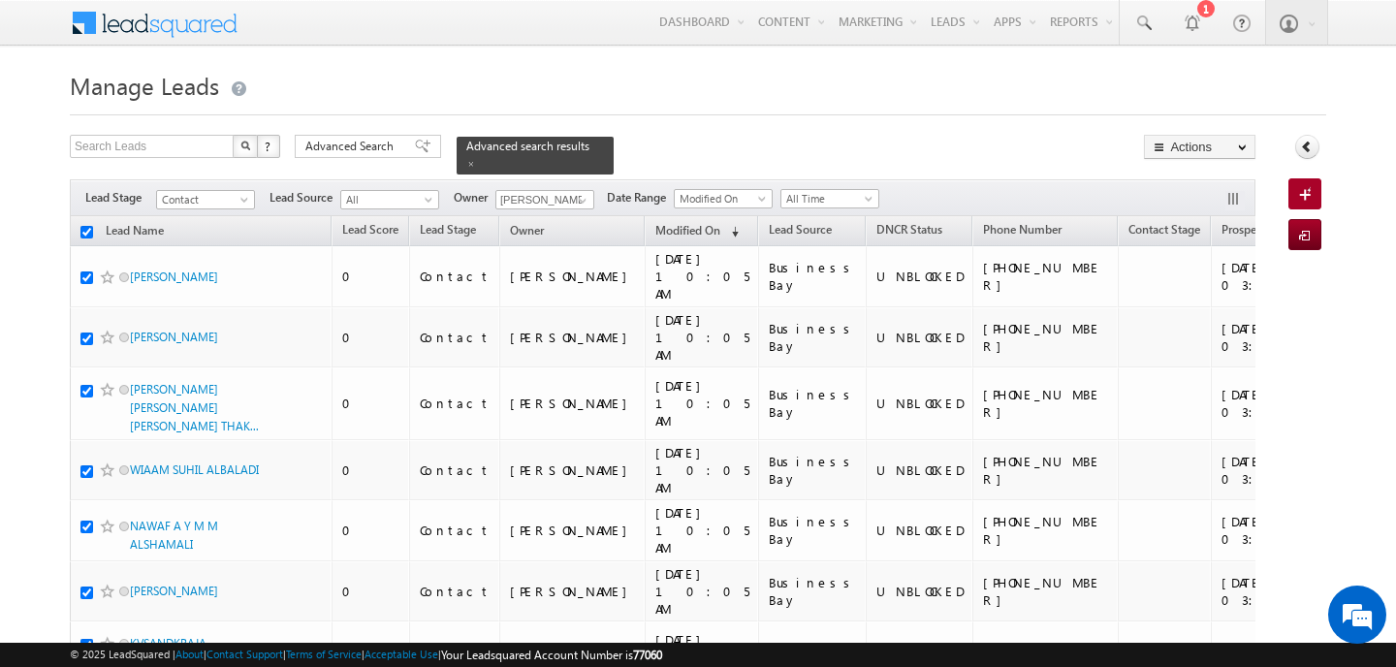
checkbox input "true"
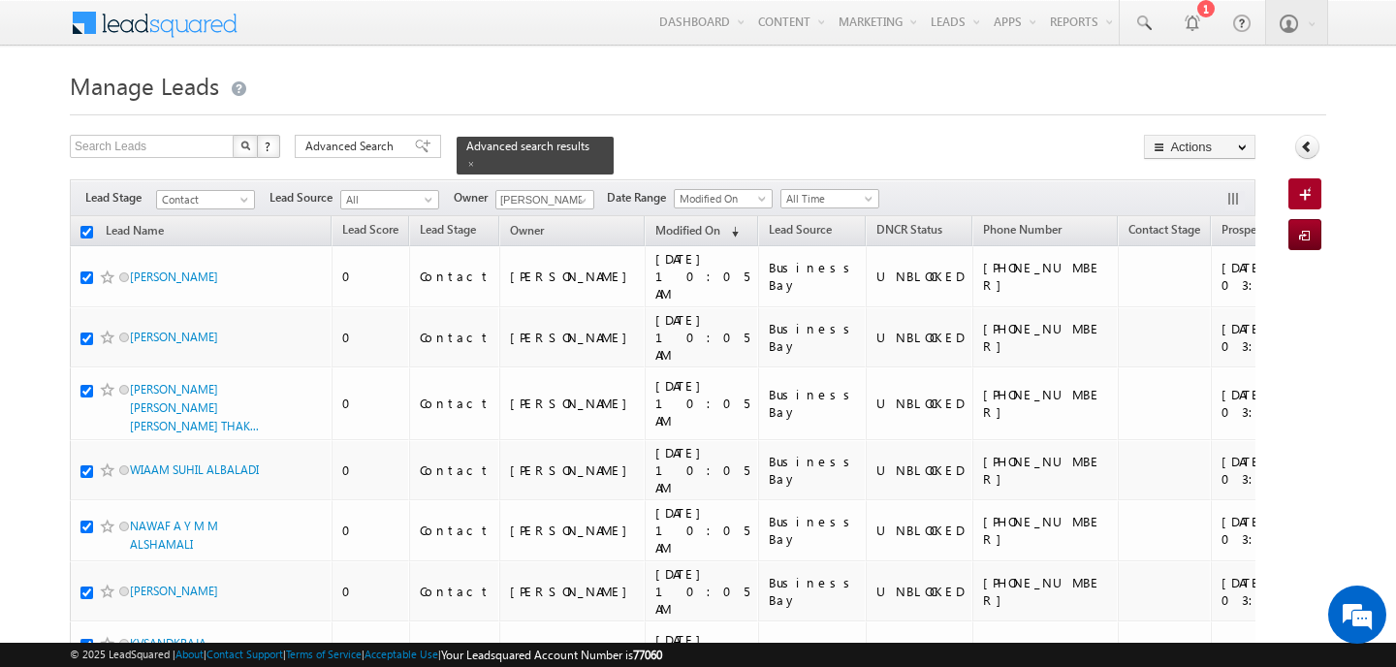
checkbox input "true"
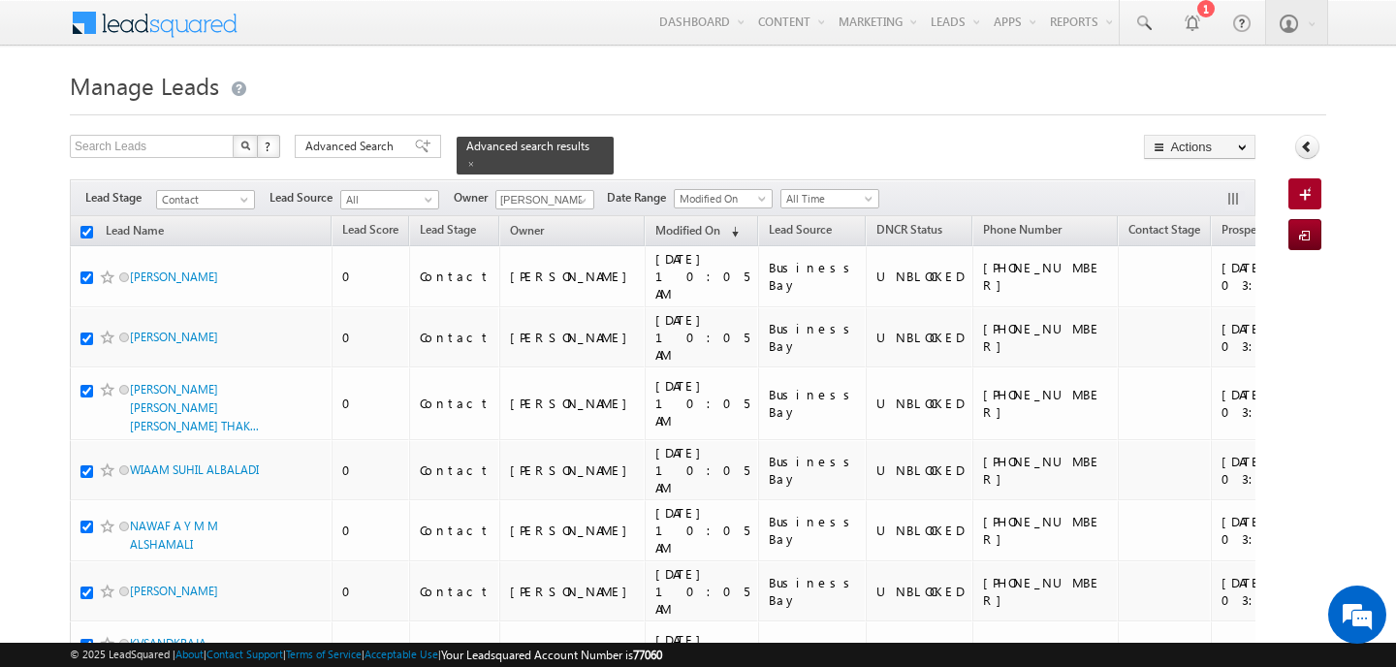
checkbox input "true"
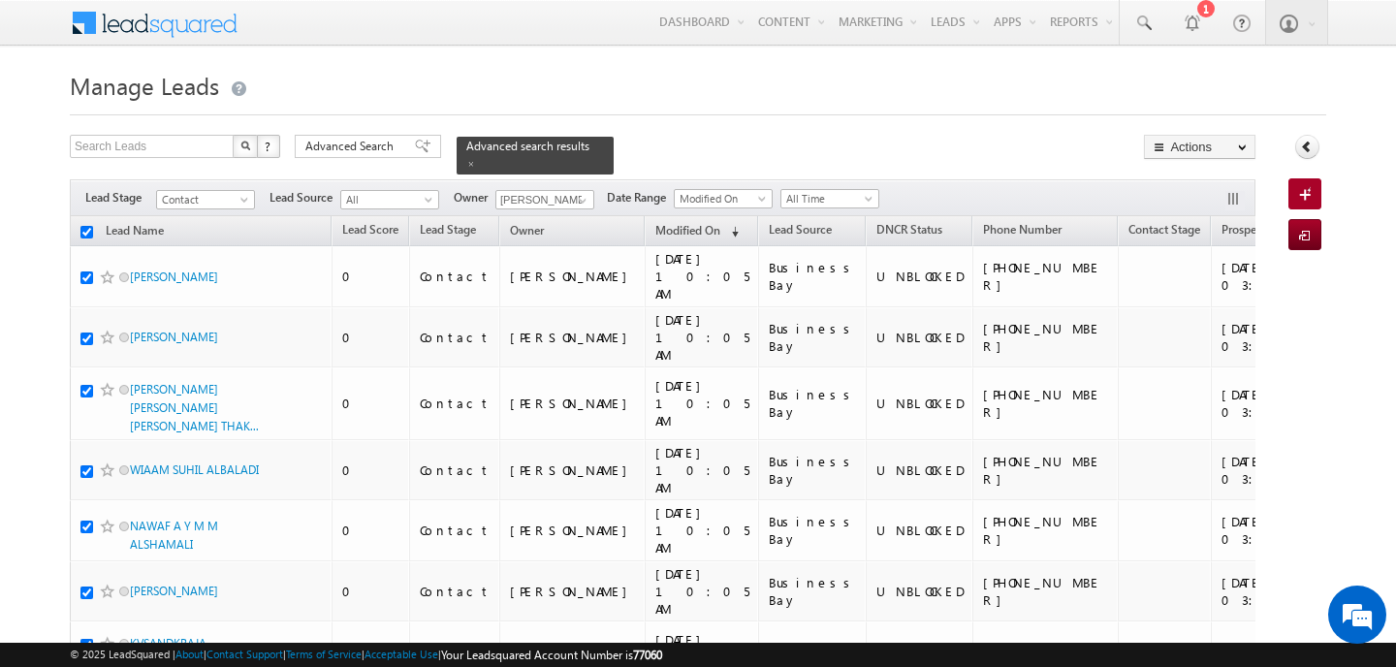
checkbox input "true"
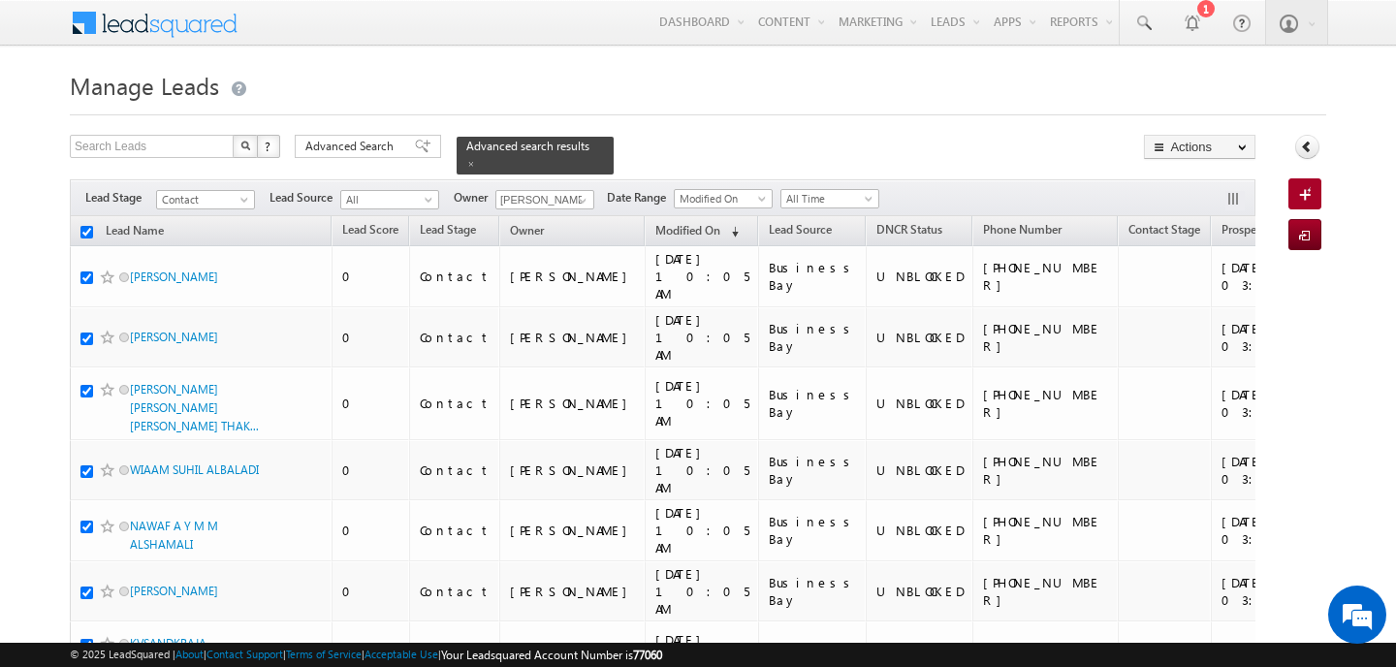
checkbox input "true"
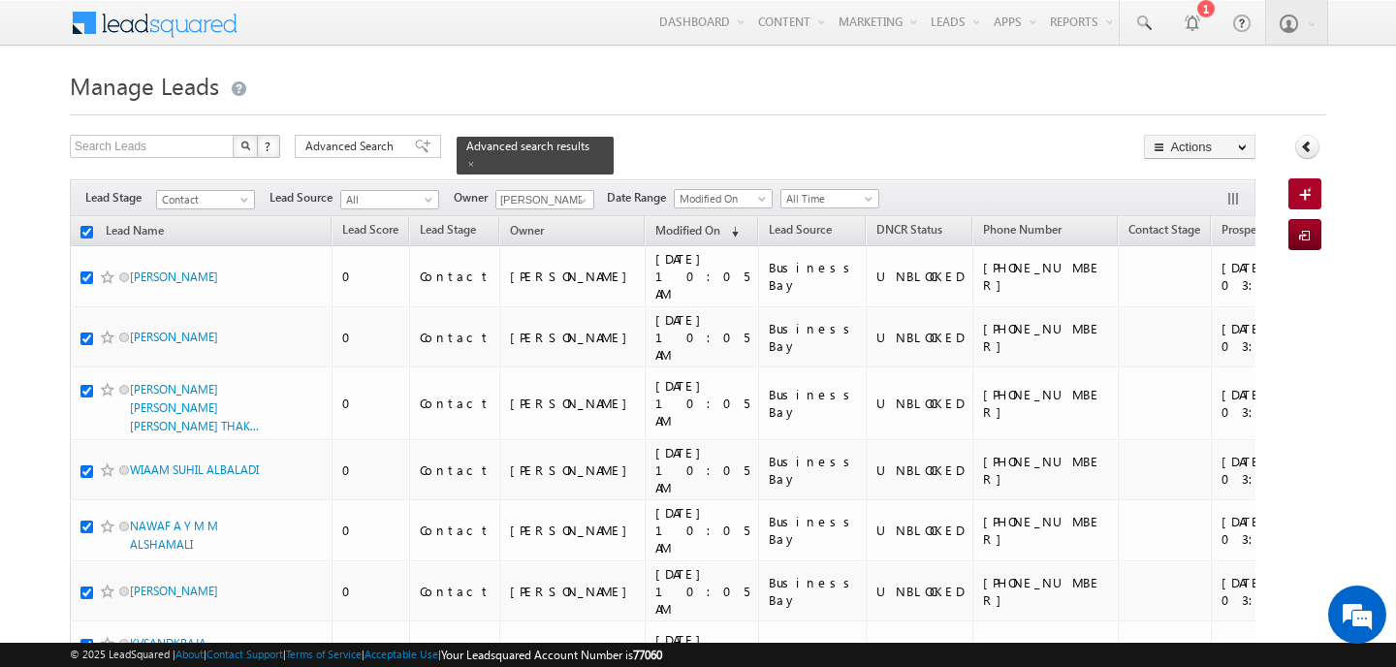
checkbox input "true"
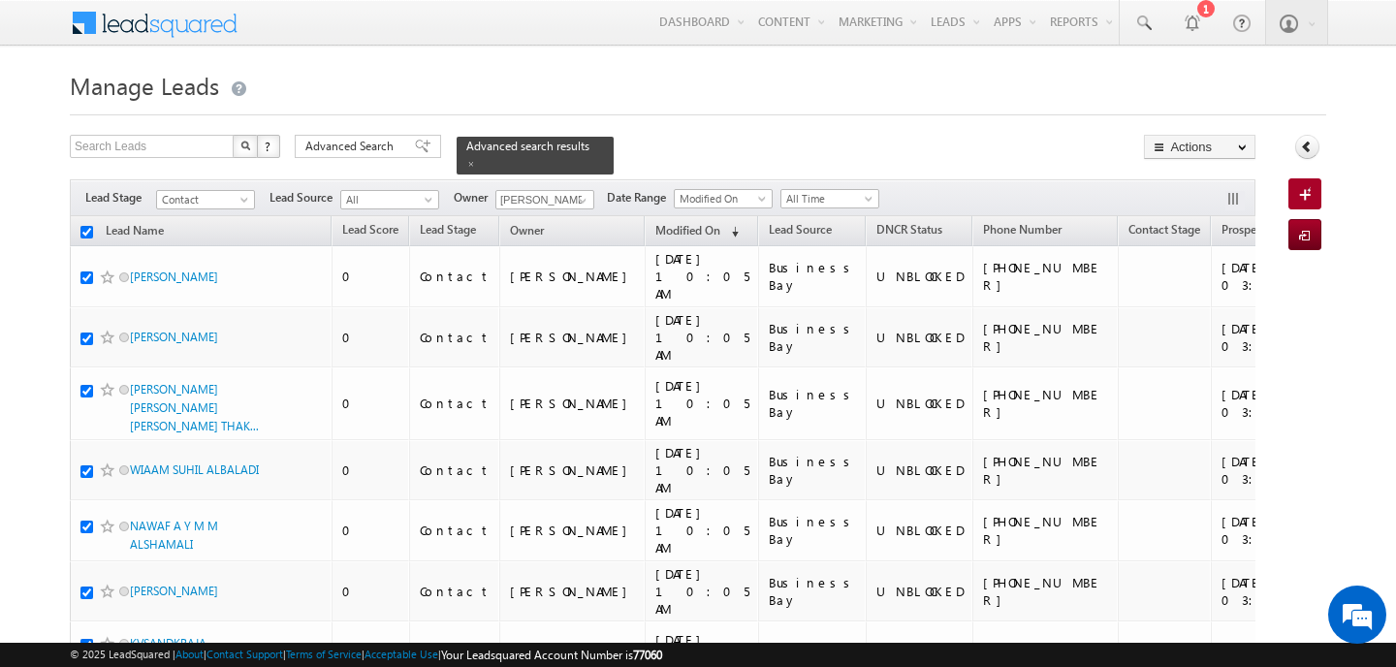
checkbox input "true"
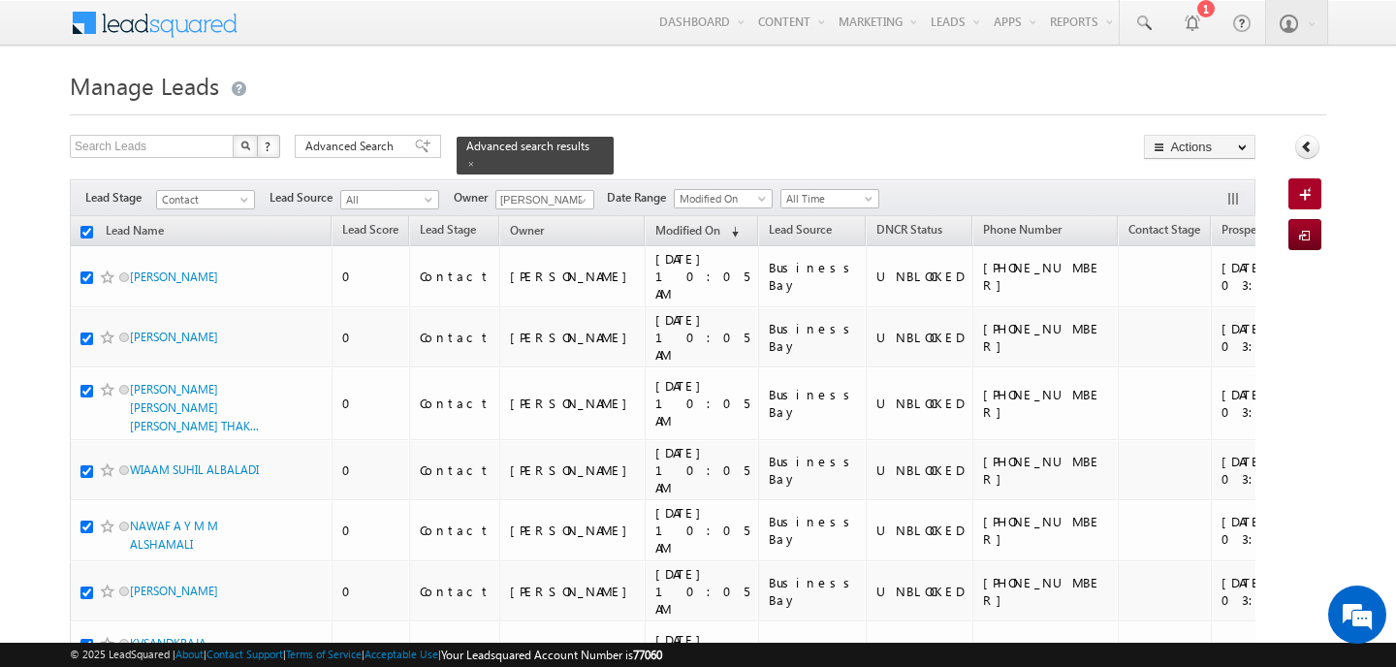
checkbox input "true"
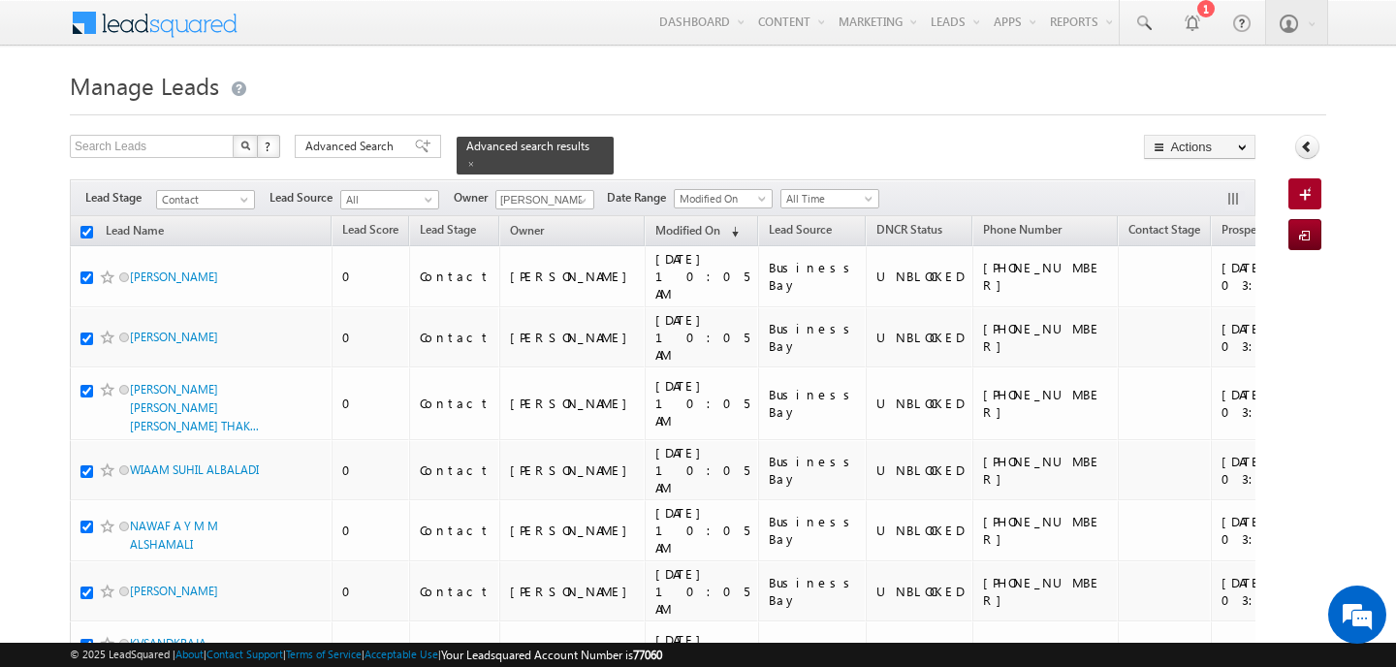
checkbox input "true"
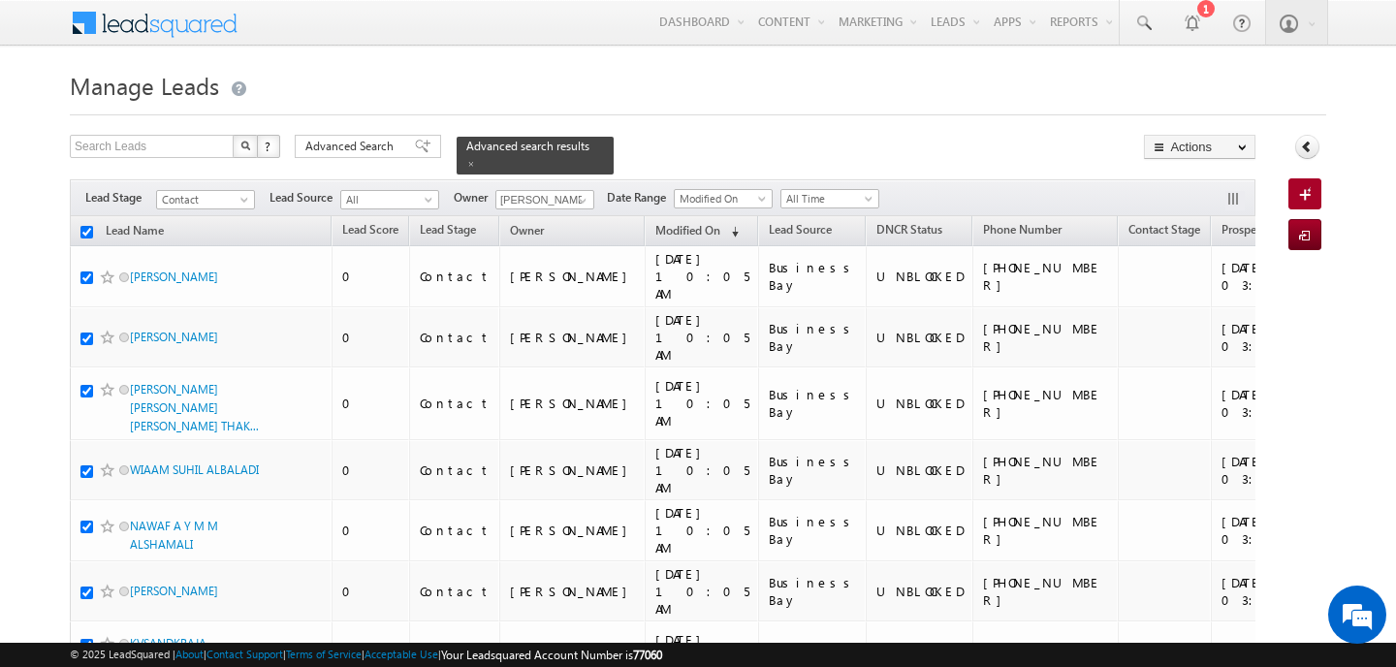
checkbox input "true"
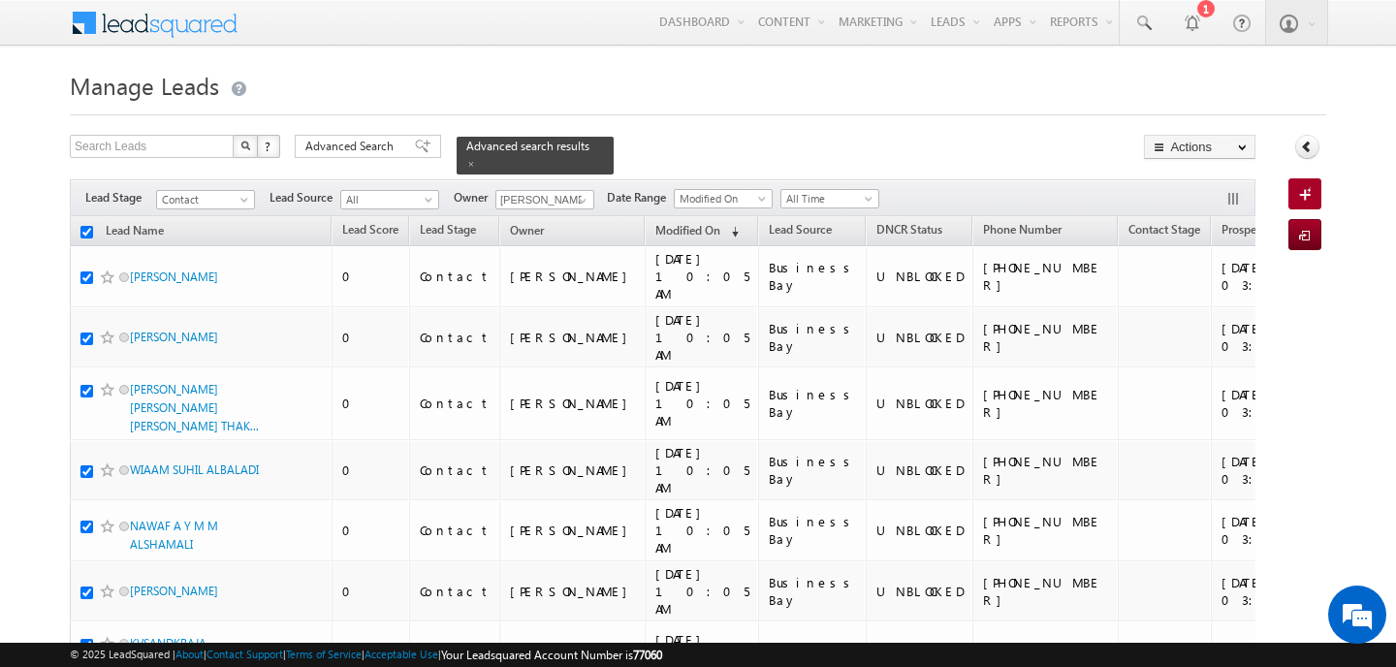
checkbox input "true"
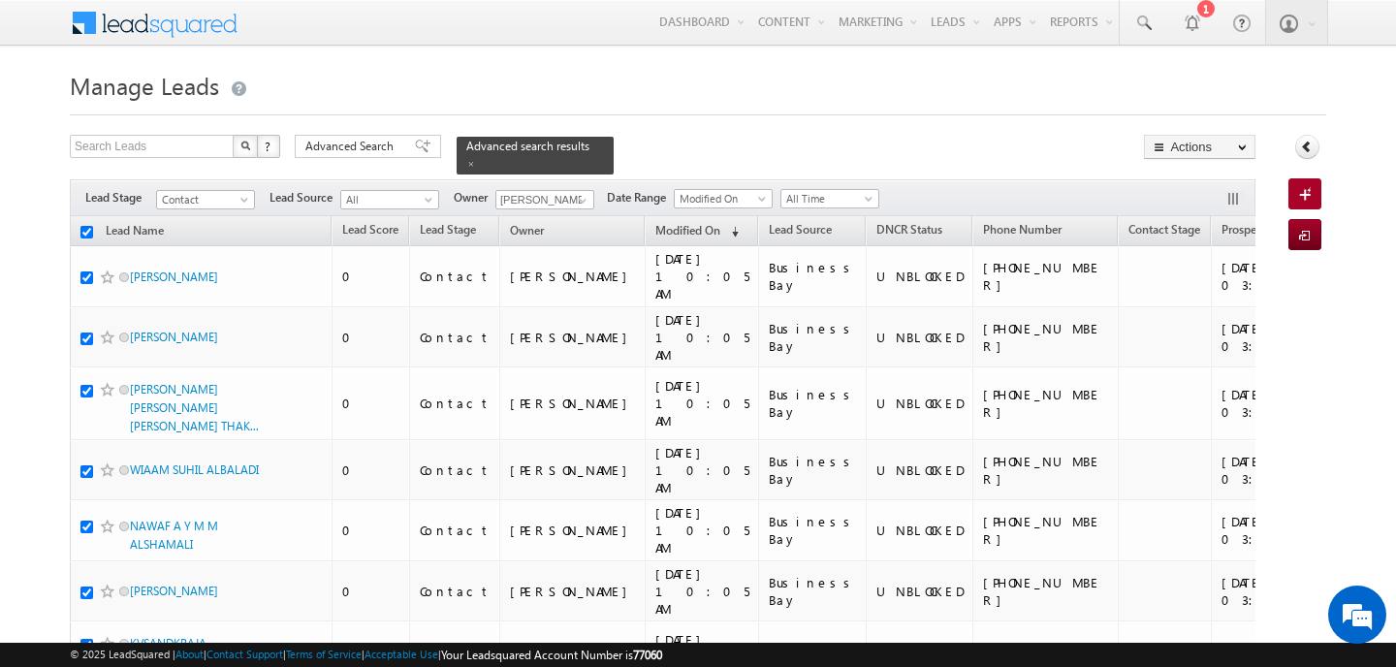
checkbox input "true"
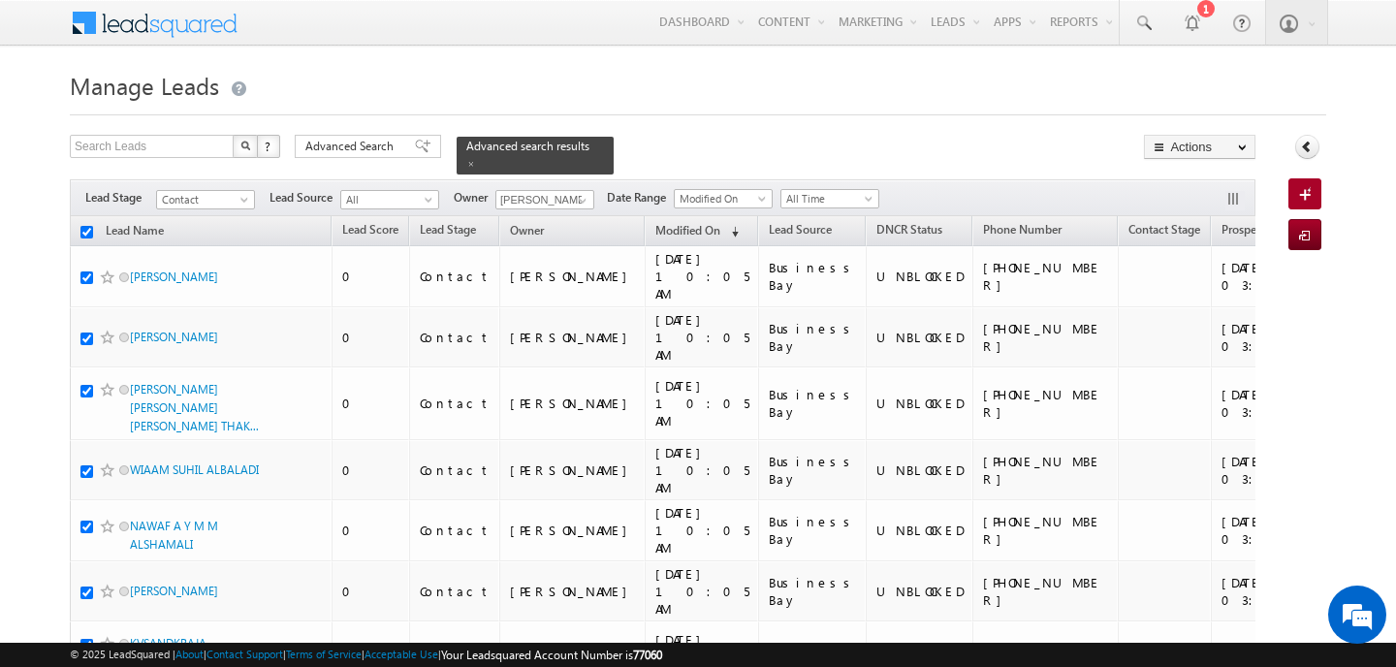
checkbox input "true"
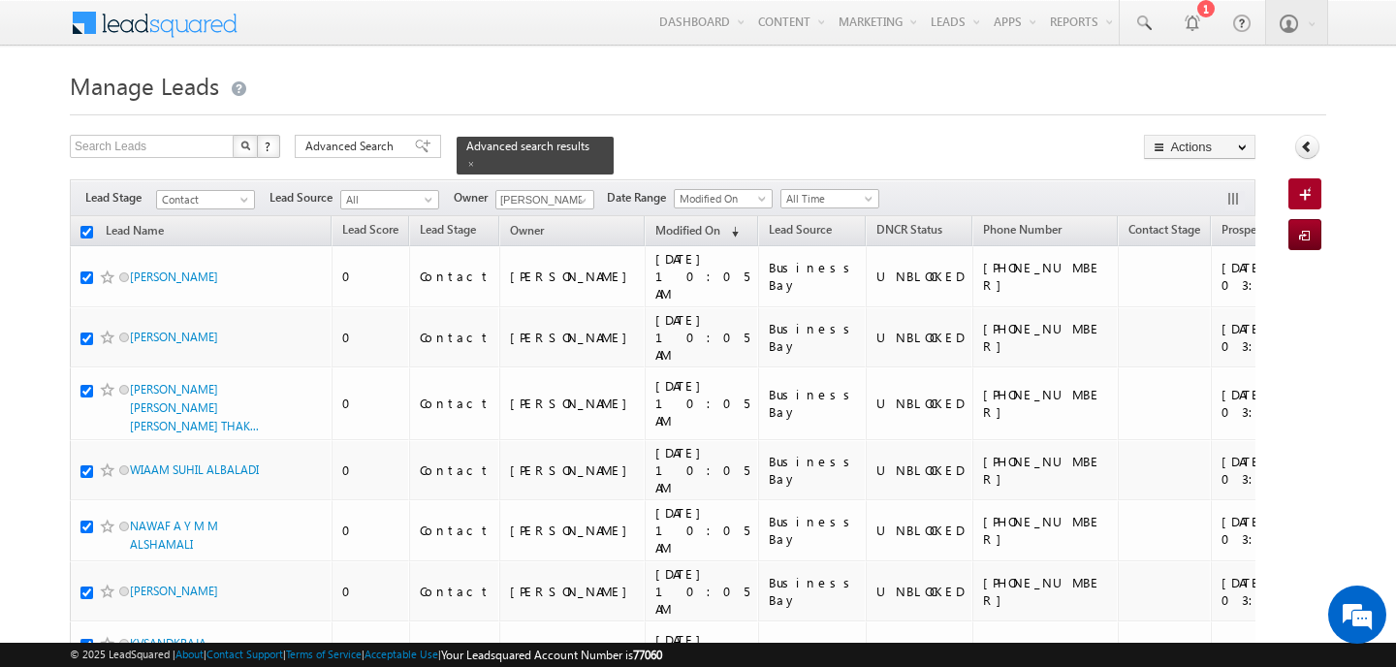
checkbox input "true"
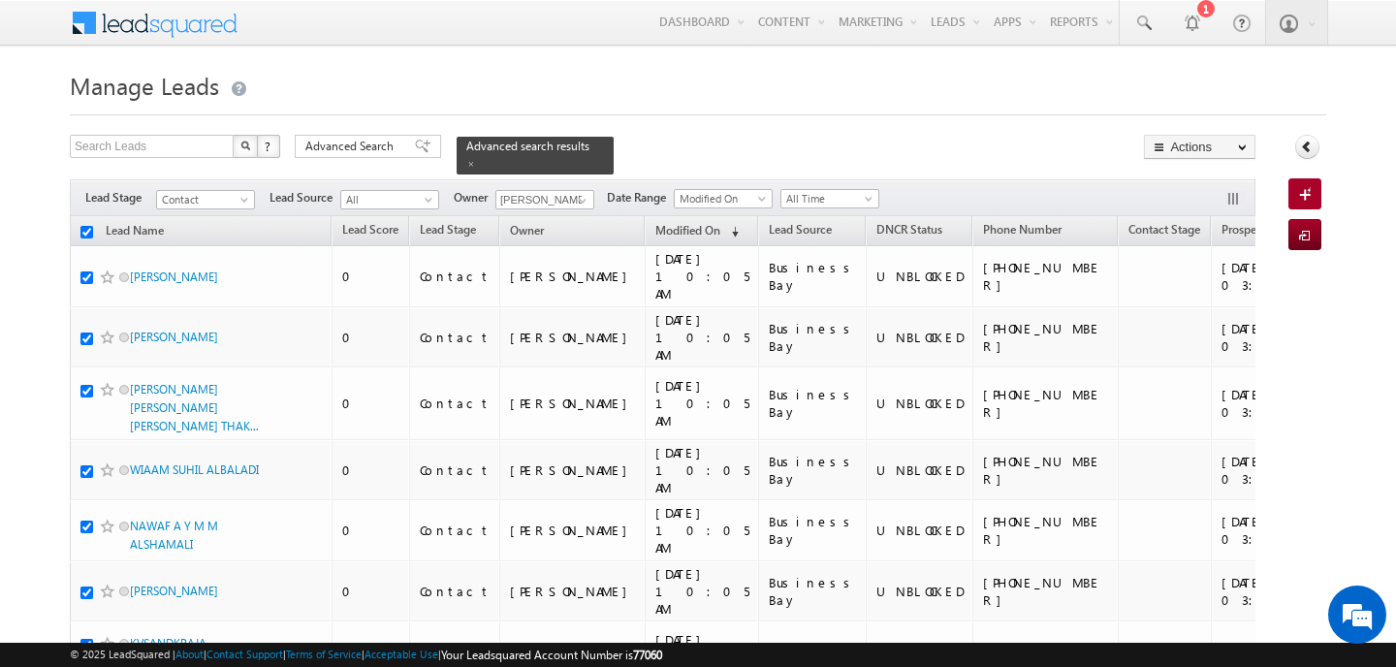
checkbox input "true"
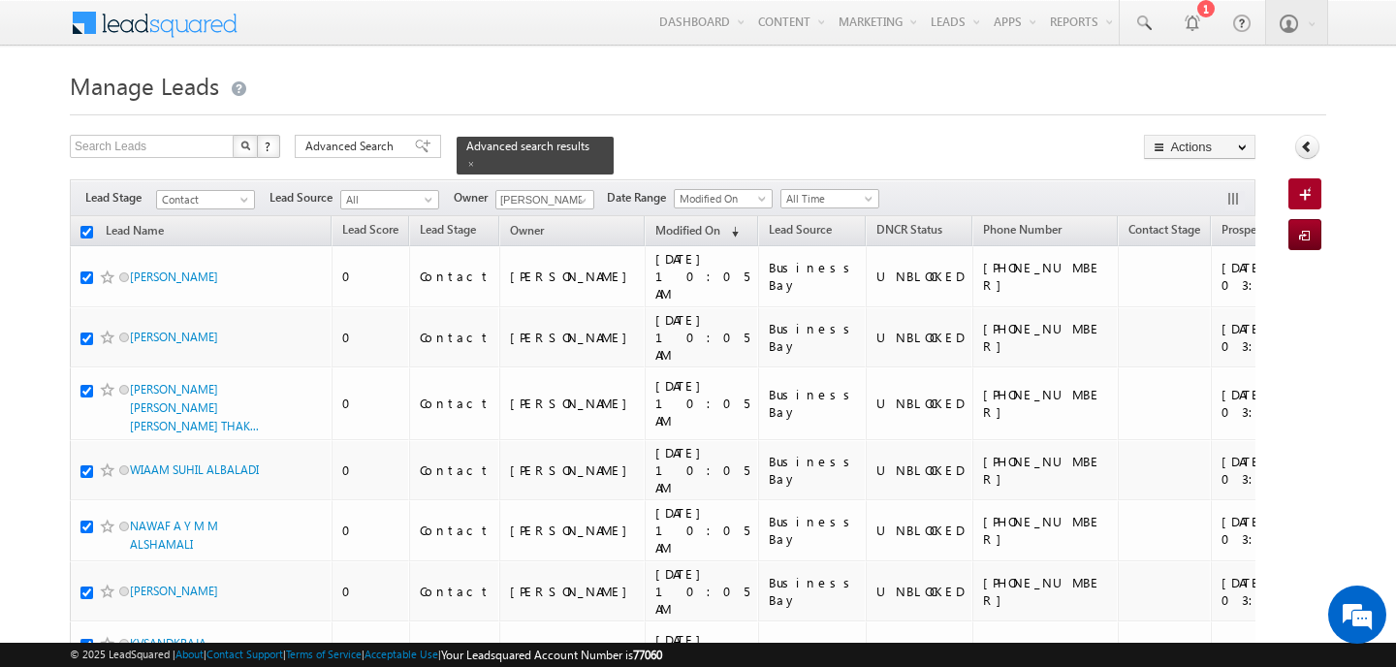
checkbox input "true"
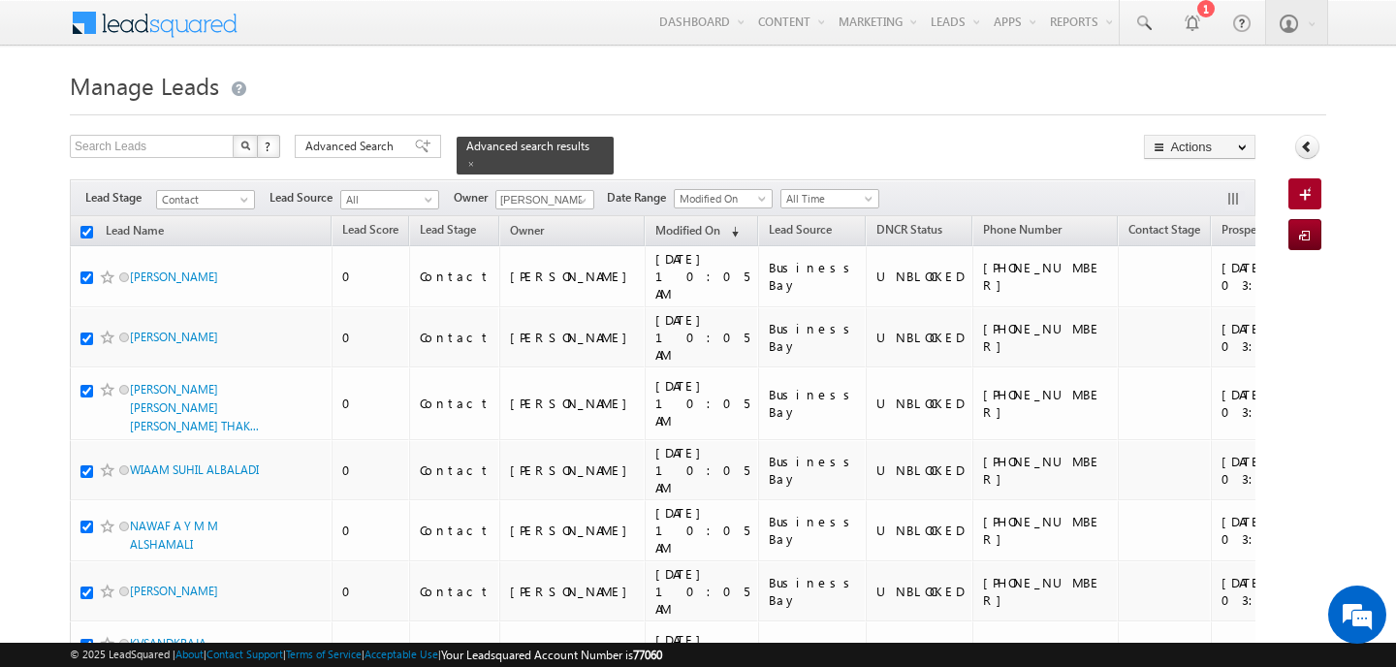
checkbox input "true"
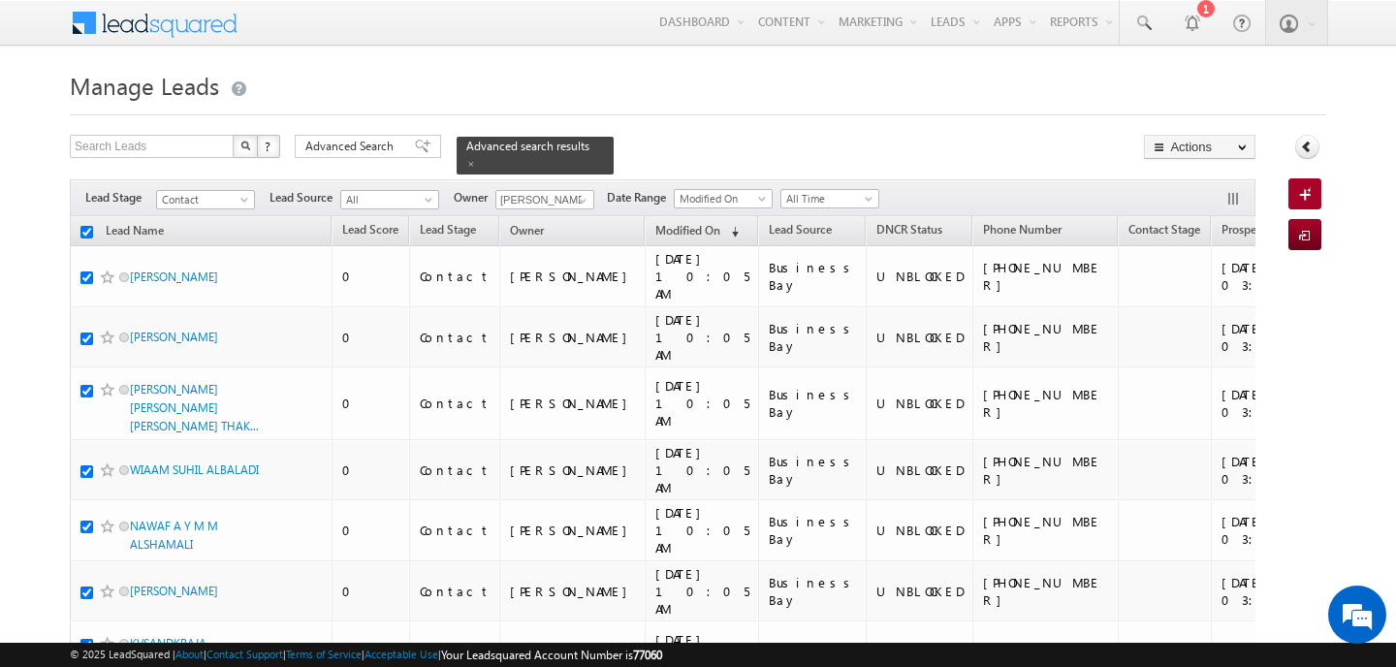
checkbox input "true"
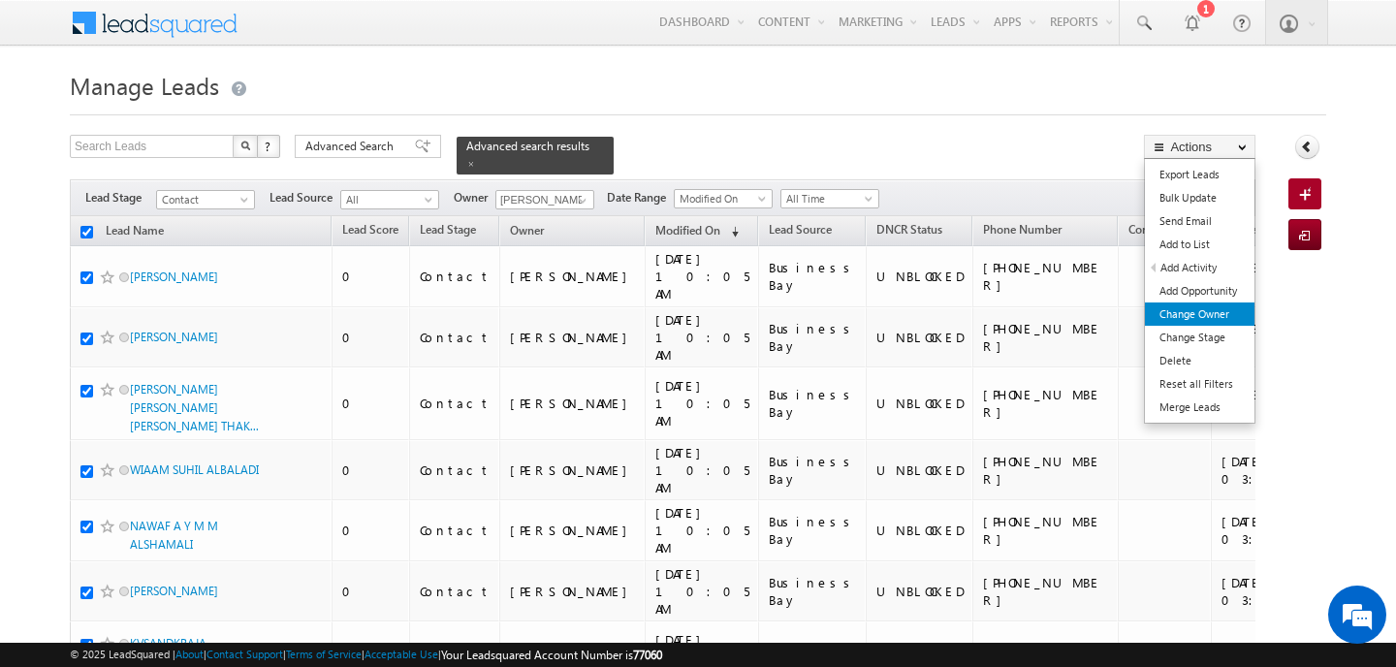
click at [1207, 318] on link "Change Owner" at bounding box center [1200, 313] width 110 height 23
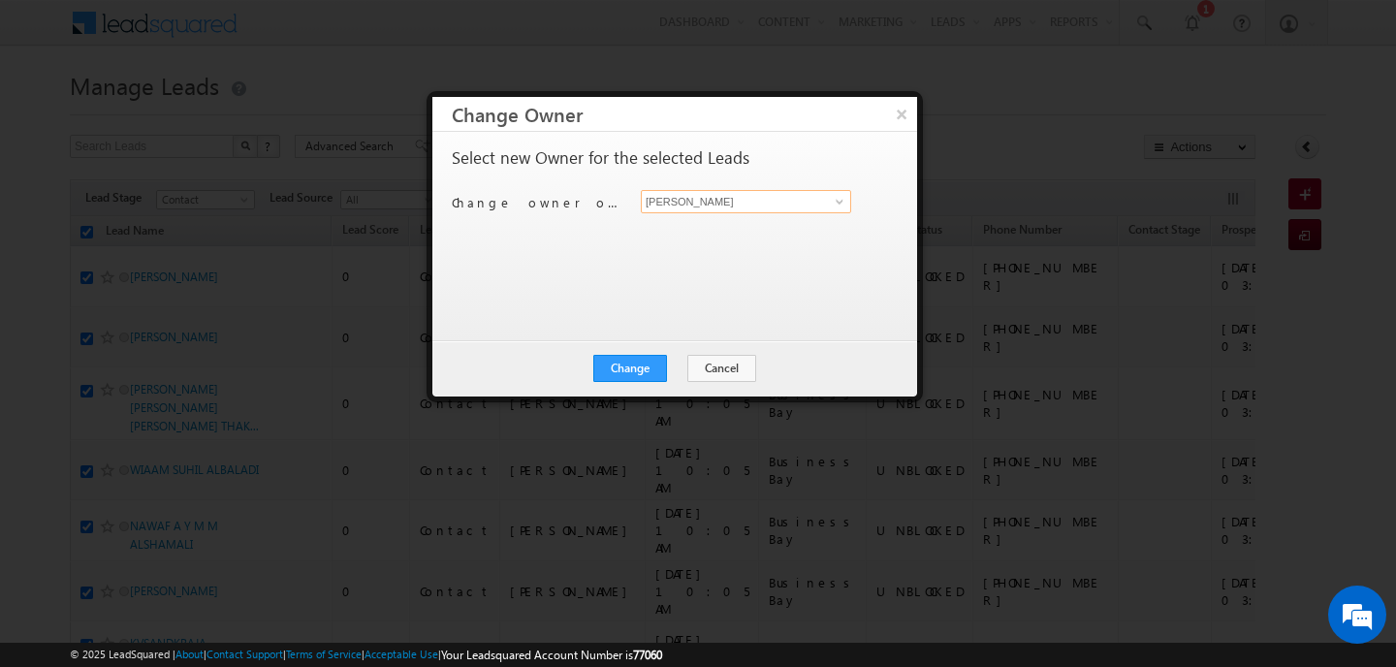
click at [812, 208] on input "[PERSON_NAME]" at bounding box center [746, 201] width 210 height 23
click at [711, 226] on link "Anand Pandey anand.pandey@indglobal.ae" at bounding box center [746, 231] width 210 height 37
click at [658, 365] on button "Change" at bounding box center [630, 368] width 74 height 27
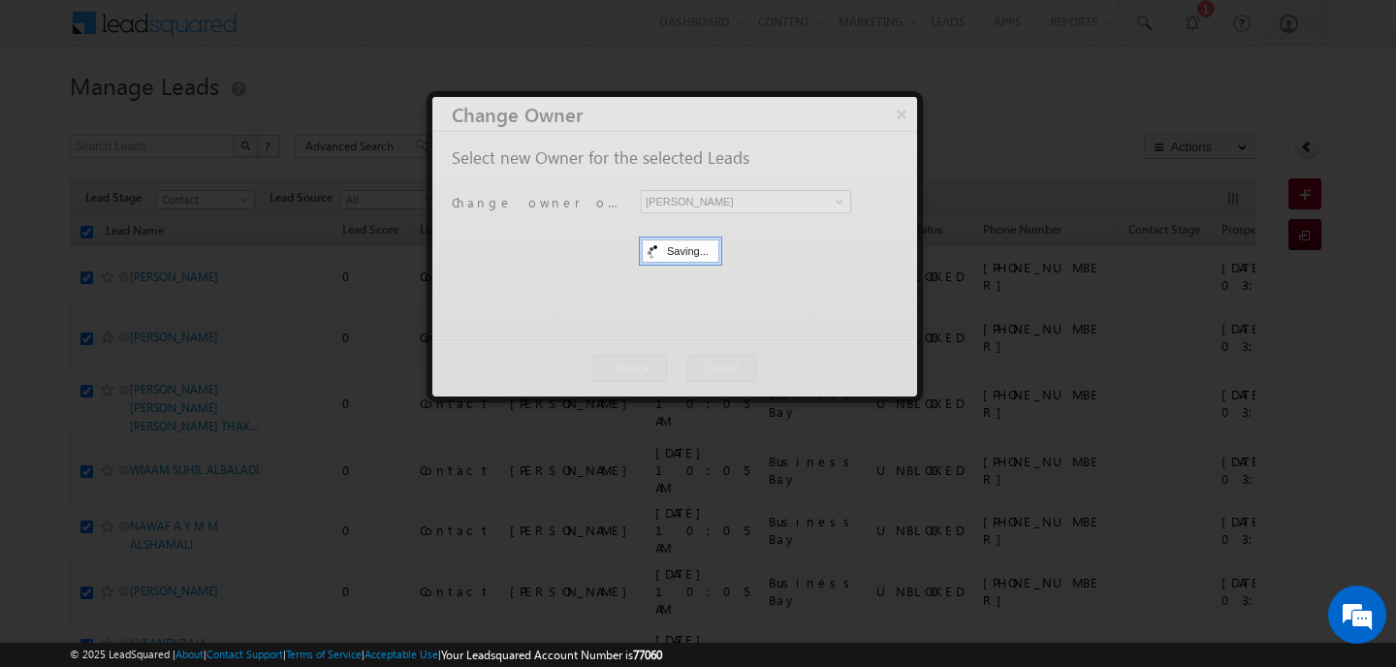
click at [658, 365] on div at bounding box center [674, 246] width 485 height 299
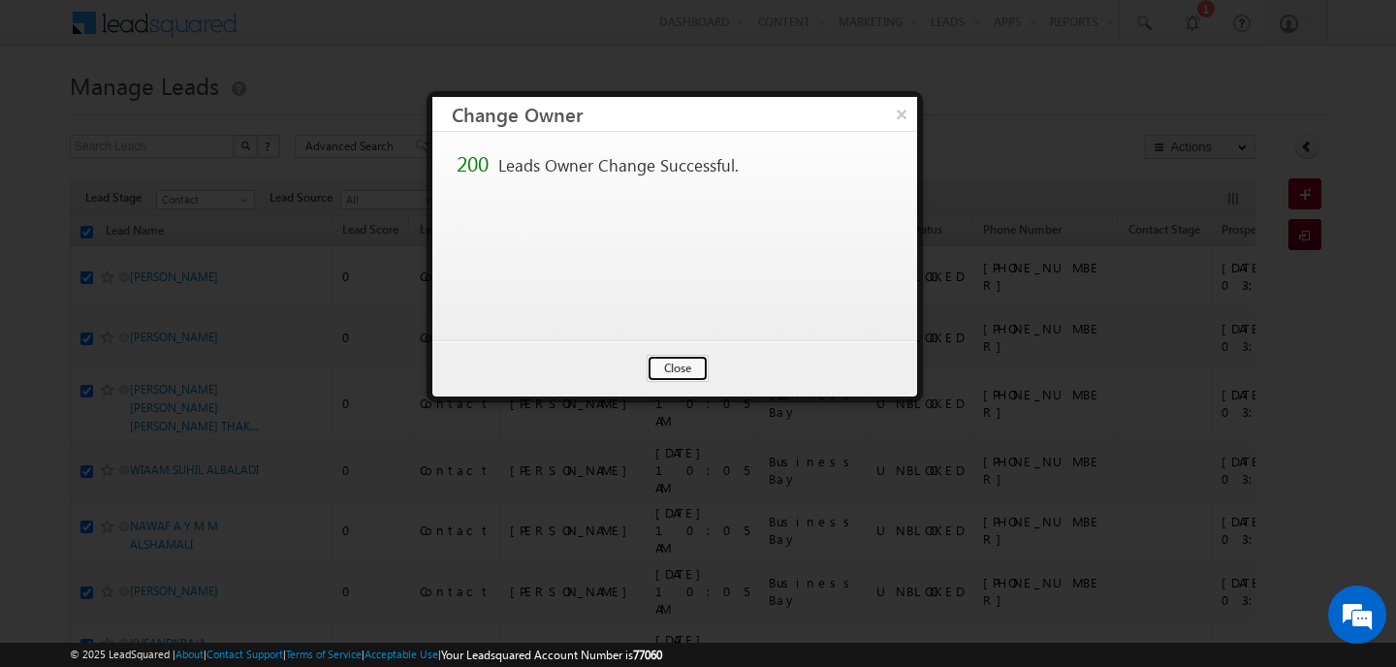
click at [658, 365] on button "Close" at bounding box center [677, 368] width 62 height 27
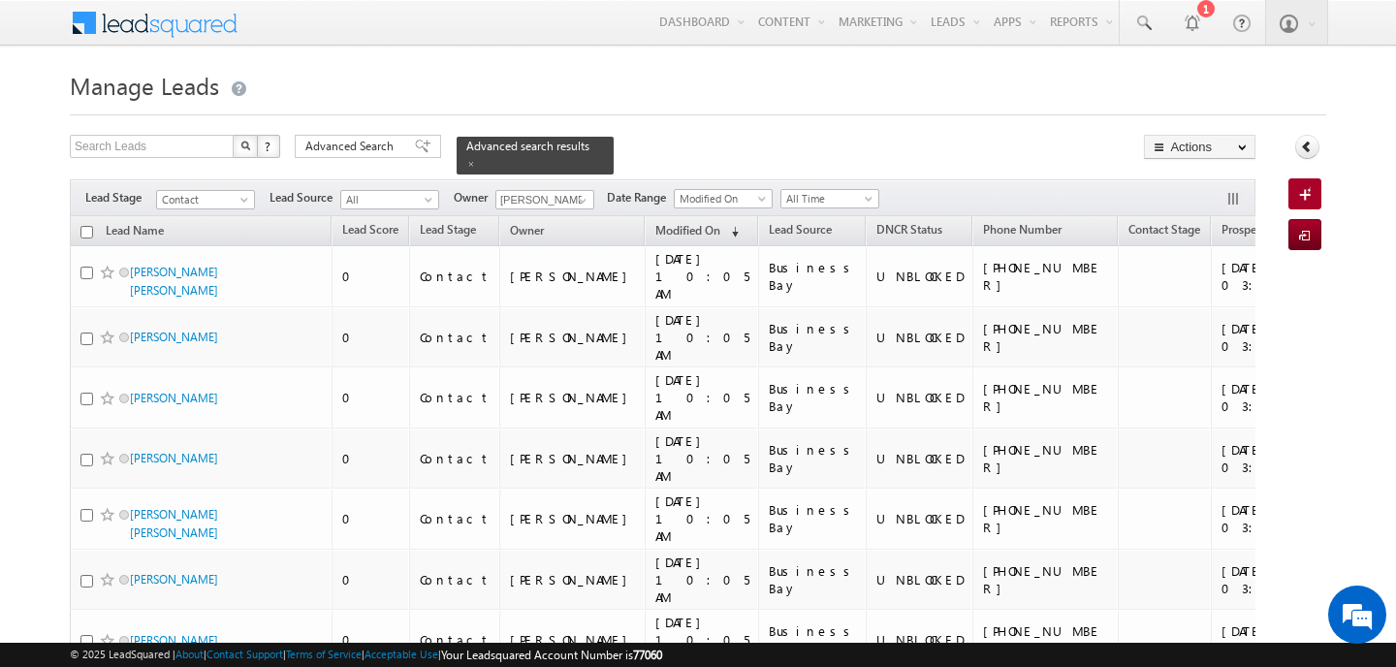
click at [84, 232] on input "checkbox" at bounding box center [86, 232] width 13 height 13
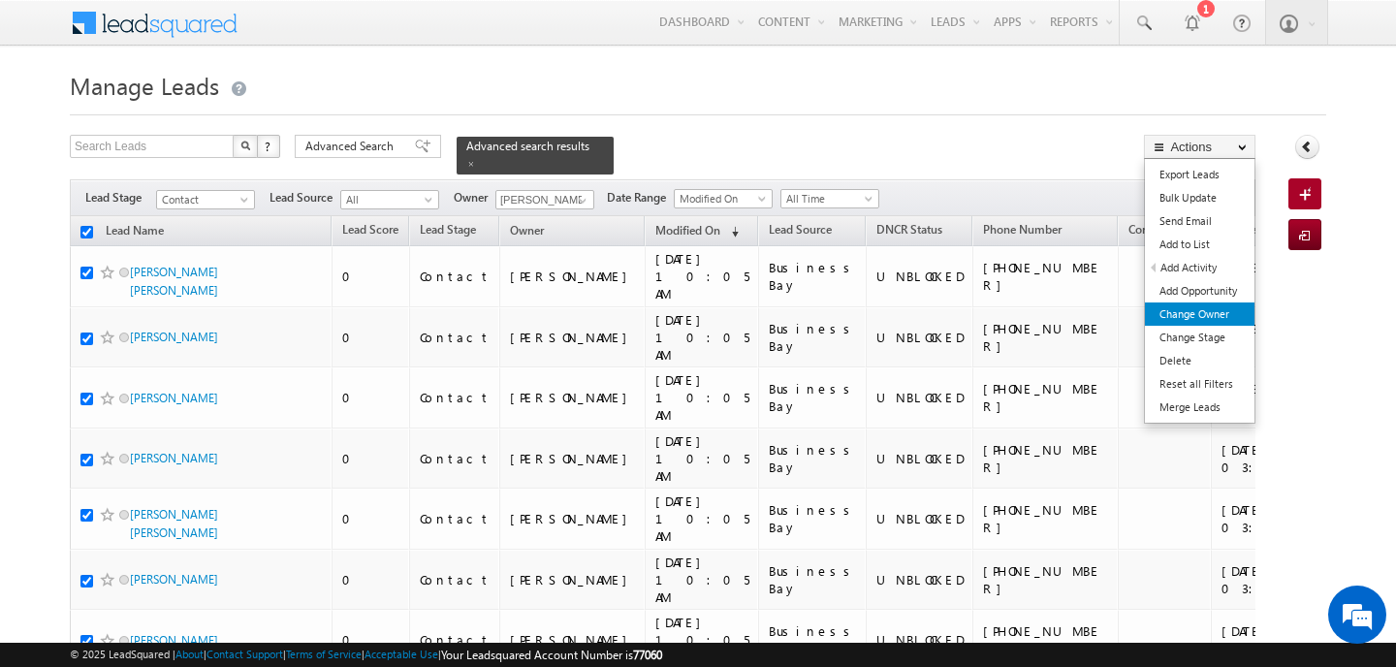
click at [1213, 313] on link "Change Owner" at bounding box center [1200, 313] width 110 height 23
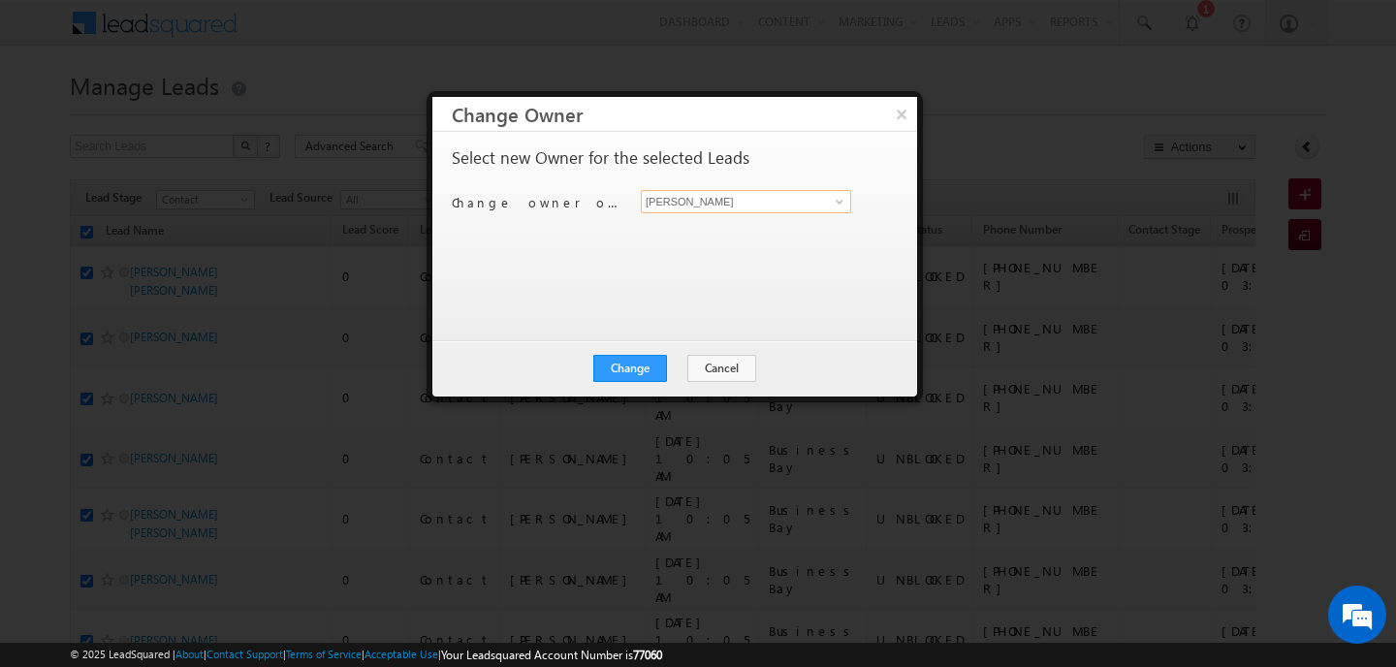
click at [674, 200] on input "[PERSON_NAME]" at bounding box center [746, 201] width 210 height 23
click at [682, 243] on span "subham.modak@indglobal.ae" at bounding box center [735, 240] width 174 height 15
click at [656, 374] on button "Change" at bounding box center [630, 368] width 74 height 27
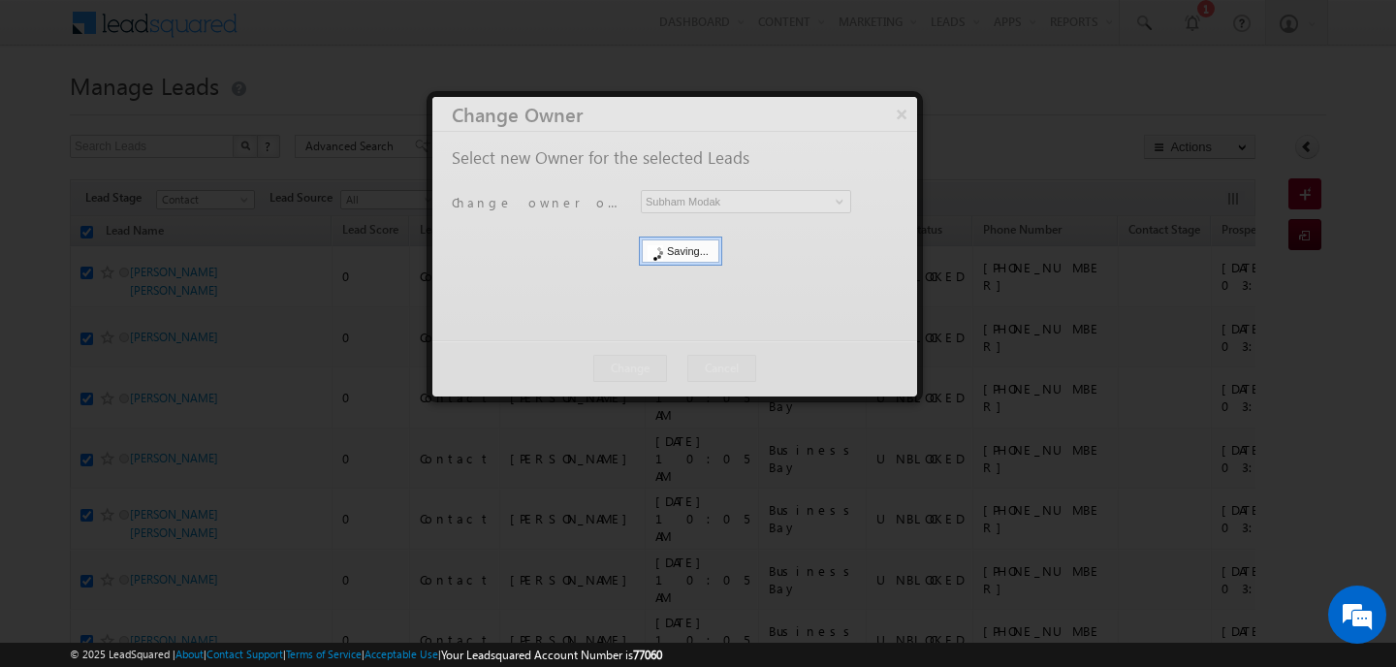
click at [656, 374] on div at bounding box center [674, 246] width 485 height 299
click at [683, 359] on div at bounding box center [674, 246] width 485 height 299
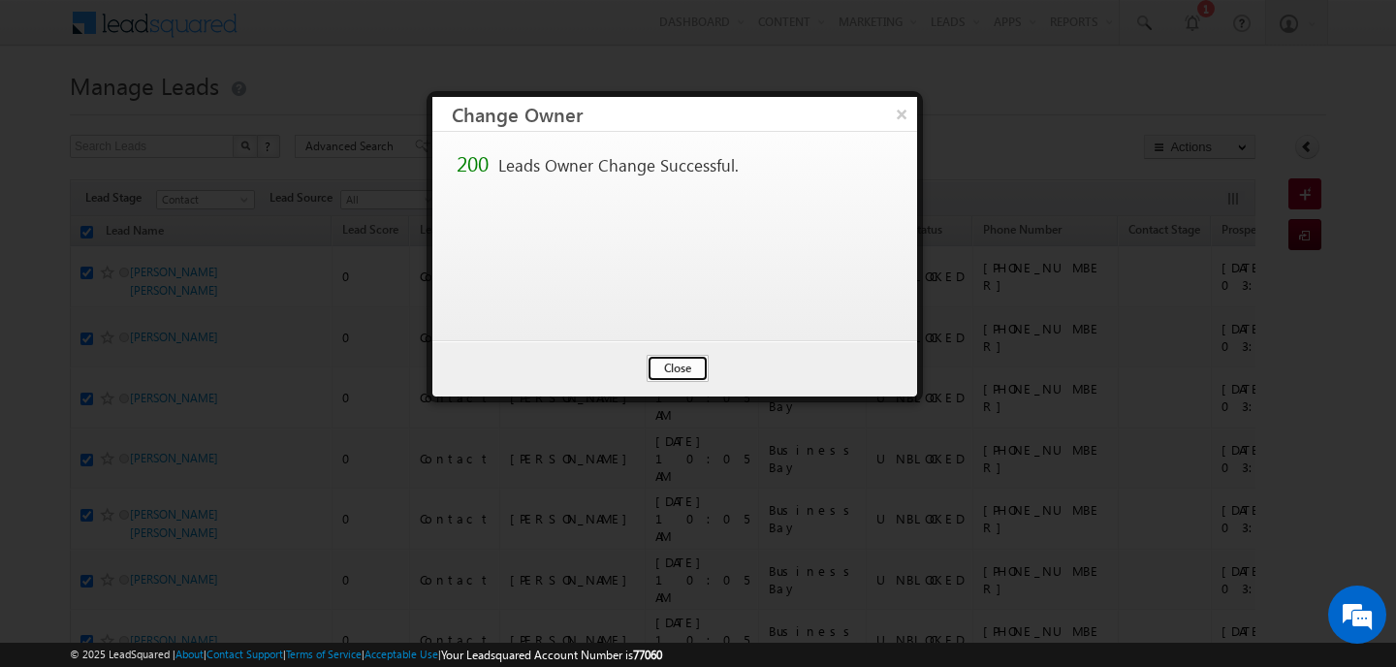
click at [681, 365] on button "Close" at bounding box center [677, 368] width 62 height 27
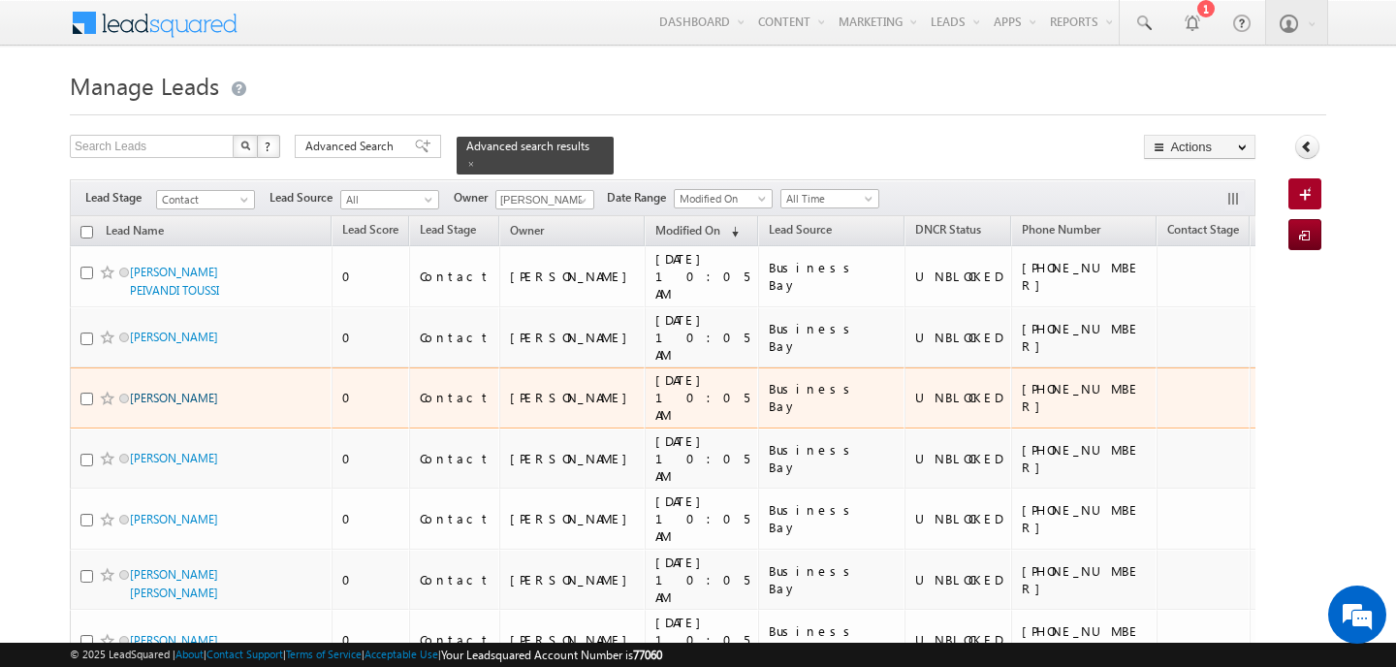
click at [214, 391] on link "ASTER ALEMAYEHU KASSA" at bounding box center [174, 398] width 88 height 15
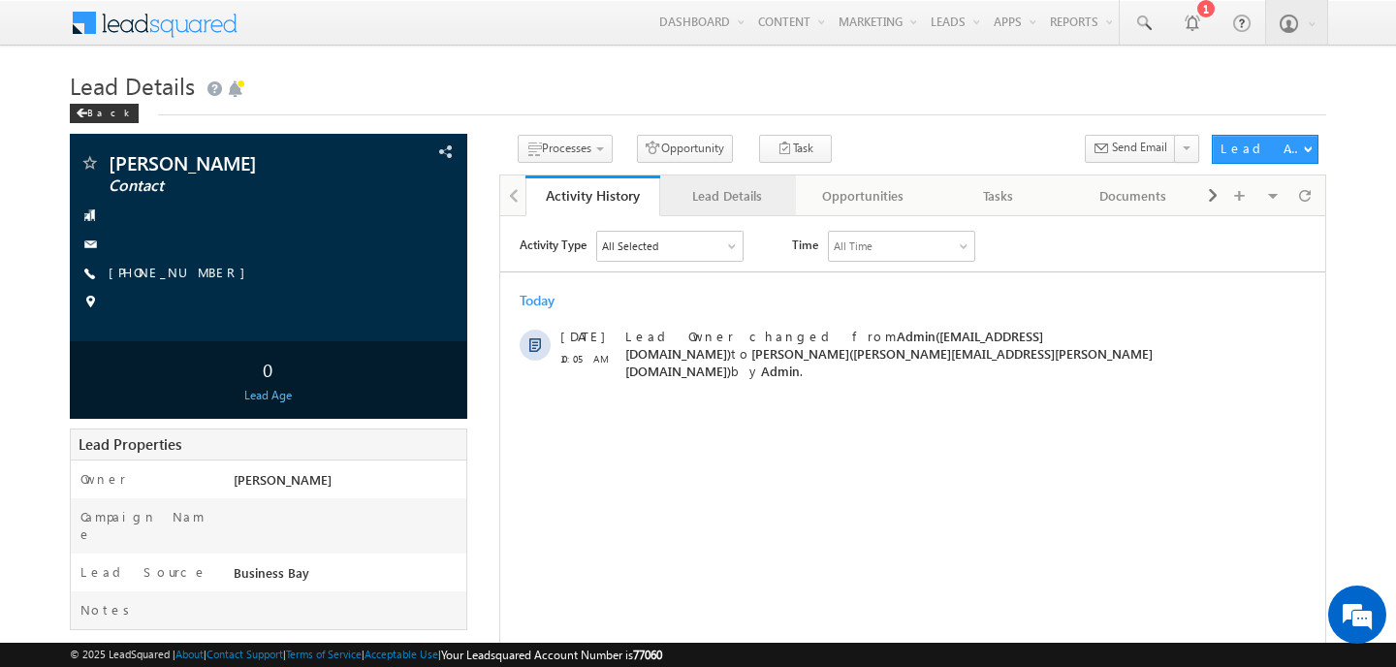
click at [709, 204] on div "Lead Details" at bounding box center [726, 195] width 103 height 23
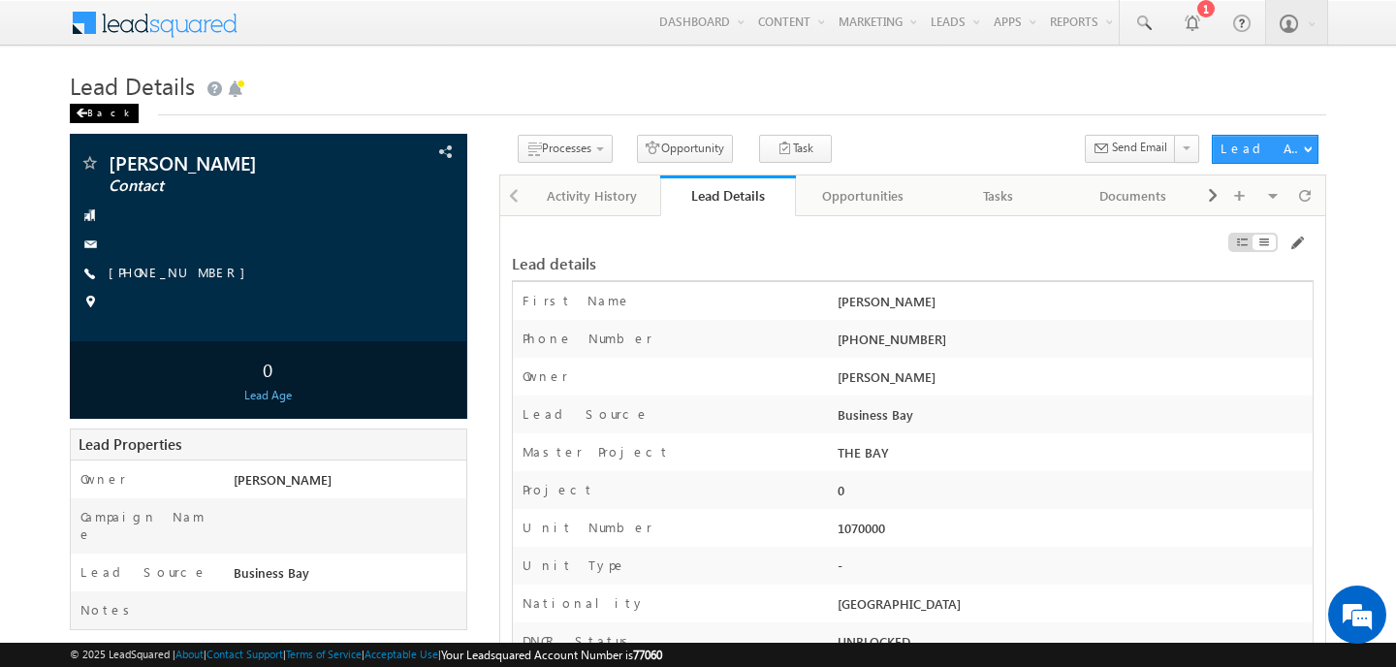
click at [98, 113] on div "Back" at bounding box center [104, 113] width 69 height 19
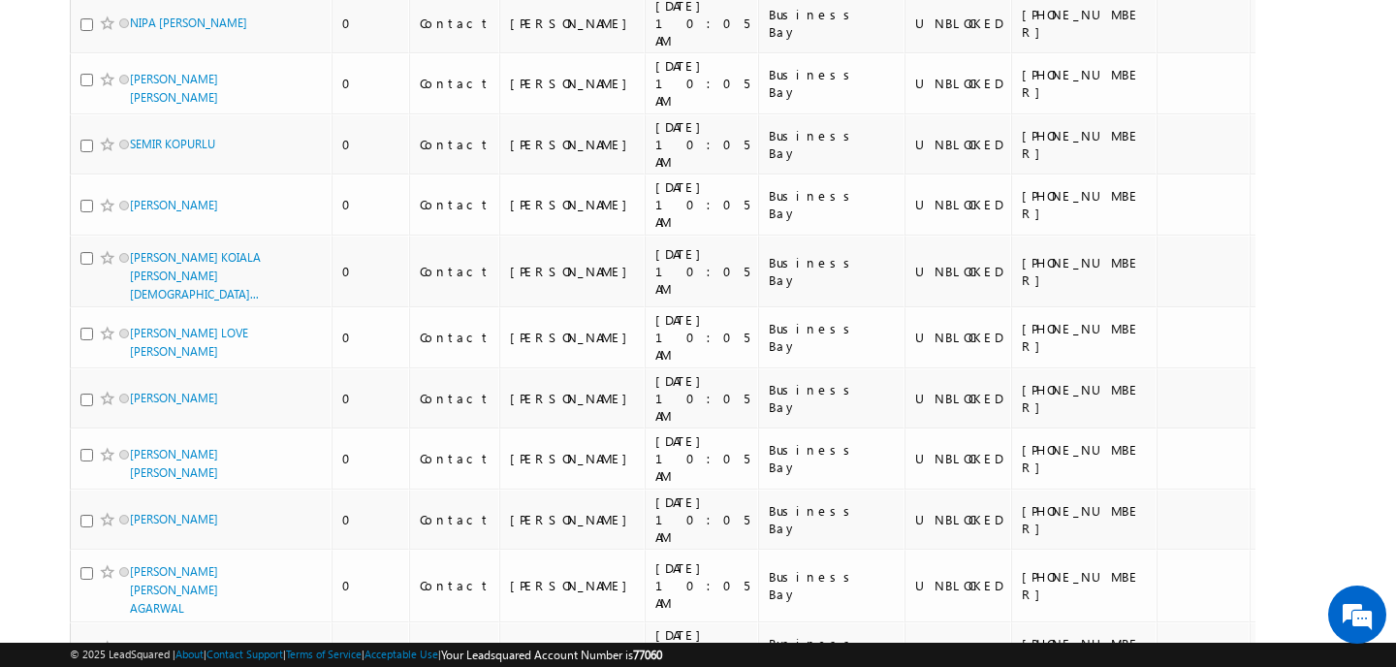
scroll to position [3842, 0]
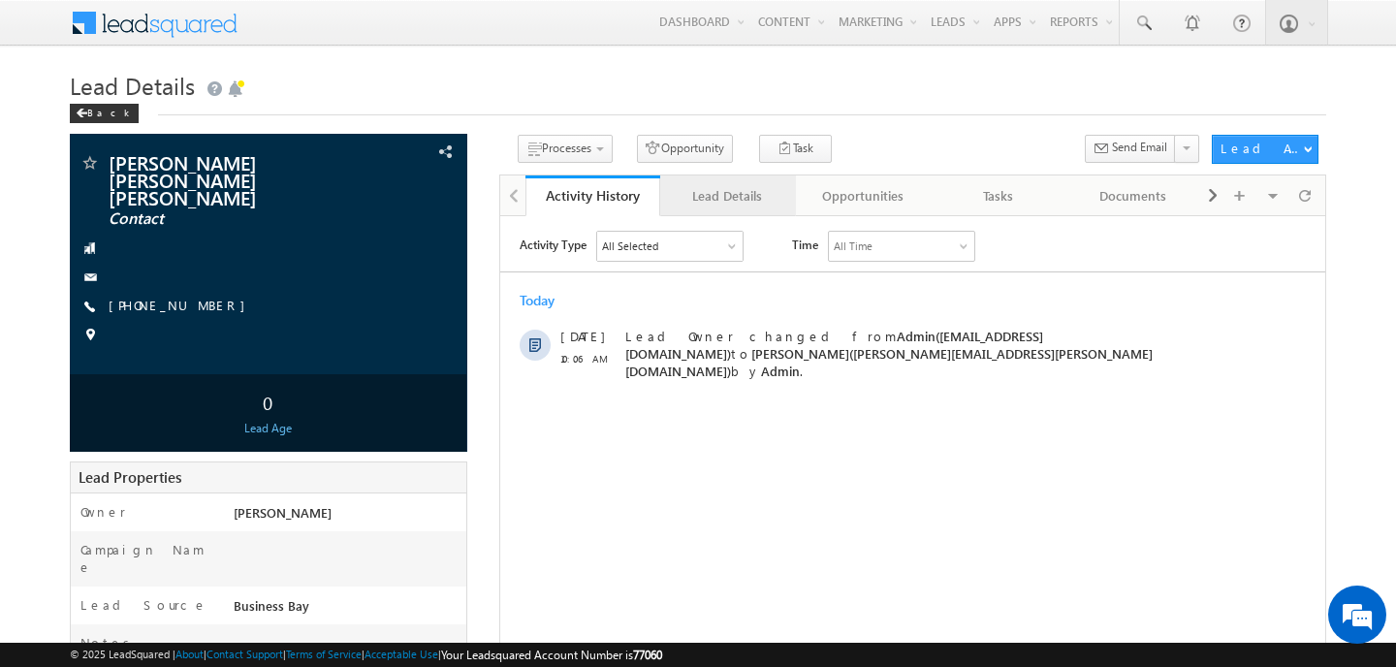
click at [686, 196] on div "Lead Details" at bounding box center [726, 195] width 103 height 23
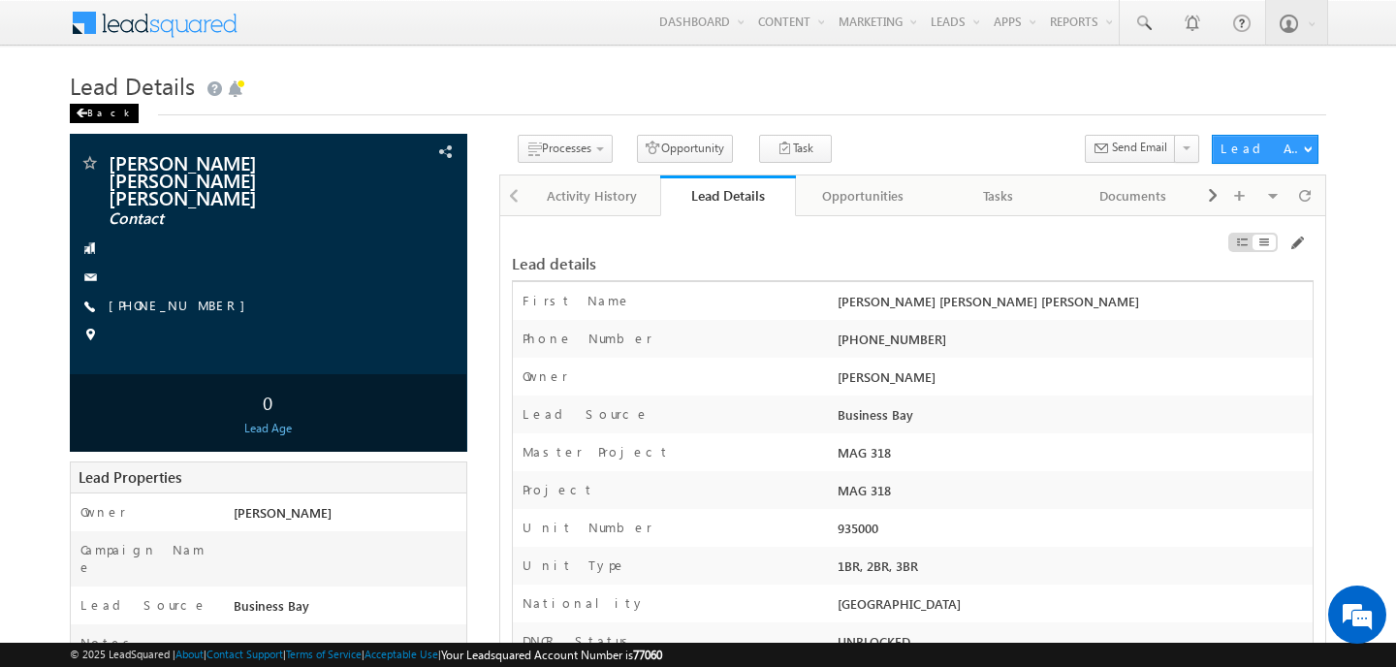
click at [93, 111] on div "Back" at bounding box center [104, 113] width 69 height 19
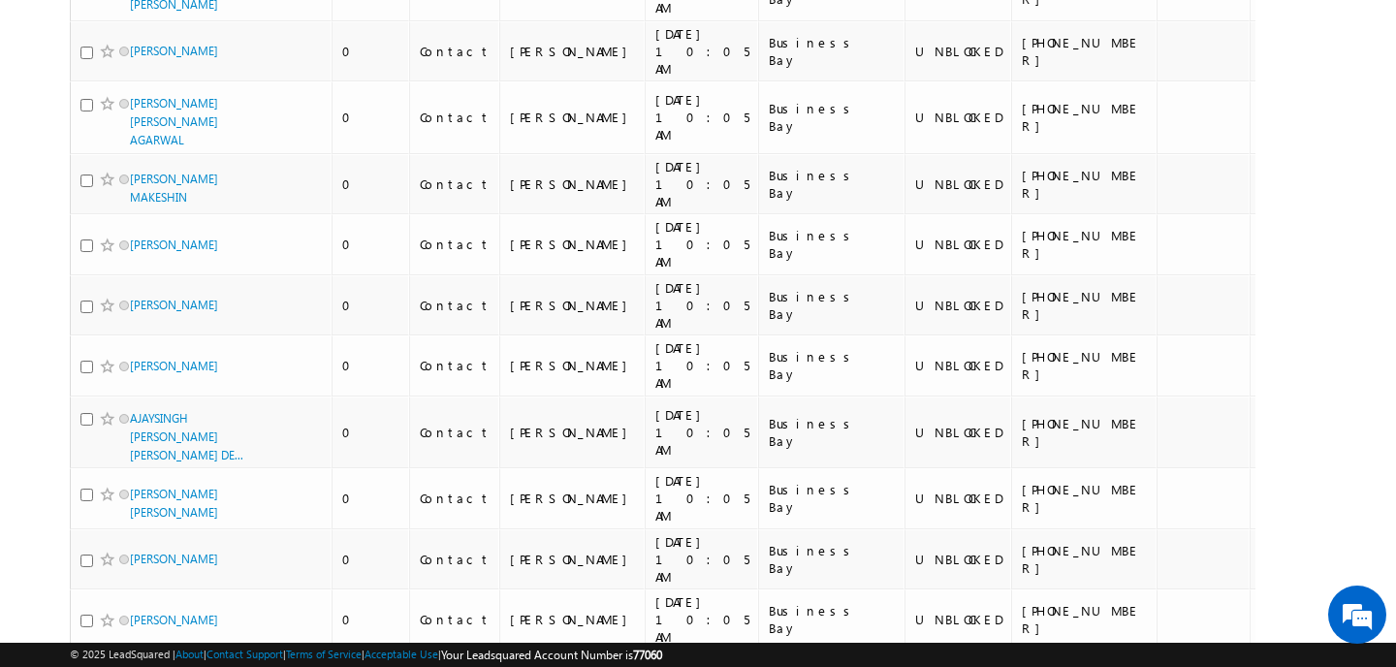
scroll to position [4084, 0]
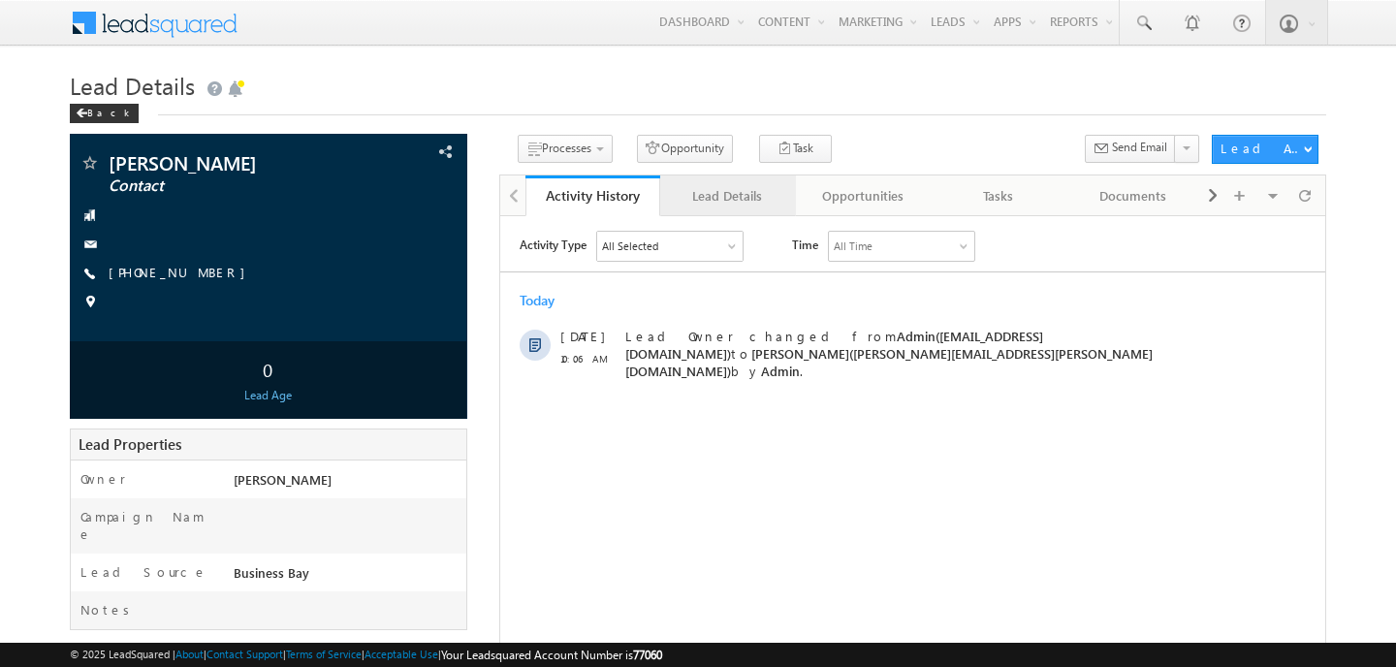
click at [712, 192] on div "Lead Details" at bounding box center [726, 195] width 103 height 23
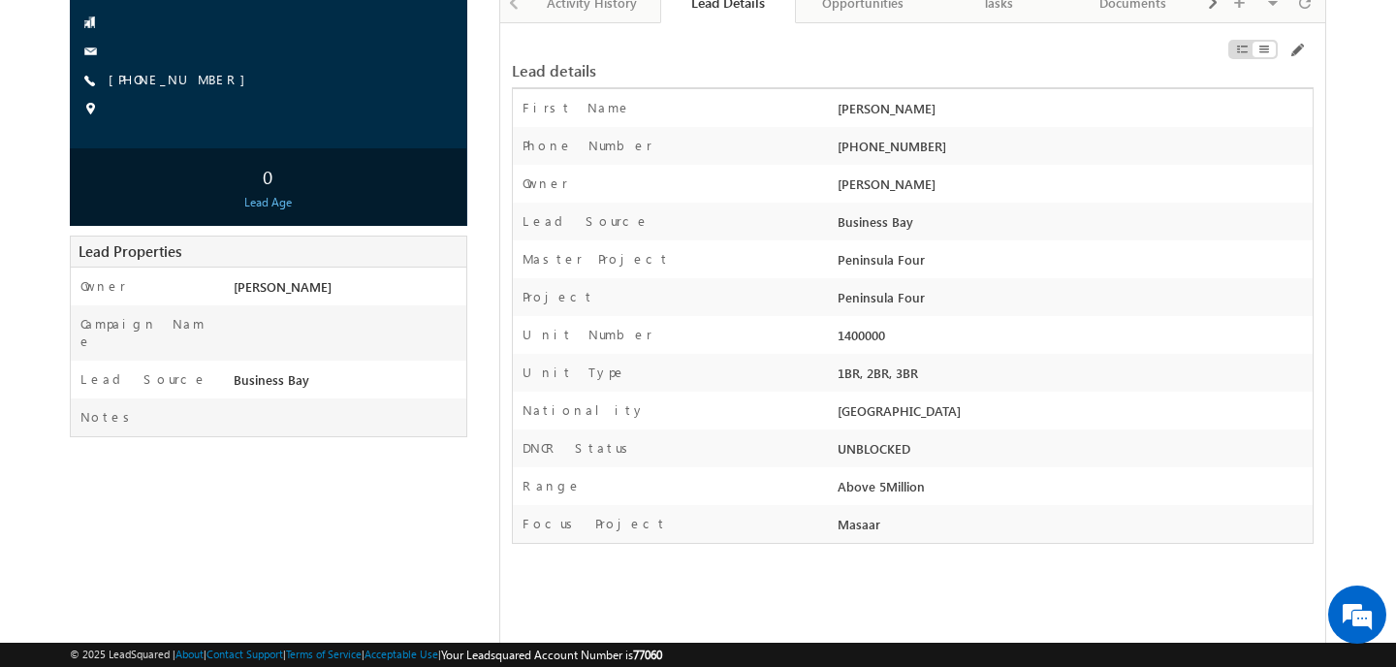
click at [657, 476] on div "Range Above 5Million" at bounding box center [913, 486] width 800 height 38
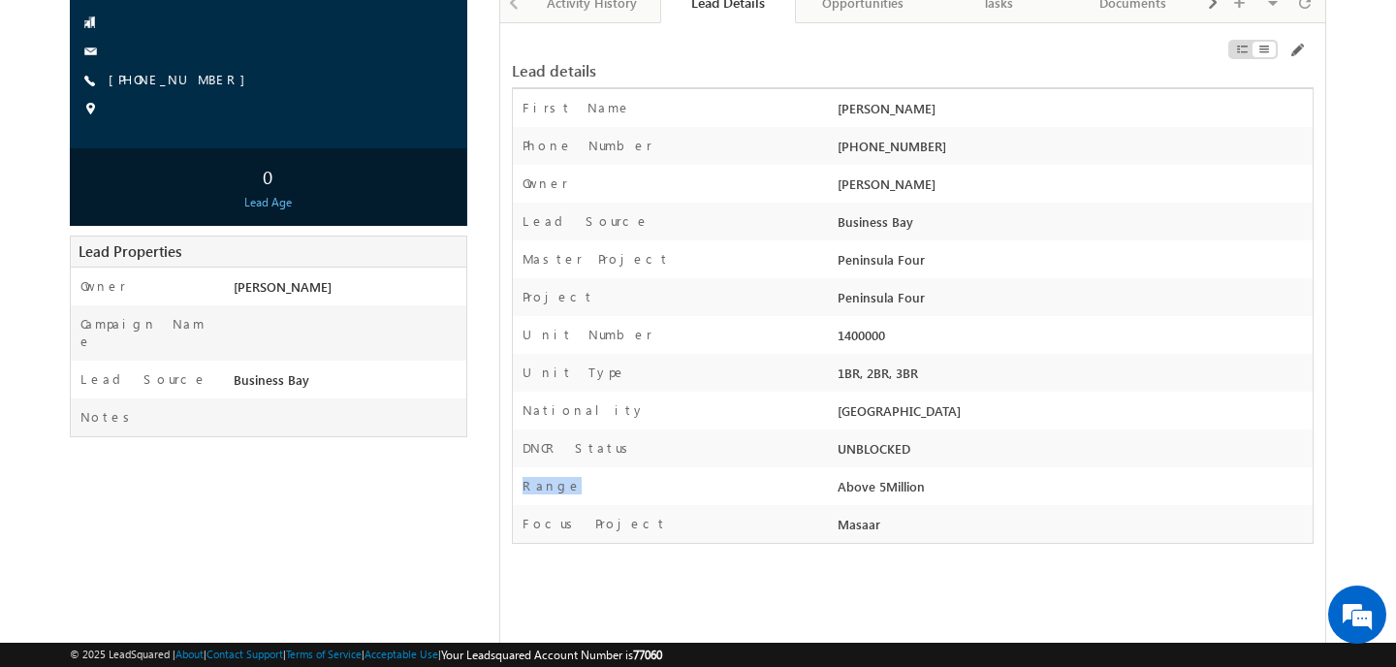
click at [744, 483] on div "Range" at bounding box center [673, 491] width 320 height 28
click at [855, 331] on div "1400000" at bounding box center [1072, 339] width 480 height 27
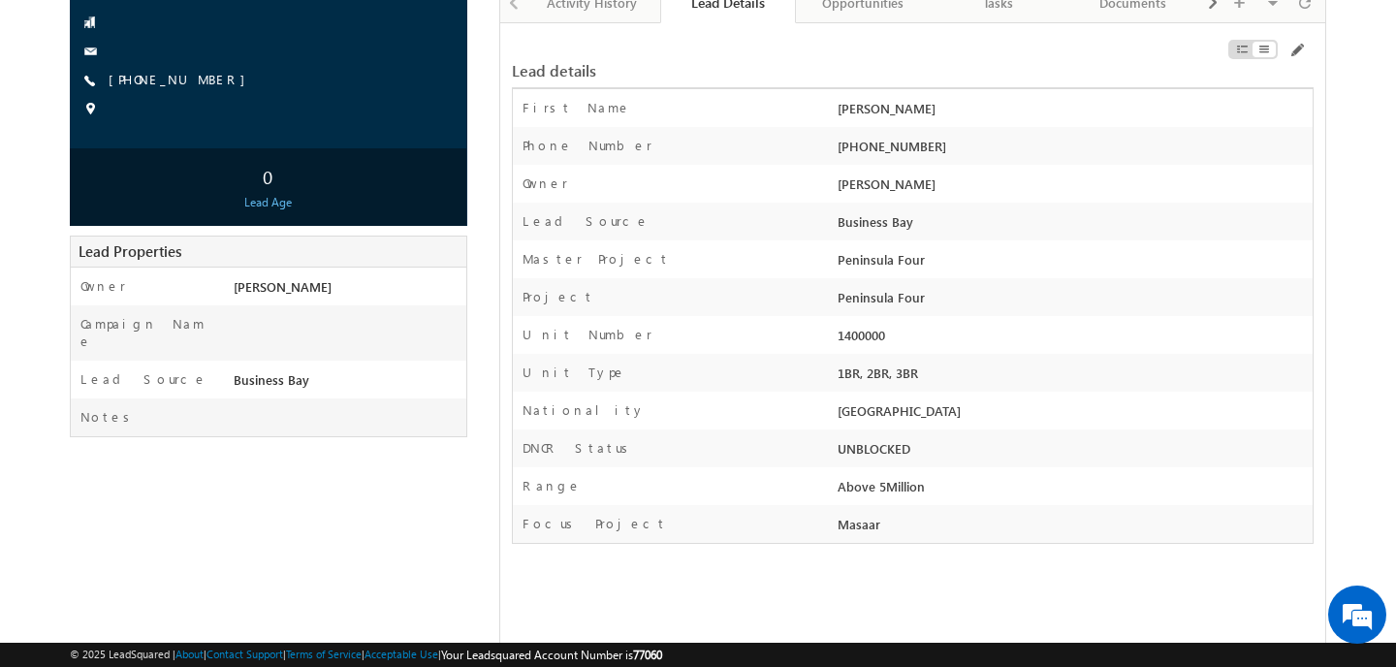
click at [936, 333] on div "1400000" at bounding box center [1072, 339] width 480 height 27
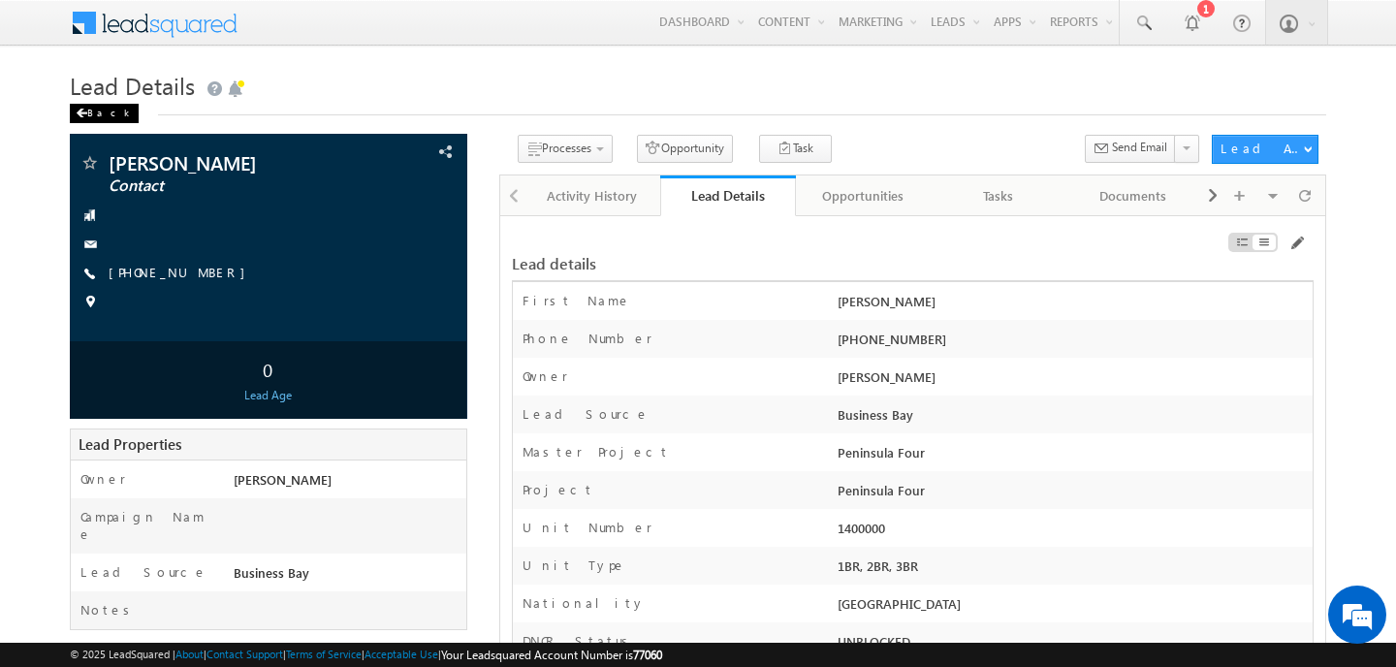
click at [103, 113] on div "Back" at bounding box center [104, 113] width 69 height 19
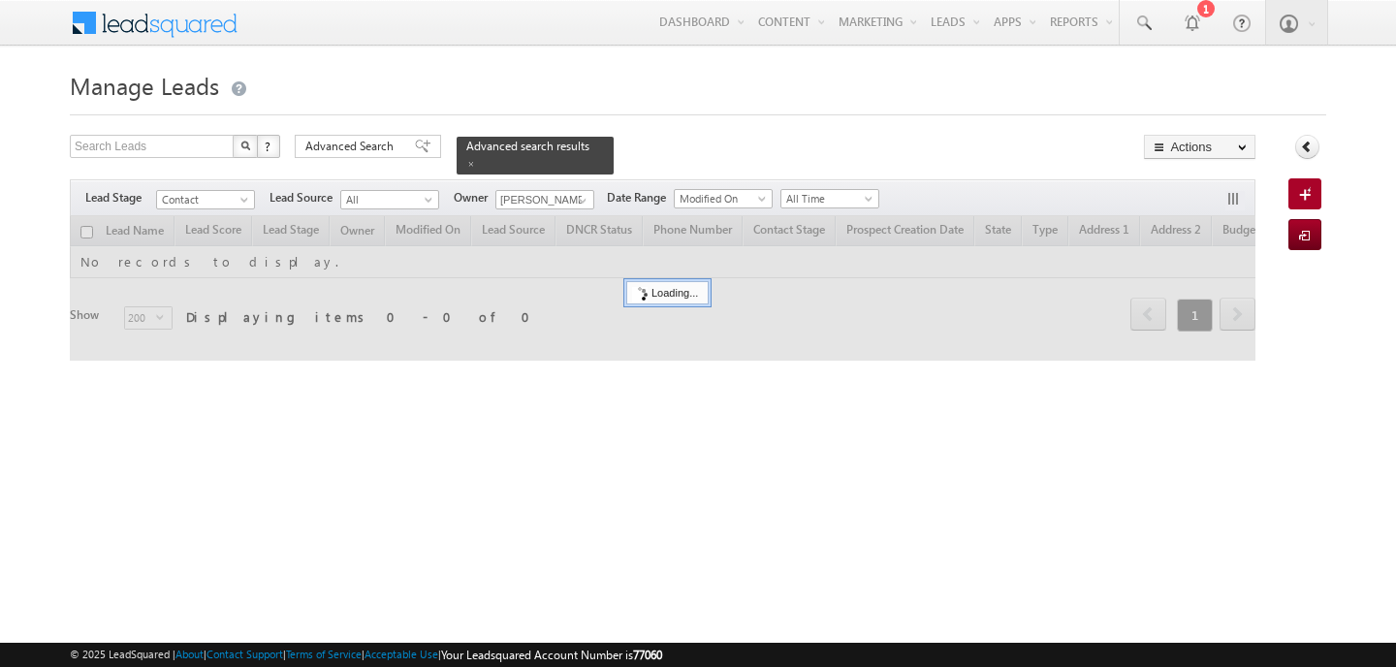
click at [726, 119] on form "Manage Leads Search Leads X ? 0 results found Advanced Search Advanced Search A…" at bounding box center [698, 225] width 1256 height 320
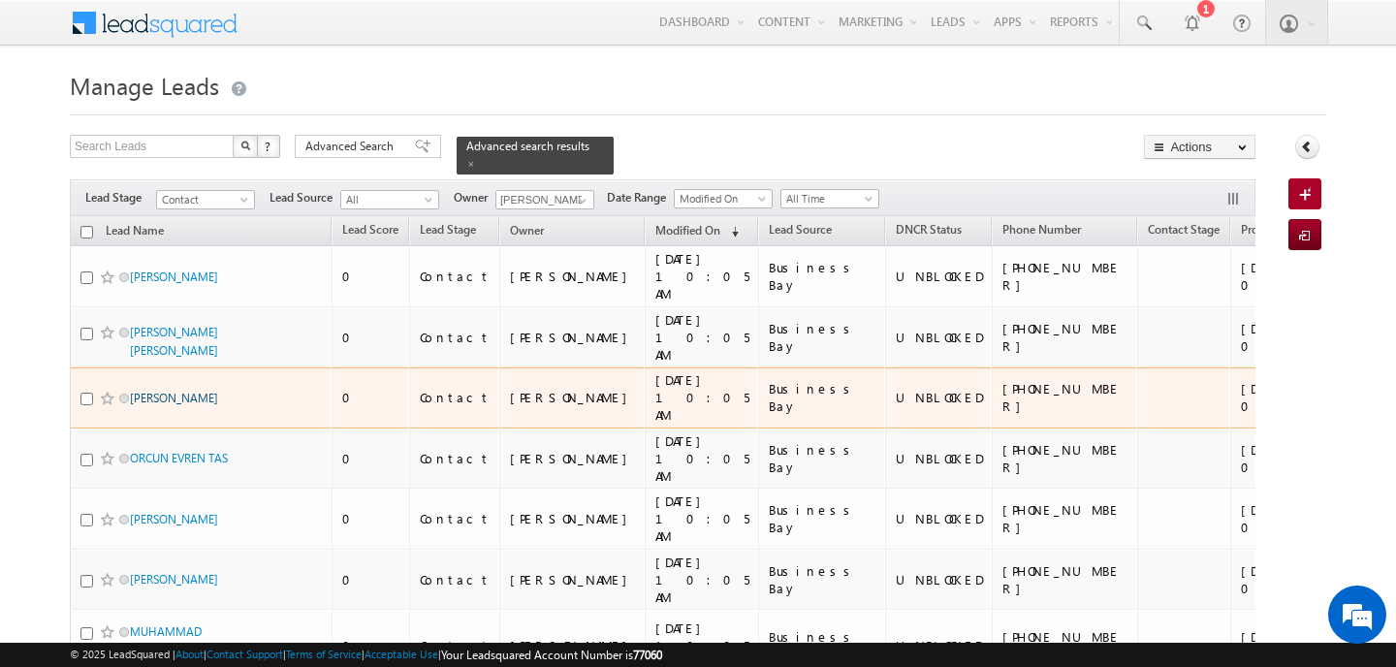
click at [184, 391] on link "[PERSON_NAME]" at bounding box center [174, 398] width 88 height 15
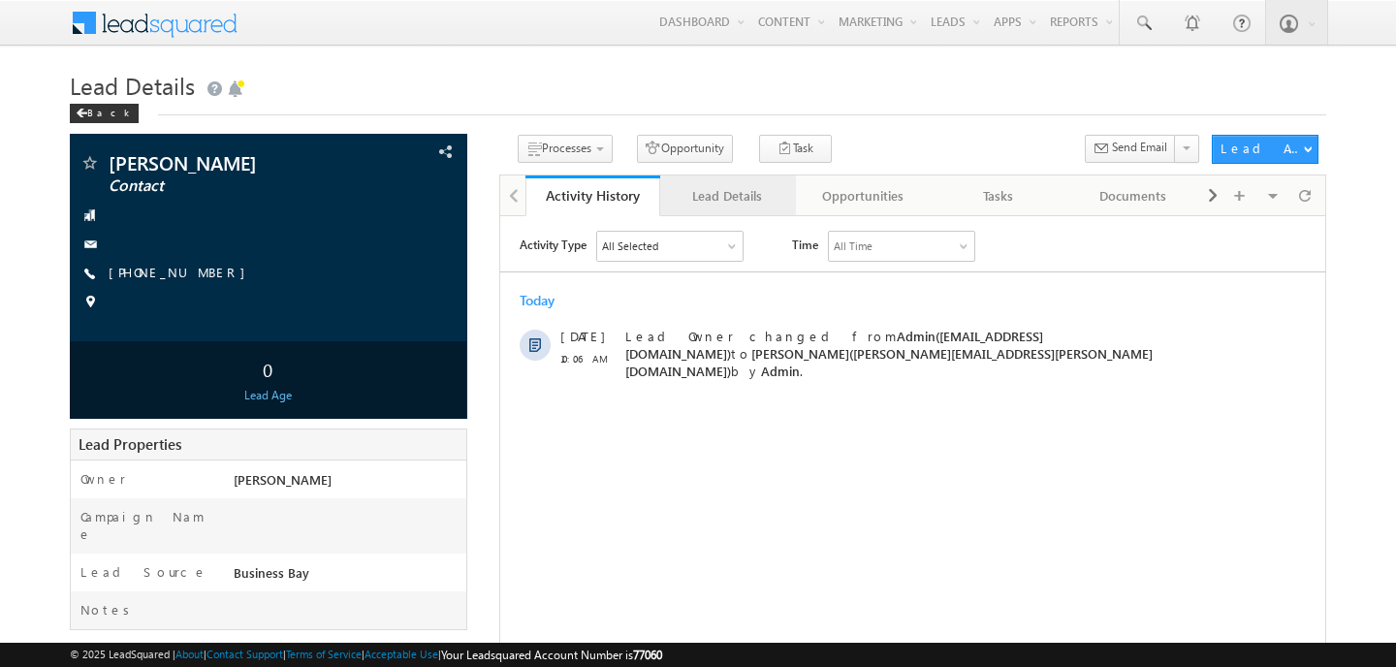
click at [719, 205] on div "Lead Details" at bounding box center [726, 195] width 103 height 23
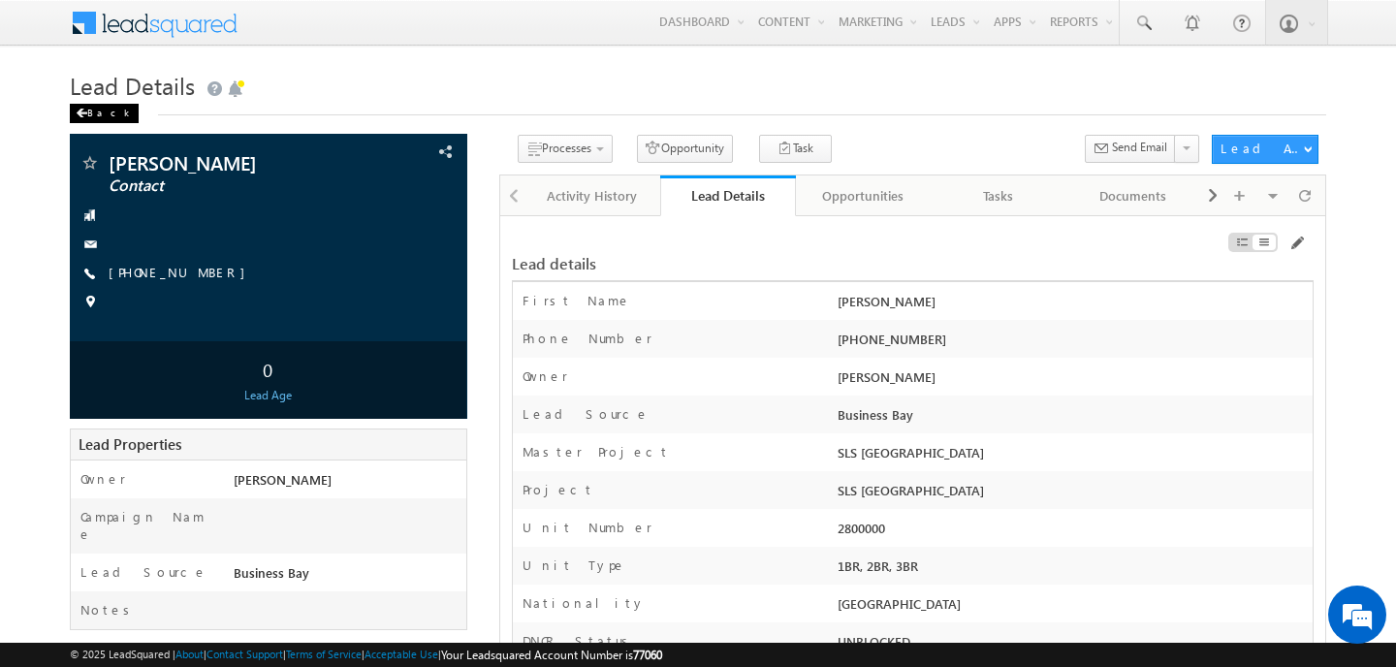
click at [107, 114] on div "Back" at bounding box center [104, 113] width 69 height 19
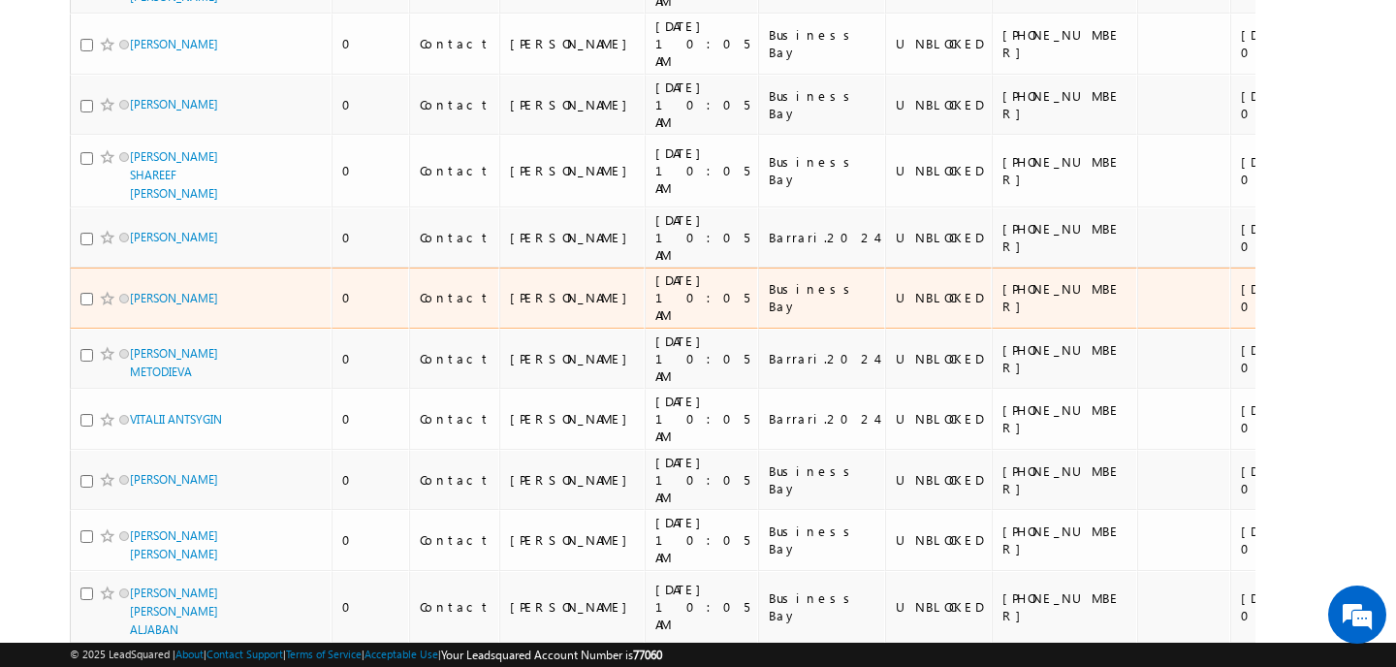
scroll to position [2864, 0]
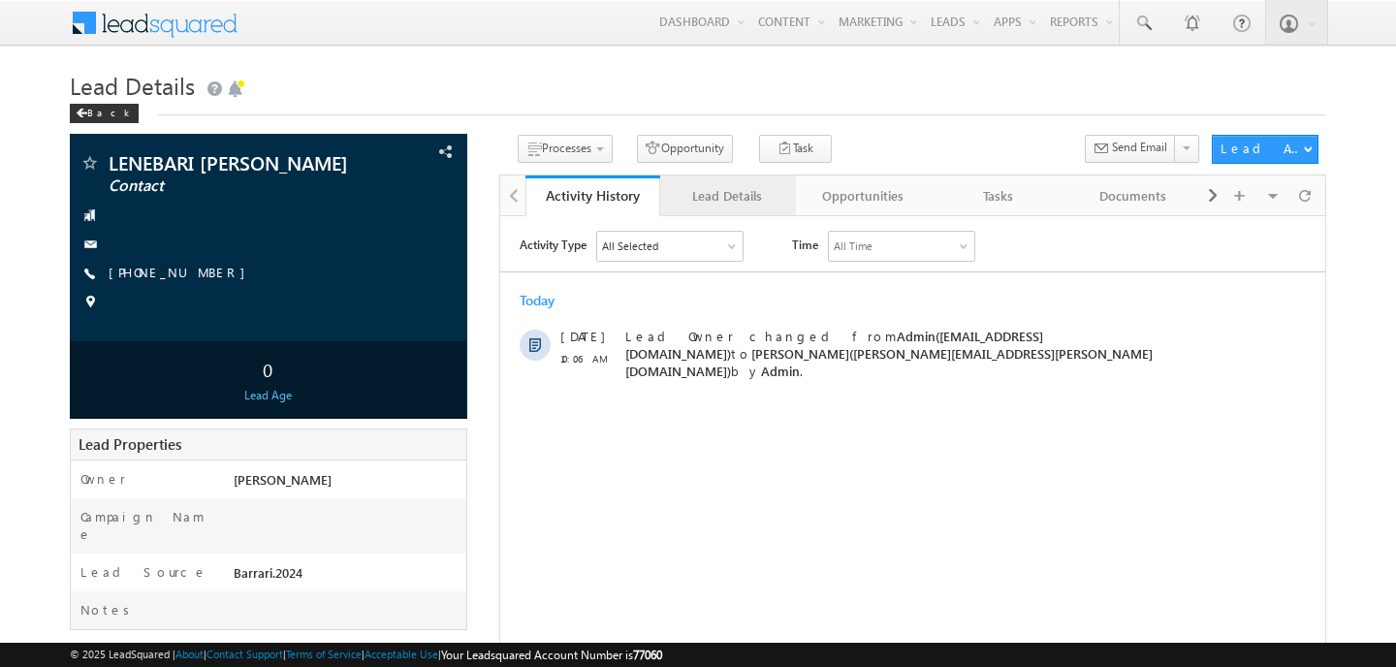
click at [716, 201] on div "Lead Details" at bounding box center [726, 195] width 103 height 23
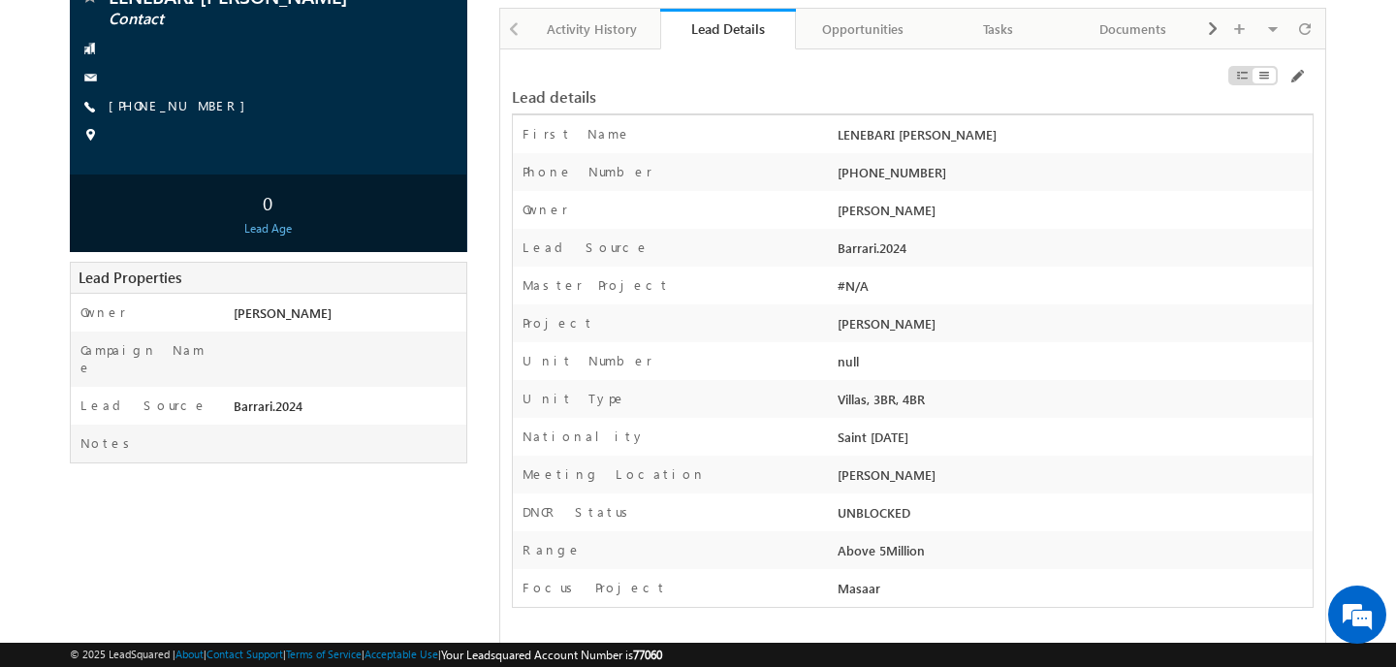
scroll to position [174, 0]
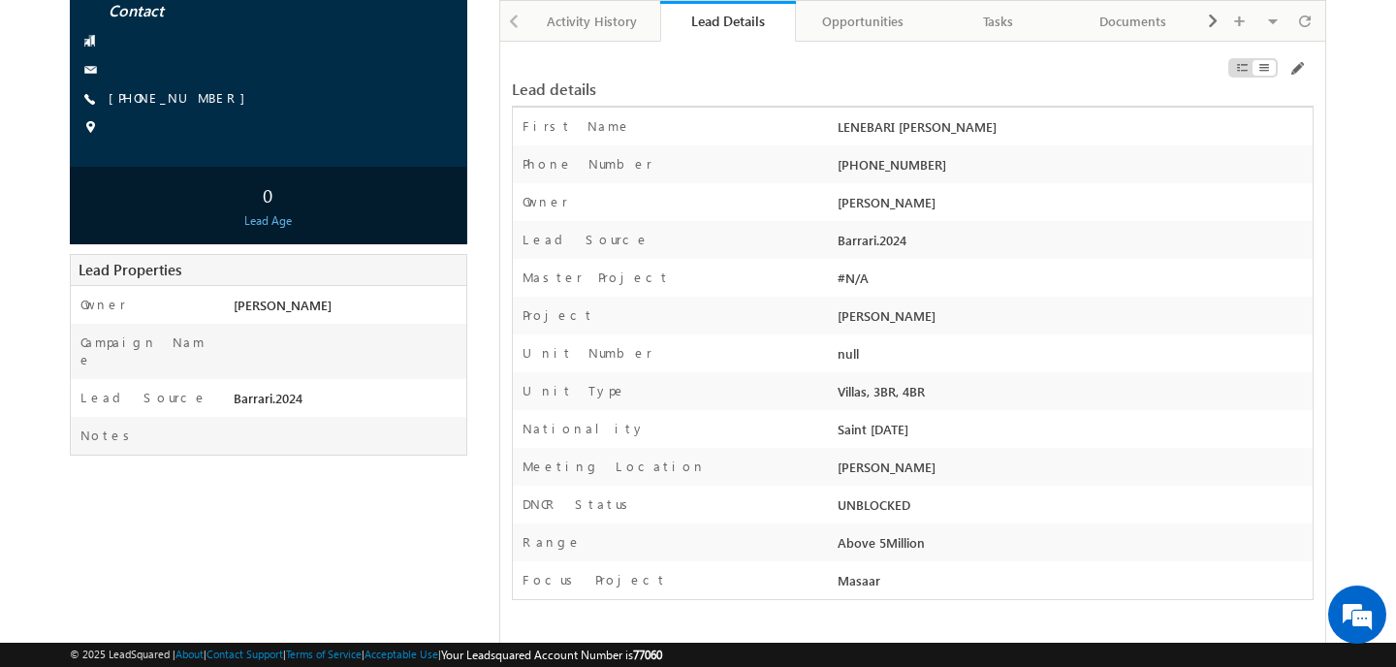
click at [494, 32] on div "LENEBARI [PERSON_NAME] Contact" at bounding box center [698, 393] width 1256 height 866
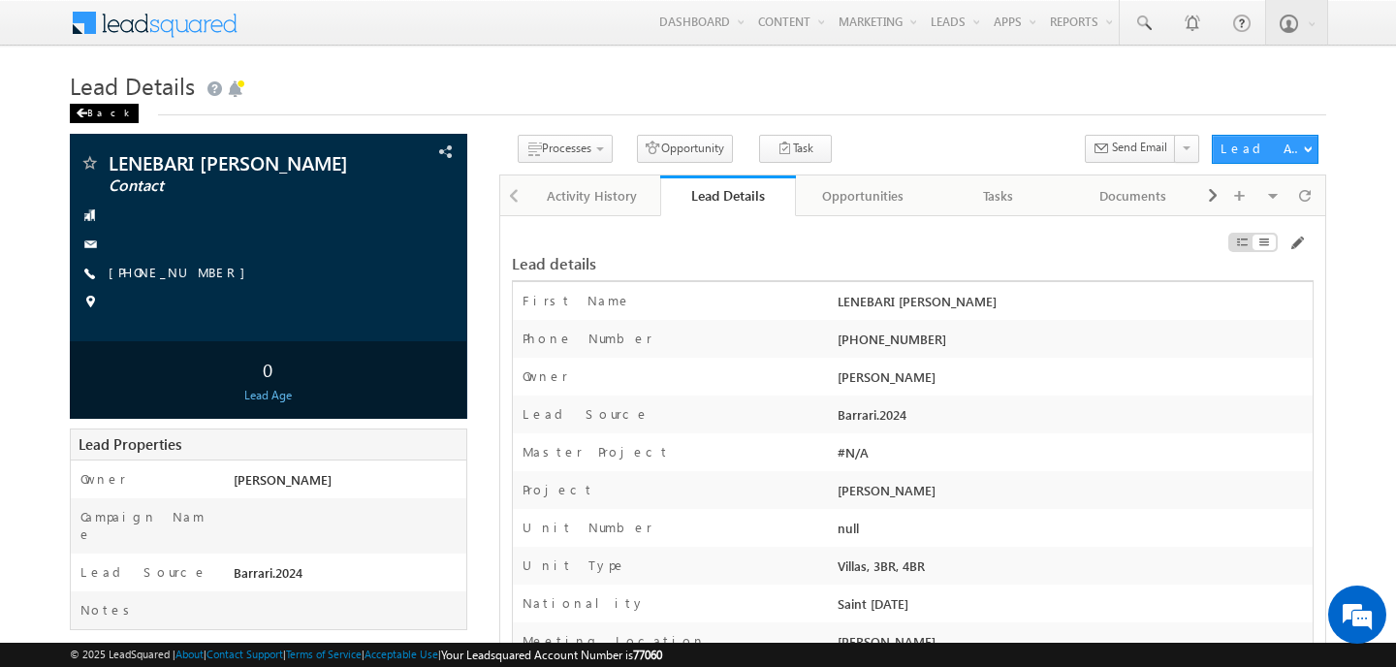
click at [86, 114] on span at bounding box center [82, 114] width 12 height 10
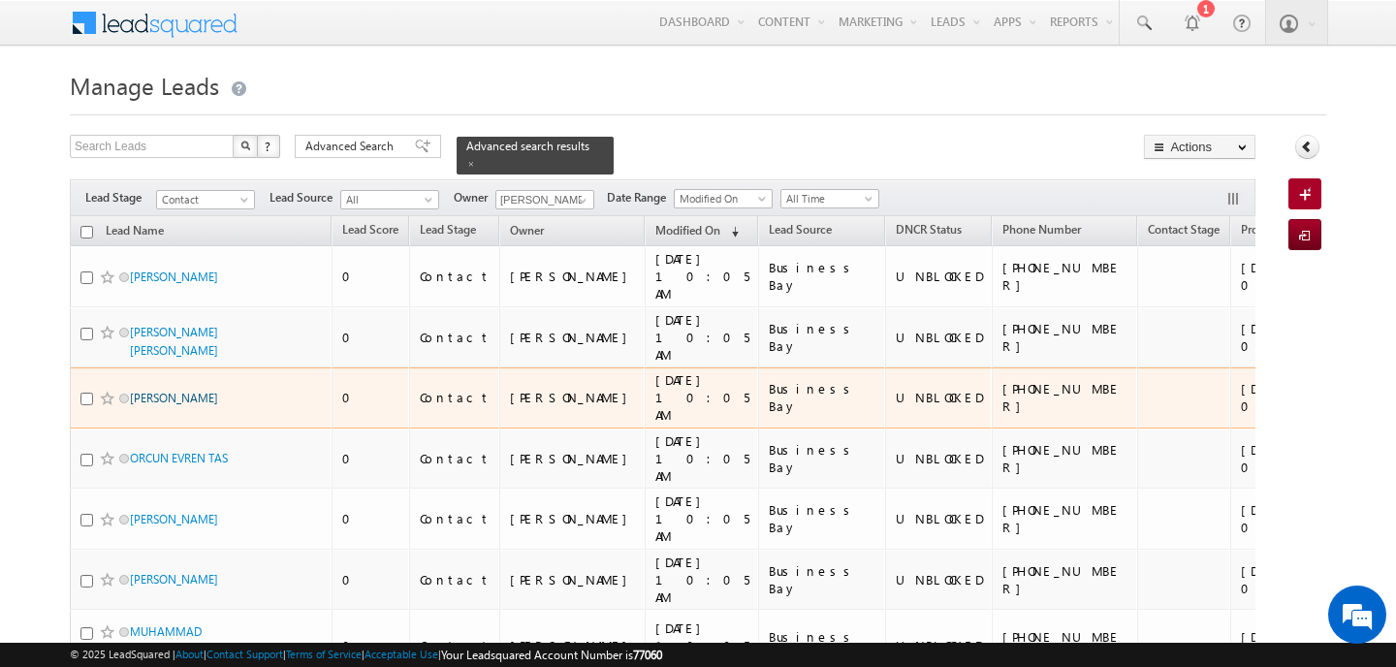
click at [187, 393] on link "[PERSON_NAME]" at bounding box center [174, 398] width 88 height 15
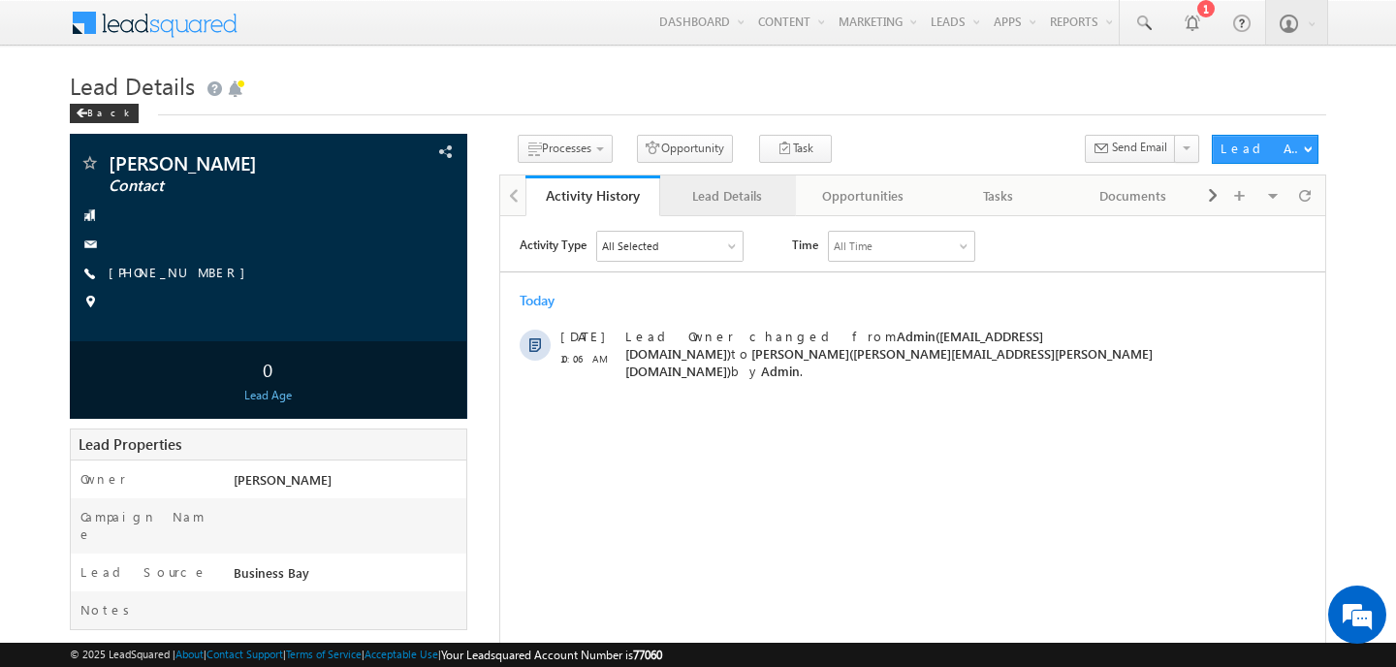
click at [771, 197] on div "Lead Details" at bounding box center [726, 195] width 103 height 23
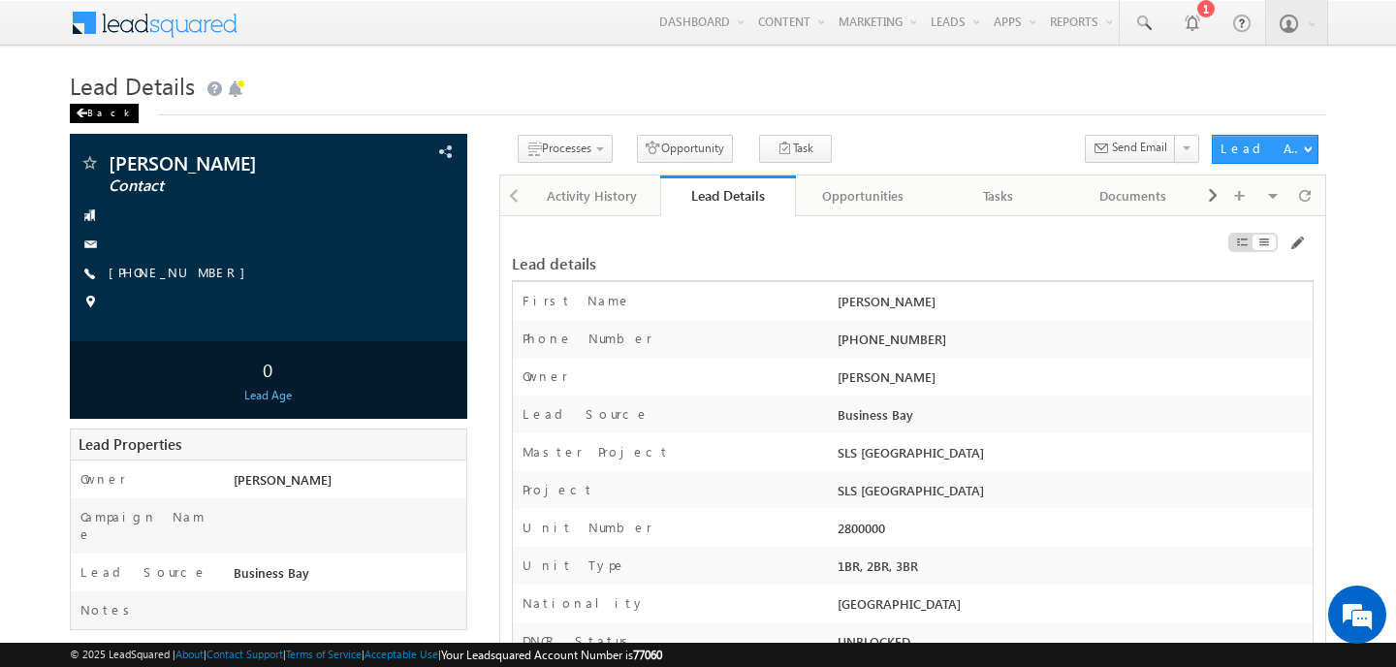
click at [106, 110] on div "Back" at bounding box center [104, 113] width 69 height 19
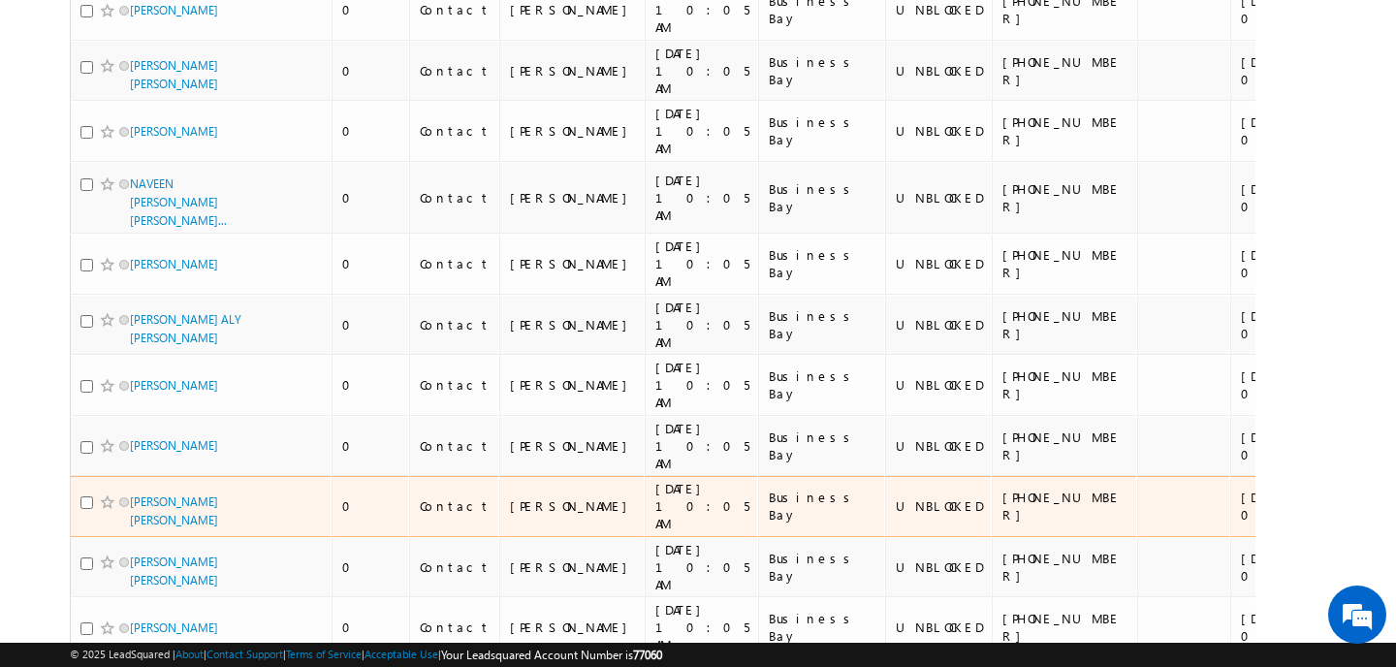
scroll to position [1574, 0]
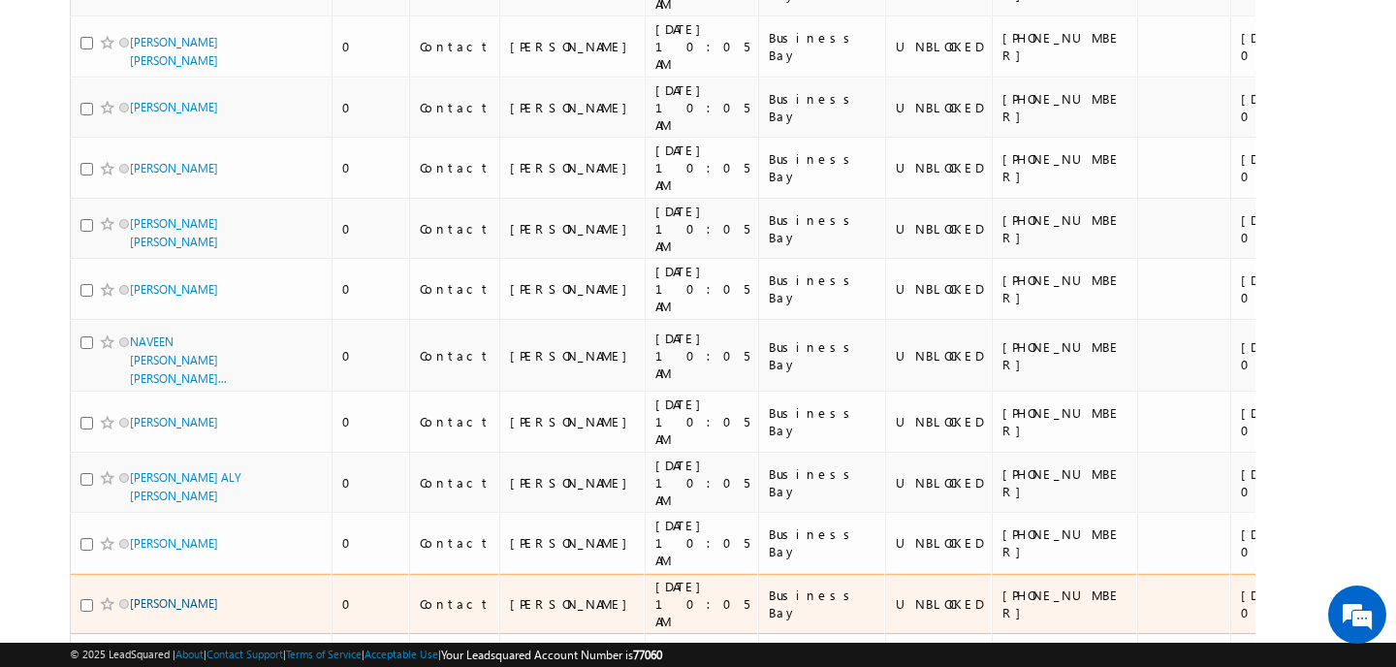
click at [193, 596] on link "[PERSON_NAME]" at bounding box center [174, 603] width 88 height 15
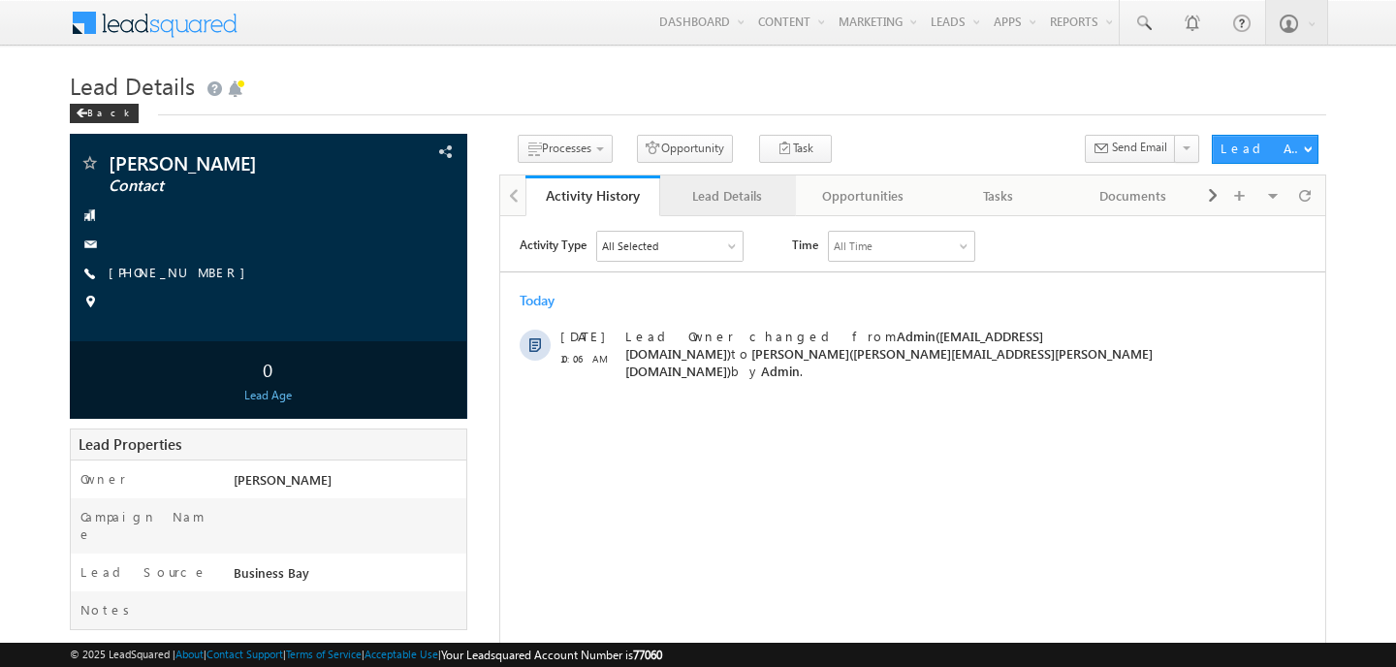
click at [717, 195] on div "Lead Details" at bounding box center [726, 195] width 103 height 23
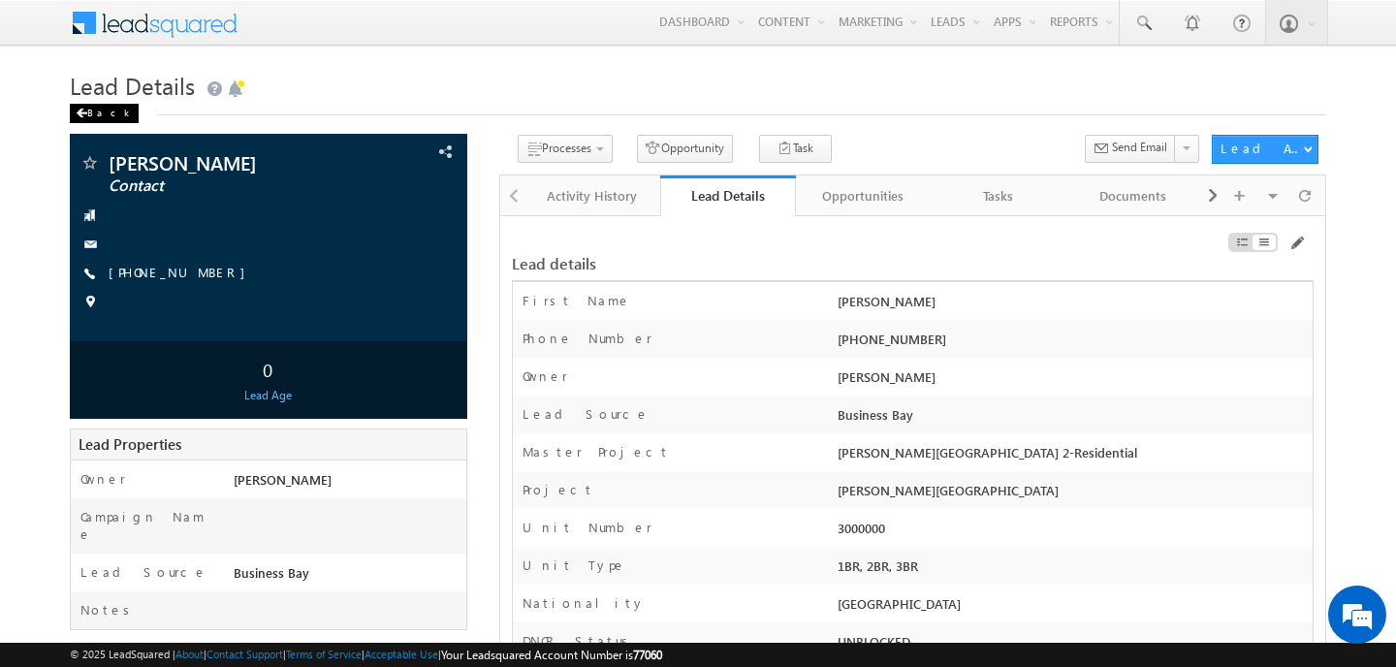
click at [78, 112] on span at bounding box center [82, 114] width 12 height 10
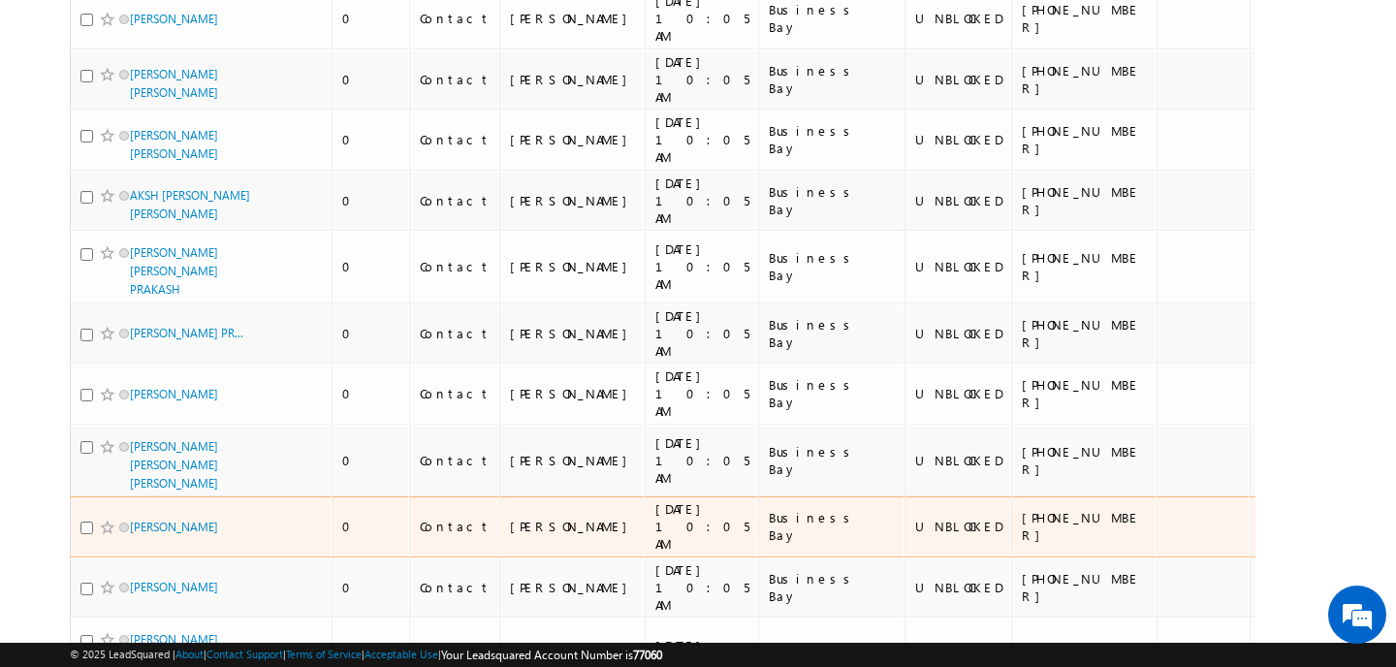
scroll to position [5289, 0]
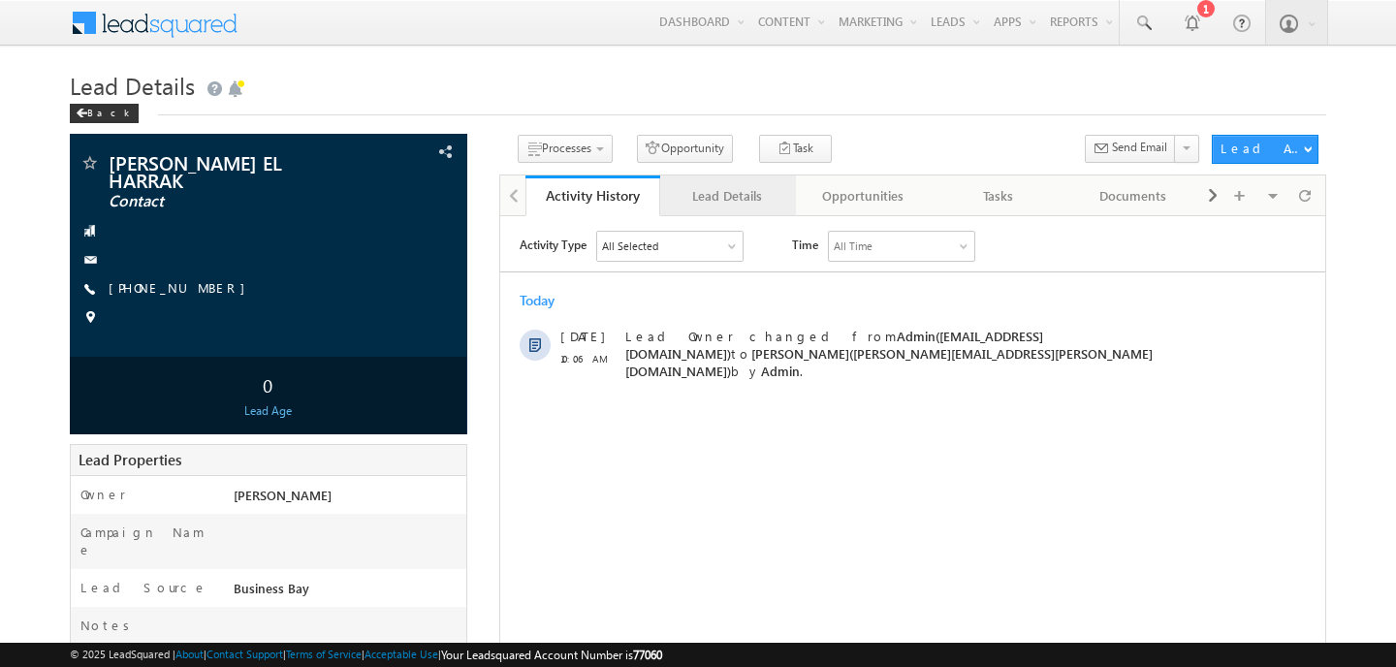
click at [701, 205] on div "Lead Details" at bounding box center [726, 195] width 103 height 23
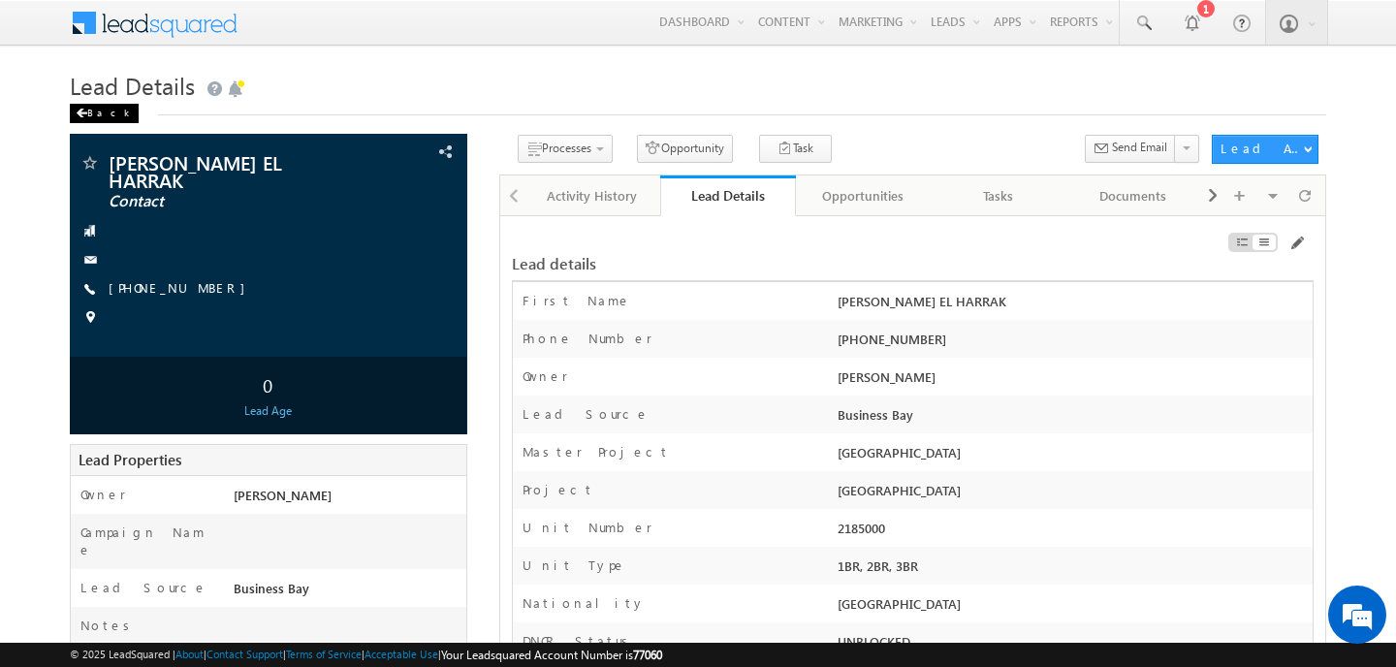
click at [93, 112] on div "Back" at bounding box center [104, 113] width 69 height 19
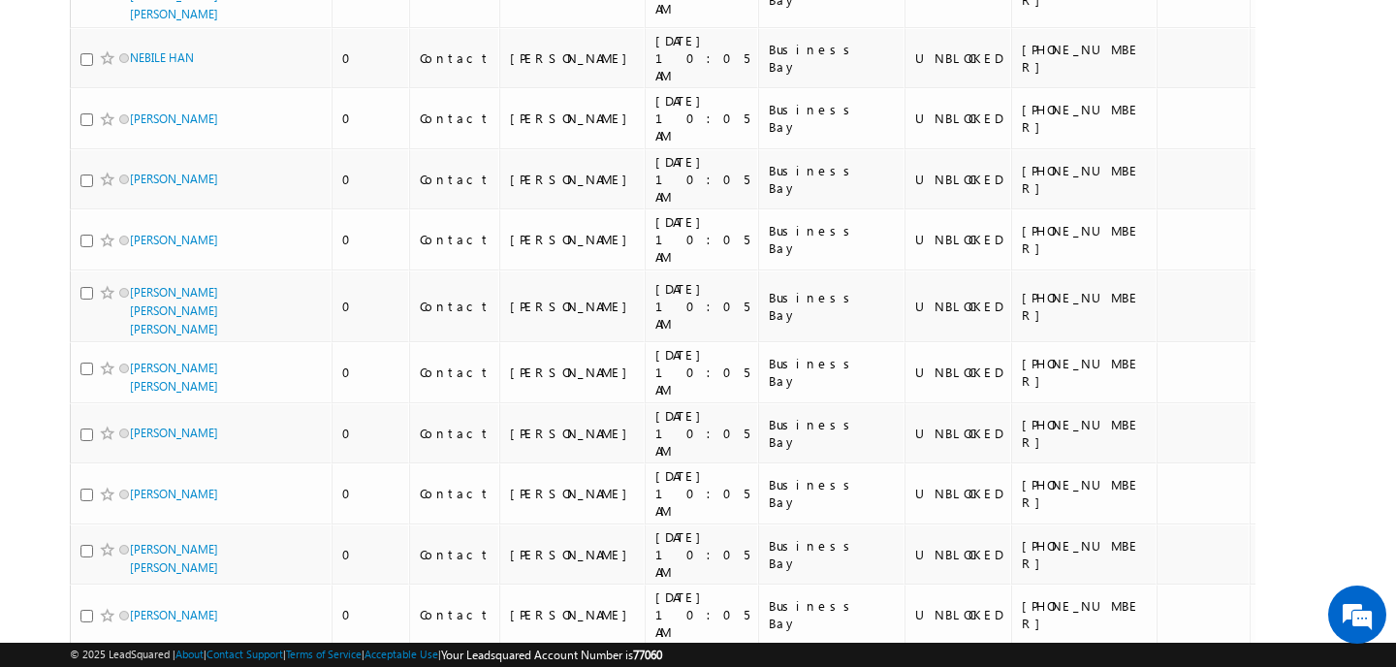
scroll to position [2343, 0]
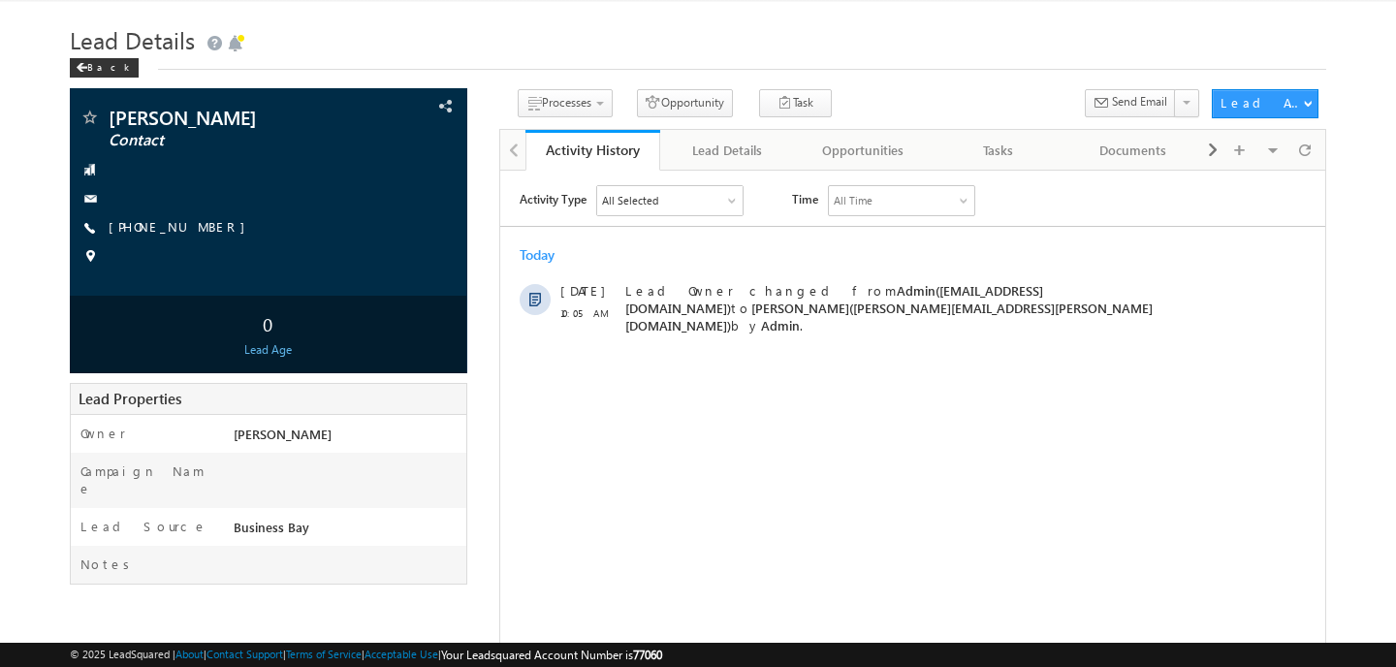
scroll to position [37, 0]
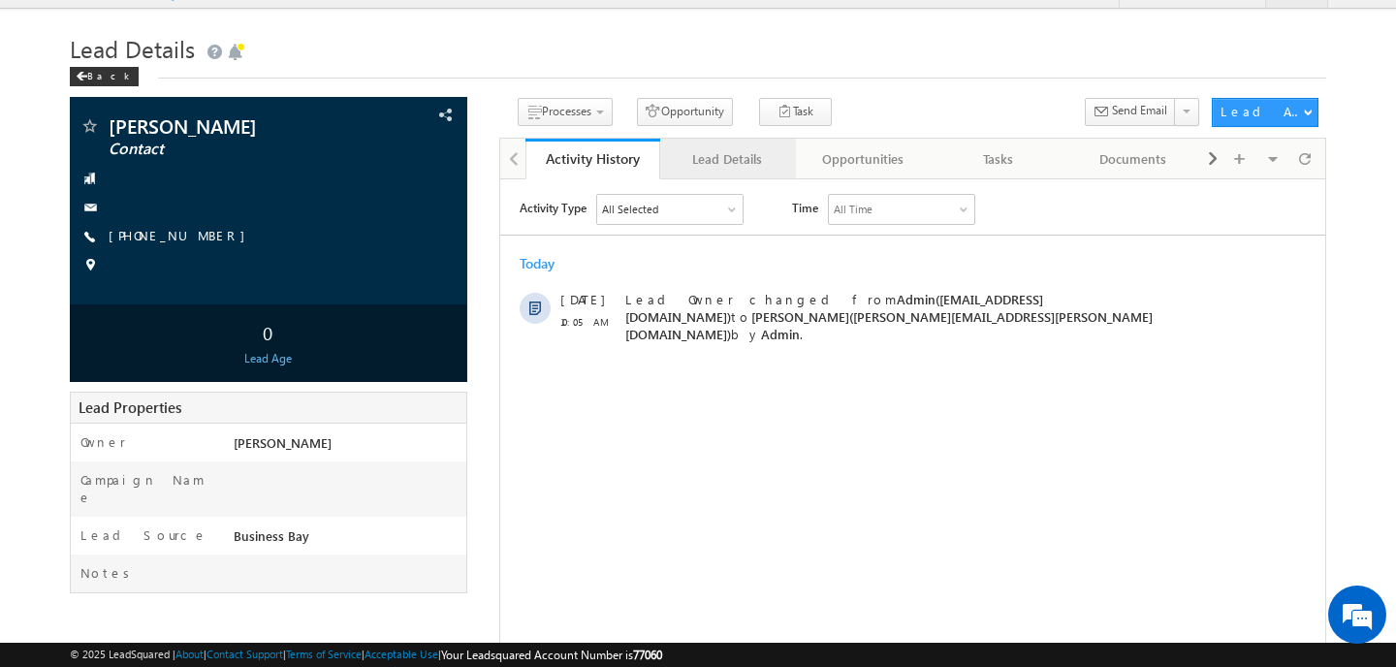
click at [700, 166] on div "Lead Details" at bounding box center [726, 158] width 103 height 23
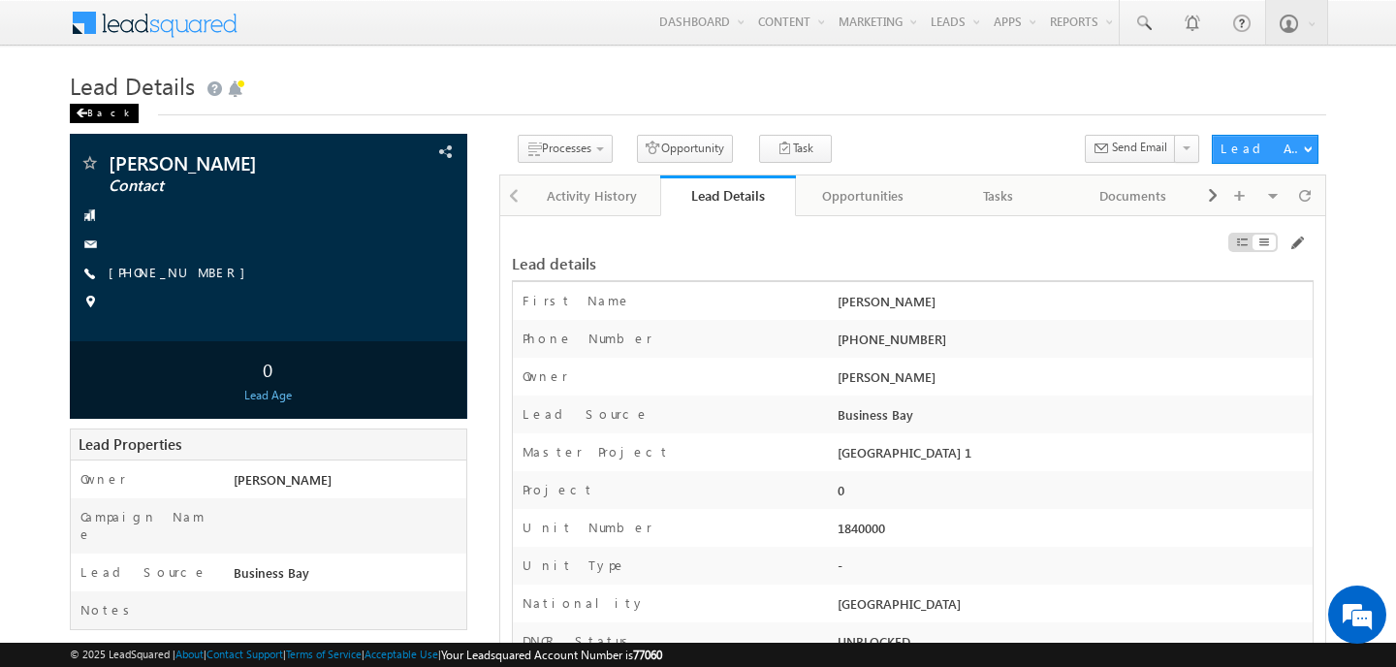
scroll to position [0, 0]
click at [79, 109] on span at bounding box center [82, 114] width 12 height 10
